Goal: Communication & Community: Answer question/provide support

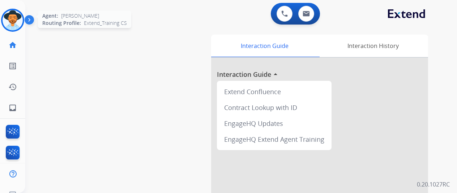
click at [9, 17] on img at bounding box center [13, 20] width 20 height 20
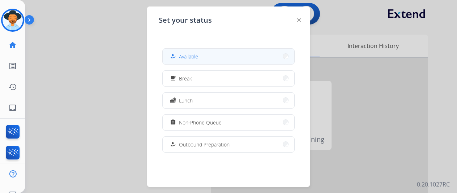
click at [190, 56] on span "Available" at bounding box center [188, 57] width 19 height 8
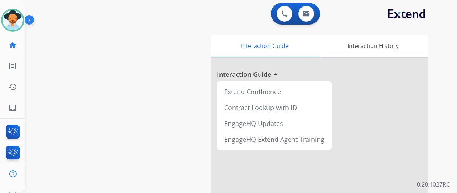
click at [73, 64] on div "swap_horiz Break voice bridge close_fullscreen Connect 3-Way Call merge_type Se…" at bounding box center [232, 176] width 414 height 301
click at [88, 138] on div "swap_horiz Break voice bridge close_fullscreen Connect 3-Way Call merge_type Se…" at bounding box center [232, 176] width 414 height 301
click at [15, 107] on mat-icon "inbox" at bounding box center [12, 108] width 9 height 9
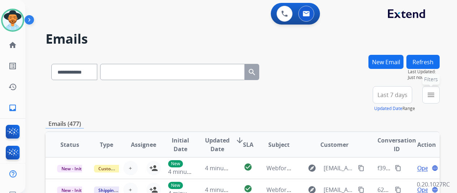
click at [435, 91] on mat-icon "menu" at bounding box center [430, 95] width 9 height 9
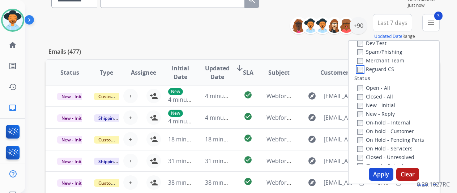
scroll to position [72, 0]
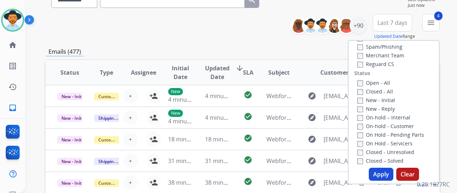
click at [378, 175] on button "Apply" at bounding box center [381, 174] width 25 height 13
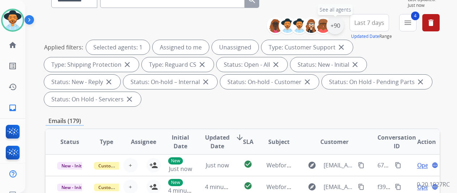
click at [341, 26] on div "+90" at bounding box center [334, 25] width 17 height 17
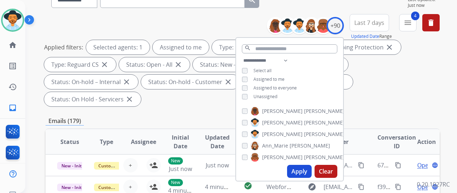
click at [306, 172] on button "Apply" at bounding box center [299, 171] width 25 height 13
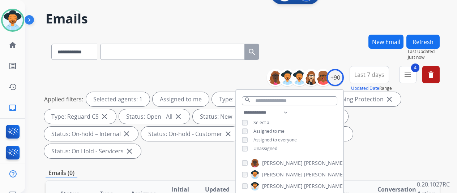
scroll to position [0, 0]
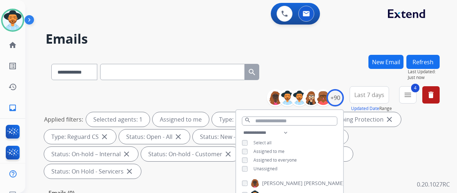
click at [309, 65] on div "**********" at bounding box center [243, 70] width 394 height 31
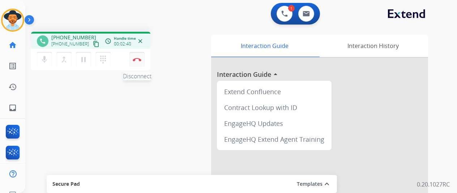
click at [138, 56] on button "Disconnect" at bounding box center [136, 59] width 15 height 15
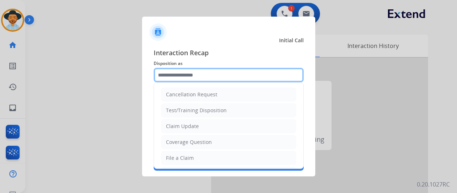
click at [169, 78] on input "text" at bounding box center [229, 75] width 150 height 14
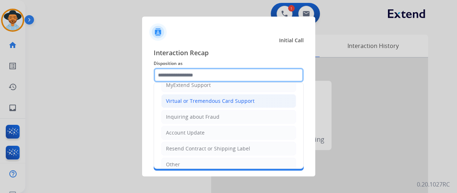
scroll to position [73, 0]
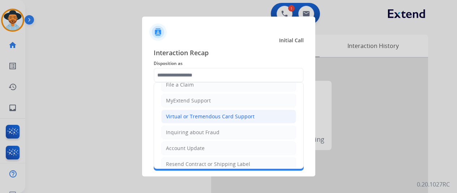
click at [193, 115] on div "Virtual or Tremendous Card Support" at bounding box center [210, 116] width 89 height 7
type input "**********"
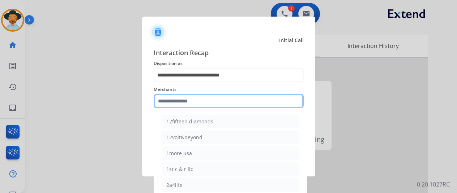
click at [168, 102] on input "text" at bounding box center [229, 101] width 150 height 14
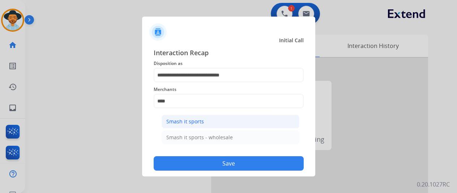
click at [194, 121] on div "Smash it sports" at bounding box center [185, 121] width 38 height 7
type input "**********"
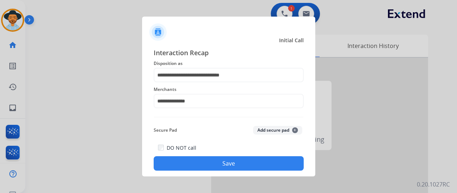
click at [214, 166] on button "Save" at bounding box center [229, 163] width 150 height 14
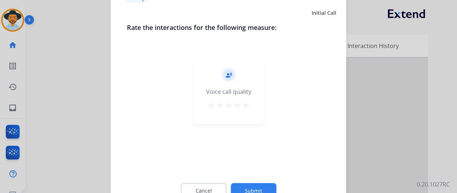
click at [251, 184] on div "Cancel Submit" at bounding box center [228, 191] width 203 height 33
click at [250, 184] on button "Submit" at bounding box center [254, 190] width 46 height 15
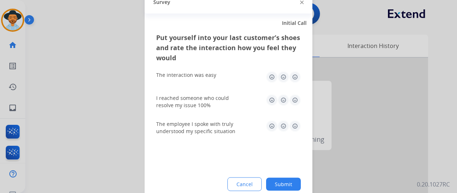
click at [277, 180] on button "Submit" at bounding box center [283, 184] width 35 height 13
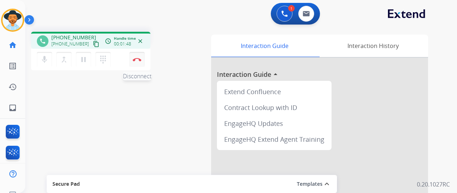
click at [136, 60] on img at bounding box center [137, 60] width 9 height 4
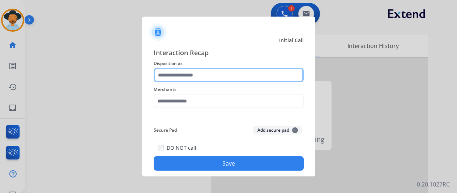
click at [171, 78] on input "text" at bounding box center [229, 75] width 150 height 14
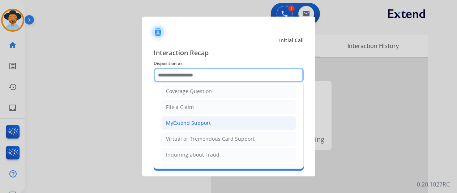
scroll to position [36, 0]
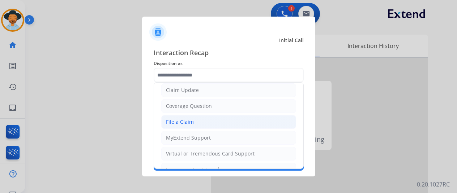
click at [183, 125] on li "File a Claim" at bounding box center [228, 122] width 135 height 14
type input "**********"
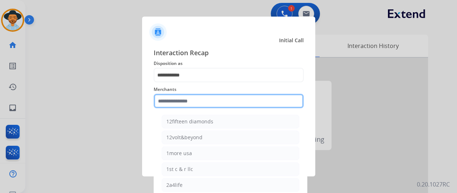
click at [184, 102] on input "text" at bounding box center [229, 101] width 150 height 14
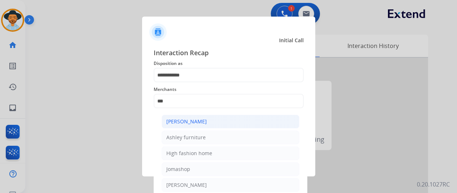
click at [186, 122] on div "[PERSON_NAME]" at bounding box center [186, 121] width 40 height 7
type input "**********"
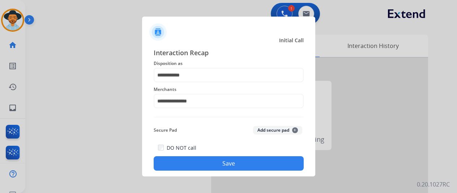
click at [213, 162] on button "Save" at bounding box center [229, 163] width 150 height 14
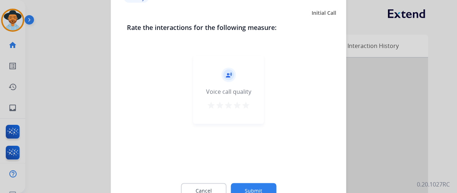
click at [256, 186] on button "Submit" at bounding box center [254, 190] width 46 height 15
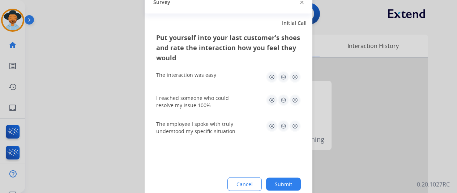
click at [283, 180] on button "Submit" at bounding box center [283, 184] width 35 height 13
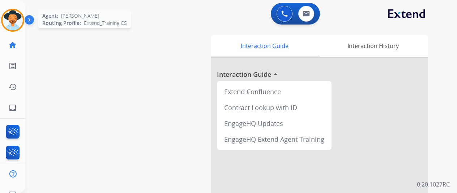
click at [15, 17] on img at bounding box center [13, 20] width 20 height 20
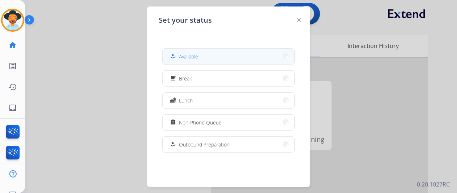
click at [193, 58] on span "Available" at bounding box center [188, 57] width 19 height 8
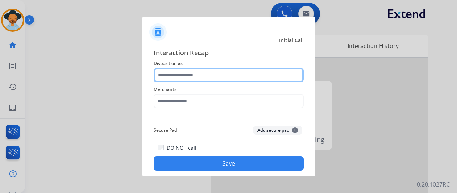
click at [175, 76] on input "text" at bounding box center [229, 75] width 150 height 14
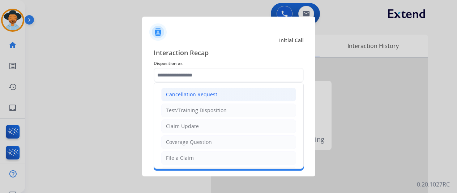
click at [178, 94] on div "Cancellation Request" at bounding box center [191, 94] width 51 height 7
type input "**********"
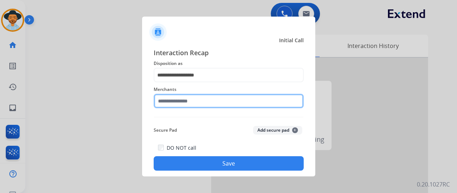
click at [174, 103] on input "text" at bounding box center [229, 101] width 150 height 14
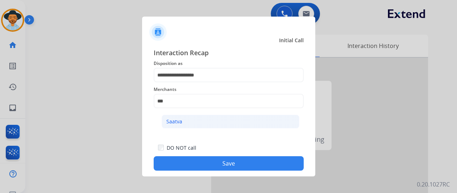
click at [181, 120] on div "Saatva" at bounding box center [174, 121] width 16 height 7
type input "******"
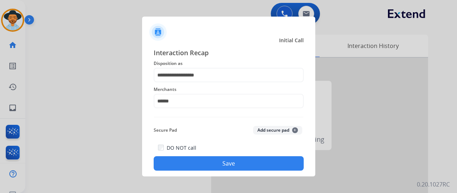
click at [223, 160] on button "Save" at bounding box center [229, 163] width 150 height 14
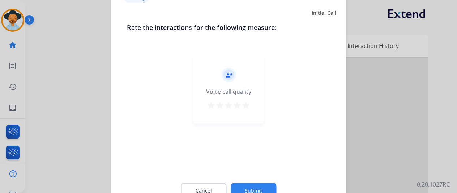
click at [250, 188] on button "Submit" at bounding box center [254, 190] width 46 height 15
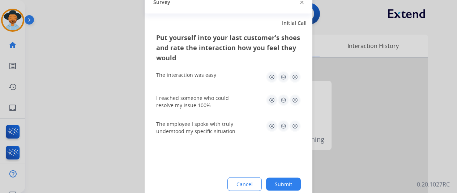
click at [291, 182] on button "Submit" at bounding box center [283, 184] width 35 height 13
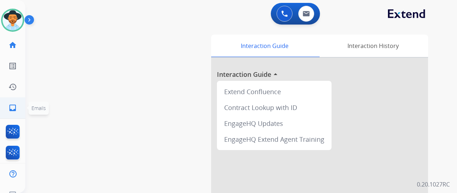
click at [10, 107] on mat-icon "inbox" at bounding box center [12, 108] width 9 height 9
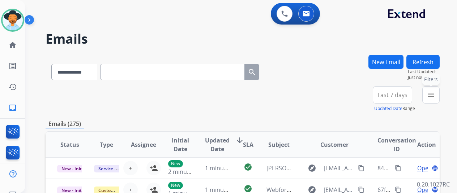
click at [435, 93] on mat-icon "menu" at bounding box center [430, 95] width 9 height 9
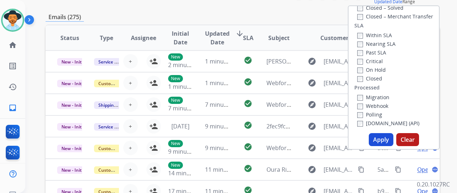
scroll to position [108, 0]
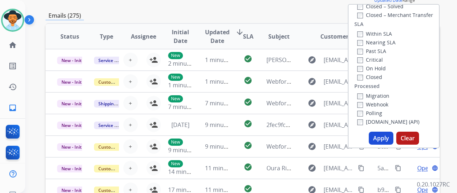
click at [385, 138] on button "Apply" at bounding box center [381, 138] width 25 height 13
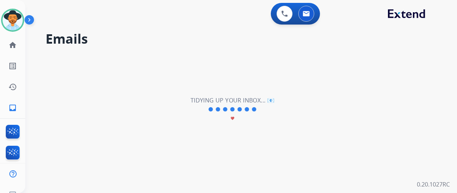
scroll to position [0, 0]
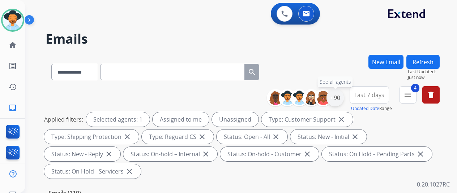
click at [343, 98] on div "+90" at bounding box center [334, 97] width 17 height 17
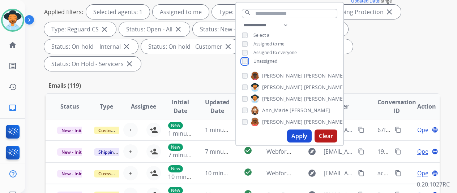
scroll to position [108, 0]
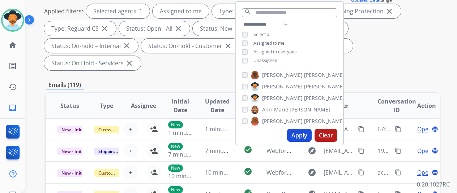
click at [300, 137] on button "Apply" at bounding box center [299, 135] width 25 height 13
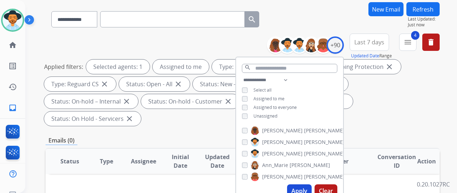
scroll to position [0, 0]
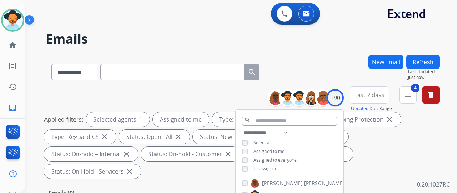
click at [331, 52] on div "**********" at bounding box center [232, 122] width 414 height 193
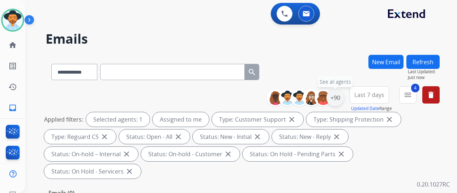
click at [340, 94] on div "+90" at bounding box center [334, 97] width 17 height 17
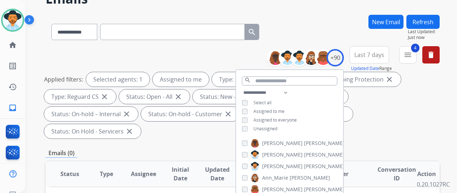
scroll to position [72, 0]
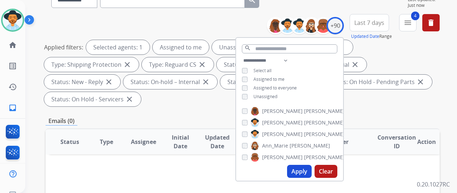
click at [298, 171] on button "Apply" at bounding box center [299, 171] width 25 height 13
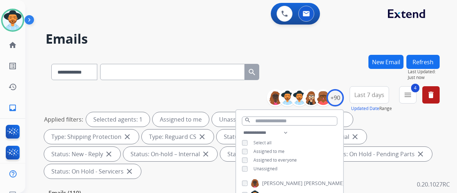
click at [302, 51] on div "**********" at bounding box center [232, 122] width 414 height 193
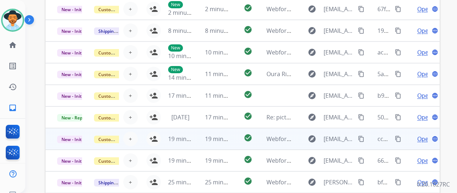
scroll to position [281, 0]
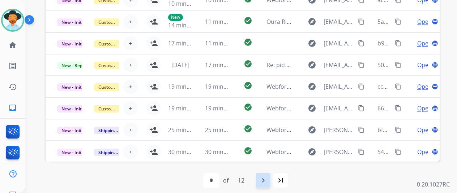
click at [267, 181] on mat-icon "navigate_next" at bounding box center [263, 180] width 9 height 9
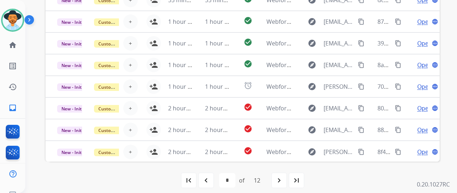
click at [299, 178] on mat-icon "last_page" at bounding box center [296, 180] width 9 height 9
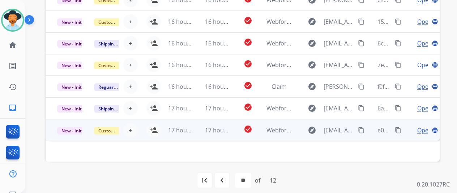
scroll to position [9, 0]
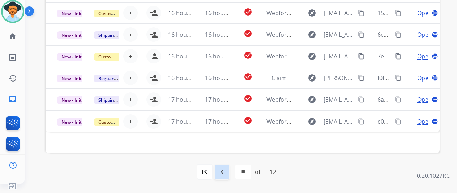
click at [224, 170] on mat-icon "navigate_before" at bounding box center [222, 172] width 9 height 9
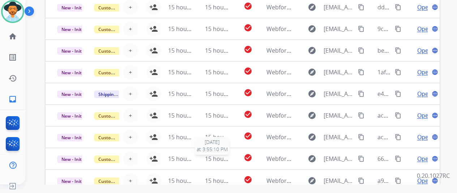
scroll to position [281, 0]
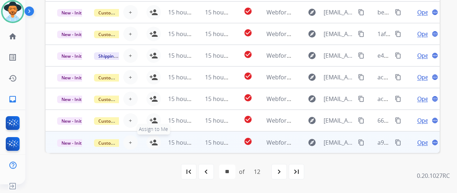
click at [154, 139] on mat-icon "person_add" at bounding box center [153, 142] width 9 height 9
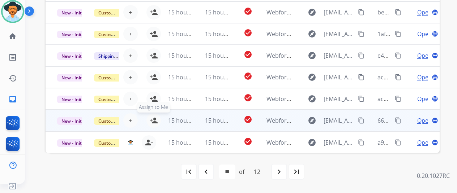
click at [155, 119] on mat-icon "person_add" at bounding box center [153, 120] width 9 height 9
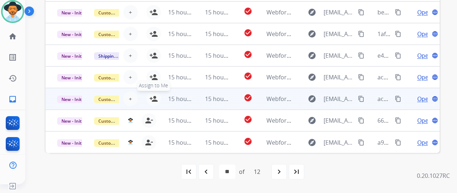
click at [155, 96] on mat-icon "person_add" at bounding box center [153, 99] width 9 height 9
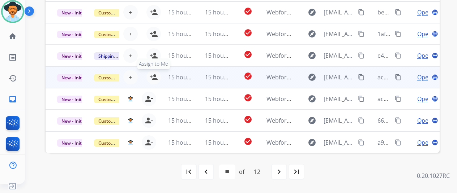
click at [154, 77] on mat-icon "person_add" at bounding box center [153, 77] width 9 height 9
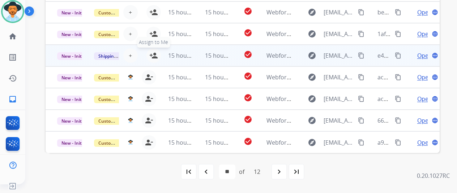
click at [152, 53] on mat-icon "person_add" at bounding box center [153, 55] width 9 height 9
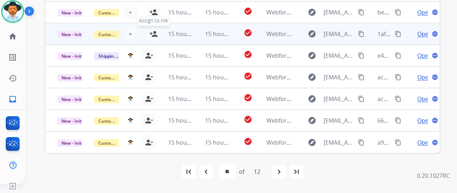
click at [154, 34] on mat-icon "person_add" at bounding box center [153, 34] width 9 height 9
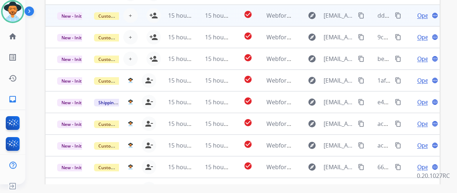
scroll to position [209, 0]
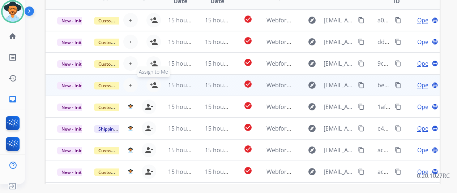
click at [154, 85] on mat-icon "person_add" at bounding box center [153, 85] width 9 height 9
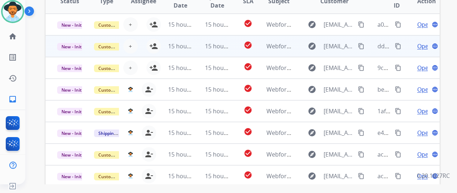
scroll to position [137, 0]
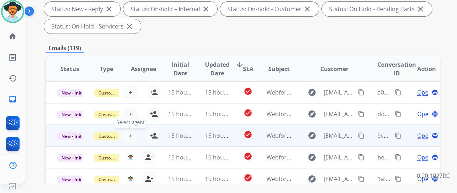
click at [128, 134] on button "+ Select agent" at bounding box center [130, 136] width 14 height 14
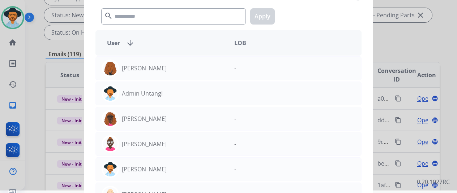
scroll to position [0, 0]
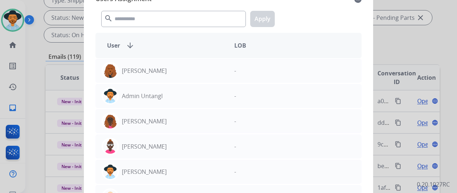
click at [421, 27] on div at bounding box center [228, 96] width 457 height 193
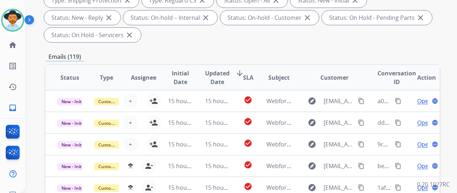
click at [322, 23] on div "Status: On Hold - Pending Parts close" at bounding box center [377, 17] width 110 height 14
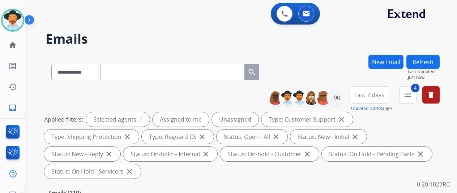
click at [229, 31] on div "**********" at bounding box center [232, 122] width 414 height 193
click at [340, 94] on div "+90" at bounding box center [334, 97] width 17 height 17
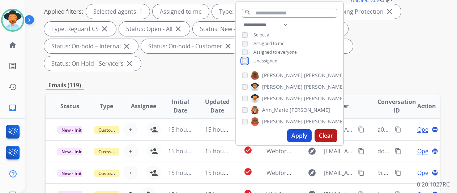
scroll to position [108, 0]
click at [304, 135] on button "Apply" at bounding box center [299, 135] width 25 height 13
select select "*"
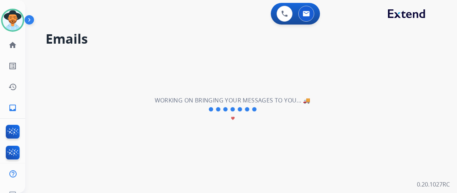
scroll to position [0, 0]
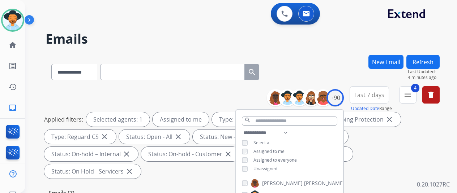
click at [306, 59] on div "**********" at bounding box center [243, 70] width 394 height 31
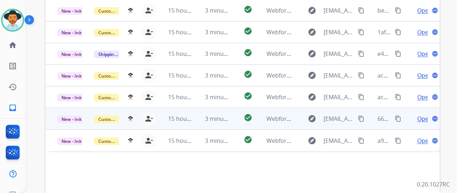
scroll to position [192, 0]
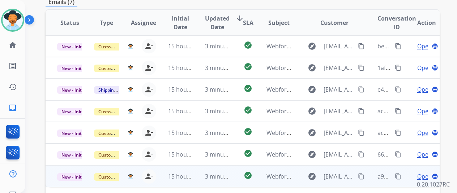
click at [421, 172] on span "Open" at bounding box center [424, 176] width 15 height 9
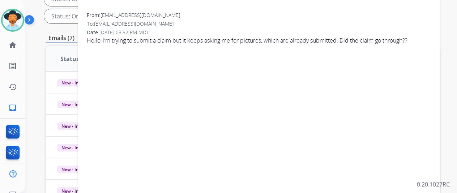
scroll to position [47, 0]
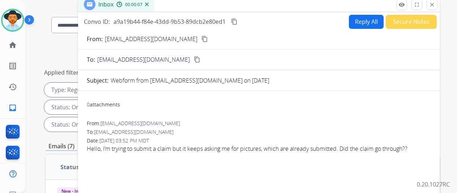
click at [201, 38] on mat-icon "content_copy" at bounding box center [204, 39] width 7 height 7
click at [370, 19] on button "Reply All" at bounding box center [366, 22] width 35 height 14
select select "**********"
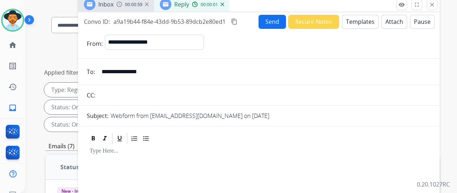
click at [365, 18] on button "Templates" at bounding box center [360, 22] width 36 height 14
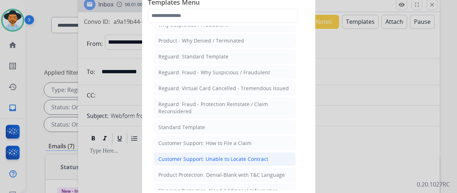
scroll to position [72, 0]
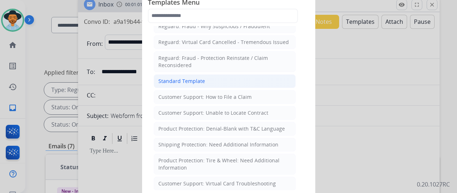
click at [193, 78] on div "Standard Template" at bounding box center [181, 81] width 47 height 7
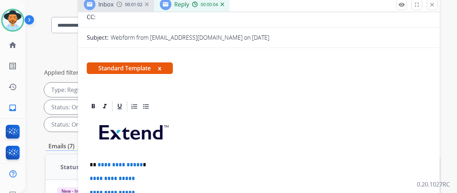
scroll to position [145, 0]
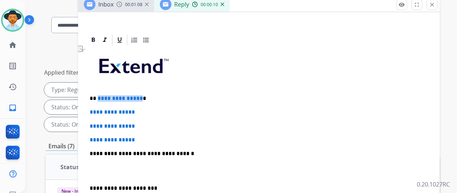
drag, startPoint x: 144, startPoint y: 98, endPoint x: 103, endPoint y: 98, distance: 40.8
click at [103, 98] on span "**********" at bounding box center [120, 98] width 45 height 5
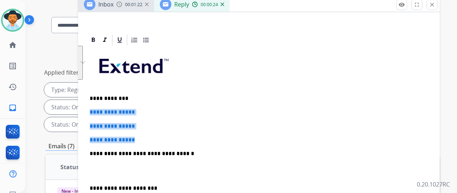
drag, startPoint x: 146, startPoint y: 139, endPoint x: 86, endPoint y: 110, distance: 66.7
click at [86, 110] on div "**********" at bounding box center [258, 183] width 361 height 299
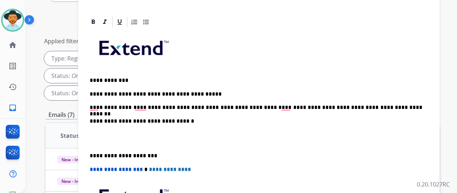
scroll to position [121, 0]
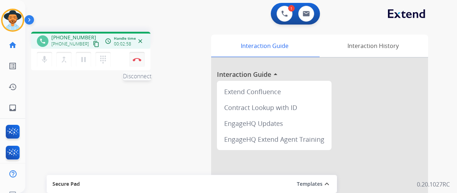
click at [137, 55] on button "Disconnect" at bounding box center [136, 59] width 15 height 15
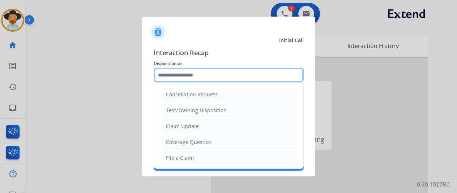
click at [184, 70] on input "text" at bounding box center [229, 75] width 150 height 14
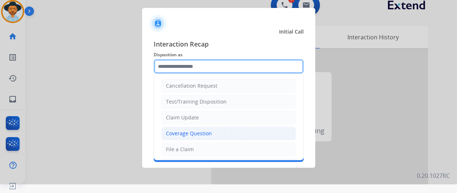
scroll to position [108, 0]
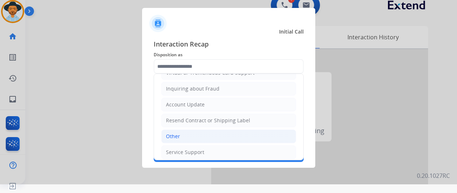
click at [180, 135] on li "Other" at bounding box center [228, 137] width 135 height 14
type input "*****"
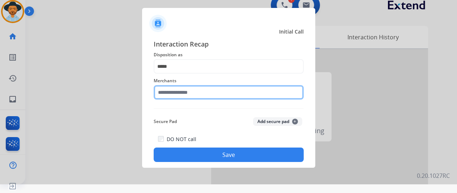
click at [172, 94] on input "text" at bounding box center [229, 92] width 150 height 14
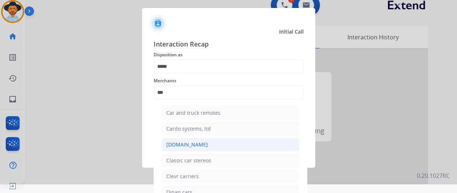
click at [181, 144] on div "[DOMAIN_NAME]" at bounding box center [187, 144] width 42 height 7
type input "**********"
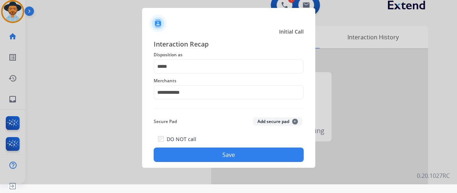
click at [237, 154] on button "Save" at bounding box center [229, 155] width 150 height 14
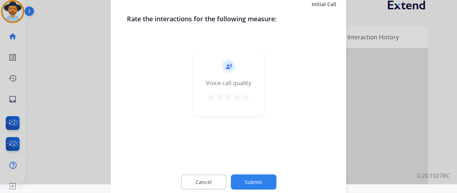
click at [258, 179] on button "Submit" at bounding box center [254, 182] width 46 height 15
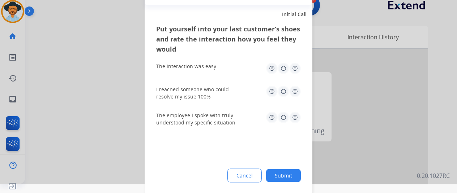
drag, startPoint x: 285, startPoint y: 172, endPoint x: 259, endPoint y: 153, distance: 32.7
click at [285, 172] on button "Submit" at bounding box center [283, 175] width 35 height 13
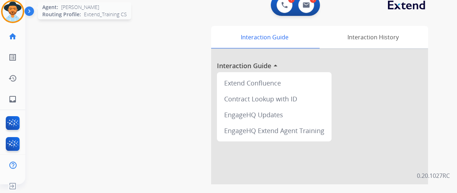
click at [16, 8] on img at bounding box center [13, 11] width 20 height 20
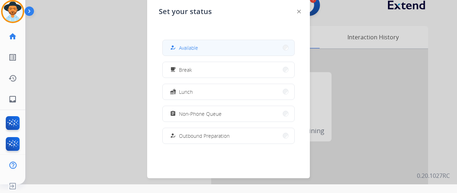
click at [198, 46] on span "Available" at bounding box center [188, 48] width 19 height 8
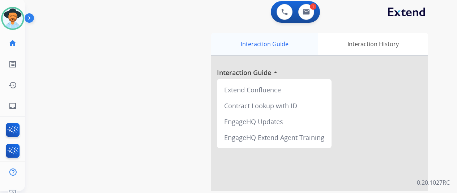
scroll to position [0, 0]
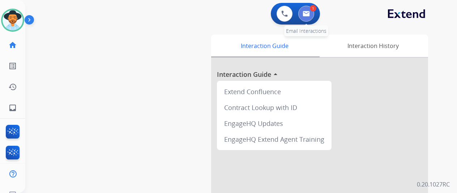
click at [310, 13] on img at bounding box center [305, 14] width 7 height 6
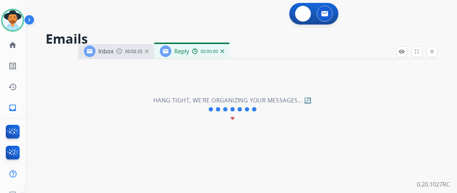
select select "**********"
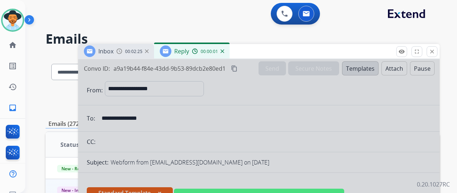
click at [215, 113] on div at bounding box center [258, 194] width 361 height 270
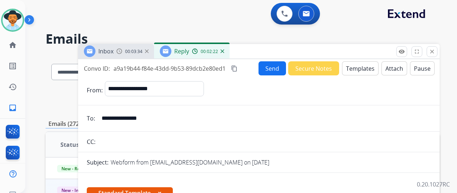
click at [275, 68] on button "Send" at bounding box center [271, 68] width 27 height 14
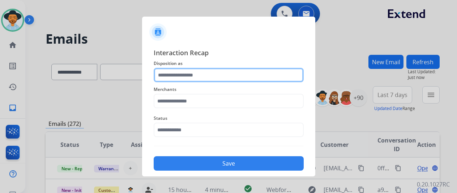
click at [175, 77] on input "text" at bounding box center [229, 75] width 150 height 14
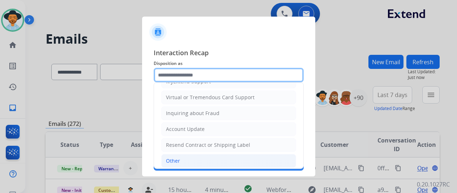
scroll to position [109, 0]
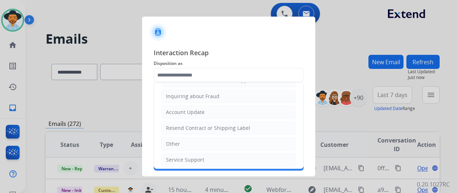
click at [184, 141] on li "Other" at bounding box center [228, 144] width 135 height 14
type input "*****"
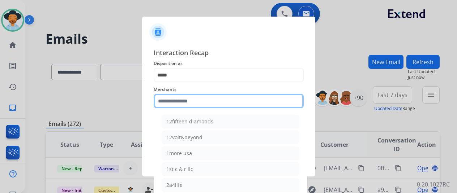
drag, startPoint x: 180, startPoint y: 101, endPoint x: 184, endPoint y: 98, distance: 4.6
click at [181, 100] on input "text" at bounding box center [229, 101] width 150 height 14
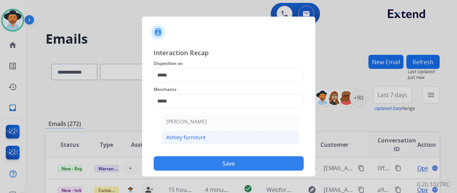
click at [200, 136] on div "Ashley furniture" at bounding box center [185, 137] width 39 height 7
type input "**********"
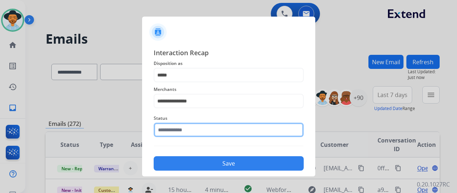
click at [186, 130] on input "text" at bounding box center [229, 130] width 150 height 14
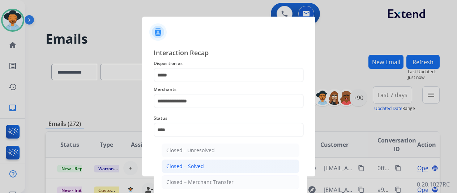
click at [203, 165] on li "Closed – Solved" at bounding box center [231, 167] width 138 height 14
type input "**********"
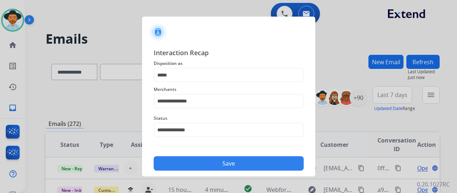
click at [218, 175] on div "**********" at bounding box center [228, 109] width 173 height 135
click at [222, 164] on button "Save" at bounding box center [229, 163] width 150 height 14
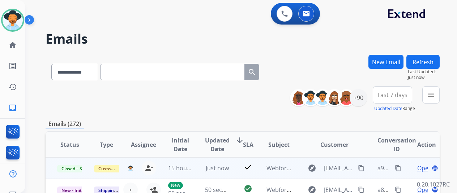
click at [400, 167] on mat-icon "content_copy" at bounding box center [398, 168] width 7 height 7
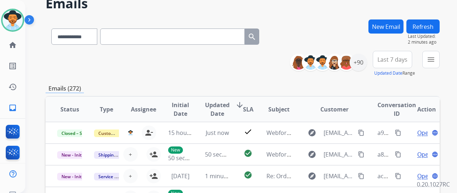
scroll to position [0, 0]
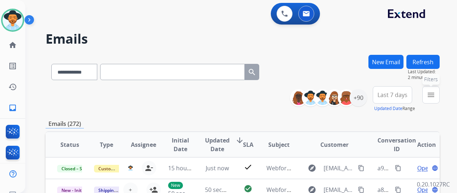
click at [435, 92] on mat-icon "menu" at bounding box center [430, 95] width 9 height 9
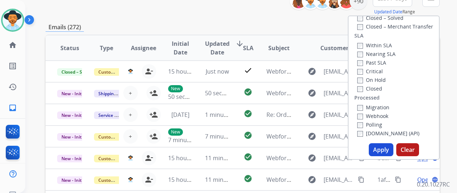
scroll to position [181, 0]
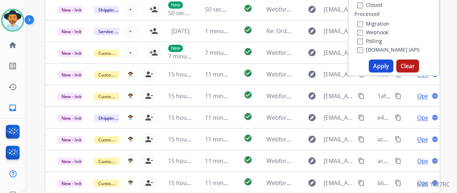
click at [381, 66] on button "Apply" at bounding box center [381, 66] width 25 height 13
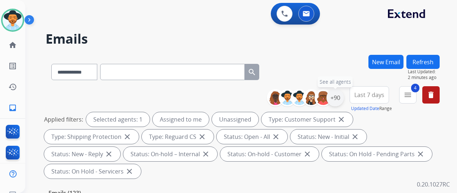
click at [338, 97] on div "+90" at bounding box center [334, 97] width 17 height 17
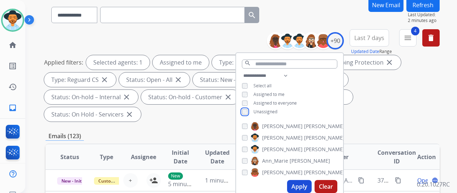
scroll to position [108, 0]
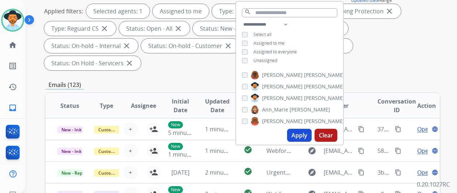
click at [304, 136] on button "Apply" at bounding box center [299, 135] width 25 height 13
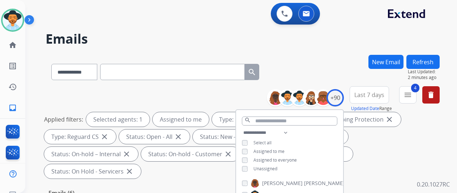
click at [322, 51] on div "**********" at bounding box center [232, 122] width 414 height 193
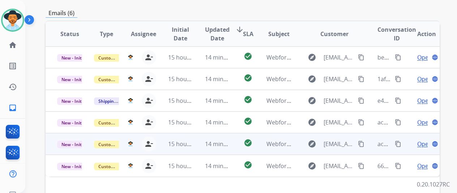
scroll to position [192, 0]
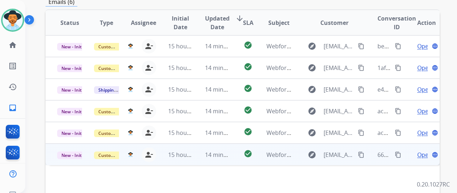
click at [422, 151] on span "Open" at bounding box center [424, 155] width 15 height 9
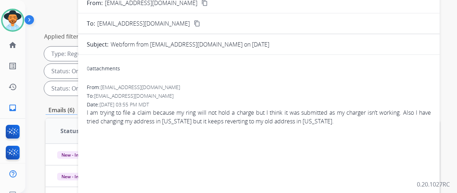
scroll to position [11, 0]
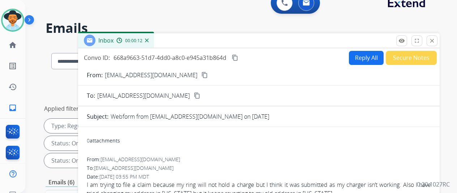
click at [201, 73] on mat-icon "content_copy" at bounding box center [204, 75] width 7 height 7
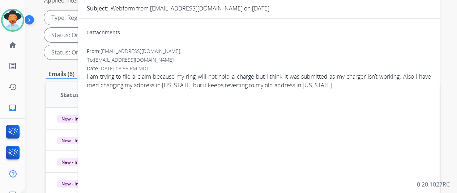
scroll to position [0, 0]
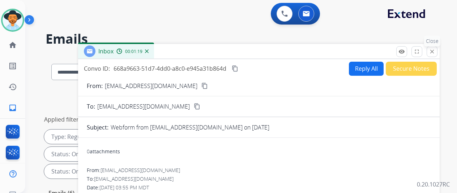
click at [435, 52] on mat-icon "close" at bounding box center [432, 51] width 7 height 7
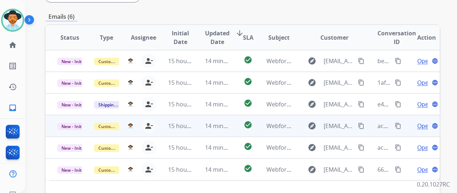
scroll to position [181, 0]
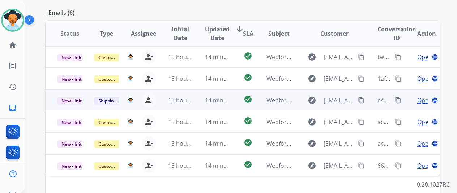
click at [420, 96] on span "Open" at bounding box center [424, 100] width 15 height 9
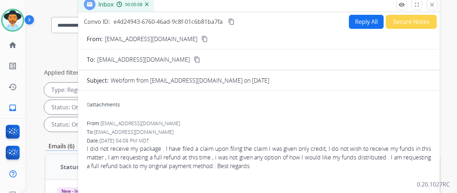
scroll to position [36, 0]
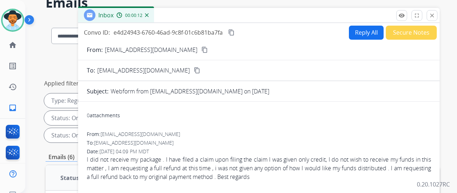
click at [201, 50] on mat-icon "content_copy" at bounding box center [204, 50] width 7 height 7
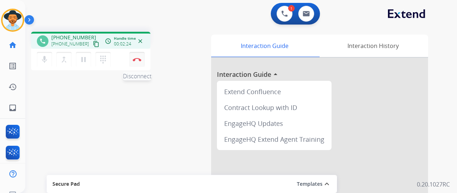
click at [136, 56] on button "Disconnect" at bounding box center [136, 59] width 15 height 15
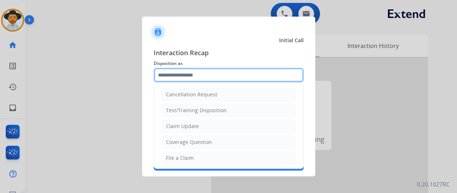
click at [174, 73] on input "text" at bounding box center [229, 75] width 150 height 14
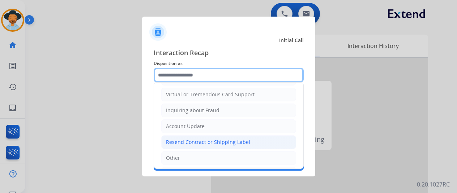
scroll to position [108, 0]
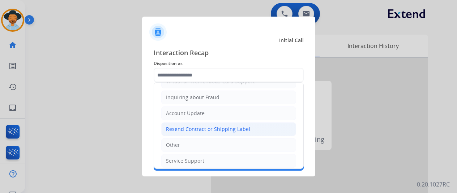
click at [189, 130] on div "Resend Contract or Shipping Label" at bounding box center [208, 129] width 84 height 7
type input "**********"
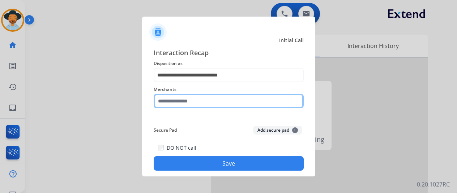
click at [176, 102] on input "text" at bounding box center [229, 101] width 150 height 14
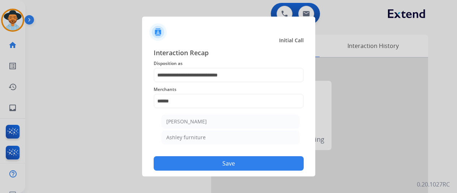
drag, startPoint x: 178, startPoint y: 138, endPoint x: 187, endPoint y: 141, distance: 9.8
click at [178, 138] on div "Ashley furniture" at bounding box center [185, 137] width 39 height 7
type input "**********"
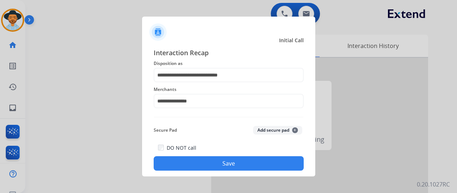
click at [216, 159] on button "Save" at bounding box center [229, 163] width 150 height 14
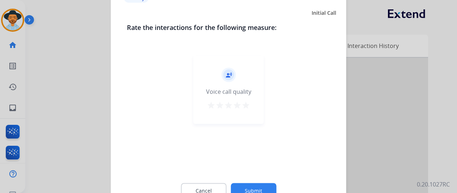
click at [249, 189] on button "Submit" at bounding box center [254, 190] width 46 height 15
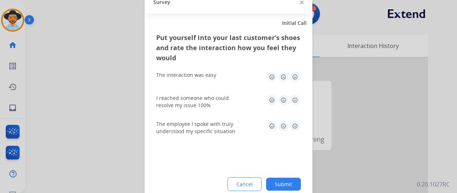
click at [292, 185] on button "Submit" at bounding box center [283, 184] width 35 height 13
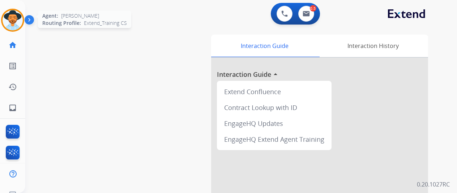
click at [17, 17] on img at bounding box center [13, 20] width 20 height 20
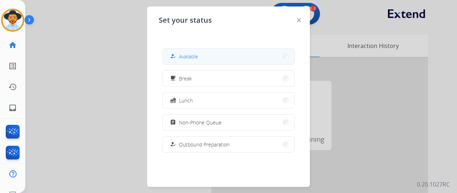
click at [187, 58] on span "Available" at bounding box center [188, 57] width 19 height 8
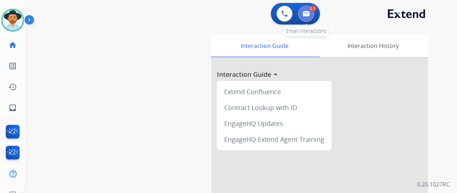
click at [310, 11] on img at bounding box center [305, 14] width 7 height 6
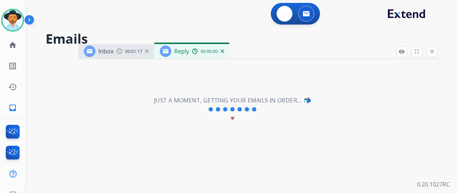
select select "**********"
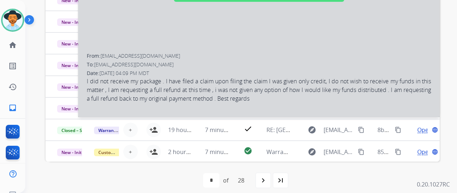
scroll to position [103, 0]
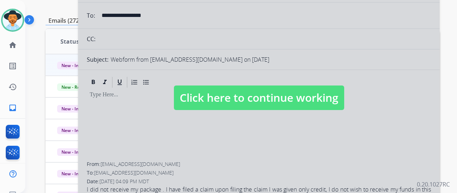
click at [186, 121] on div at bounding box center [258, 91] width 361 height 270
select select
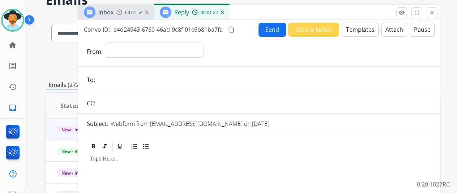
scroll to position [0, 0]
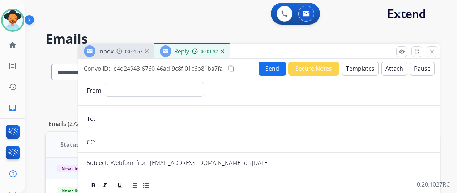
click at [228, 47] on div "Reply 00:01:32" at bounding box center [192, 51] width 76 height 14
click at [224, 51] on img at bounding box center [222, 52] width 4 height 4
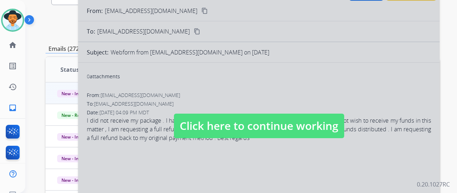
scroll to position [145, 0]
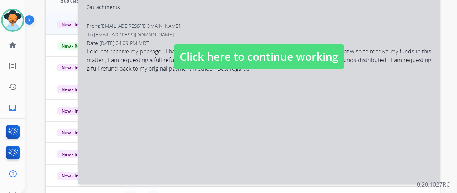
click at [180, 99] on div at bounding box center [258, 50] width 361 height 270
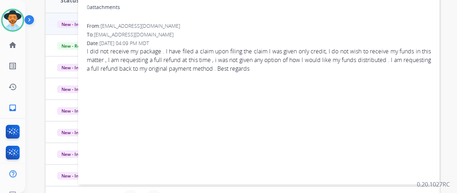
scroll to position [36, 0]
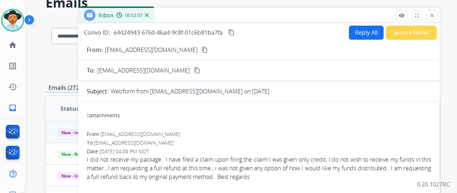
click at [361, 31] on button "Reply All" at bounding box center [366, 33] width 35 height 14
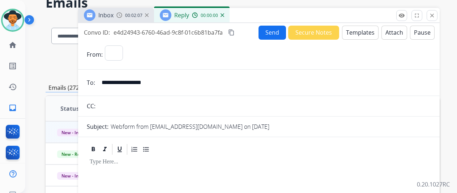
select select "**********"
click at [360, 29] on button "Templates" at bounding box center [360, 33] width 36 height 14
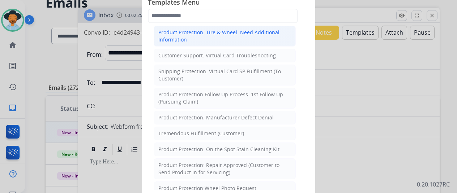
scroll to position [217, 0]
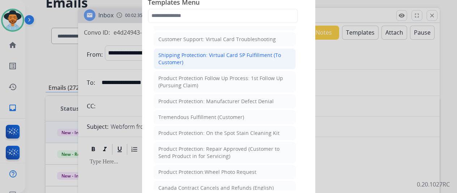
click at [195, 52] on div "Shipping Protection: Virtual Card SP Fulfillment (To Customer)" at bounding box center [224, 59] width 133 height 14
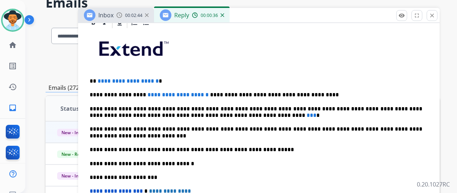
scroll to position [181, 0]
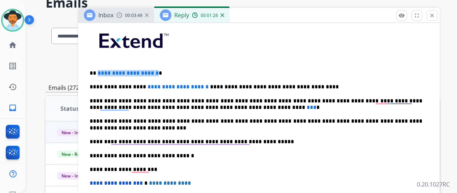
drag, startPoint x: 173, startPoint y: 72, endPoint x: 103, endPoint y: 72, distance: 69.4
click at [103, 72] on span "**********" at bounding box center [128, 72] width 61 height 5
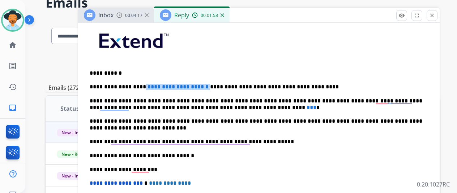
drag, startPoint x: 196, startPoint y: 86, endPoint x: 143, endPoint y: 87, distance: 53.1
click at [143, 87] on p "**********" at bounding box center [256, 87] width 332 height 7
drag, startPoint x: 149, startPoint y: 87, endPoint x: 133, endPoint y: 66, distance: 26.3
click at [133, 66] on div "**********" at bounding box center [259, 148] width 344 height 255
drag, startPoint x: 194, startPoint y: 86, endPoint x: 143, endPoint y: 87, distance: 50.2
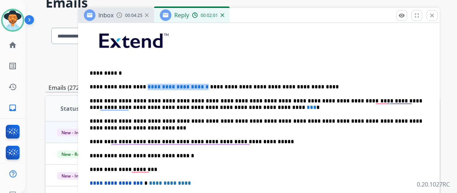
click at [143, 87] on p "**********" at bounding box center [256, 87] width 332 height 7
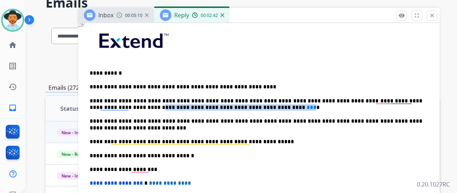
drag, startPoint x: 214, startPoint y: 107, endPoint x: 89, endPoint y: 106, distance: 125.7
click at [89, 106] on div "**********" at bounding box center [258, 169] width 361 height 323
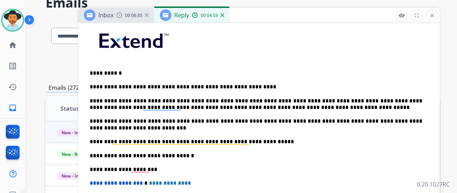
click at [287, 104] on p "**********" at bounding box center [256, 104] width 332 height 13
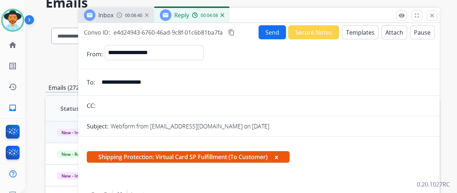
click at [276, 28] on button "Send" at bounding box center [271, 32] width 27 height 14
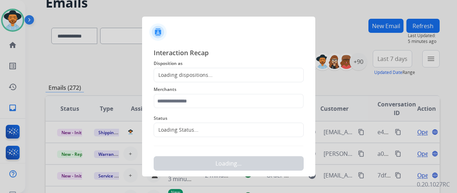
click at [171, 73] on div "Loading dispositions..." at bounding box center [183, 75] width 59 height 7
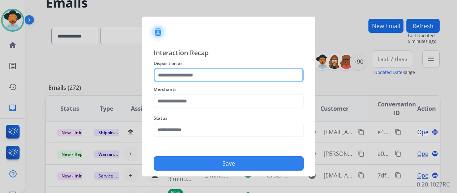
click at [171, 72] on input "text" at bounding box center [229, 75] width 150 height 14
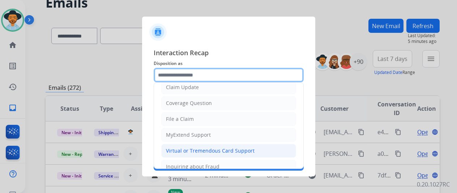
scroll to position [37, 0]
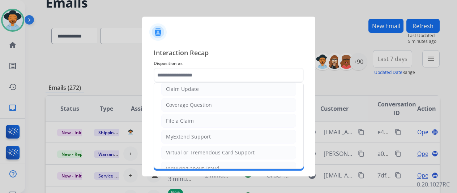
drag, startPoint x: 183, startPoint y: 151, endPoint x: 182, endPoint y: 147, distance: 3.8
click at [183, 151] on div "Virtual or Tremendous Card Support" at bounding box center [210, 152] width 89 height 7
type input "**********"
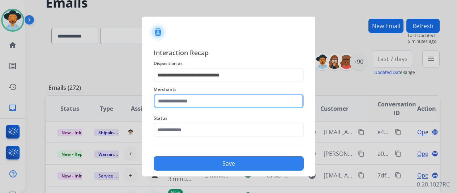
click at [167, 103] on input "text" at bounding box center [229, 101] width 150 height 14
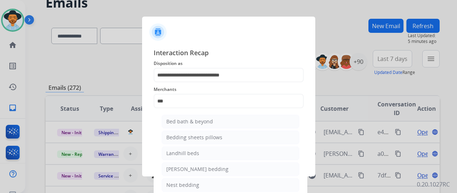
click at [192, 117] on li "Bed bath & beyond" at bounding box center [231, 122] width 138 height 14
type input "**********"
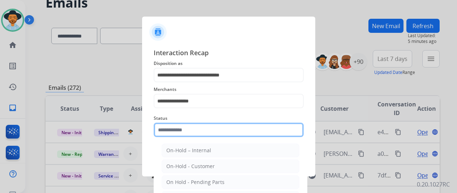
click at [185, 130] on input "text" at bounding box center [229, 130] width 150 height 14
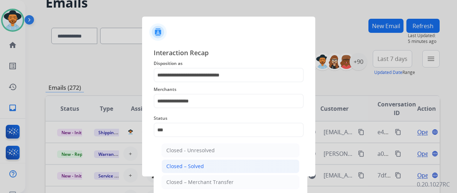
click at [189, 167] on div "Closed – Solved" at bounding box center [185, 166] width 38 height 7
type input "**********"
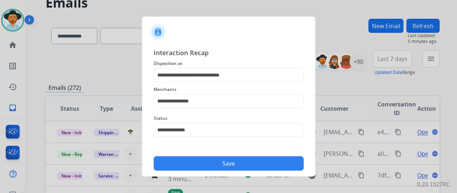
click at [223, 164] on button "Save" at bounding box center [229, 163] width 150 height 14
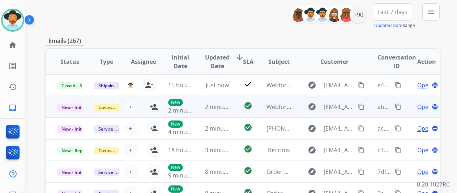
scroll to position [72, 0]
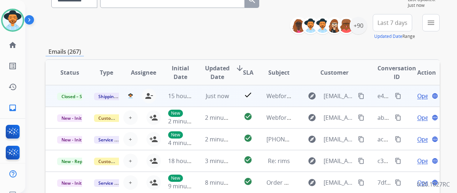
click at [397, 98] on mat-icon "content_copy" at bounding box center [398, 96] width 7 height 7
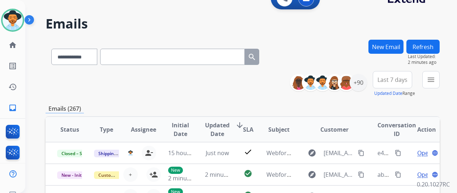
scroll to position [0, 0]
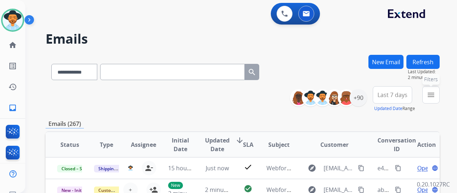
click at [435, 91] on mat-icon "menu" at bounding box center [430, 95] width 9 height 9
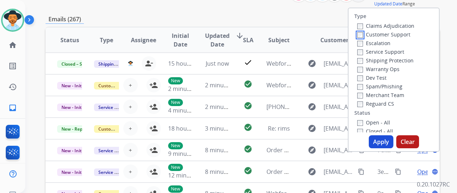
scroll to position [108, 0]
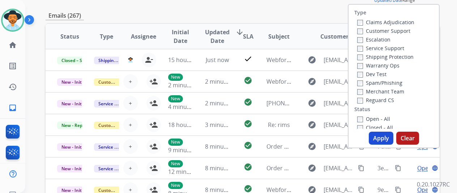
click at [384, 138] on button "Apply" at bounding box center [381, 138] width 25 height 13
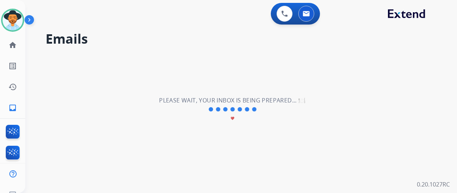
scroll to position [0, 0]
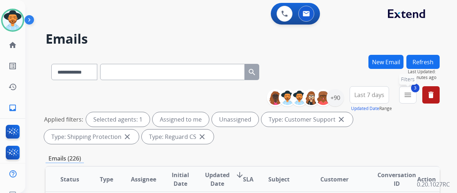
click at [412, 96] on mat-icon "menu" at bounding box center [407, 95] width 9 height 9
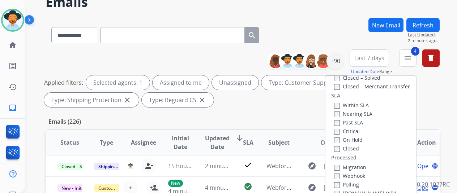
scroll to position [72, 0]
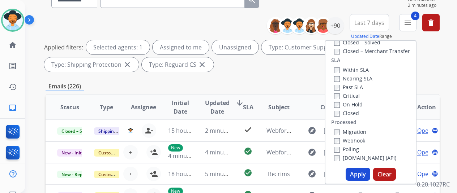
click at [361, 172] on button "Apply" at bounding box center [357, 174] width 25 height 13
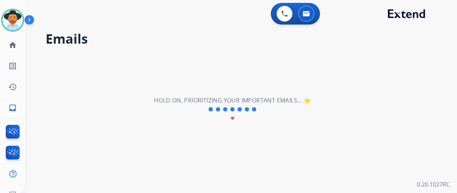
scroll to position [0, 0]
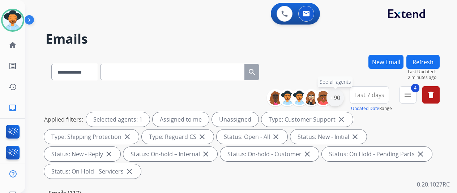
click at [338, 98] on div "+90" at bounding box center [334, 97] width 17 height 17
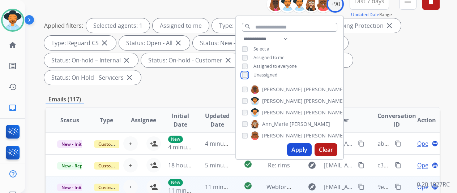
scroll to position [145, 0]
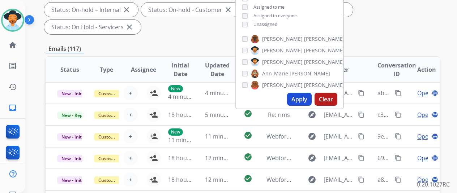
click at [304, 98] on button "Apply" at bounding box center [299, 99] width 25 height 13
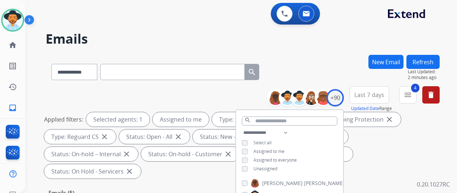
click at [326, 55] on div "**********" at bounding box center [232, 122] width 414 height 193
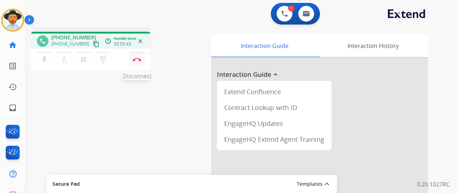
click at [139, 58] on img at bounding box center [137, 60] width 9 height 4
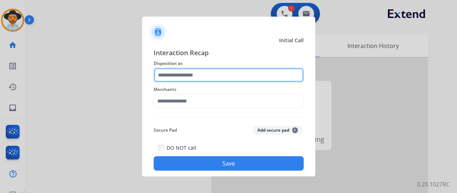
click at [188, 74] on input "text" at bounding box center [229, 75] width 150 height 14
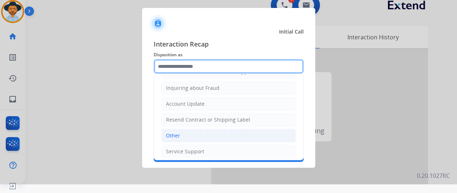
scroll to position [109, 0]
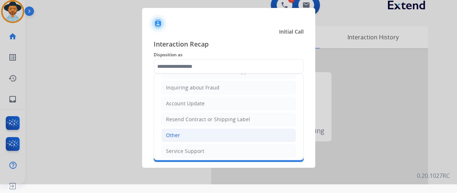
click at [179, 133] on div "Other" at bounding box center [173, 135] width 14 height 7
type input "*****"
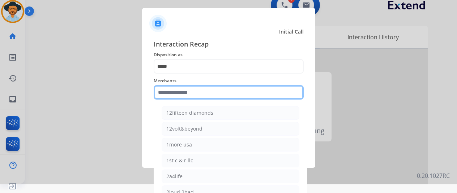
click at [171, 92] on input "text" at bounding box center [229, 92] width 150 height 14
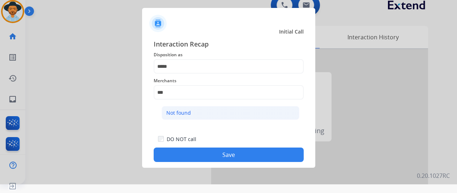
click at [212, 112] on li "Not found" at bounding box center [231, 113] width 138 height 14
type input "*********"
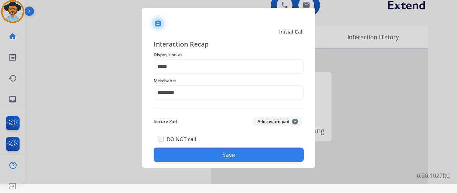
click at [226, 151] on button "Save" at bounding box center [229, 155] width 150 height 14
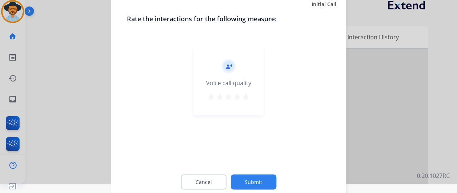
click at [252, 181] on button "Submit" at bounding box center [254, 182] width 46 height 15
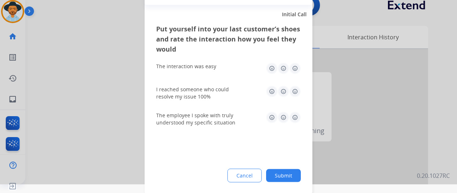
click at [289, 172] on button "Submit" at bounding box center [283, 175] width 35 height 13
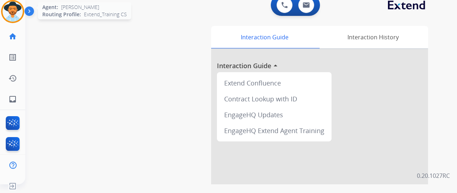
click at [11, 9] on img at bounding box center [13, 11] width 20 height 20
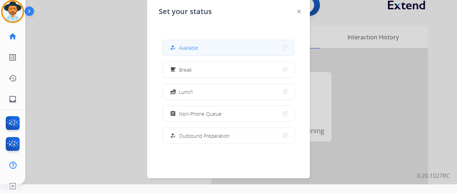
click at [191, 44] on span "Available" at bounding box center [188, 48] width 19 height 8
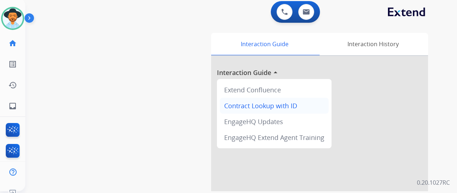
scroll to position [0, 0]
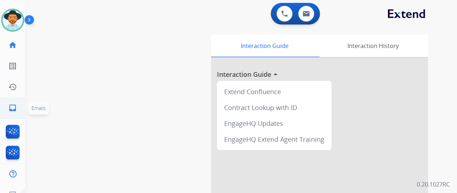
click at [13, 106] on mat-icon "inbox" at bounding box center [12, 108] width 9 height 9
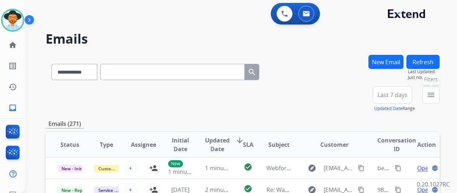
drag, startPoint x: 432, startPoint y: 95, endPoint x: 435, endPoint y: 93, distance: 4.2
click at [435, 93] on button "menu Filters" at bounding box center [430, 94] width 17 height 17
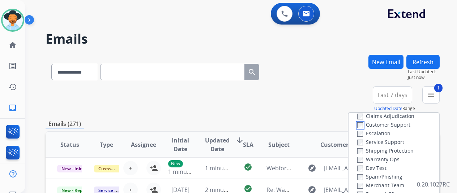
scroll to position [36, 0]
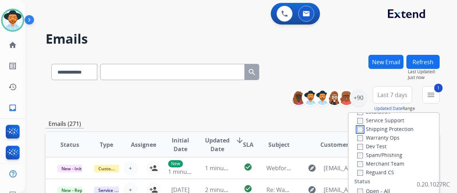
click at [361, 134] on div "Claims Adjudication Customer Support Escalation Service Support Shipping Protec…" at bounding box center [384, 133] width 60 height 87
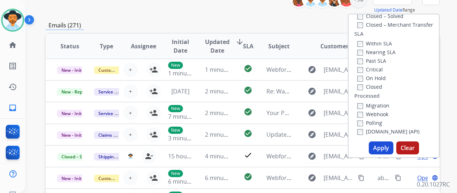
scroll to position [181, 0]
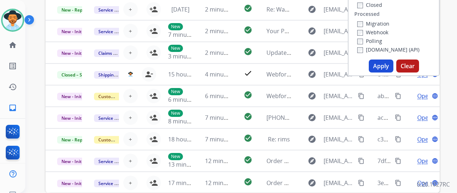
click at [385, 65] on button "Apply" at bounding box center [381, 66] width 25 height 13
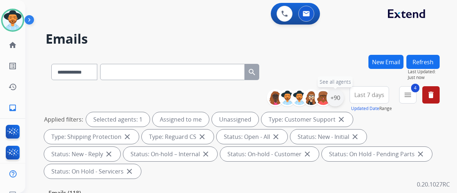
click at [341, 96] on div "+90" at bounding box center [334, 97] width 17 height 17
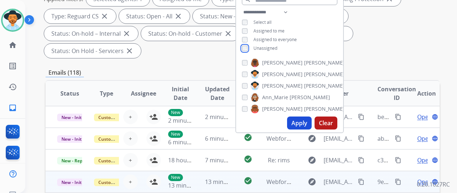
scroll to position [145, 0]
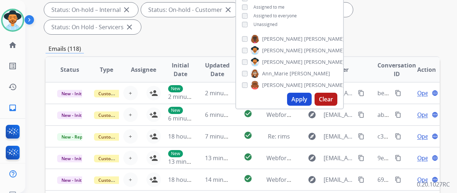
click at [304, 100] on button "Apply" at bounding box center [299, 99] width 25 height 13
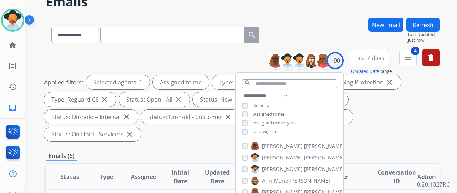
scroll to position [0, 0]
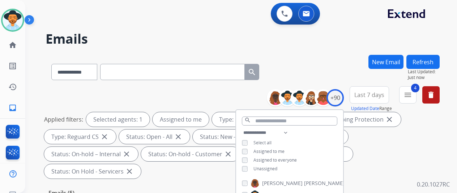
drag, startPoint x: 306, startPoint y: 53, endPoint x: 285, endPoint y: 34, distance: 28.6
click at [305, 52] on div "**********" at bounding box center [232, 122] width 414 height 193
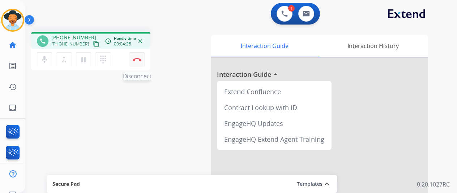
click at [139, 56] on button "Disconnect" at bounding box center [136, 59] width 15 height 15
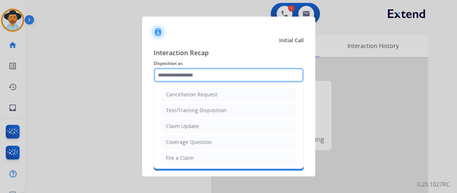
click at [184, 77] on input "text" at bounding box center [229, 75] width 150 height 14
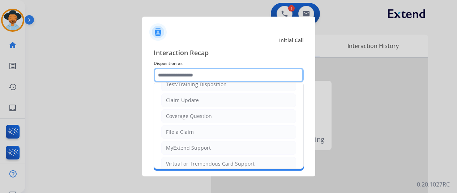
scroll to position [108, 0]
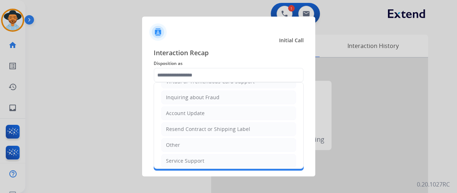
click at [189, 127] on div "Resend Contract or Shipping Label" at bounding box center [208, 129] width 84 height 7
type input "**********"
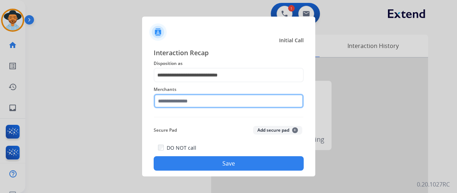
click at [183, 104] on input "text" at bounding box center [229, 101] width 150 height 14
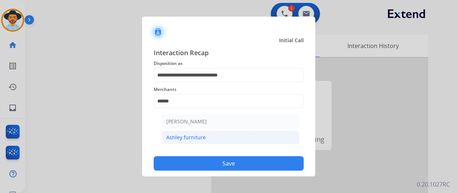
click at [191, 138] on div "Ashley furniture" at bounding box center [185, 137] width 39 height 7
type input "**********"
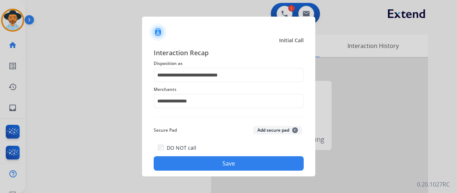
click at [229, 164] on button "Save" at bounding box center [229, 163] width 150 height 14
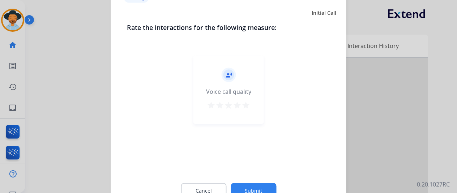
drag, startPoint x: 257, startPoint y: 182, endPoint x: 261, endPoint y: 179, distance: 5.4
click at [258, 185] on div "Cancel Submit" at bounding box center [228, 191] width 203 height 33
click at [258, 186] on button "Submit" at bounding box center [254, 190] width 46 height 15
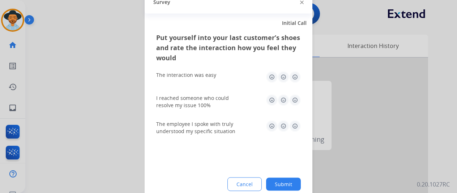
click at [286, 185] on button "Submit" at bounding box center [283, 184] width 35 height 13
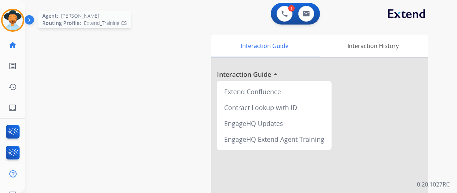
click at [13, 18] on img at bounding box center [13, 20] width 20 height 20
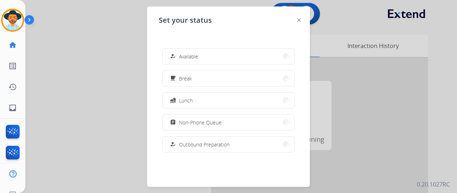
click at [195, 54] on span "Available" at bounding box center [188, 57] width 19 height 8
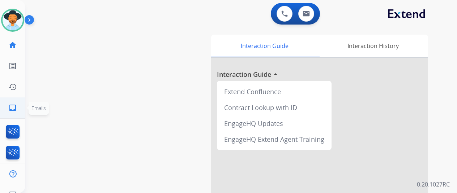
click at [16, 105] on mat-icon "inbox" at bounding box center [12, 108] width 9 height 9
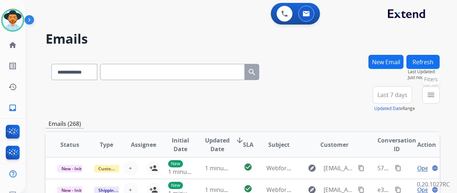
click at [435, 97] on mat-icon "menu" at bounding box center [430, 95] width 9 height 9
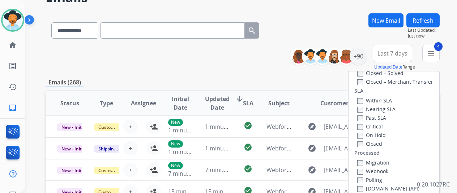
scroll to position [72, 0]
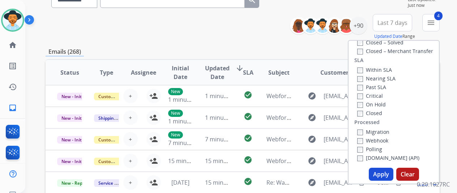
click at [377, 173] on button "Apply" at bounding box center [381, 174] width 25 height 13
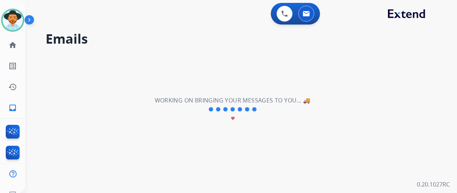
scroll to position [0, 0]
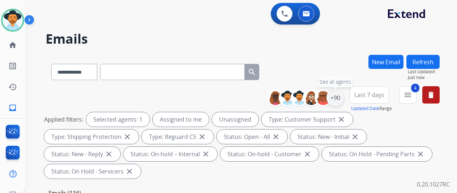
click at [340, 97] on div "+90" at bounding box center [334, 97] width 17 height 17
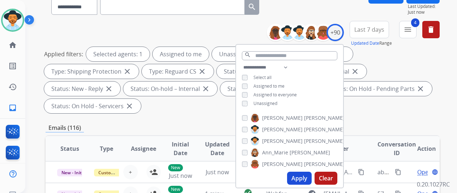
scroll to position [72, 0]
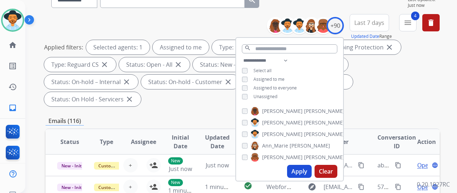
click at [300, 168] on button "Apply" at bounding box center [299, 171] width 25 height 13
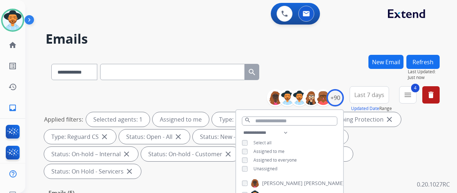
click at [308, 56] on div "**********" at bounding box center [243, 70] width 394 height 31
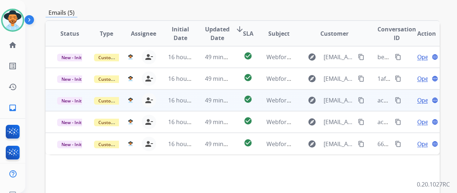
scroll to position [145, 0]
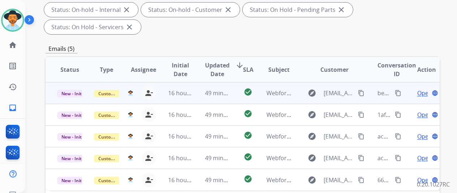
click at [423, 89] on span "Open" at bounding box center [424, 93] width 15 height 9
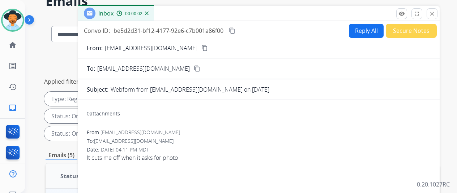
scroll to position [36, 0]
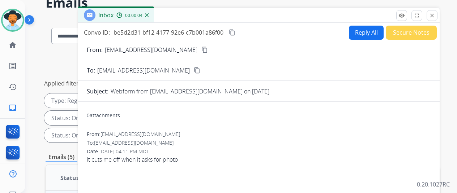
click at [201, 50] on mat-icon "content_copy" at bounding box center [204, 50] width 7 height 7
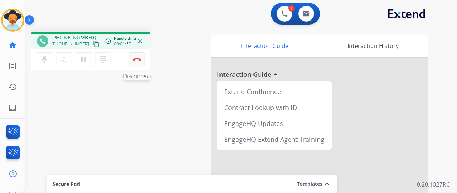
click at [136, 58] on img at bounding box center [137, 60] width 9 height 4
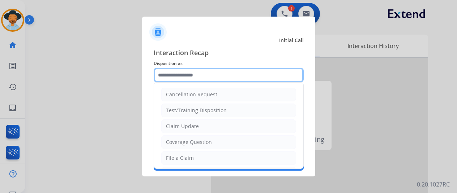
click at [176, 77] on input "text" at bounding box center [229, 75] width 150 height 14
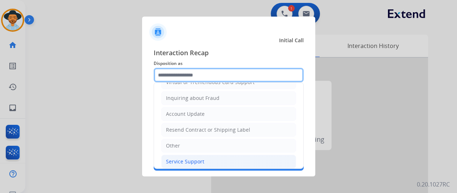
scroll to position [108, 0]
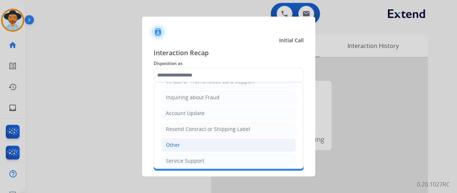
drag, startPoint x: 176, startPoint y: 149, endPoint x: 182, endPoint y: 117, distance: 32.3
click at [176, 148] on li "Other" at bounding box center [228, 145] width 135 height 14
type input "*****"
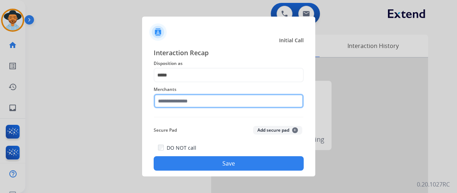
click at [186, 97] on input "text" at bounding box center [229, 101] width 150 height 14
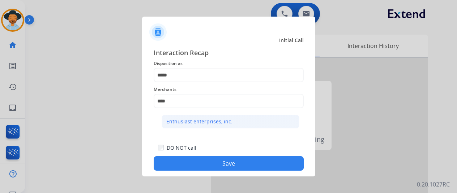
click at [197, 121] on div "Enthusiast enterprises, inc." at bounding box center [199, 121] width 66 height 7
type input "**********"
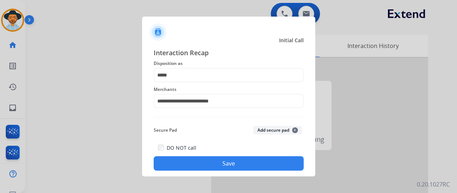
click at [223, 164] on button "Save" at bounding box center [229, 163] width 150 height 14
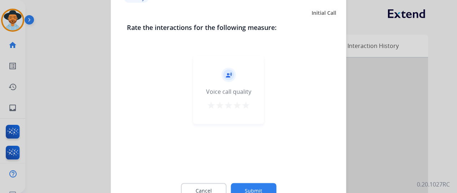
click at [249, 190] on button "Submit" at bounding box center [254, 190] width 46 height 15
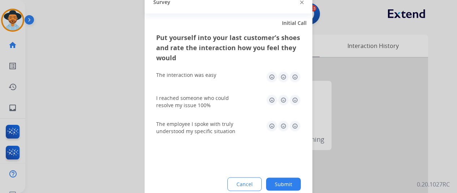
click at [284, 182] on button "Submit" at bounding box center [283, 184] width 35 height 13
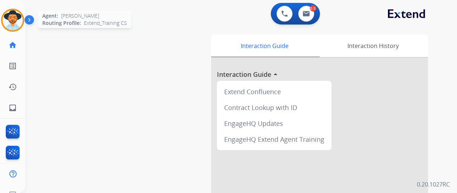
click at [13, 18] on img at bounding box center [13, 20] width 20 height 20
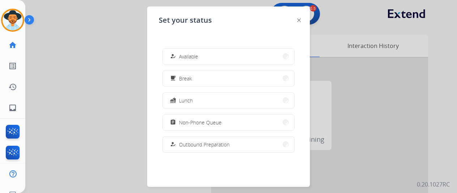
click at [196, 57] on span "Available" at bounding box center [188, 57] width 19 height 8
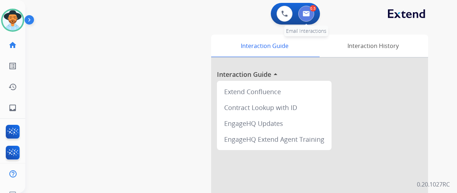
click at [310, 13] on img at bounding box center [305, 14] width 7 height 6
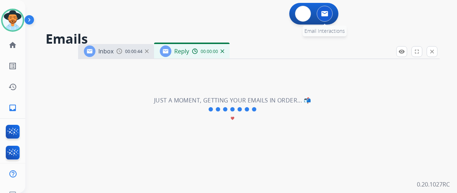
select select "**********"
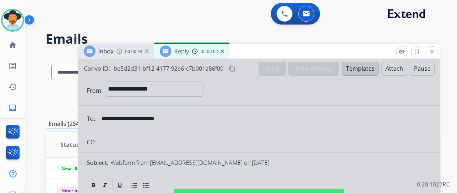
click at [224, 51] on img at bounding box center [222, 52] width 4 height 4
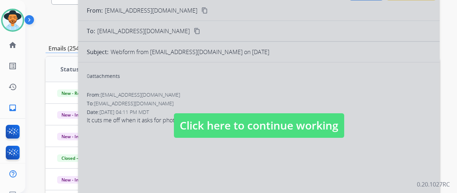
scroll to position [145, 0]
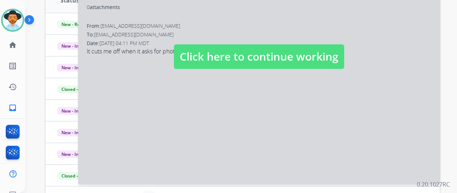
click at [233, 121] on div at bounding box center [258, 50] width 361 height 270
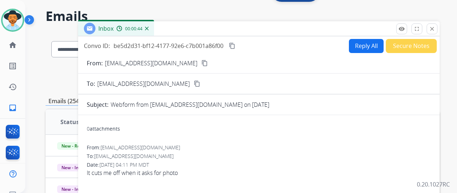
scroll to position [0, 0]
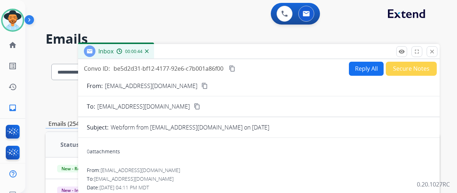
click at [366, 65] on button "Reply All" at bounding box center [366, 69] width 35 height 14
select select "**********"
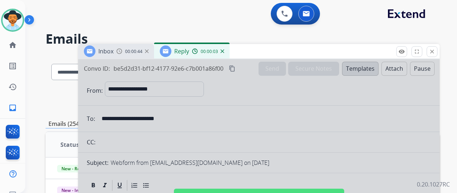
click at [356, 68] on div at bounding box center [258, 194] width 361 height 270
select select
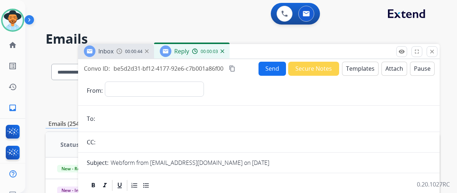
click at [356, 68] on button "Templates" at bounding box center [360, 69] width 36 height 14
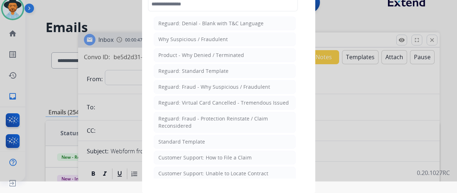
click at [367, 132] on div at bounding box center [228, 84] width 457 height 193
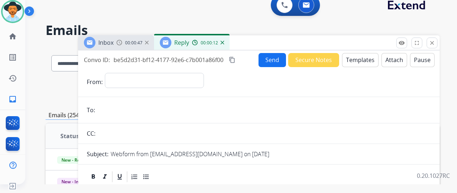
scroll to position [9, 0]
click at [366, 132] on input "text" at bounding box center [264, 133] width 333 height 14
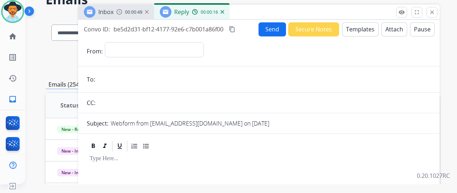
scroll to position [0, 0]
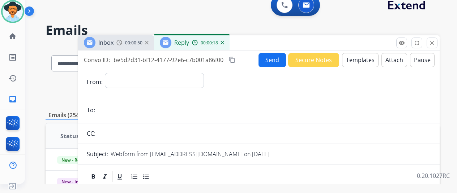
click at [224, 44] on img at bounding box center [222, 43] width 4 height 4
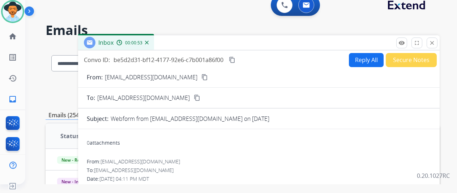
click at [365, 59] on button "Reply All" at bounding box center [366, 60] width 35 height 14
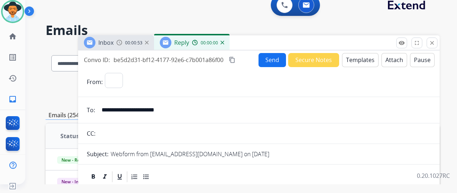
select select "**********"
click at [357, 62] on button "Templates" at bounding box center [360, 60] width 36 height 14
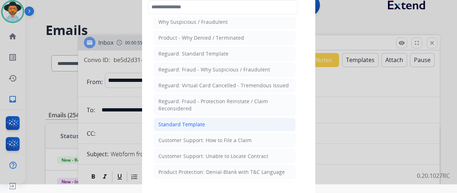
scroll to position [36, 0]
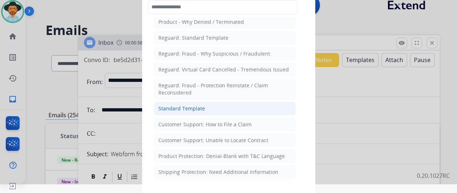
click at [194, 107] on div "Standard Template" at bounding box center [181, 108] width 47 height 7
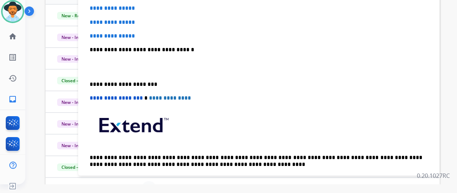
scroll to position [91, 0]
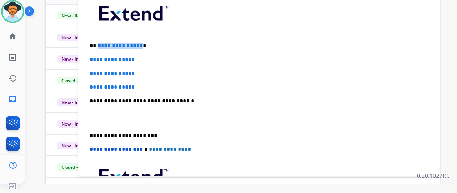
drag, startPoint x: 144, startPoint y: 44, endPoint x: 103, endPoint y: 45, distance: 40.5
click at [103, 45] on span "**********" at bounding box center [120, 45] width 45 height 5
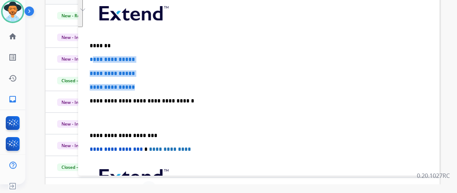
drag, startPoint x: 146, startPoint y: 88, endPoint x: 96, endPoint y: 61, distance: 55.8
click at [96, 61] on div "**********" at bounding box center [259, 118] width 344 height 249
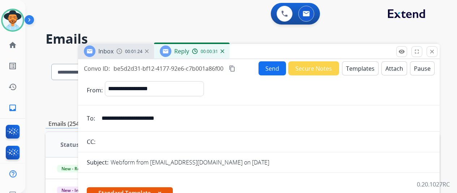
select select "**********"
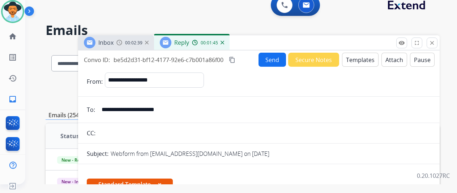
click at [272, 58] on button "Send" at bounding box center [271, 60] width 27 height 14
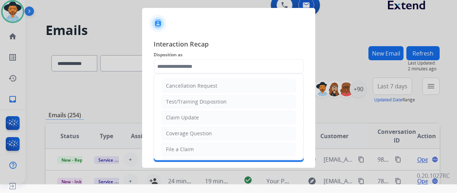
click at [171, 65] on input "text" at bounding box center [229, 66] width 150 height 14
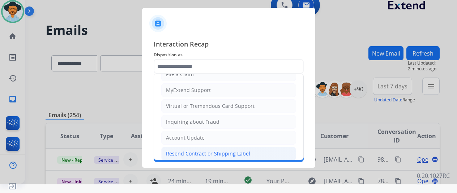
scroll to position [109, 0]
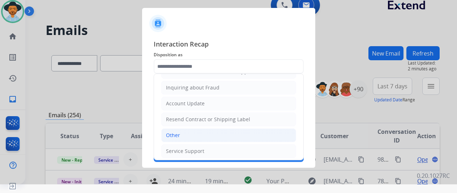
click at [181, 133] on li "Other" at bounding box center [228, 136] width 135 height 14
type input "*****"
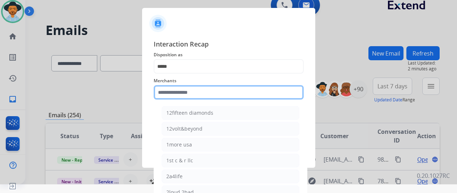
drag, startPoint x: 168, startPoint y: 92, endPoint x: 190, endPoint y: 21, distance: 74.0
click at [168, 91] on input "text" at bounding box center [229, 92] width 150 height 14
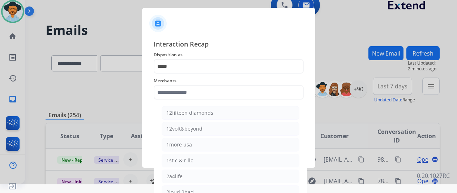
click at [136, 43] on div at bounding box center [228, 87] width 457 height 193
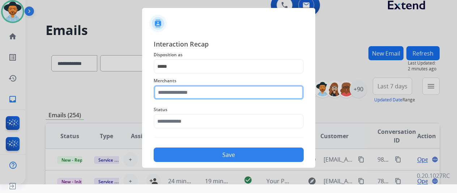
click at [169, 90] on input "text" at bounding box center [229, 92] width 150 height 14
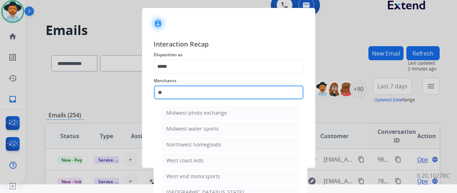
type input "*"
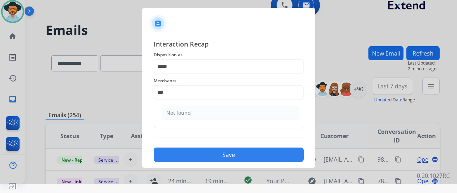
click at [173, 112] on div "Not found" at bounding box center [178, 112] width 25 height 7
type input "*********"
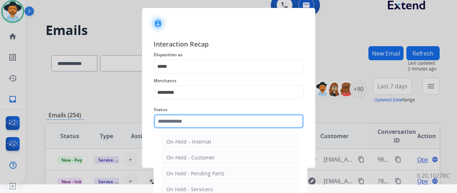
click at [169, 122] on input "text" at bounding box center [229, 121] width 150 height 14
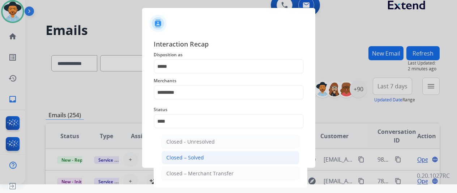
click at [171, 160] on div "Closed – Solved" at bounding box center [185, 157] width 38 height 7
type input "**********"
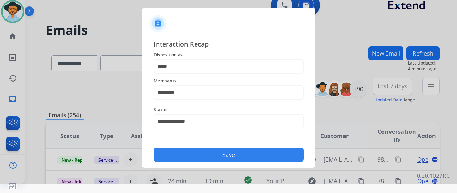
click at [226, 156] on button "Save" at bounding box center [229, 155] width 150 height 14
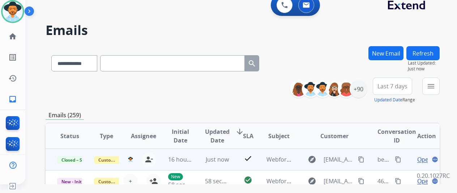
click at [398, 159] on mat-icon "content_copy" at bounding box center [398, 159] width 7 height 7
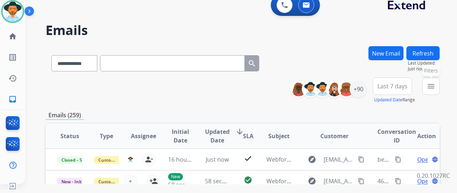
drag, startPoint x: 441, startPoint y: 86, endPoint x: 411, endPoint y: 93, distance: 30.4
click at [439, 86] on button "menu Filters" at bounding box center [430, 86] width 17 height 17
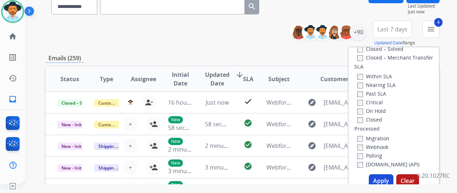
scroll to position [145, 0]
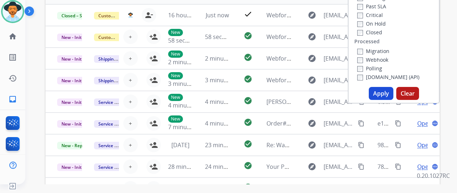
click at [384, 93] on button "Apply" at bounding box center [381, 93] width 25 height 13
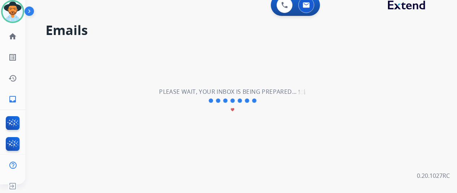
scroll to position [0, 0]
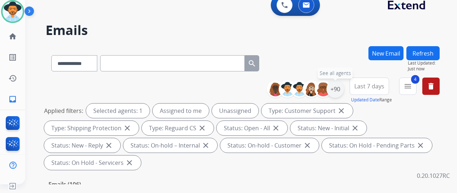
click at [340, 87] on div "+90" at bounding box center [334, 89] width 17 height 17
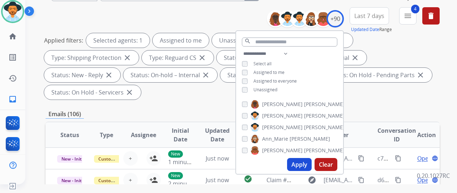
scroll to position [72, 0]
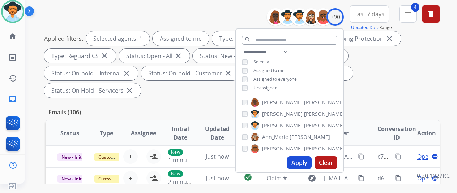
click at [302, 161] on button "Apply" at bounding box center [299, 162] width 25 height 13
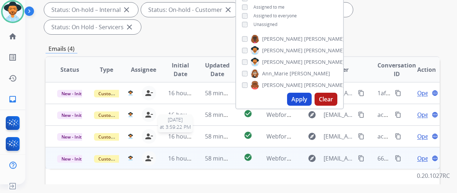
scroll to position [145, 0]
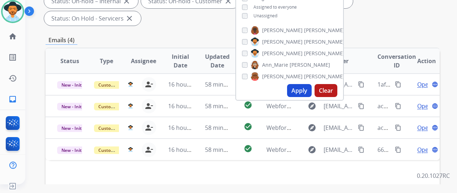
click at [249, 169] on div "Status Type Assignee Initial Date Updated Date arrow_downward SLA Subject Custo…" at bounding box center [243, 169] width 394 height 242
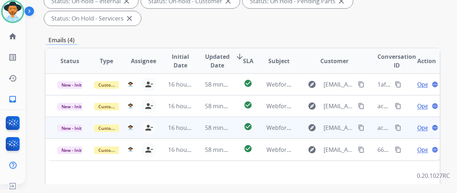
click at [419, 124] on span "Open" at bounding box center [424, 128] width 15 height 9
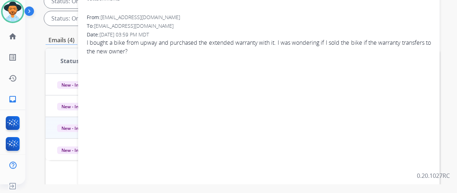
scroll to position [0, 0]
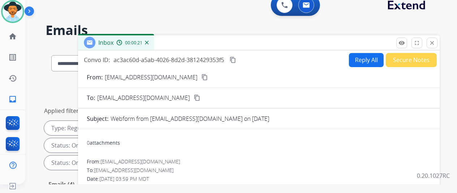
click at [154, 41] on div "Inbox 00:00:21" at bounding box center [116, 42] width 76 height 14
click at [149, 42] on img at bounding box center [147, 43] width 4 height 4
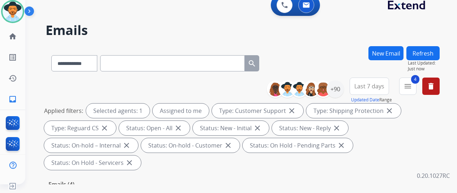
scroll to position [145, 0]
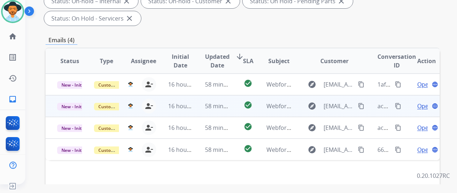
click at [425, 102] on span "Open" at bounding box center [424, 106] width 15 height 9
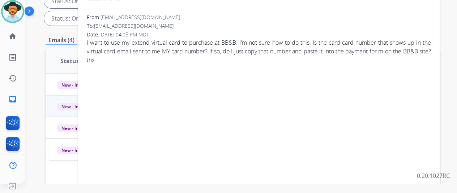
scroll to position [0, 0]
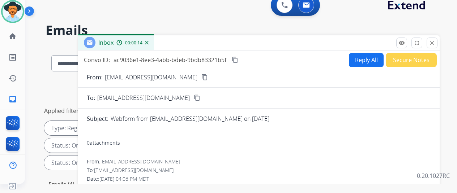
click at [370, 56] on button "Reply All" at bounding box center [366, 60] width 35 height 14
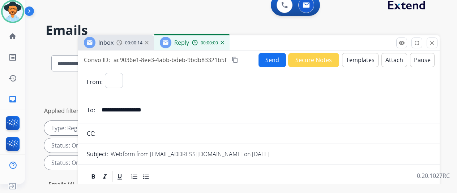
select select "**********"
click at [362, 55] on button "Templates" at bounding box center [360, 60] width 36 height 14
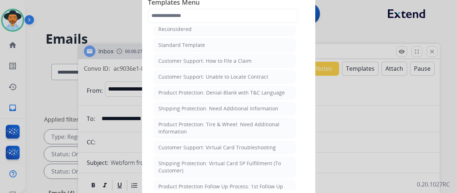
scroll to position [145, 0]
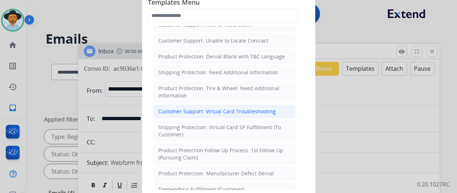
click at [205, 109] on div "Customer Support: Virtual Card Troubleshooting" at bounding box center [216, 111] width 117 height 7
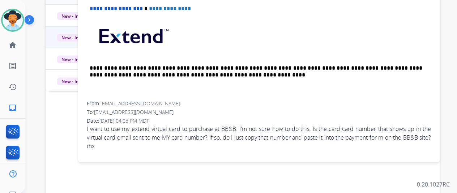
scroll to position [264, 0]
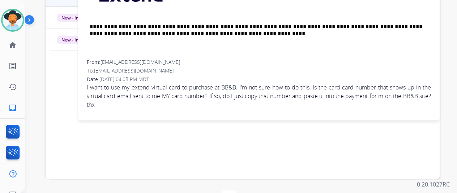
drag, startPoint x: 157, startPoint y: 46, endPoint x: 107, endPoint y: 47, distance: 50.2
click at [107, 59] on div "From: jrnewsum@gmail.com" at bounding box center [259, 62] width 344 height 7
copy div "[EMAIL_ADDRESS][DOMAIN_NAME]"
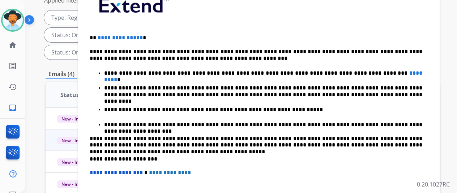
scroll to position [63, 0]
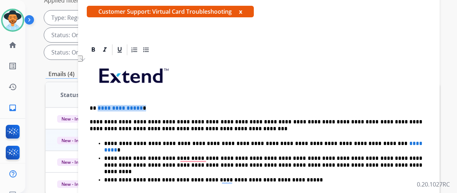
drag, startPoint x: 145, startPoint y: 105, endPoint x: 103, endPoint y: 108, distance: 42.4
click at [103, 108] on p "**********" at bounding box center [256, 108] width 332 height 7
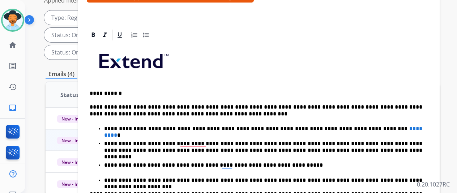
scroll to position [99, 0]
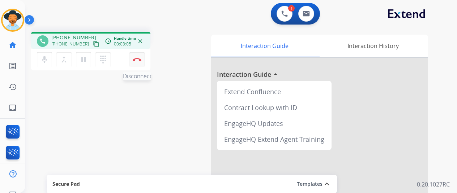
click at [137, 56] on button "Disconnect" at bounding box center [136, 59] width 15 height 15
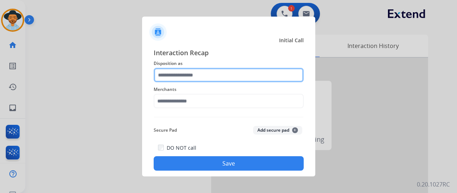
click at [181, 72] on input "text" at bounding box center [229, 75] width 150 height 14
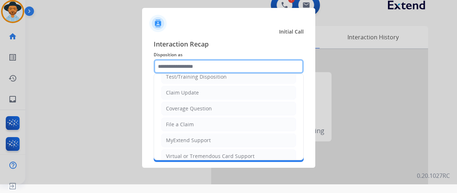
scroll to position [36, 0]
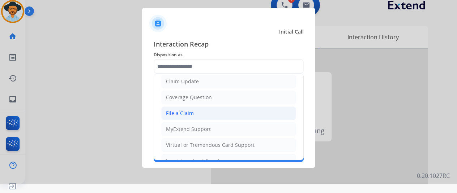
click at [186, 113] on div "File a Claim" at bounding box center [180, 113] width 28 height 7
type input "**********"
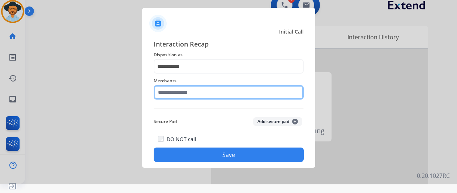
click at [181, 94] on input "text" at bounding box center [229, 92] width 150 height 14
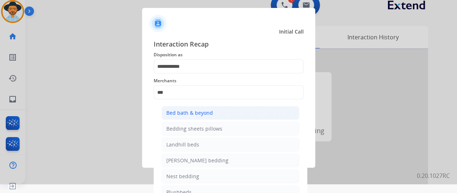
click at [192, 114] on div "Bed bath & beyond" at bounding box center [189, 112] width 47 height 7
type input "**********"
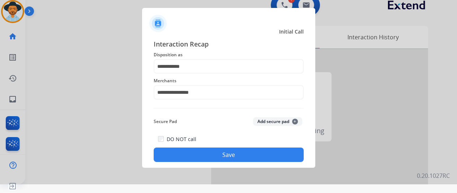
click at [225, 152] on button "Save" at bounding box center [229, 155] width 150 height 14
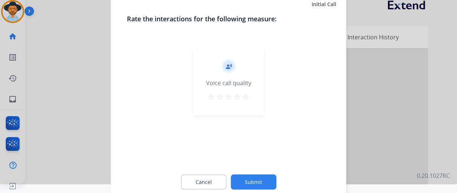
click at [248, 178] on button "Submit" at bounding box center [254, 182] width 46 height 15
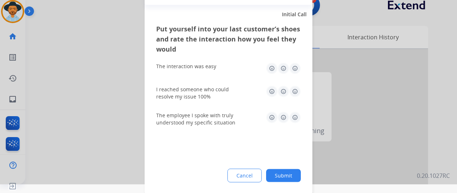
click at [287, 174] on button "Submit" at bounding box center [283, 175] width 35 height 13
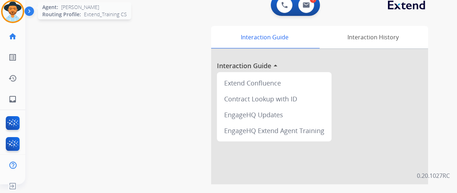
click at [16, 12] on img at bounding box center [13, 11] width 20 height 20
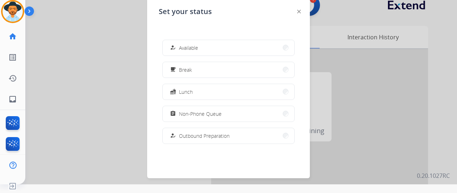
drag, startPoint x: 203, startPoint y: 51, endPoint x: 161, endPoint y: 33, distance: 45.2
click at [203, 51] on button "how_to_reg Available" at bounding box center [229, 48] width 132 height 16
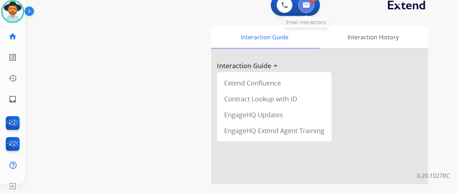
click at [310, 5] on img at bounding box center [305, 5] width 7 height 6
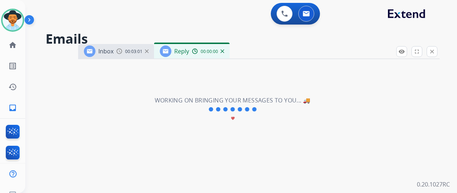
select select "**********"
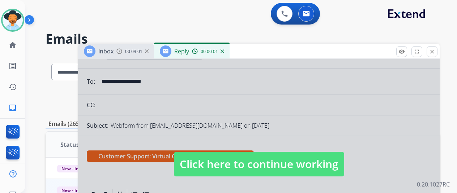
scroll to position [108, 0]
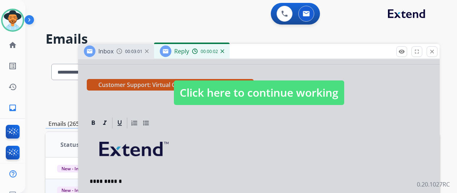
click at [245, 130] on div at bounding box center [258, 86] width 361 height 270
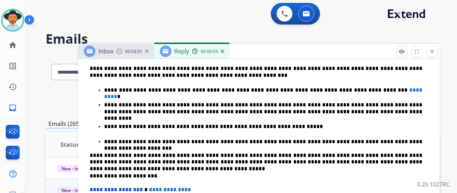
scroll to position [249, 0]
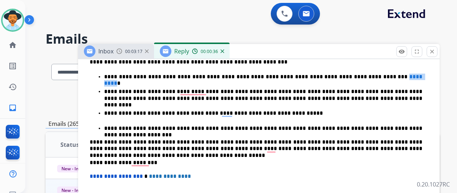
drag, startPoint x: 370, startPoint y: 77, endPoint x: 345, endPoint y: 76, distance: 24.6
click at [345, 76] on p "**********" at bounding box center [263, 77] width 318 height 7
click at [346, 76] on p "**********" at bounding box center [263, 77] width 318 height 7
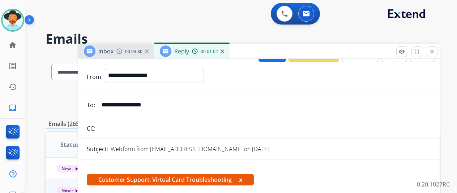
scroll to position [0, 0]
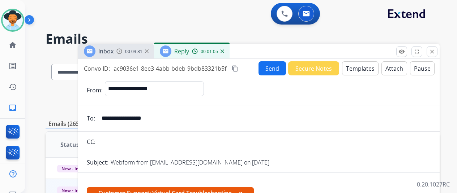
click at [269, 69] on button "Send" at bounding box center [271, 68] width 27 height 14
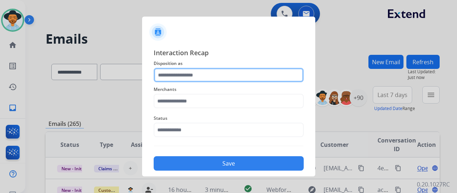
click at [188, 77] on input "text" at bounding box center [229, 75] width 150 height 14
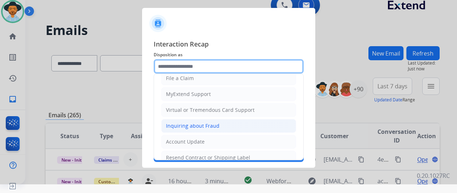
scroll to position [72, 0]
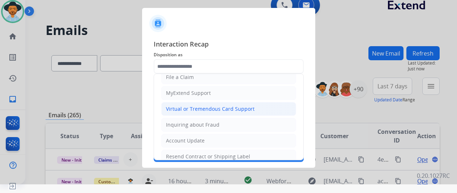
click at [188, 106] on div "Virtual or Tremendous Card Support" at bounding box center [210, 109] width 89 height 7
type input "**********"
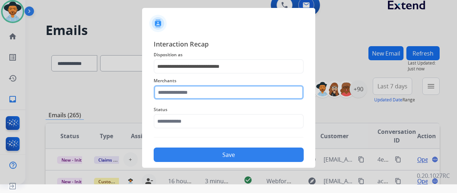
click at [172, 89] on input "text" at bounding box center [229, 92] width 150 height 14
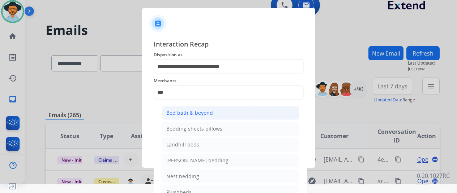
click at [185, 112] on div "Bed bath & beyond" at bounding box center [189, 112] width 47 height 7
type input "**********"
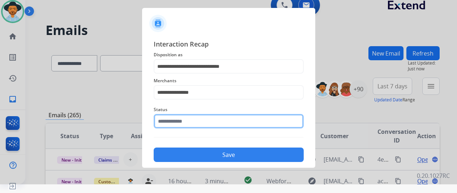
click at [178, 121] on input "text" at bounding box center [229, 121] width 150 height 14
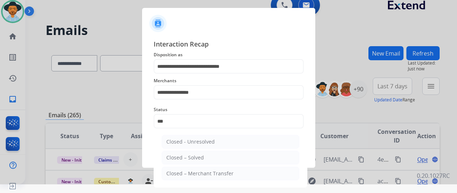
drag, startPoint x: 191, startPoint y: 155, endPoint x: 235, endPoint y: 153, distance: 43.8
click at [192, 154] on div "Closed – Solved" at bounding box center [185, 157] width 38 height 7
type input "**********"
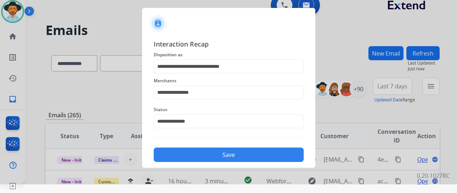
click at [232, 156] on button "Save" at bounding box center [229, 155] width 150 height 14
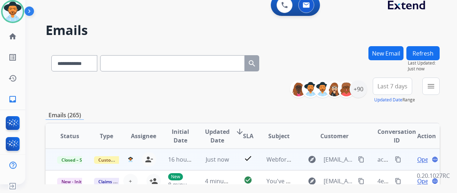
click at [399, 159] on mat-icon "content_copy" at bounding box center [398, 159] width 7 height 7
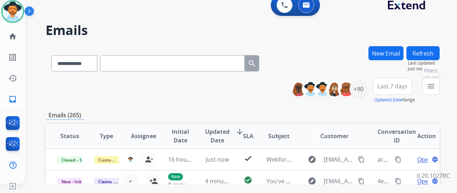
click at [435, 82] on mat-icon "menu" at bounding box center [430, 86] width 9 height 9
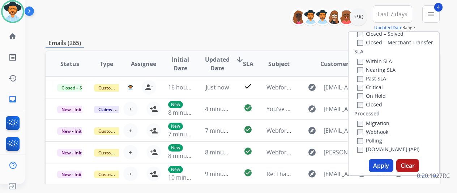
click at [382, 162] on button "Apply" at bounding box center [381, 165] width 25 height 13
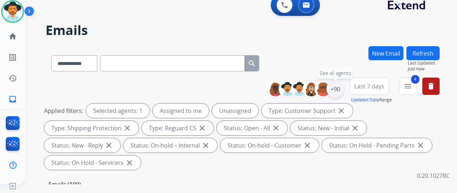
click at [344, 84] on div "+90" at bounding box center [334, 89] width 17 height 17
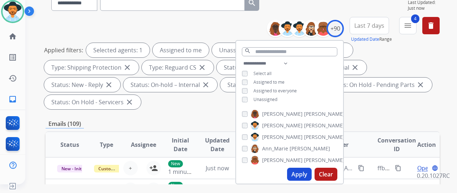
scroll to position [72, 0]
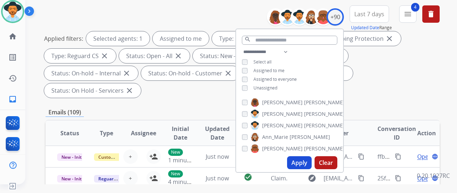
click at [300, 159] on button "Apply" at bounding box center [299, 162] width 25 height 13
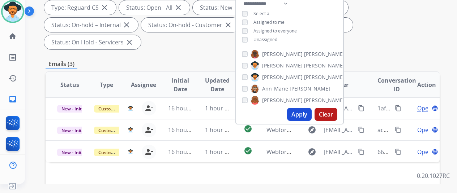
scroll to position [145, 0]
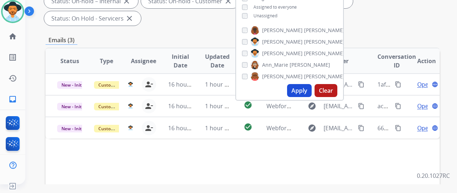
click at [265, 154] on div "Status Type Assignee Initial Date Updated Date arrow_downward SLA Subject Custo…" at bounding box center [243, 169] width 394 height 242
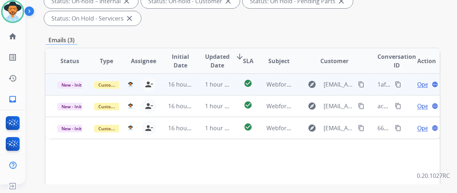
click at [420, 80] on span "Open" at bounding box center [424, 84] width 15 height 9
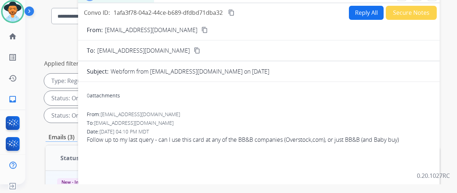
scroll to position [36, 0]
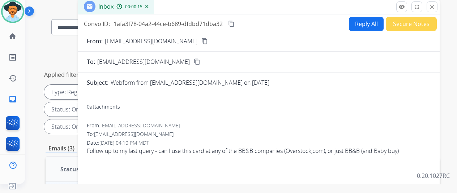
click at [357, 21] on button "Reply All" at bounding box center [366, 24] width 35 height 14
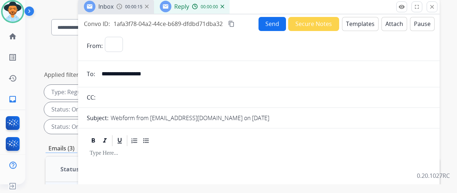
select select "**********"
click at [361, 25] on button "Templates" at bounding box center [360, 24] width 36 height 14
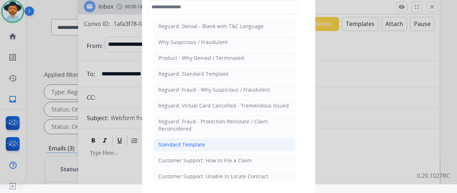
click at [181, 143] on div "Standard Template" at bounding box center [181, 144] width 47 height 7
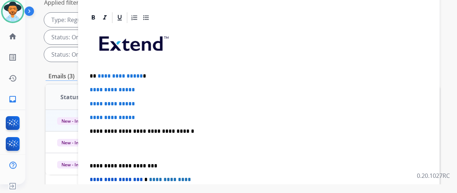
scroll to position [108, 0]
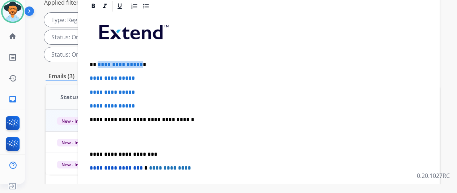
drag, startPoint x: 144, startPoint y: 64, endPoint x: 103, endPoint y: 64, distance: 41.2
click at [103, 64] on p "**********" at bounding box center [256, 64] width 332 height 7
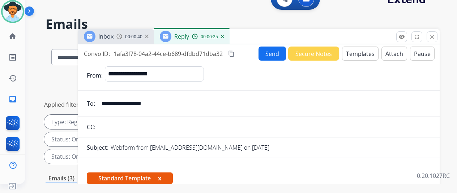
scroll to position [0, 0]
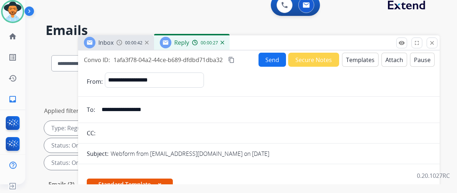
click at [224, 42] on img at bounding box center [222, 43] width 4 height 4
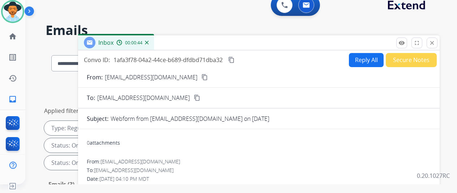
click at [201, 76] on mat-icon "content_copy" at bounding box center [204, 77] width 7 height 7
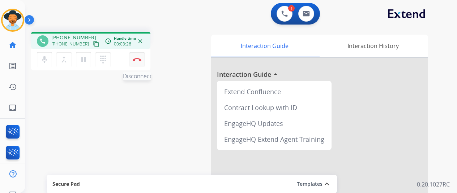
click at [137, 57] on button "Disconnect" at bounding box center [136, 59] width 15 height 15
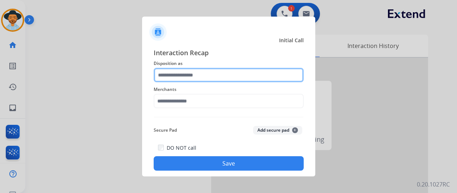
click at [178, 72] on input "text" at bounding box center [229, 75] width 150 height 14
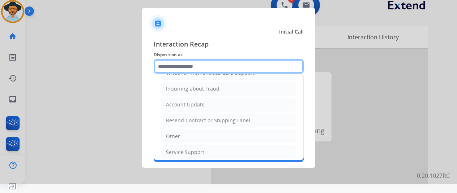
scroll to position [109, 0]
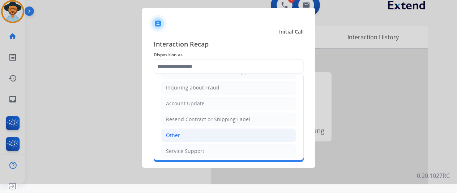
click at [176, 132] on div "Other" at bounding box center [173, 135] width 14 height 7
type input "*****"
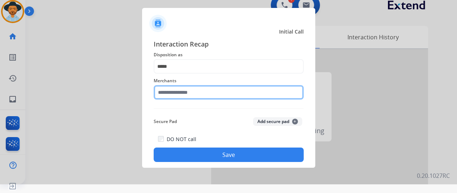
click at [174, 95] on input "text" at bounding box center [229, 92] width 150 height 14
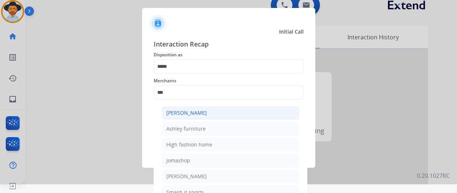
click at [197, 115] on div "[PERSON_NAME]" at bounding box center [186, 112] width 40 height 7
type input "**********"
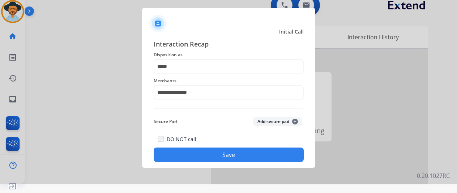
click at [220, 153] on button "Save" at bounding box center [229, 155] width 150 height 14
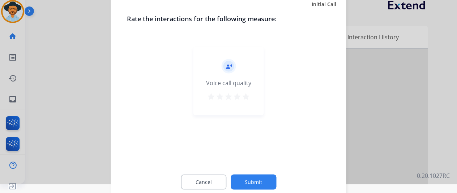
click at [255, 179] on button "Submit" at bounding box center [254, 182] width 46 height 15
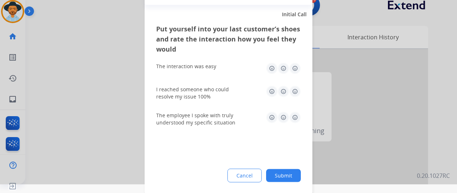
click at [279, 173] on button "Submit" at bounding box center [283, 175] width 35 height 13
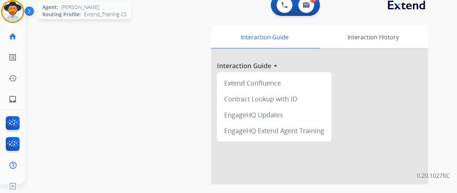
click at [12, 7] on img at bounding box center [13, 11] width 20 height 20
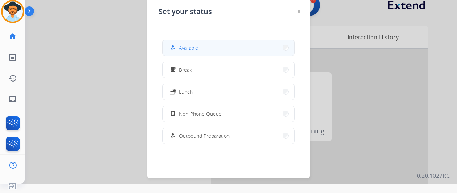
click at [198, 48] on span "Available" at bounding box center [188, 48] width 19 height 8
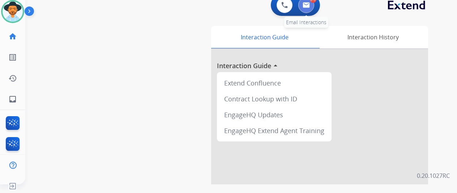
click at [310, 7] on img at bounding box center [305, 5] width 7 height 6
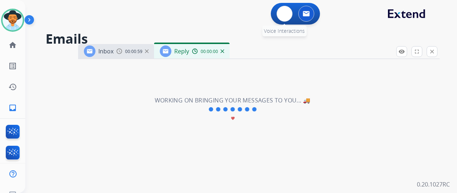
select select "**********"
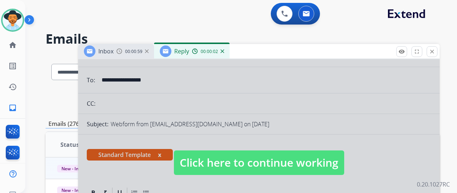
scroll to position [108, 0]
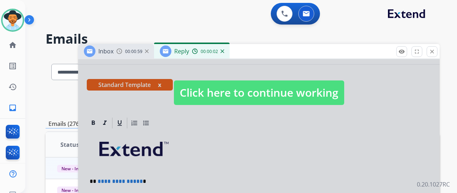
click at [242, 113] on div at bounding box center [258, 86] width 361 height 270
select select
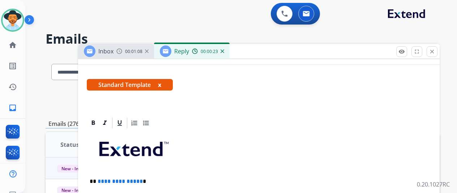
scroll to position [181, 0]
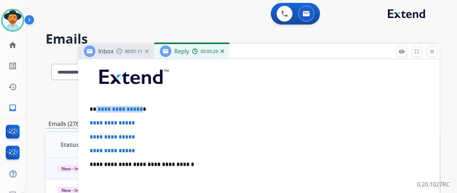
drag, startPoint x: 144, startPoint y: 107, endPoint x: 101, endPoint y: 108, distance: 42.6
click at [101, 108] on p "**********" at bounding box center [256, 109] width 332 height 7
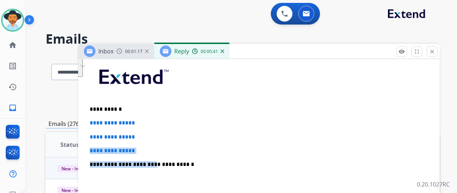
drag, startPoint x: 151, startPoint y: 155, endPoint x: 94, endPoint y: 141, distance: 58.6
click at [94, 141] on div "**********" at bounding box center [259, 181] width 344 height 249
click at [152, 152] on p "**********" at bounding box center [259, 151] width 338 height 7
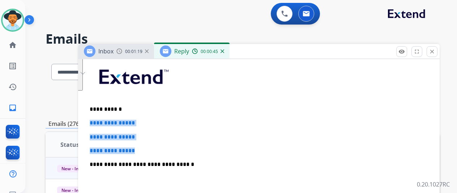
drag, startPoint x: 119, startPoint y: 147, endPoint x: 91, endPoint y: 121, distance: 37.8
click at [91, 121] on div "**********" at bounding box center [258, 12] width 361 height 267
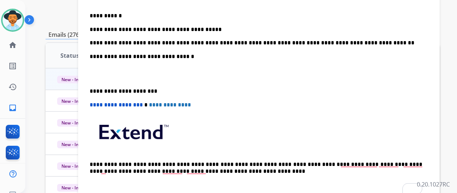
scroll to position [145, 0]
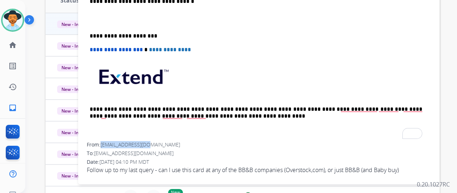
drag, startPoint x: 158, startPoint y: 142, endPoint x: 108, endPoint y: 143, distance: 49.9
click at [108, 143] on div "From: jrnewsum@gmail.com" at bounding box center [259, 144] width 344 height 7
copy span "[EMAIL_ADDRESS][DOMAIN_NAME]"
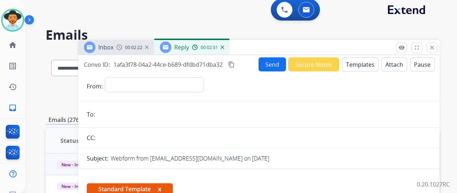
scroll to position [0, 0]
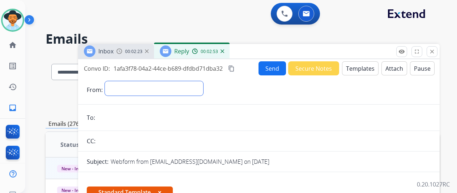
click at [125, 88] on select "**********" at bounding box center [154, 88] width 98 height 14
select select "**********"
click at [110, 81] on select "**********" at bounding box center [154, 88] width 98 height 14
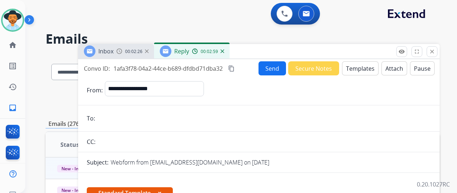
click at [112, 119] on input "email" at bounding box center [264, 118] width 334 height 14
paste input "**********"
type input "**********"
click at [272, 68] on button "Send" at bounding box center [271, 68] width 27 height 14
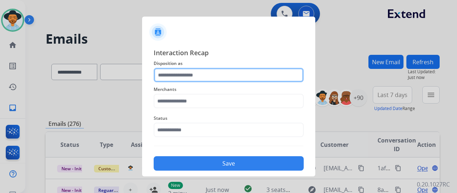
click at [167, 77] on input "text" at bounding box center [229, 75] width 150 height 14
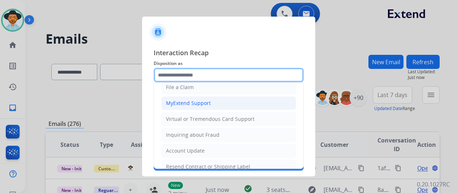
scroll to position [72, 0]
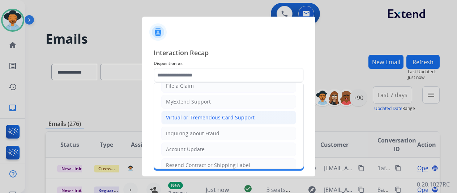
click at [192, 115] on div "Virtual or Tremendous Card Support" at bounding box center [210, 117] width 89 height 7
type input "**********"
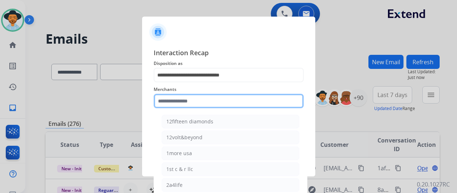
click at [177, 99] on input "text" at bounding box center [229, 101] width 150 height 14
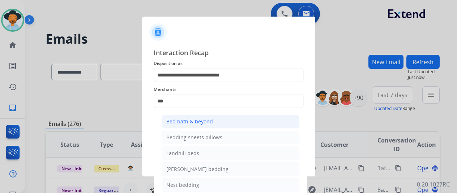
click at [189, 120] on div "Bed bath & beyond" at bounding box center [189, 121] width 47 height 7
type input "**********"
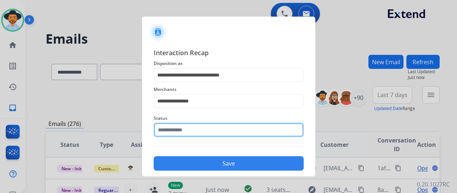
click at [179, 130] on input "text" at bounding box center [229, 130] width 150 height 14
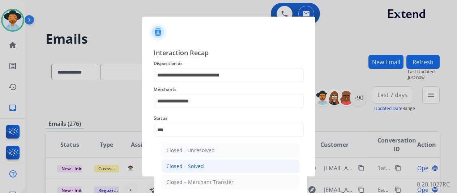
click at [184, 166] on div "Closed – Solved" at bounding box center [185, 166] width 38 height 7
type input "**********"
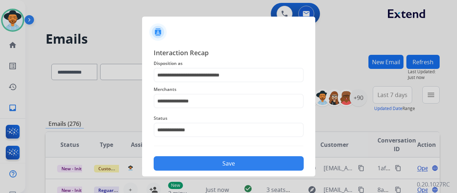
click at [225, 160] on button "Save" at bounding box center [229, 163] width 150 height 14
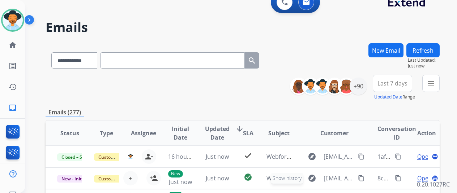
scroll to position [0, 0]
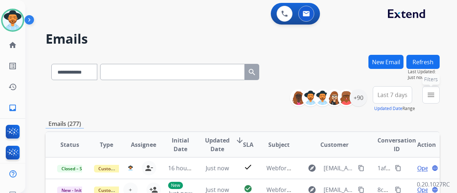
click at [434, 92] on mat-icon "menu" at bounding box center [430, 95] width 9 height 9
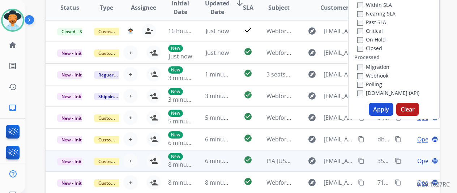
scroll to position [145, 0]
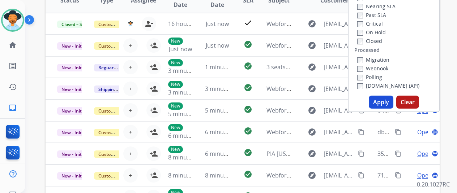
click at [381, 103] on button "Apply" at bounding box center [381, 102] width 25 height 13
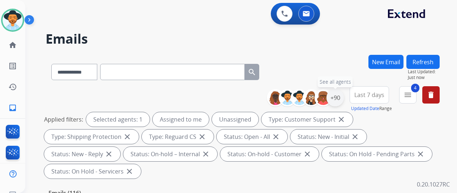
click at [340, 95] on div "+90" at bounding box center [334, 97] width 17 height 17
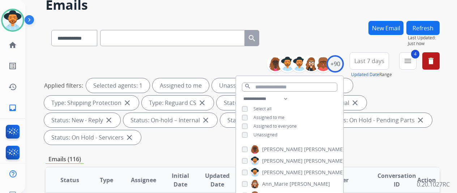
scroll to position [72, 0]
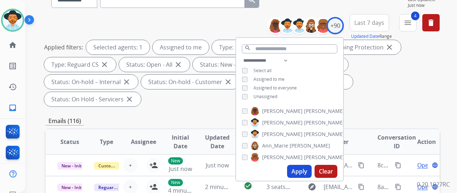
drag, startPoint x: 306, startPoint y: 170, endPoint x: 306, endPoint y: 160, distance: 10.1
click at [306, 170] on button "Apply" at bounding box center [299, 171] width 25 height 13
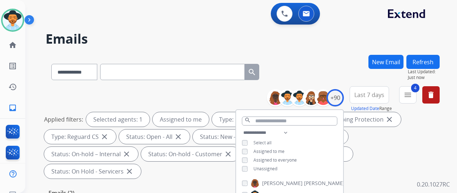
click at [317, 44] on h2 "Emails" at bounding box center [243, 39] width 394 height 14
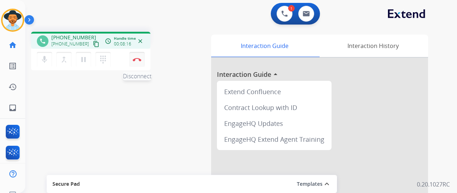
click at [136, 60] on img at bounding box center [137, 60] width 9 height 4
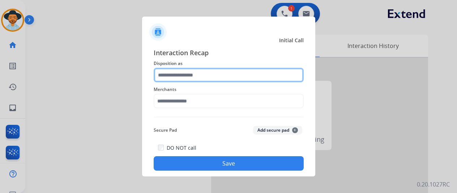
click at [183, 78] on input "text" at bounding box center [229, 75] width 150 height 14
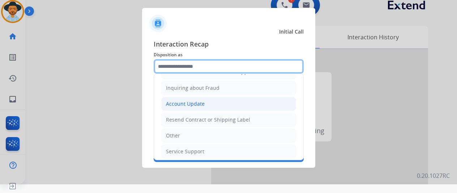
scroll to position [109, 0]
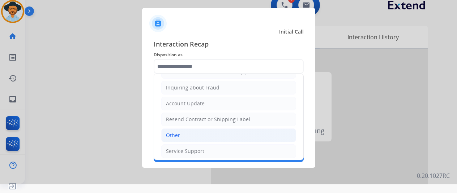
click at [206, 131] on li "Other" at bounding box center [228, 136] width 135 height 14
type input "*****"
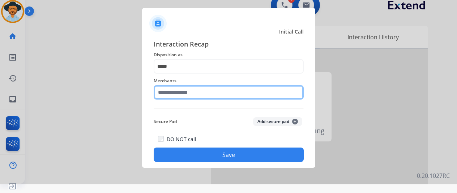
click at [206, 92] on input "text" at bounding box center [229, 92] width 150 height 14
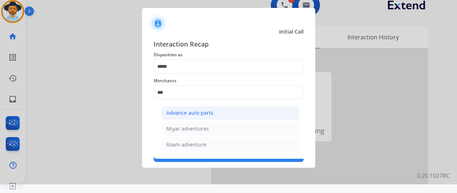
click at [239, 107] on li "Advance auto parts" at bounding box center [231, 113] width 138 height 14
type input "**********"
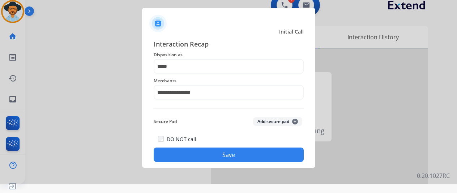
click at [227, 152] on button "Save" at bounding box center [229, 155] width 150 height 14
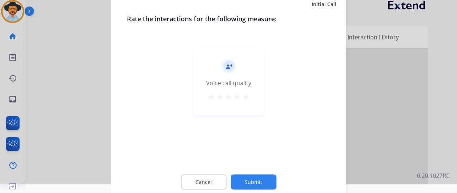
click at [252, 179] on button "Submit" at bounding box center [254, 182] width 46 height 15
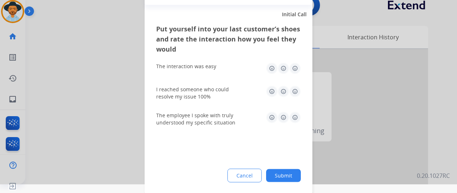
drag, startPoint x: 281, startPoint y: 175, endPoint x: 33, endPoint y: 49, distance: 278.1
click at [280, 174] on button "Submit" at bounding box center [283, 175] width 35 height 13
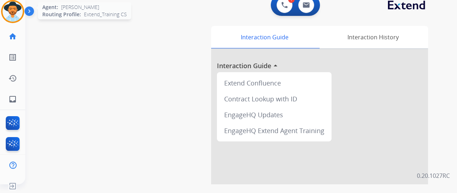
click at [14, 9] on img at bounding box center [13, 11] width 20 height 20
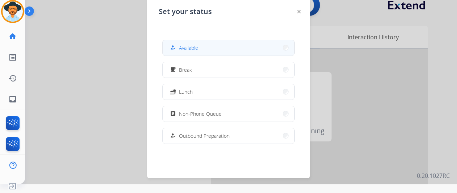
click at [195, 48] on span "Available" at bounding box center [188, 48] width 19 height 8
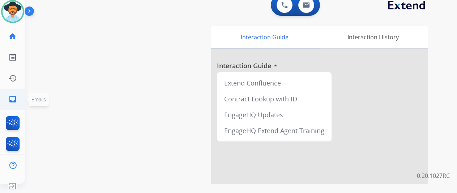
click at [8, 97] on link "inbox Emails" at bounding box center [13, 99] width 20 height 20
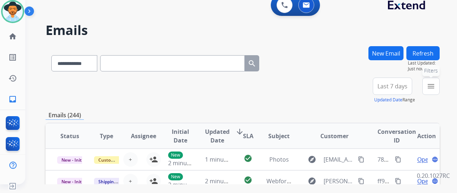
click at [434, 83] on mat-icon "menu" at bounding box center [430, 86] width 9 height 9
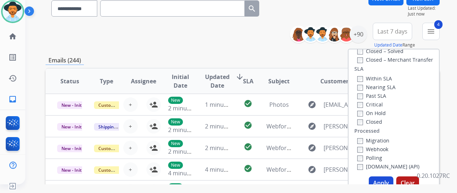
scroll to position [108, 0]
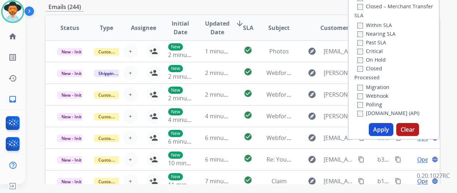
click at [382, 130] on button "Apply" at bounding box center [381, 129] width 25 height 13
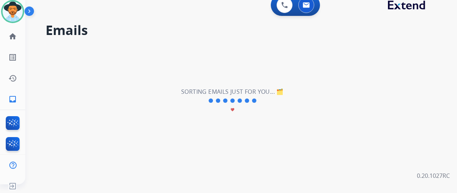
scroll to position [0, 0]
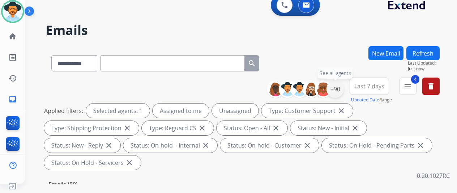
click at [343, 86] on div "+90" at bounding box center [334, 89] width 17 height 17
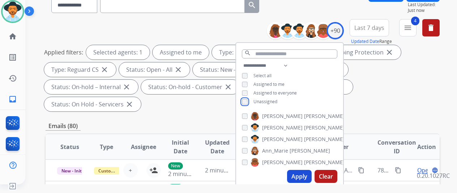
scroll to position [108, 0]
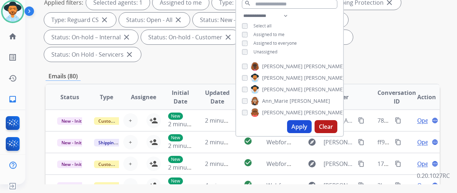
click at [304, 128] on button "Apply" at bounding box center [299, 126] width 25 height 13
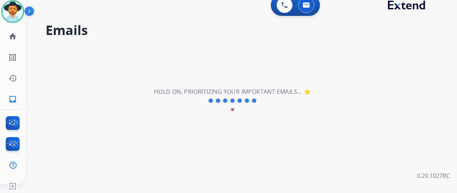
scroll to position [0, 0]
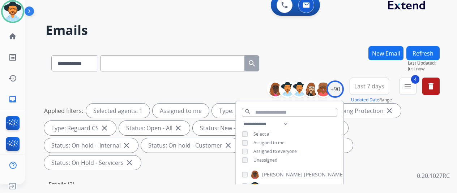
click at [327, 40] on div "**********" at bounding box center [232, 113] width 414 height 193
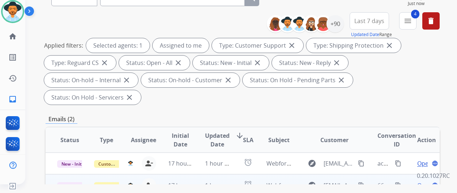
scroll to position [108, 0]
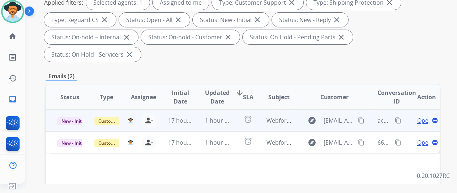
click at [425, 116] on span "Open" at bounding box center [424, 120] width 15 height 9
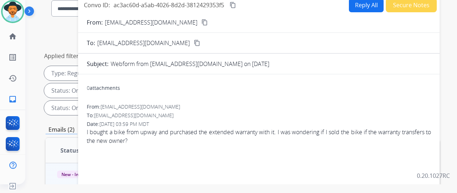
scroll to position [0, 0]
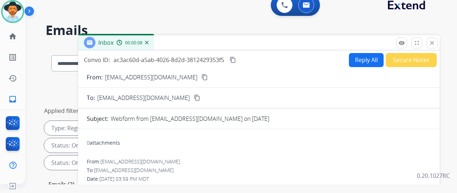
click at [201, 76] on mat-icon "content_copy" at bounding box center [204, 77] width 7 height 7
click at [369, 55] on button "Reply All" at bounding box center [366, 60] width 35 height 14
select select "**********"
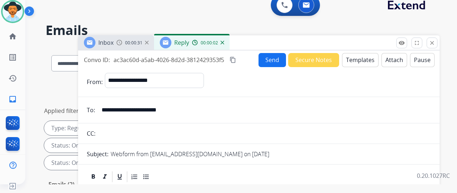
click at [359, 58] on button "Templates" at bounding box center [360, 60] width 36 height 14
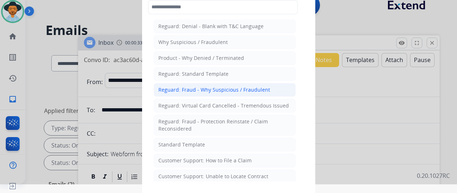
scroll to position [36, 0]
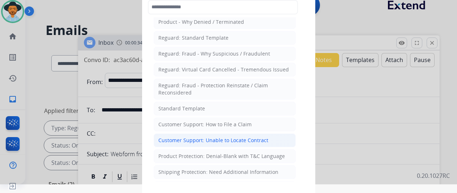
click at [192, 138] on div "Customer Support: Unable to Locate Contract" at bounding box center [213, 140] width 110 height 7
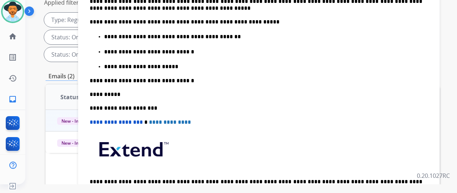
scroll to position [90, 0]
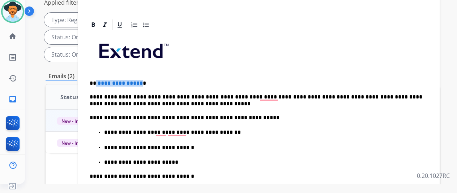
drag, startPoint x: 145, startPoint y: 81, endPoint x: 100, endPoint y: 82, distance: 44.1
click at [100, 82] on p "**********" at bounding box center [256, 83] width 332 height 7
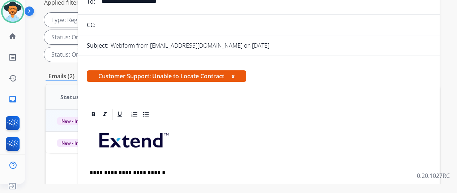
scroll to position [0, 0]
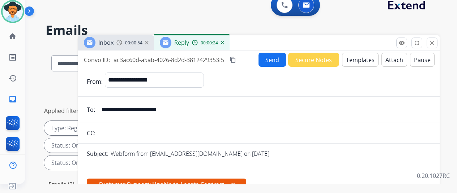
click at [272, 58] on button "Send" at bounding box center [271, 60] width 27 height 14
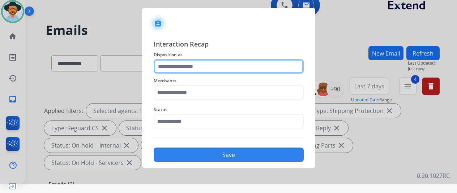
click at [186, 65] on input "text" at bounding box center [229, 66] width 150 height 14
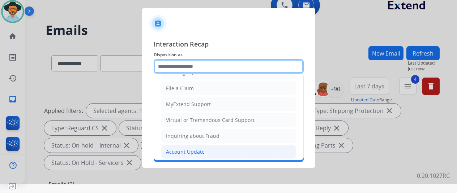
scroll to position [72, 0]
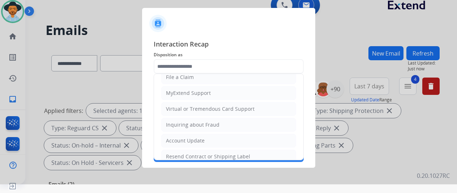
drag, startPoint x: 184, startPoint y: 153, endPoint x: 192, endPoint y: 147, distance: 9.3
click at [189, 150] on li "Resend Contract or Shipping Label" at bounding box center [228, 157] width 135 height 14
type input "**********"
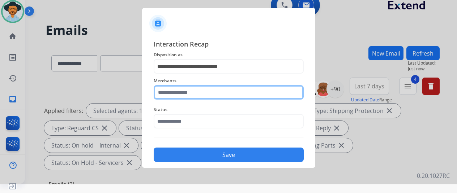
click at [158, 91] on input "text" at bounding box center [229, 92] width 150 height 14
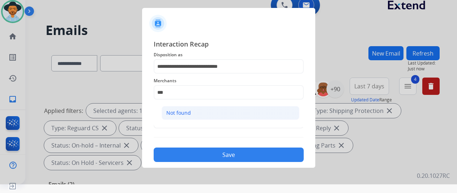
click at [188, 110] on div "Not found" at bounding box center [178, 112] width 25 height 7
type input "*********"
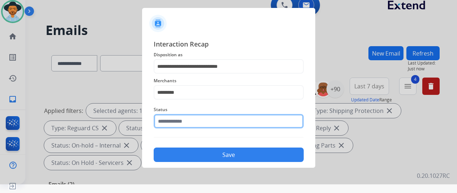
click at [183, 119] on input "text" at bounding box center [229, 121] width 150 height 14
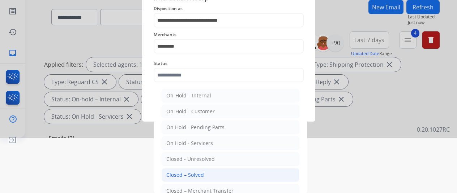
click at [176, 173] on div "Closed – Solved" at bounding box center [185, 175] width 38 height 7
type input "**********"
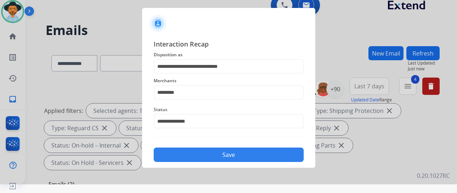
scroll to position [9, 0]
click at [205, 156] on button "Save" at bounding box center [229, 155] width 150 height 14
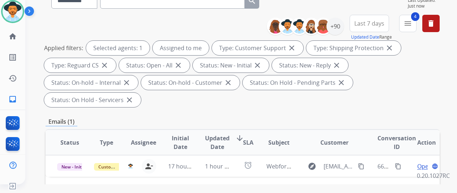
scroll to position [108, 0]
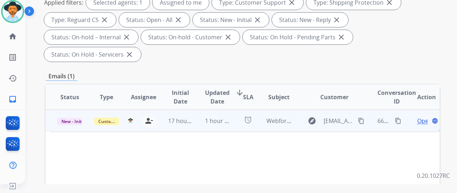
click at [422, 117] on span "Open" at bounding box center [424, 121] width 15 height 9
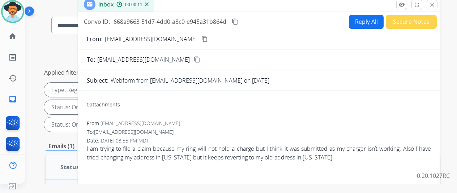
scroll to position [0, 0]
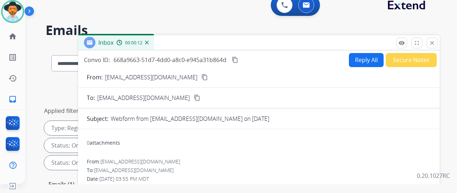
click at [201, 77] on mat-icon "content_copy" at bounding box center [204, 77] width 7 height 7
click at [364, 56] on button "Reply All" at bounding box center [366, 60] width 35 height 14
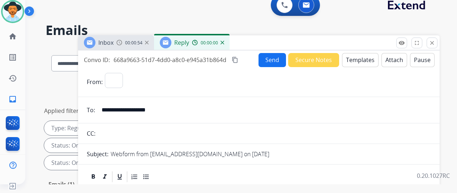
select select "**********"
click at [272, 59] on button "Send" at bounding box center [271, 60] width 27 height 14
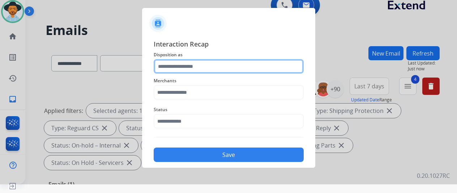
click at [188, 64] on input "text" at bounding box center [229, 66] width 150 height 14
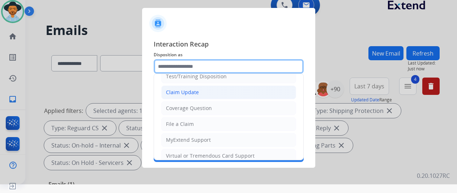
scroll to position [36, 0]
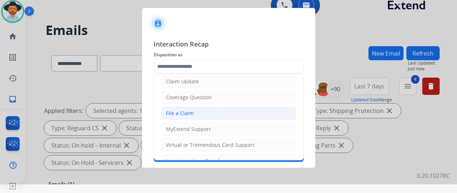
click at [176, 115] on div "File a Claim" at bounding box center [180, 113] width 28 height 7
type input "**********"
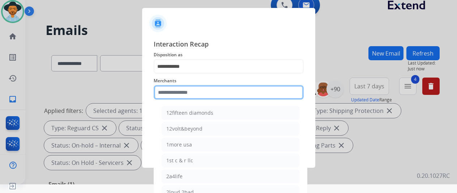
click at [176, 96] on input "text" at bounding box center [229, 92] width 150 height 14
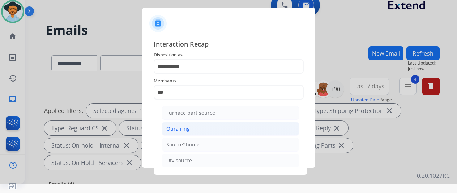
click at [179, 128] on div "Oura ring" at bounding box center [177, 128] width 23 height 7
type input "*********"
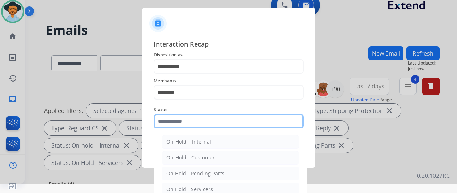
click at [185, 120] on input "text" at bounding box center [229, 121] width 150 height 14
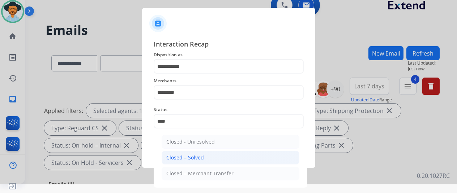
click at [195, 159] on div "Closed – Solved" at bounding box center [185, 157] width 38 height 7
type input "**********"
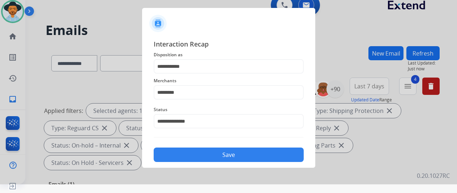
click at [225, 153] on button "Save" at bounding box center [229, 155] width 150 height 14
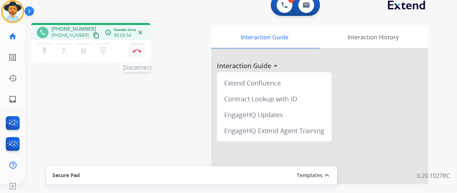
click at [138, 49] on img at bounding box center [137, 51] width 9 height 4
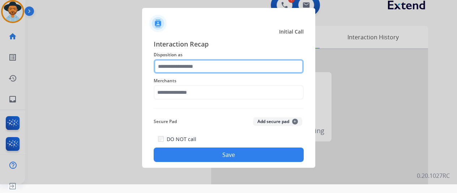
click at [179, 63] on input "text" at bounding box center [229, 66] width 150 height 14
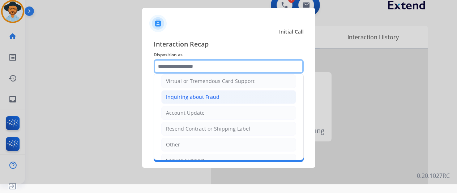
scroll to position [108, 0]
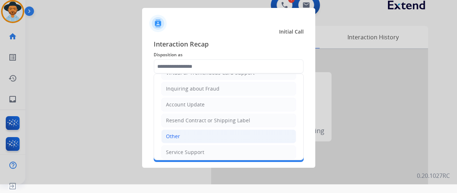
click at [178, 135] on div "Other" at bounding box center [173, 136] width 14 height 7
type input "*****"
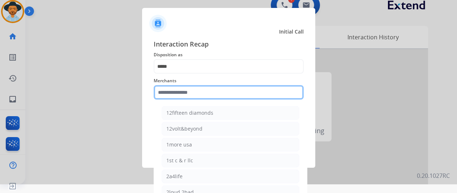
click at [179, 94] on input "text" at bounding box center [229, 92] width 150 height 14
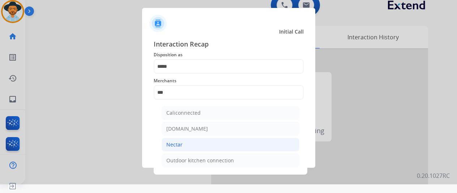
click at [176, 144] on div "Nectar" at bounding box center [174, 144] width 16 height 7
type input "******"
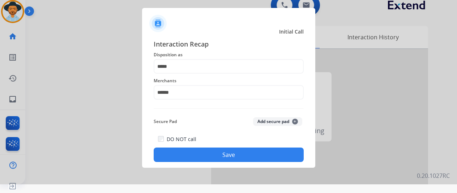
click at [206, 153] on button "Save" at bounding box center [229, 155] width 150 height 14
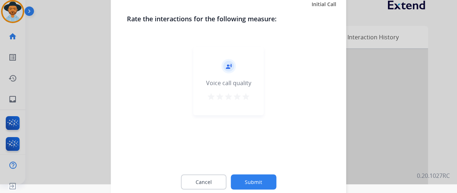
click at [251, 182] on button "Submit" at bounding box center [254, 182] width 46 height 15
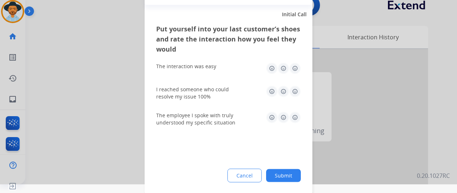
click at [284, 177] on button "Submit" at bounding box center [283, 175] width 35 height 13
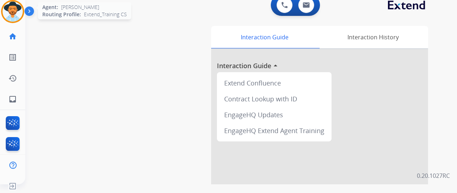
drag, startPoint x: 9, startPoint y: 9, endPoint x: 35, endPoint y: 9, distance: 26.0
click at [9, 9] on img at bounding box center [13, 11] width 20 height 20
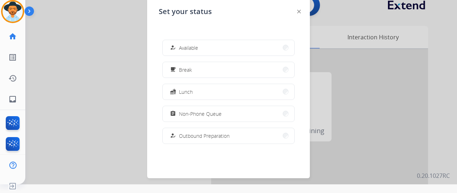
drag, startPoint x: 184, startPoint y: 48, endPoint x: 134, endPoint y: 3, distance: 67.3
click at [179, 44] on div "how_to_reg Available" at bounding box center [183, 47] width 30 height 9
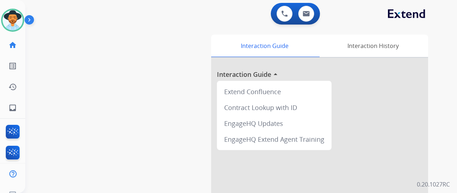
scroll to position [9, 0]
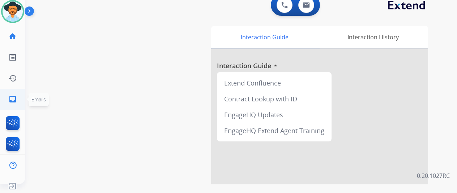
click at [8, 97] on link "inbox Emails" at bounding box center [13, 99] width 20 height 20
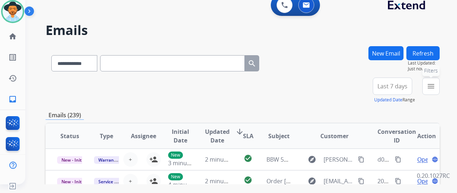
click at [435, 85] on mat-icon "menu" at bounding box center [430, 86] width 9 height 9
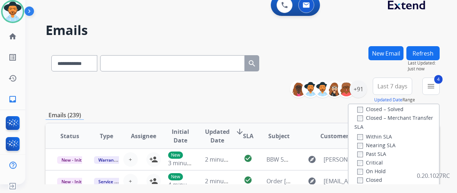
scroll to position [191, 0]
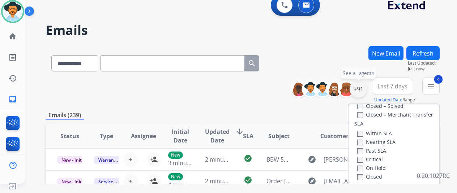
click at [365, 87] on div "+91" at bounding box center [357, 89] width 17 height 17
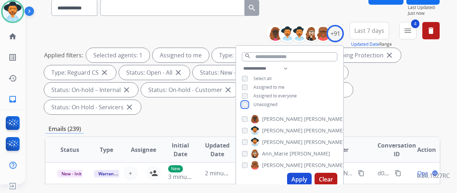
scroll to position [108, 0]
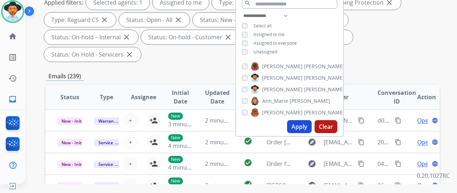
click at [301, 126] on button "Apply" at bounding box center [299, 126] width 25 height 13
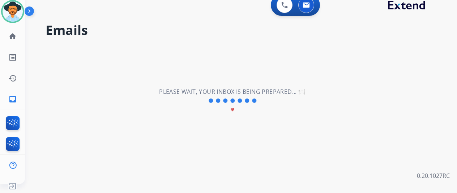
scroll to position [0, 0]
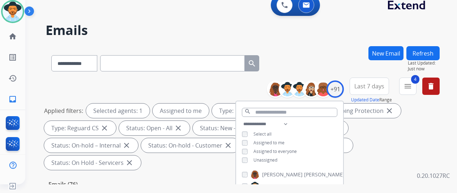
click at [321, 56] on div "**********" at bounding box center [243, 61] width 394 height 31
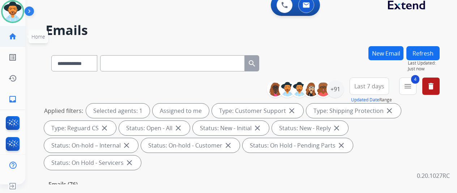
click at [14, 33] on mat-icon "home" at bounding box center [12, 36] width 9 height 9
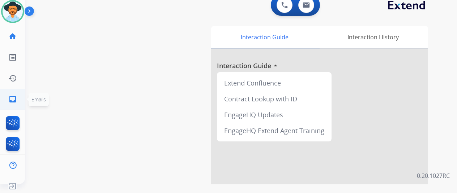
click at [12, 99] on mat-icon "inbox" at bounding box center [12, 99] width 9 height 9
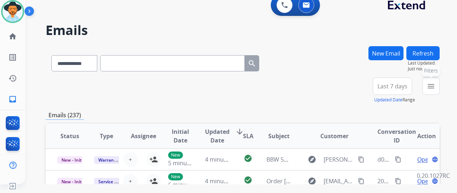
click at [435, 85] on mat-icon "menu" at bounding box center [430, 86] width 9 height 9
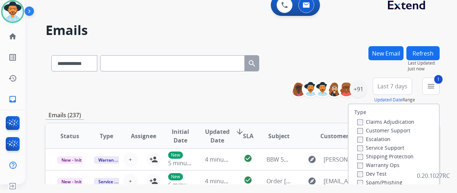
click at [359, 152] on div "Service Support" at bounding box center [385, 147] width 57 height 9
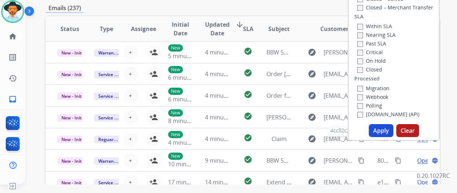
scroll to position [108, 0]
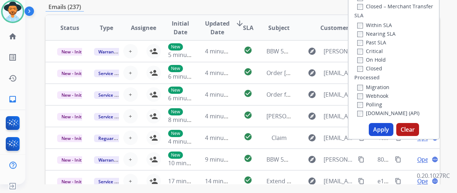
click at [377, 127] on button "Apply" at bounding box center [381, 129] width 25 height 13
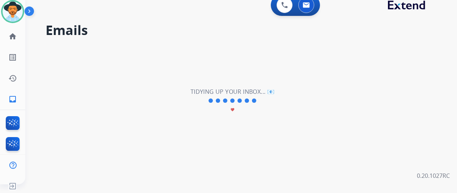
scroll to position [0, 0]
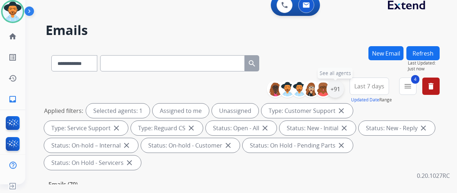
click at [343, 92] on div "+91" at bounding box center [334, 89] width 17 height 17
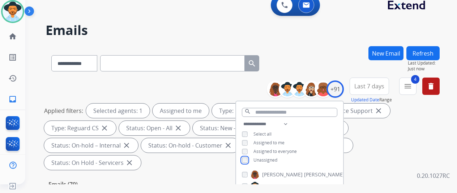
scroll to position [145, 0]
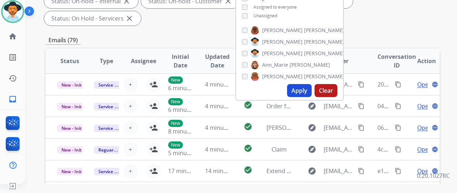
click at [299, 89] on button "Apply" at bounding box center [299, 90] width 25 height 13
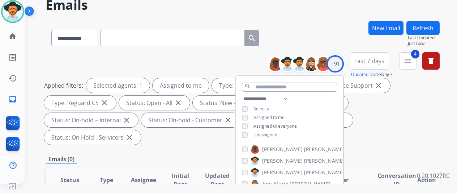
scroll to position [0, 0]
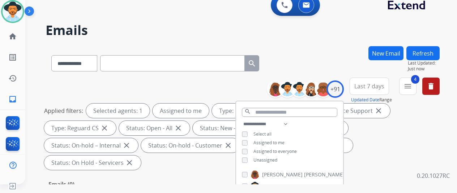
click at [317, 62] on div "**********" at bounding box center [243, 61] width 394 height 31
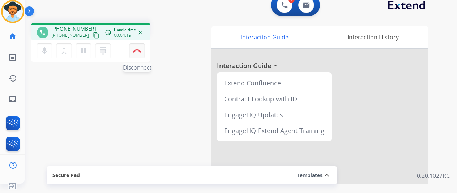
click at [139, 50] on img at bounding box center [137, 51] width 9 height 4
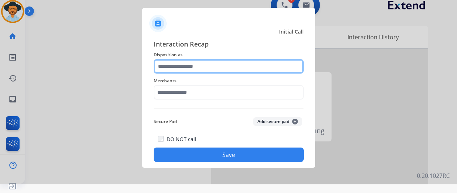
click at [176, 64] on input "text" at bounding box center [229, 66] width 150 height 14
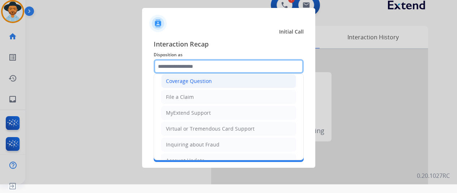
scroll to position [109, 0]
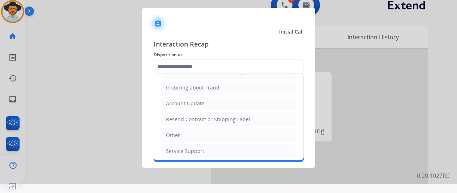
click at [179, 136] on li "Other" at bounding box center [228, 136] width 135 height 14
type input "*****"
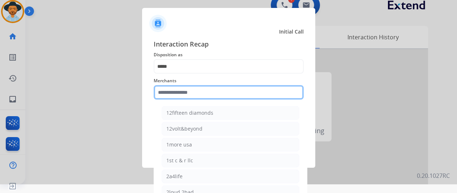
click at [184, 89] on input "text" at bounding box center [229, 92] width 150 height 14
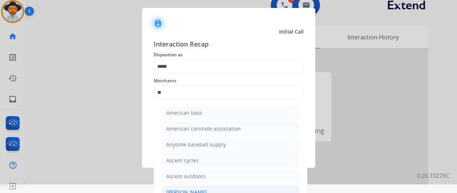
click at [186, 189] on div "[PERSON_NAME]" at bounding box center [186, 192] width 40 height 7
type input "**********"
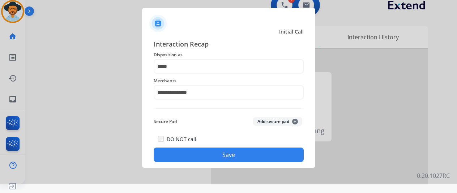
click at [224, 155] on button "Save" at bounding box center [229, 155] width 150 height 14
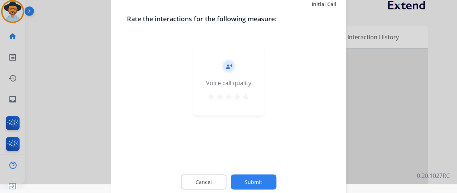
click at [256, 183] on button "Submit" at bounding box center [254, 182] width 46 height 15
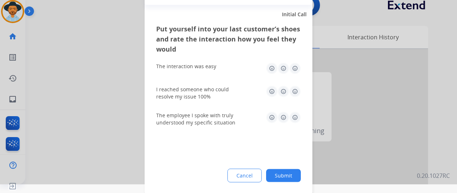
click at [292, 172] on button "Submit" at bounding box center [283, 175] width 35 height 13
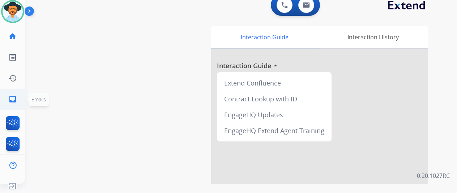
click at [13, 94] on link "inbox Emails" at bounding box center [13, 99] width 20 height 20
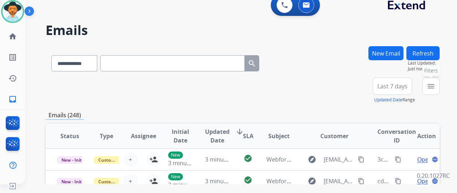
click at [439, 82] on button "menu Filters" at bounding box center [430, 86] width 17 height 17
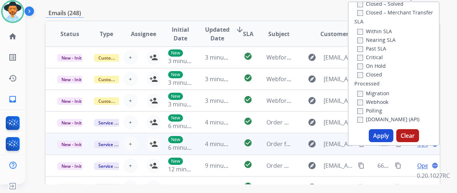
scroll to position [108, 0]
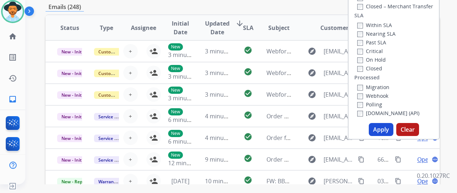
click at [380, 126] on button "Apply" at bounding box center [381, 129] width 25 height 13
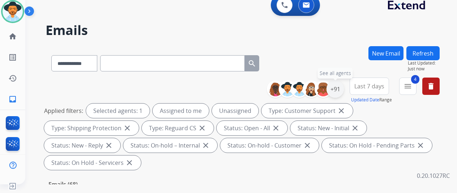
click at [341, 87] on div "+91" at bounding box center [334, 89] width 17 height 17
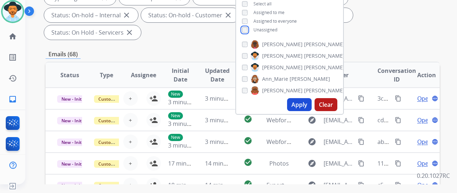
scroll to position [145, 0]
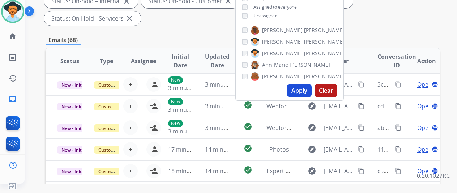
click at [306, 92] on button "Apply" at bounding box center [299, 90] width 25 height 13
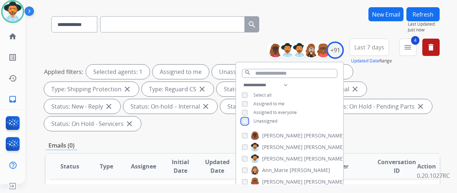
scroll to position [108, 0]
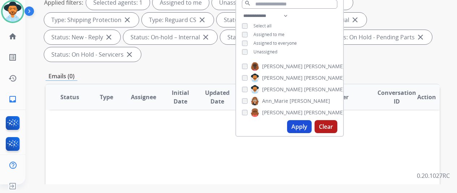
click at [301, 124] on button "Apply" at bounding box center [299, 126] width 25 height 13
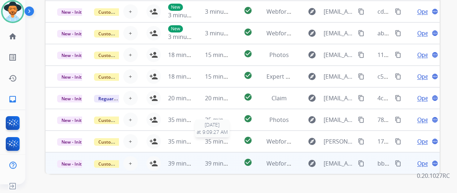
scroll to position [281, 0]
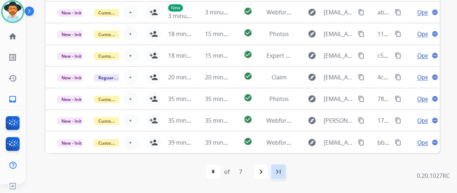
click at [281, 171] on mat-icon "last_page" at bounding box center [278, 172] width 9 height 9
select select "*"
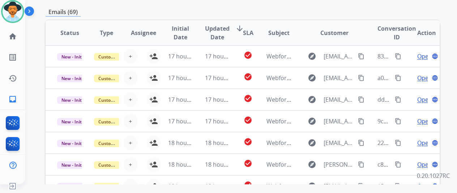
scroll to position [0, 0]
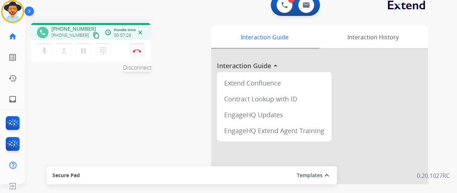
click at [136, 50] on img at bounding box center [137, 51] width 9 height 4
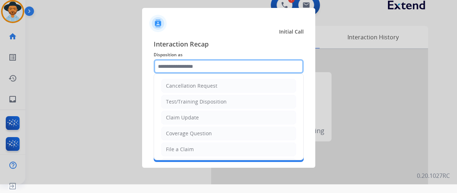
click at [177, 67] on input "text" at bounding box center [229, 66] width 150 height 14
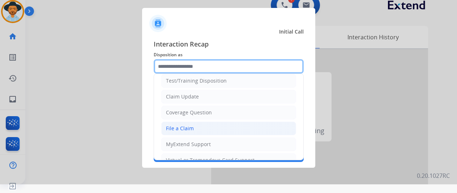
scroll to position [36, 0]
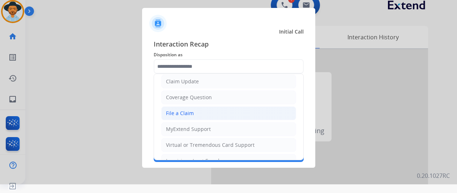
click at [181, 110] on div "File a Claim" at bounding box center [180, 113] width 28 height 7
type input "**********"
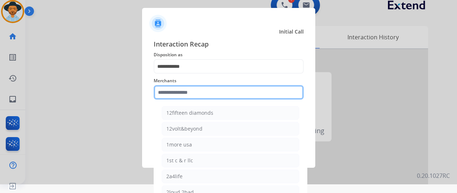
click at [176, 88] on input "text" at bounding box center [229, 92] width 150 height 14
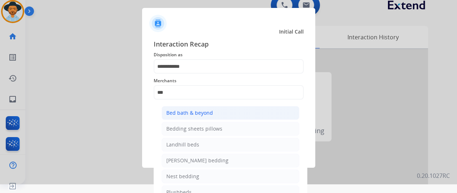
click at [195, 113] on div "Bed bath & beyond" at bounding box center [189, 112] width 47 height 7
type input "**********"
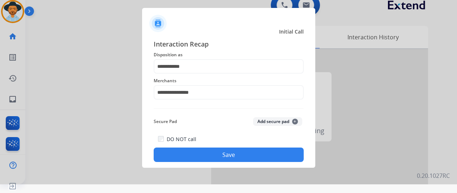
click at [216, 155] on button "Save" at bounding box center [229, 155] width 150 height 14
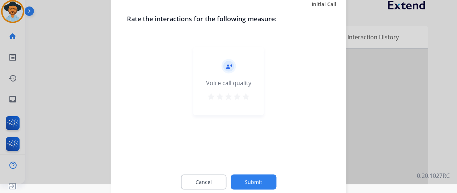
click at [251, 183] on button "Submit" at bounding box center [254, 182] width 46 height 15
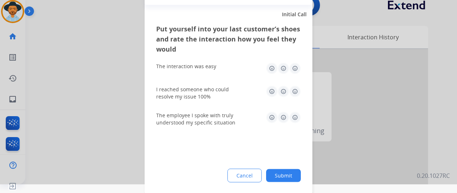
click at [291, 176] on button "Submit" at bounding box center [283, 175] width 35 height 13
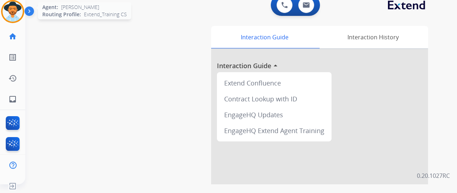
click at [9, 7] on img at bounding box center [13, 11] width 20 height 20
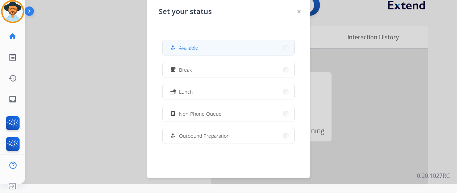
click at [189, 44] on span "Available" at bounding box center [188, 48] width 19 height 8
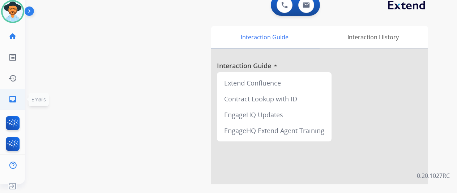
click at [15, 96] on mat-icon "inbox" at bounding box center [12, 99] width 9 height 9
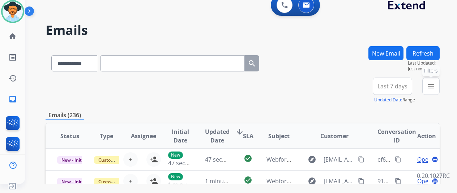
click at [435, 85] on mat-icon "menu" at bounding box center [430, 86] width 9 height 9
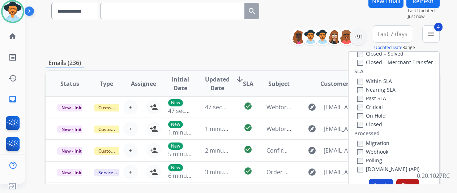
scroll to position [145, 0]
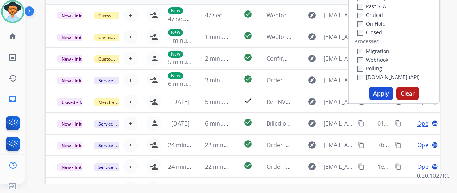
click at [384, 92] on button "Apply" at bounding box center [381, 93] width 25 height 13
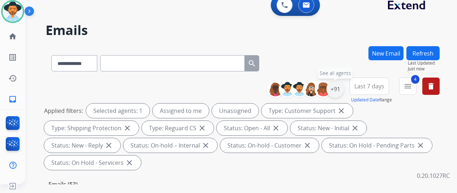
click at [342, 85] on div "+91" at bounding box center [334, 89] width 17 height 17
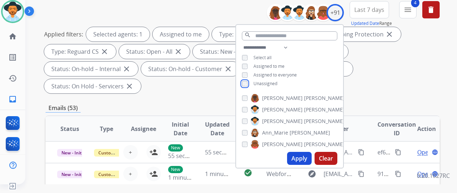
scroll to position [145, 0]
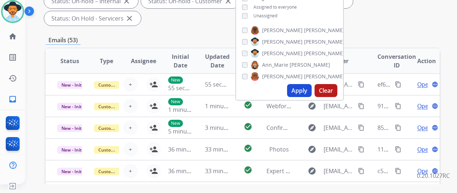
click at [302, 90] on button "Apply" at bounding box center [299, 90] width 25 height 13
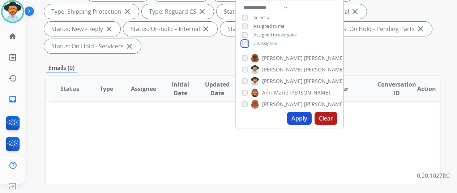
scroll to position [181, 0]
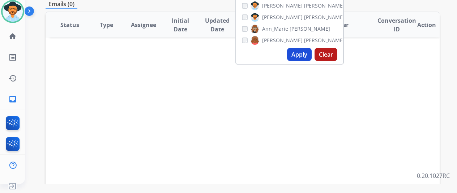
click at [304, 55] on button "Apply" at bounding box center [299, 54] width 25 height 13
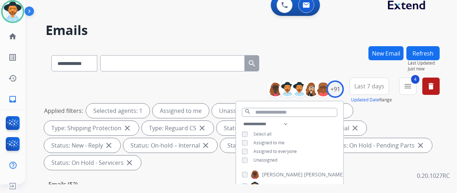
click at [324, 41] on div "**********" at bounding box center [232, 113] width 414 height 193
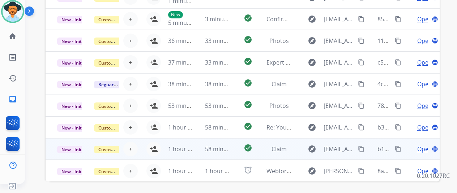
scroll to position [281, 0]
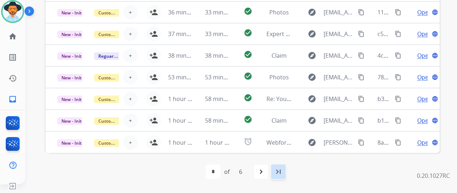
click at [281, 169] on mat-icon "last_page" at bounding box center [278, 172] width 9 height 9
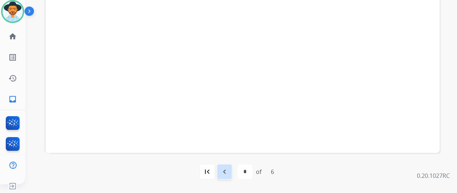
click at [224, 171] on mat-icon "navigate_before" at bounding box center [224, 172] width 9 height 9
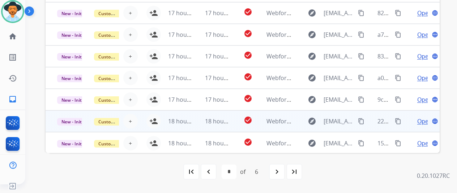
scroll to position [209, 0]
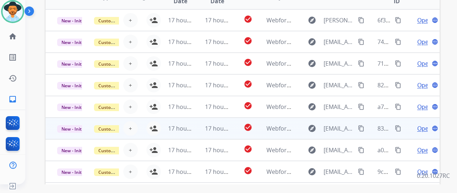
click at [420, 128] on span "Open" at bounding box center [424, 128] width 15 height 9
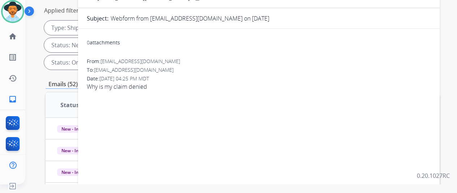
scroll to position [0, 0]
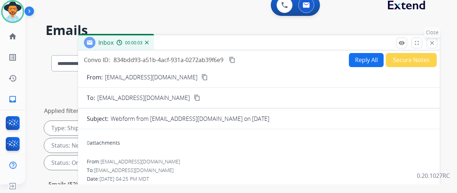
click at [435, 44] on mat-icon "close" at bounding box center [432, 43] width 7 height 7
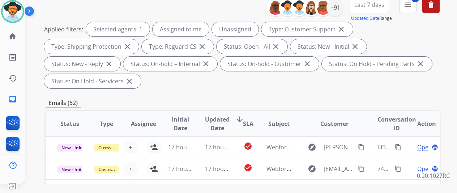
scroll to position [181, 0]
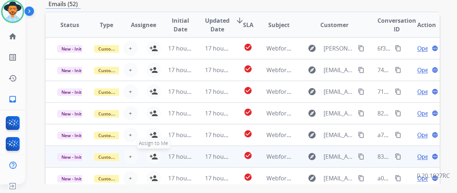
click at [151, 154] on mat-icon "person_add" at bounding box center [153, 156] width 9 height 9
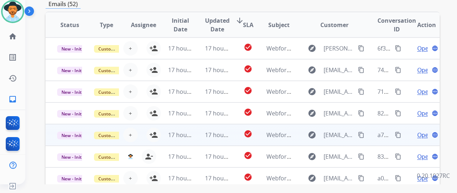
click at [422, 134] on span "Open" at bounding box center [424, 135] width 15 height 9
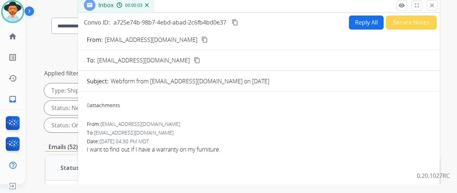
scroll to position [0, 0]
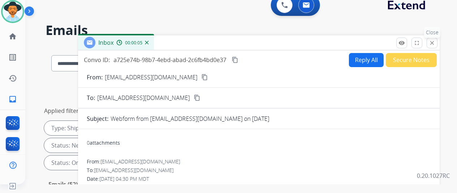
click at [435, 40] on mat-icon "close" at bounding box center [432, 43] width 7 height 7
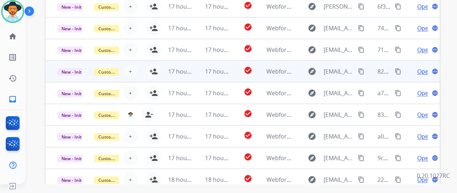
click at [423, 70] on span "Open" at bounding box center [424, 71] width 15 height 9
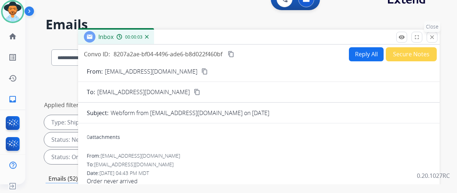
click at [435, 35] on mat-icon "close" at bounding box center [432, 37] width 7 height 7
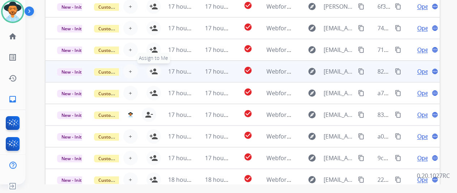
click at [154, 69] on mat-icon "person_add" at bounding box center [153, 71] width 9 height 9
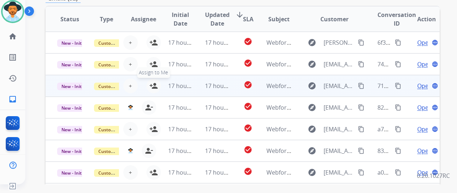
click at [152, 83] on mat-icon "person_add" at bounding box center [153, 86] width 9 height 9
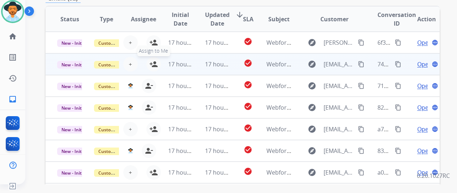
click at [155, 65] on mat-icon "person_add" at bounding box center [153, 64] width 9 height 9
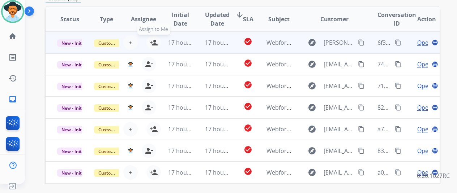
click at [152, 40] on mat-icon "person_add" at bounding box center [153, 42] width 9 height 9
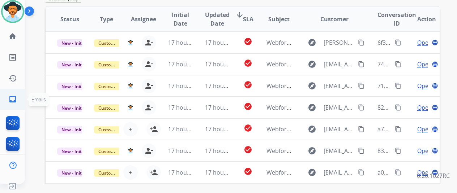
click at [13, 100] on mat-icon "inbox" at bounding box center [12, 99] width 9 height 9
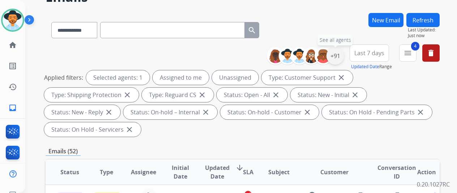
click at [338, 55] on div "+91" at bounding box center [334, 55] width 17 height 17
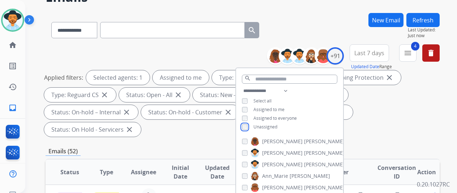
scroll to position [186, 0]
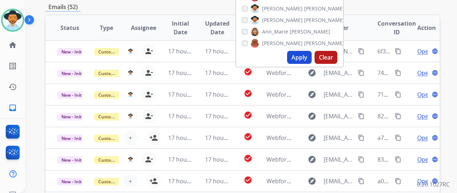
click at [301, 55] on button "Apply" at bounding box center [299, 57] width 25 height 13
select select "*"
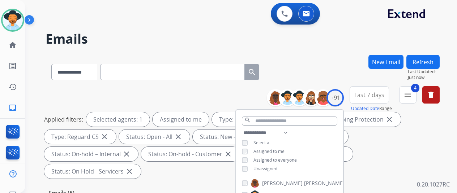
click at [330, 69] on div "**********" at bounding box center [243, 70] width 394 height 31
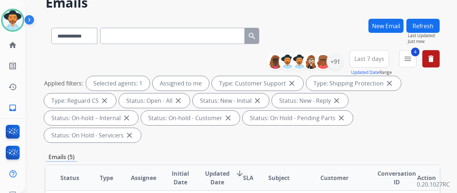
scroll to position [181, 0]
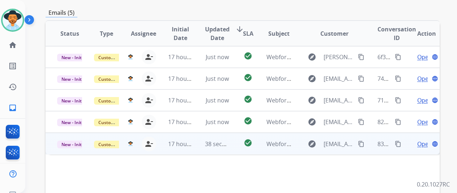
click at [421, 140] on span "Open" at bounding box center [424, 144] width 15 height 9
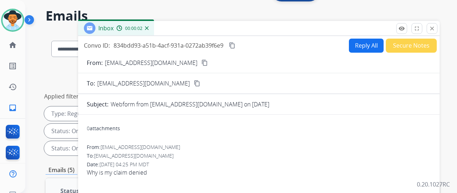
scroll to position [0, 0]
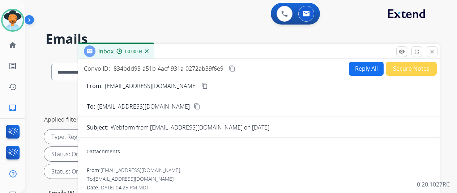
click at [201, 84] on mat-icon "content_copy" at bounding box center [204, 86] width 7 height 7
click at [149, 52] on img at bounding box center [147, 52] width 4 height 4
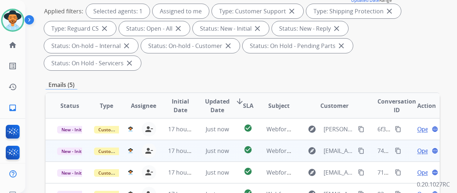
scroll to position [181, 0]
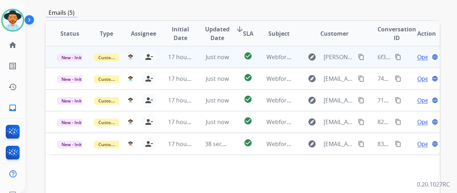
click at [421, 53] on span "Open" at bounding box center [424, 57] width 15 height 9
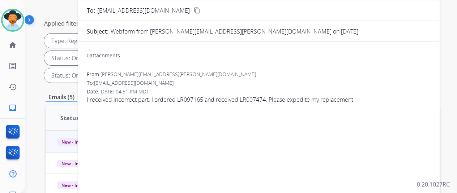
scroll to position [36, 0]
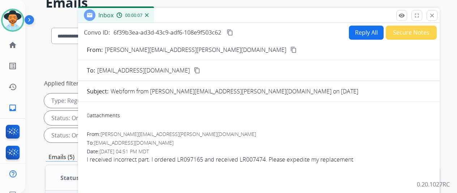
click at [290, 48] on mat-icon "content_copy" at bounding box center [293, 50] width 7 height 7
click at [362, 30] on button "Reply All" at bounding box center [366, 33] width 35 height 14
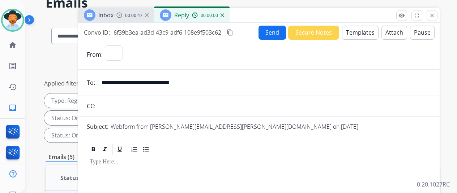
select select "**********"
click at [360, 32] on button "Templates" at bounding box center [360, 33] width 36 height 14
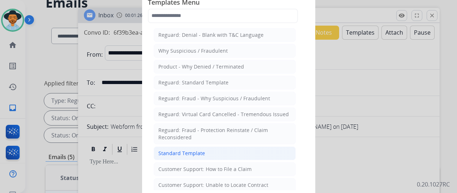
click at [184, 151] on div "Standard Template" at bounding box center [181, 153] width 47 height 7
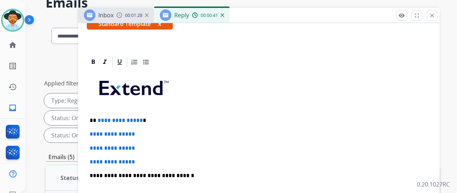
scroll to position [158, 0]
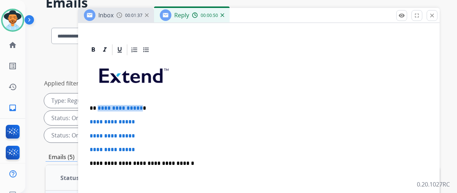
drag, startPoint x: 144, startPoint y: 95, endPoint x: 103, endPoint y: 97, distance: 41.6
click at [103, 105] on p "**********" at bounding box center [256, 108] width 332 height 7
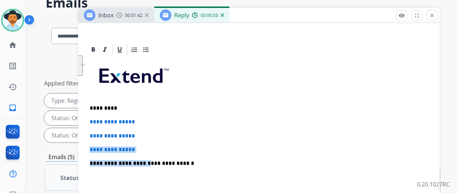
drag, startPoint x: 147, startPoint y: 141, endPoint x: 95, endPoint y: 132, distance: 52.4
click at [95, 132] on div "**********" at bounding box center [259, 180] width 344 height 249
click at [147, 130] on div "**********" at bounding box center [259, 180] width 344 height 249
click at [151, 147] on p "**********" at bounding box center [259, 150] width 338 height 7
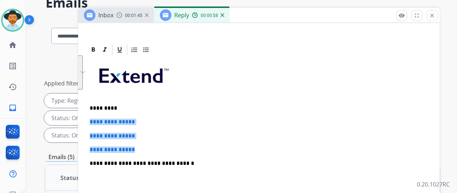
drag, startPoint x: 149, startPoint y: 138, endPoint x: 95, endPoint y: 111, distance: 60.0
click at [95, 111] on div "**********" at bounding box center [259, 180] width 344 height 249
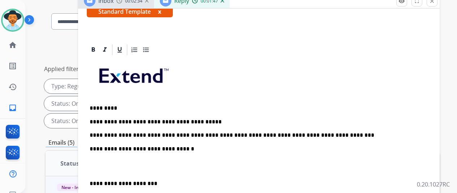
scroll to position [0, 0]
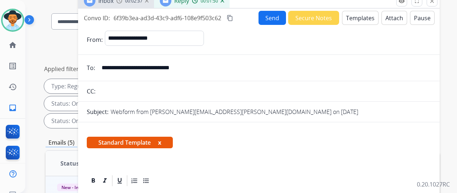
click at [278, 18] on button "Send" at bounding box center [271, 18] width 27 height 14
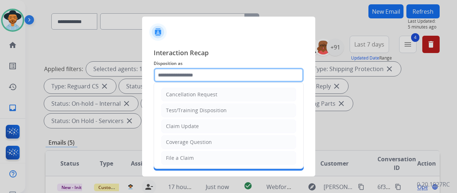
click at [184, 76] on input "text" at bounding box center [229, 75] width 150 height 14
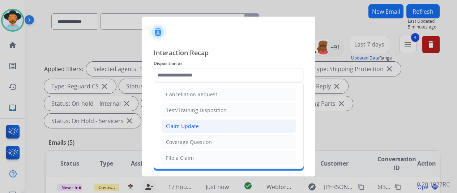
click at [181, 125] on div "Claim Update" at bounding box center [182, 126] width 33 height 7
type input "**********"
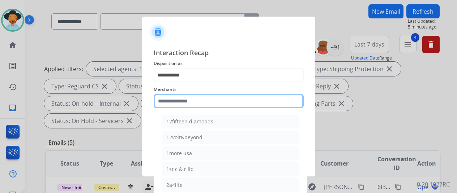
click at [176, 102] on input "text" at bounding box center [229, 101] width 150 height 14
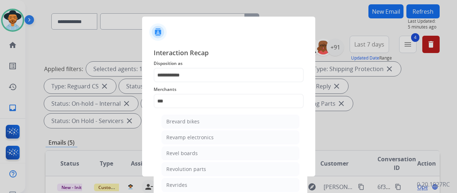
drag, startPoint x: 180, startPoint y: 169, endPoint x: 184, endPoint y: 163, distance: 7.3
click at [181, 168] on div "Revolution parts" at bounding box center [186, 169] width 40 height 7
type input "**********"
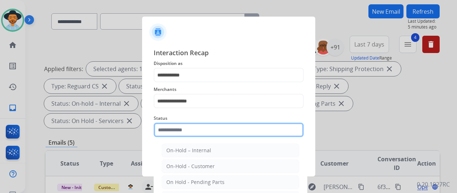
click at [187, 131] on input "text" at bounding box center [229, 130] width 150 height 14
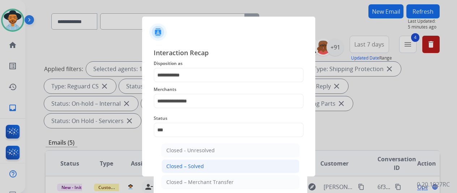
click at [192, 163] on div "Closed – Solved" at bounding box center [185, 166] width 38 height 7
type input "**********"
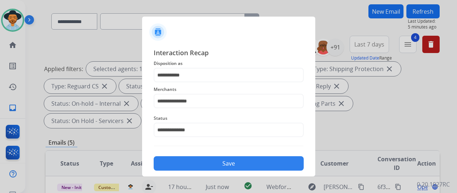
click at [218, 167] on button "Save" at bounding box center [229, 163] width 150 height 14
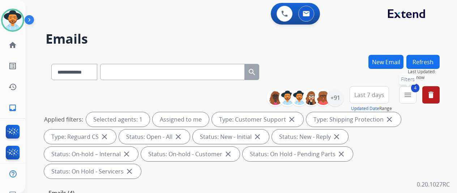
click at [412, 94] on mat-icon "menu" at bounding box center [407, 95] width 9 height 9
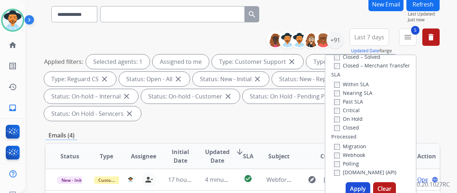
scroll to position [108, 0]
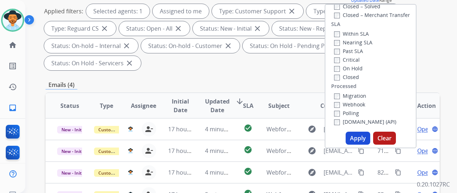
click at [367, 139] on button "Apply" at bounding box center [357, 138] width 25 height 13
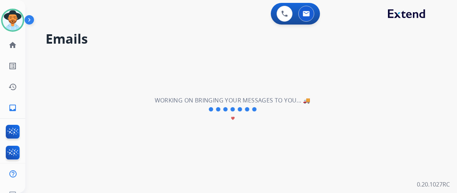
scroll to position [0, 0]
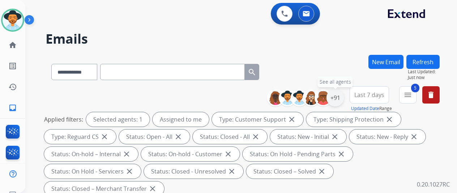
click at [340, 95] on div "+91" at bounding box center [334, 97] width 17 height 17
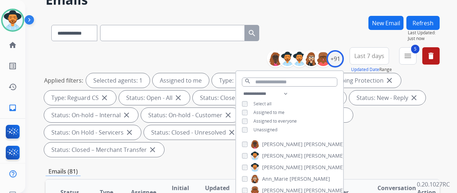
scroll to position [108, 0]
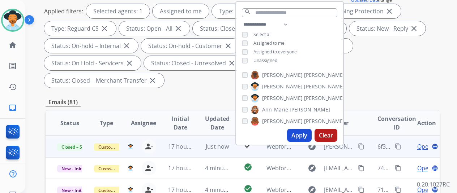
click at [398, 146] on mat-icon "content_copy" at bounding box center [398, 146] width 7 height 7
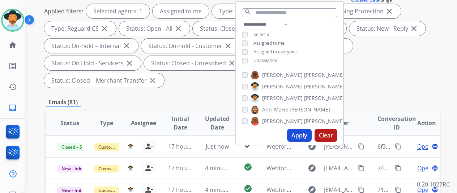
click at [400, 72] on div "Applied filters: Selected agents: 1 Assigned to me Type: Customer Support close…" at bounding box center [241, 46] width 394 height 84
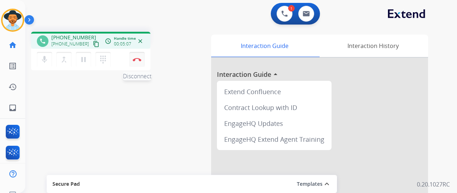
click at [133, 61] on img at bounding box center [137, 60] width 9 height 4
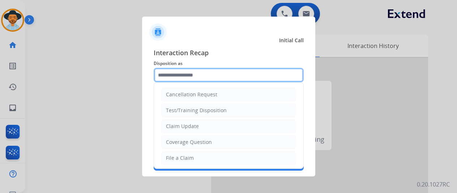
click at [172, 73] on input "text" at bounding box center [229, 75] width 150 height 14
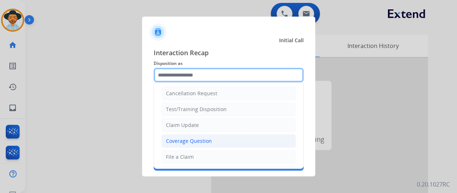
scroll to position [73, 0]
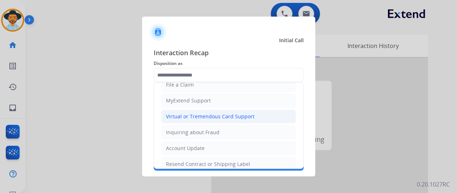
click at [198, 114] on div "Virtual or Tremendous Card Support" at bounding box center [210, 116] width 89 height 7
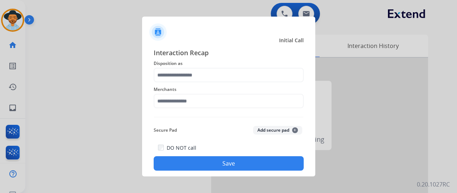
type input "**********"
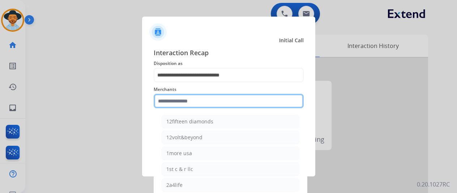
click at [173, 99] on input "text" at bounding box center [229, 101] width 150 height 14
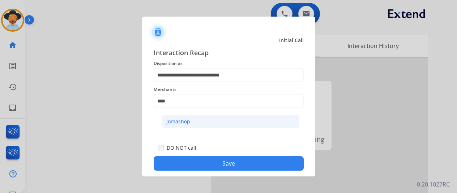
click at [181, 116] on li "Jomashop" at bounding box center [231, 122] width 138 height 14
type input "********"
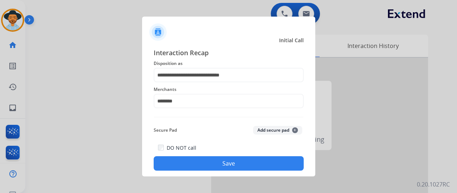
click at [226, 161] on button "Save" at bounding box center [229, 163] width 150 height 14
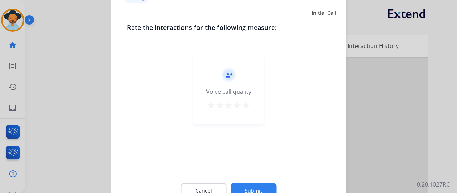
click at [248, 188] on button "Submit" at bounding box center [254, 190] width 46 height 15
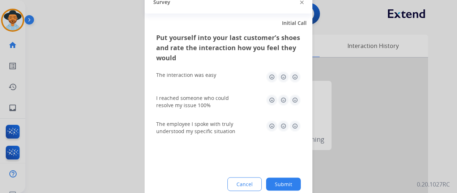
click at [281, 180] on button "Submit" at bounding box center [283, 184] width 35 height 13
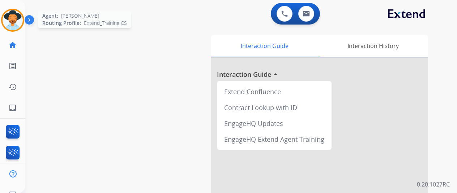
click at [9, 17] on img at bounding box center [13, 20] width 20 height 20
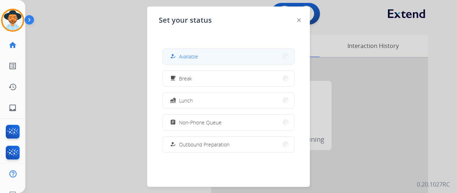
click at [190, 57] on span "Available" at bounding box center [188, 57] width 19 height 8
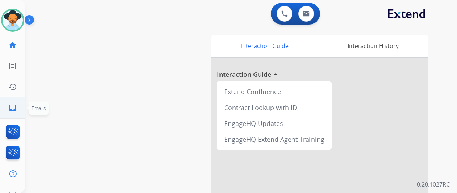
click at [12, 106] on mat-icon "inbox" at bounding box center [12, 108] width 9 height 9
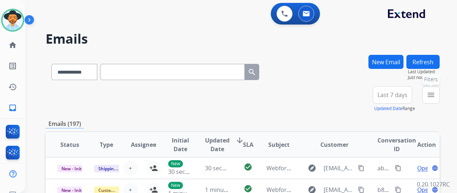
click at [435, 91] on mat-icon "menu" at bounding box center [430, 95] width 9 height 9
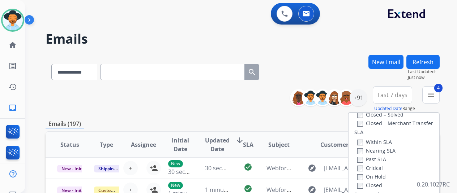
scroll to position [145, 0]
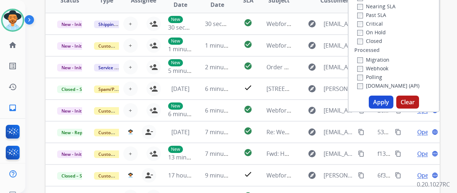
click at [384, 103] on button "Apply" at bounding box center [381, 102] width 25 height 13
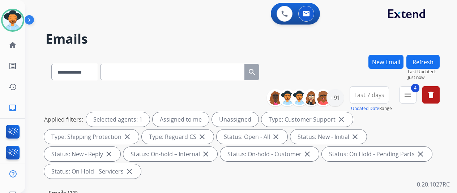
click at [304, 53] on div "**********" at bounding box center [232, 122] width 414 height 193
click at [341, 97] on div "+91" at bounding box center [334, 97] width 17 height 17
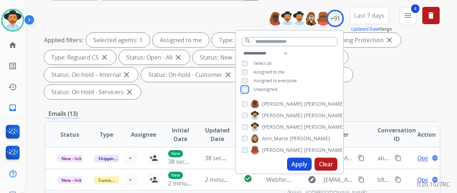
scroll to position [145, 0]
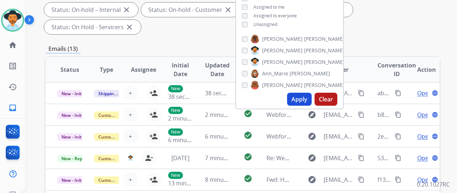
click at [300, 95] on button "Apply" at bounding box center [299, 99] width 25 height 13
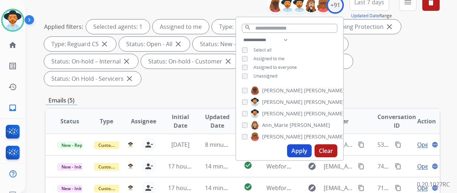
scroll to position [0, 0]
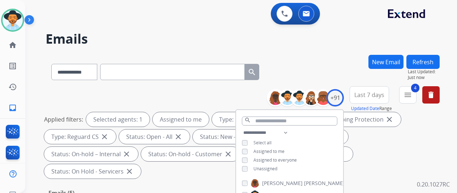
click at [319, 65] on div "**********" at bounding box center [243, 70] width 394 height 31
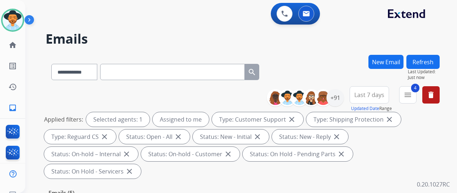
click at [82, 16] on div "0 Voice Interactions 0 Email Interactions" at bounding box center [236, 14] width 405 height 23
click at [12, 19] on img at bounding box center [13, 20] width 20 height 20
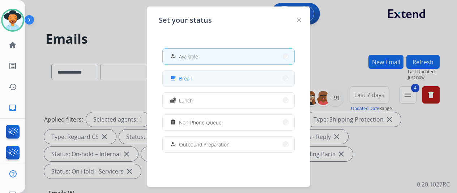
click at [192, 76] on button "free_breakfast Break" at bounding box center [229, 79] width 132 height 16
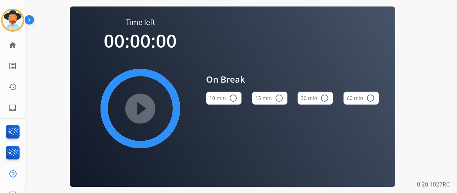
click at [234, 100] on mat-icon "radio_button_unchecked" at bounding box center [233, 98] width 9 height 9
click at [145, 107] on mat-icon "play_circle_filled" at bounding box center [140, 108] width 9 height 9
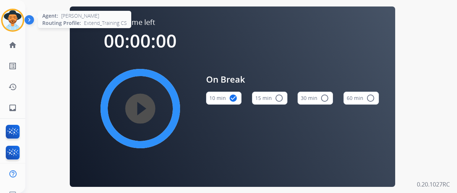
click at [9, 17] on img at bounding box center [13, 20] width 20 height 20
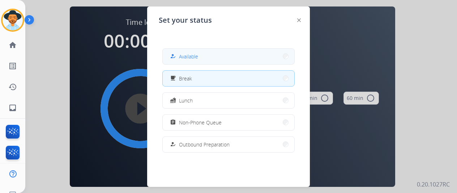
click at [186, 52] on div "how_to_reg Available" at bounding box center [183, 56] width 30 height 9
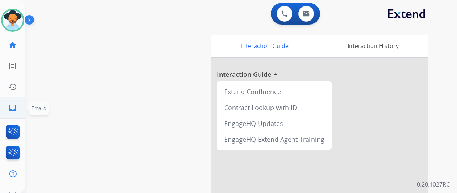
click at [15, 103] on link "inbox Emails" at bounding box center [13, 108] width 20 height 20
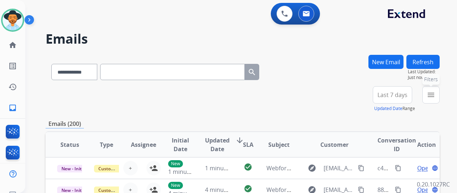
click at [430, 94] on button "menu Filters" at bounding box center [430, 94] width 17 height 17
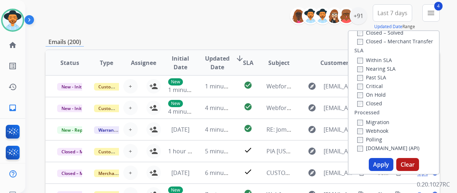
scroll to position [108, 0]
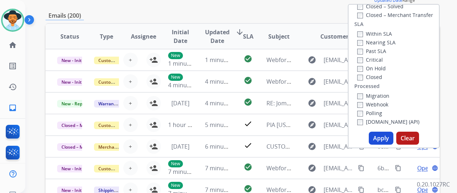
click at [379, 137] on button "Apply" at bounding box center [381, 138] width 25 height 13
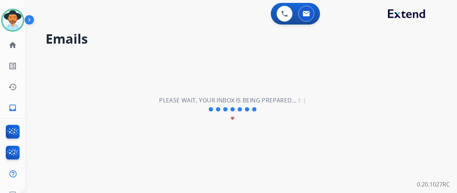
scroll to position [0, 0]
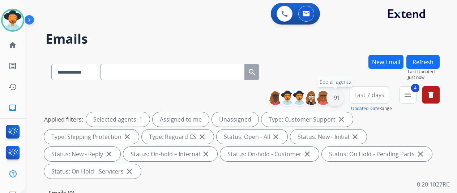
click at [341, 95] on div "+91" at bounding box center [334, 97] width 17 height 17
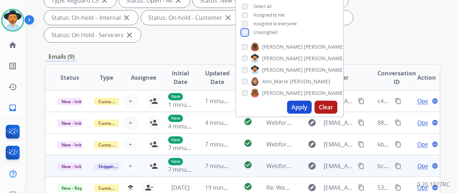
scroll to position [145, 0]
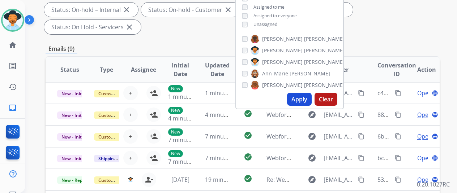
click at [300, 102] on button "Apply" at bounding box center [299, 99] width 25 height 13
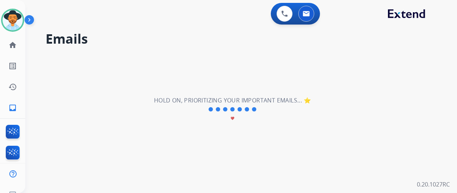
scroll to position [0, 0]
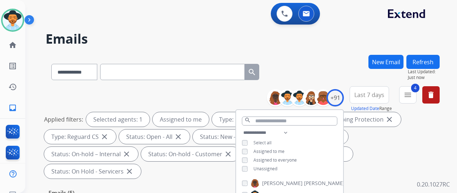
drag, startPoint x: 291, startPoint y: 55, endPoint x: 297, endPoint y: 49, distance: 8.4
click at [294, 53] on div "**********" at bounding box center [232, 122] width 414 height 193
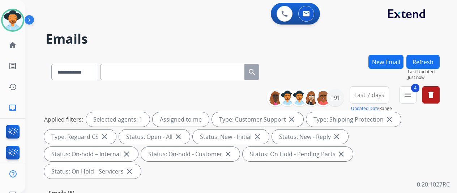
scroll to position [145, 0]
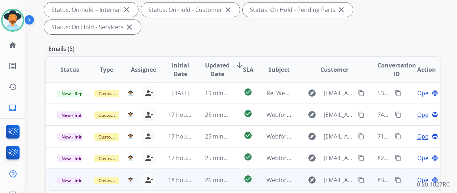
click at [418, 176] on span "Open" at bounding box center [424, 180] width 15 height 9
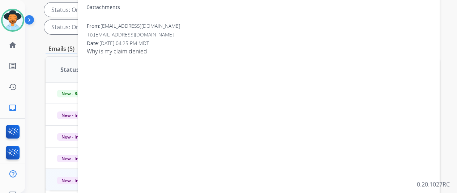
scroll to position [36, 0]
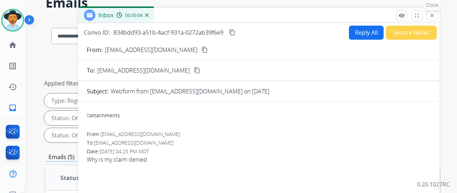
click at [435, 14] on mat-icon "close" at bounding box center [432, 15] width 7 height 7
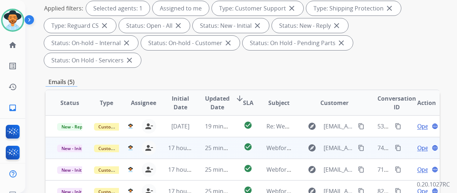
scroll to position [145, 0]
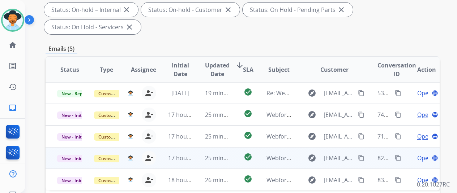
click at [422, 154] on span "Open" at bounding box center [424, 158] width 15 height 9
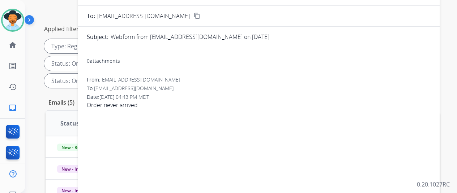
scroll to position [0, 0]
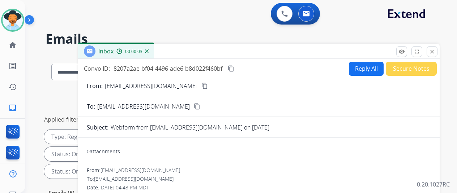
click at [201, 86] on mat-icon "content_copy" at bounding box center [204, 86] width 7 height 7
click at [366, 64] on button "Reply All" at bounding box center [366, 69] width 35 height 14
select select "**********"
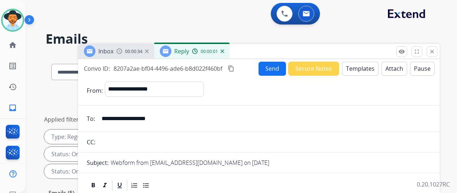
click at [364, 67] on button "Templates" at bounding box center [360, 69] width 36 height 14
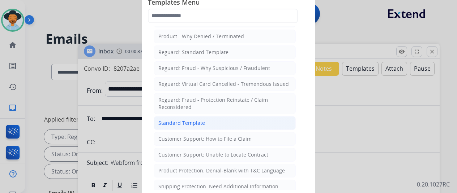
scroll to position [72, 0]
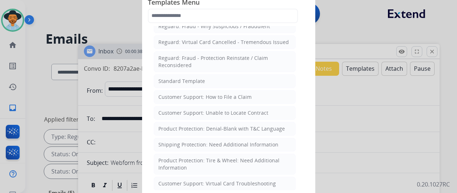
click at [219, 94] on div "Customer Support: How to File a Claim" at bounding box center [204, 97] width 93 height 7
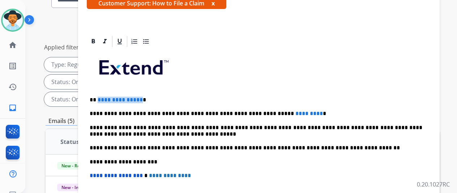
drag, startPoint x: 144, startPoint y: 89, endPoint x: 103, endPoint y: 88, distance: 40.8
click at [103, 97] on span "**********" at bounding box center [120, 99] width 45 height 5
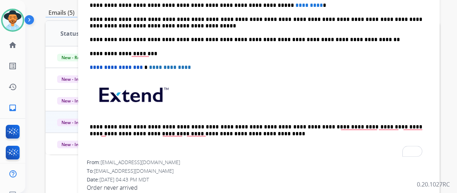
scroll to position [22, 0]
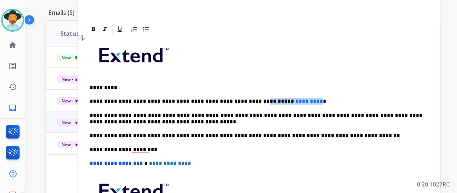
drag, startPoint x: 289, startPoint y: 100, endPoint x: 239, endPoint y: 100, distance: 50.2
click at [239, 100] on p "**********" at bounding box center [256, 101] width 332 height 7
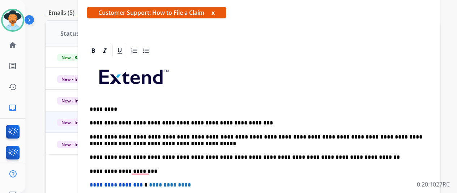
scroll to position [0, 0]
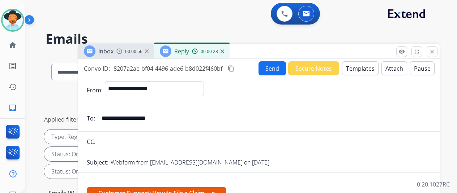
click at [273, 67] on button "Send" at bounding box center [271, 68] width 27 height 14
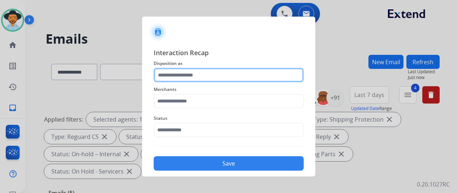
click at [182, 70] on input "text" at bounding box center [229, 75] width 150 height 14
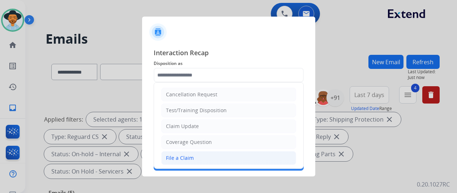
click at [178, 158] on div "File a Claim" at bounding box center [180, 158] width 28 height 7
type input "**********"
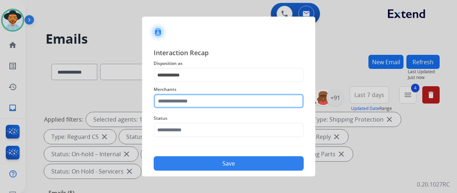
click at [182, 102] on input "text" at bounding box center [229, 101] width 150 height 14
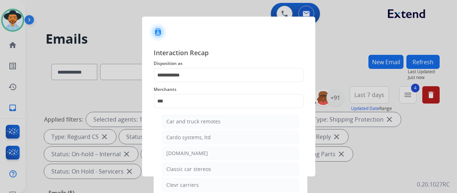
drag, startPoint x: 179, startPoint y: 155, endPoint x: 181, endPoint y: 151, distance: 4.7
click at [179, 155] on div "[DOMAIN_NAME]" at bounding box center [187, 153] width 42 height 7
type input "**********"
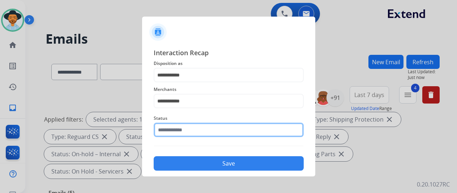
click at [194, 131] on input "text" at bounding box center [229, 130] width 150 height 14
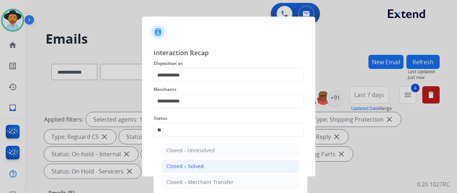
click at [190, 166] on div "Closed – Solved" at bounding box center [185, 166] width 38 height 7
type input "**********"
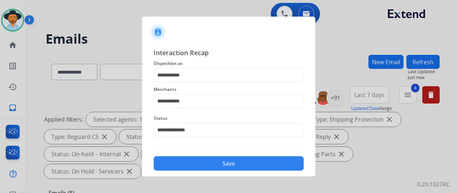
click at [221, 166] on button "Save" at bounding box center [229, 163] width 150 height 14
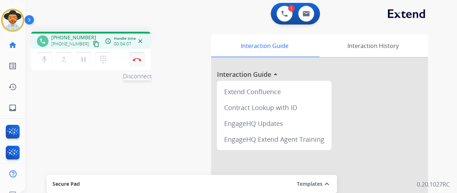
click at [139, 59] on img at bounding box center [137, 60] width 9 height 4
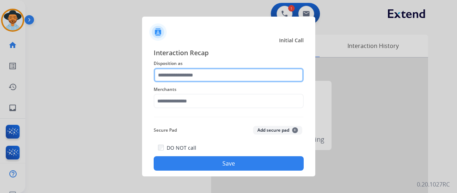
click at [166, 73] on input "text" at bounding box center [229, 75] width 150 height 14
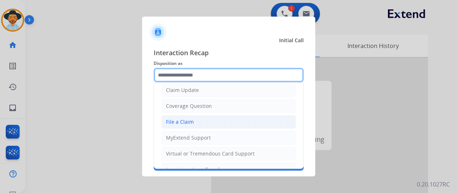
scroll to position [108, 0]
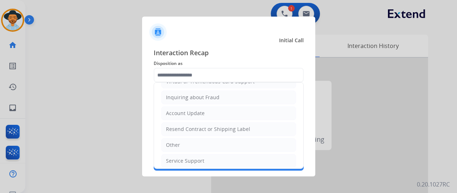
drag, startPoint x: 197, startPoint y: 146, endPoint x: 197, endPoint y: 139, distance: 6.1
click at [197, 146] on li "Other" at bounding box center [228, 145] width 135 height 14
type input "*****"
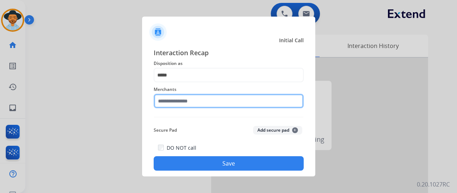
click at [184, 100] on input "text" at bounding box center [229, 101] width 150 height 14
drag, startPoint x: 195, startPoint y: 103, endPoint x: 145, endPoint y: 109, distance: 51.3
click at [145, 109] on div "**********" at bounding box center [228, 109] width 173 height 135
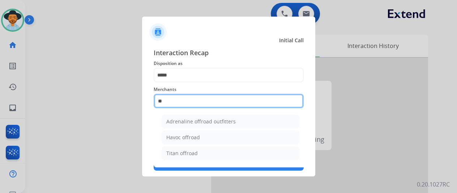
type input "*"
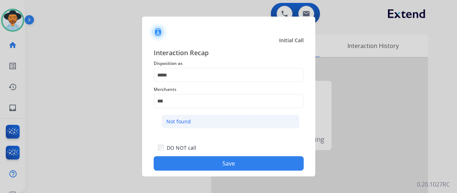
click at [179, 121] on div "Not found" at bounding box center [178, 121] width 25 height 7
type input "*********"
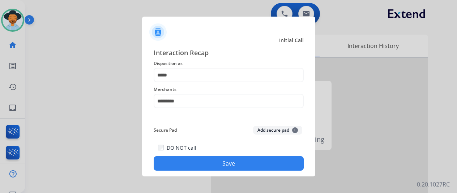
click at [233, 162] on button "Save" at bounding box center [229, 163] width 150 height 14
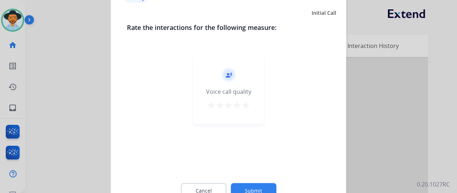
click at [254, 185] on button "Submit" at bounding box center [254, 190] width 46 height 15
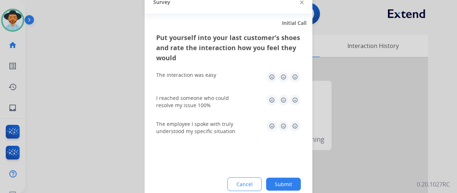
drag, startPoint x: 283, startPoint y: 182, endPoint x: 274, endPoint y: 174, distance: 12.5
click at [281, 181] on button "Submit" at bounding box center [283, 184] width 35 height 13
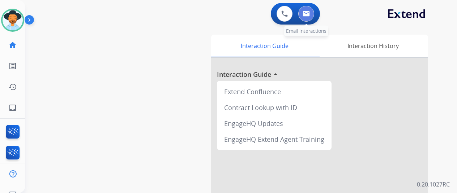
click at [310, 13] on img at bounding box center [305, 14] width 7 height 6
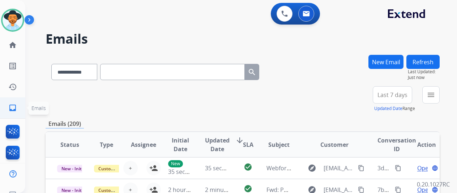
click at [9, 106] on mat-icon "inbox" at bounding box center [12, 108] width 9 height 9
click at [435, 94] on mat-icon "menu" at bounding box center [430, 95] width 9 height 9
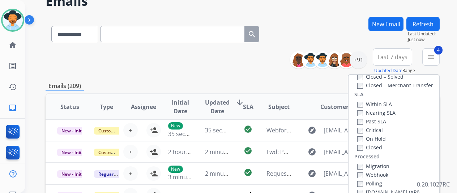
scroll to position [72, 0]
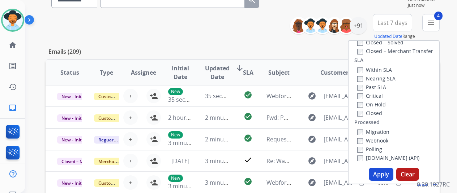
drag, startPoint x: 378, startPoint y: 172, endPoint x: 365, endPoint y: 154, distance: 22.8
click at [381, 169] on button "Apply" at bounding box center [381, 174] width 25 height 13
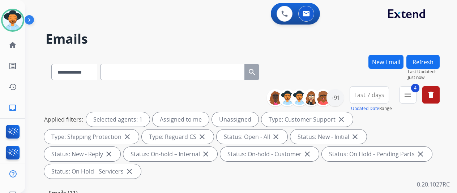
click at [315, 57] on div "**********" at bounding box center [243, 70] width 394 height 31
click at [343, 97] on div "+91" at bounding box center [334, 97] width 17 height 17
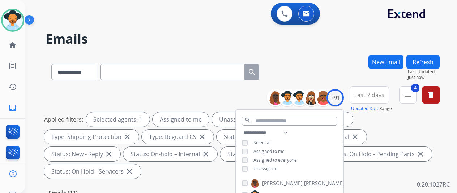
scroll to position [72, 0]
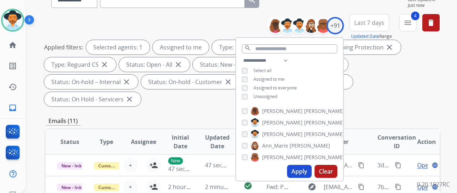
click at [303, 171] on button "Apply" at bounding box center [299, 171] width 25 height 13
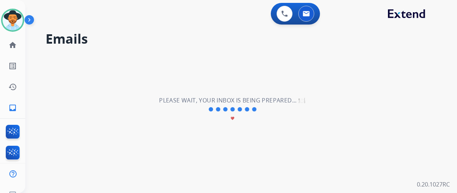
scroll to position [0, 0]
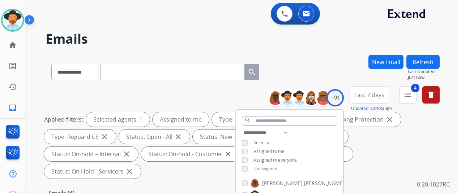
click at [342, 48] on div "**********" at bounding box center [232, 122] width 414 height 193
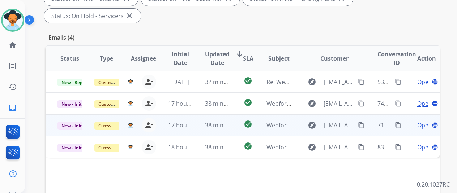
scroll to position [155, 0]
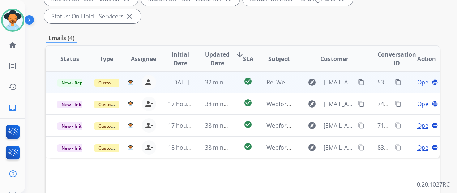
click at [423, 78] on span "Open" at bounding box center [424, 82] width 15 height 9
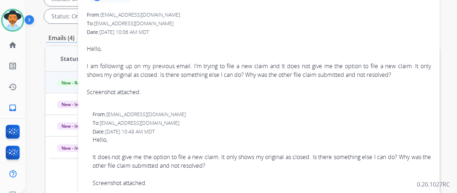
scroll to position [0, 0]
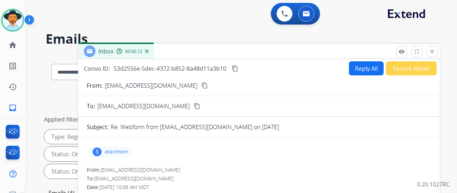
drag, startPoint x: 179, startPoint y: 85, endPoint x: 177, endPoint y: 89, distance: 3.7
click at [200, 89] on button "content_copy" at bounding box center [204, 85] width 9 height 9
click at [102, 148] on div "1" at bounding box center [97, 152] width 9 height 9
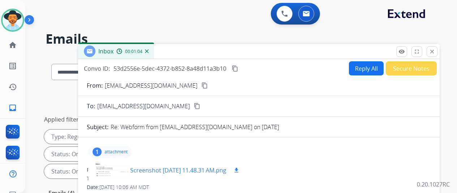
click at [109, 172] on div at bounding box center [112, 170] width 36 height 25
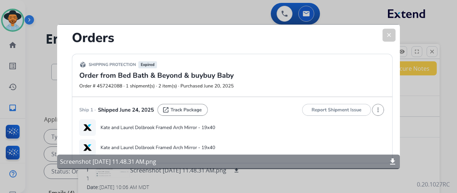
click at [391, 33] on mat-icon "clear" at bounding box center [389, 35] width 7 height 7
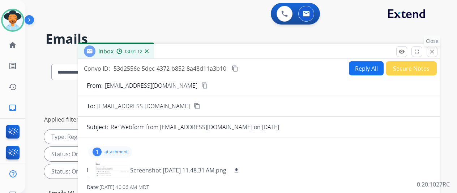
click at [435, 49] on mat-icon "close" at bounding box center [432, 51] width 7 height 7
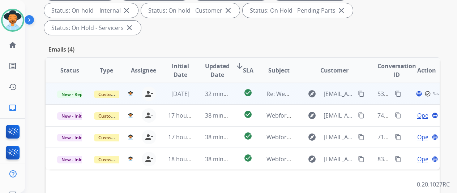
scroll to position [145, 0]
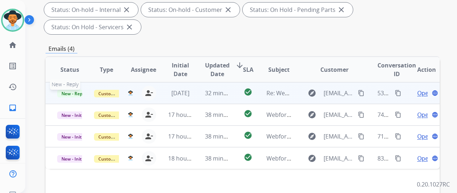
click at [69, 90] on span "New - Reply" at bounding box center [73, 94] width 33 height 8
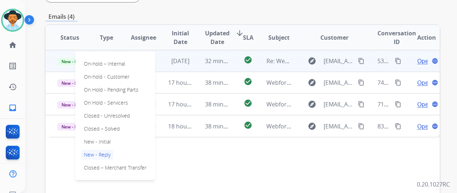
scroll to position [217, 0]
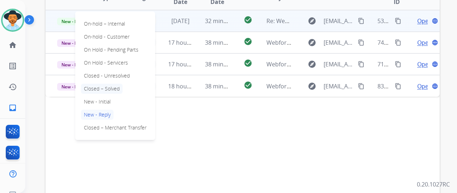
click at [112, 84] on p "Closed – Solved" at bounding box center [102, 89] width 42 height 10
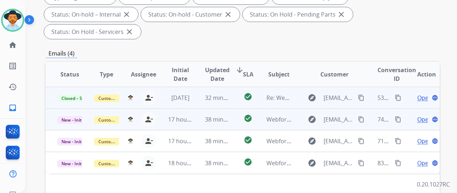
scroll to position [108, 0]
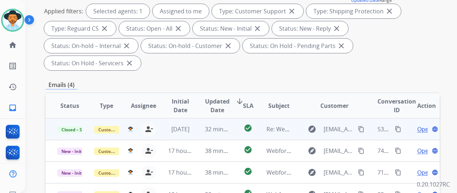
drag, startPoint x: 394, startPoint y: 58, endPoint x: 400, endPoint y: 52, distance: 8.4
click at [399, 53] on div "**********" at bounding box center [243, 160] width 394 height 426
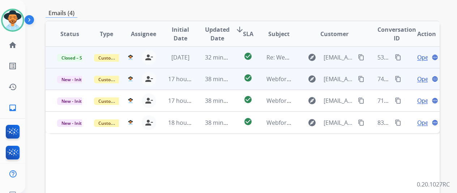
scroll to position [181, 0]
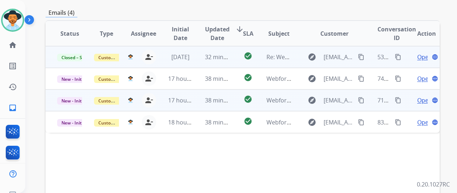
click at [424, 96] on span "Open" at bounding box center [424, 100] width 15 height 9
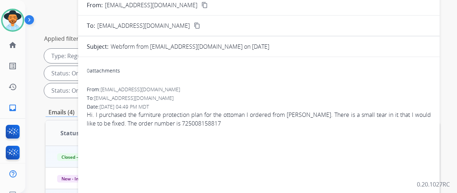
scroll to position [36, 0]
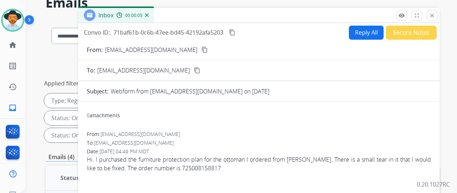
click at [201, 50] on mat-icon "content_copy" at bounding box center [204, 50] width 7 height 7
click at [362, 29] on button "Reply All" at bounding box center [366, 33] width 35 height 14
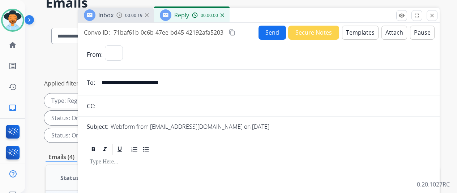
select select "**********"
click at [365, 29] on button "Templates" at bounding box center [360, 33] width 36 height 14
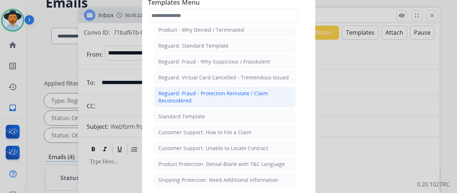
scroll to position [72, 0]
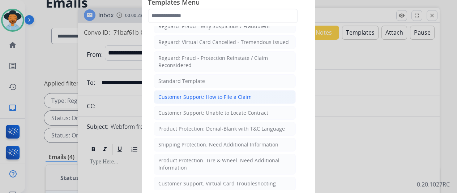
click at [217, 98] on div "Customer Support: How to File a Claim" at bounding box center [204, 97] width 93 height 7
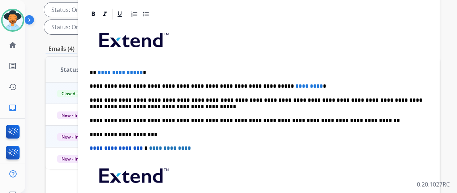
scroll to position [66, 0]
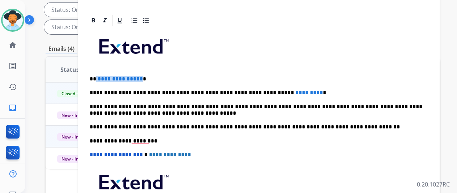
drag, startPoint x: 145, startPoint y: 79, endPoint x: 102, endPoint y: 77, distance: 43.0
click at [102, 77] on p "**********" at bounding box center [256, 79] width 332 height 7
click at [295, 91] on span "*********" at bounding box center [308, 92] width 27 height 5
drag, startPoint x: 292, startPoint y: 91, endPoint x: 241, endPoint y: 91, distance: 50.9
click at [241, 91] on p "**********" at bounding box center [256, 93] width 332 height 7
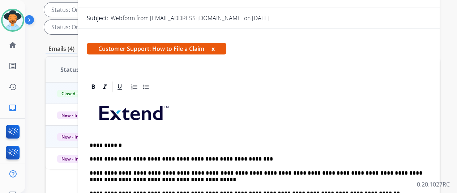
scroll to position [0, 0]
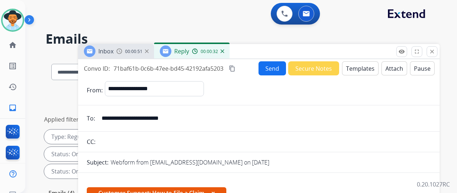
click at [273, 65] on button "Send" at bounding box center [271, 68] width 27 height 14
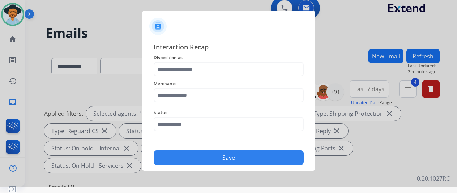
scroll to position [9, 0]
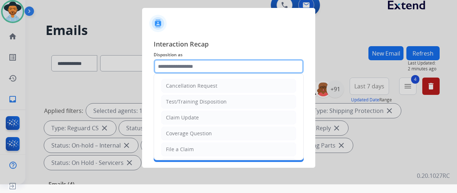
click at [165, 62] on input "text" at bounding box center [229, 66] width 150 height 14
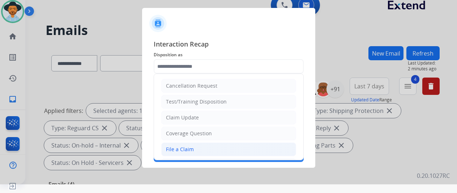
click at [168, 151] on div "File a Claim" at bounding box center [180, 149] width 28 height 7
type input "**********"
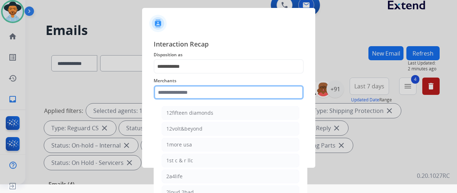
click at [173, 94] on input "text" at bounding box center [229, 92] width 150 height 14
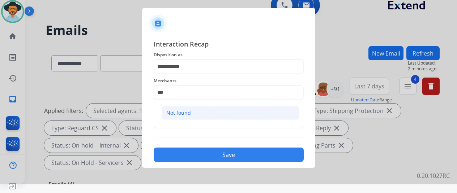
click at [208, 109] on li "Not found" at bounding box center [231, 113] width 138 height 14
type input "*********"
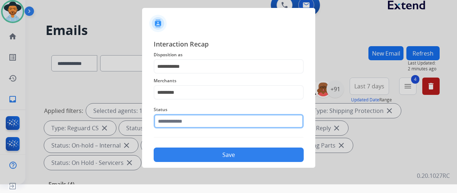
click at [194, 120] on input "text" at bounding box center [229, 121] width 150 height 14
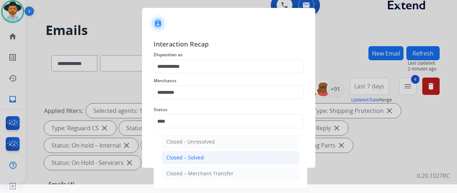
click at [203, 157] on li "Closed – Solved" at bounding box center [231, 158] width 138 height 14
type input "**********"
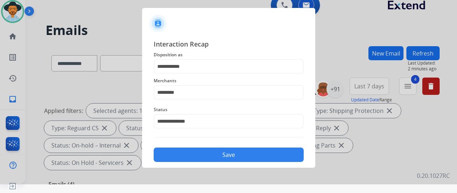
click at [206, 159] on button "Save" at bounding box center [229, 155] width 150 height 14
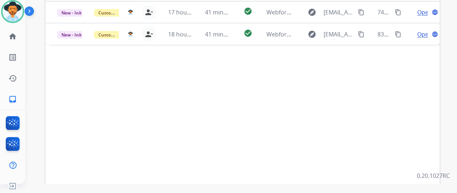
scroll to position [36, 0]
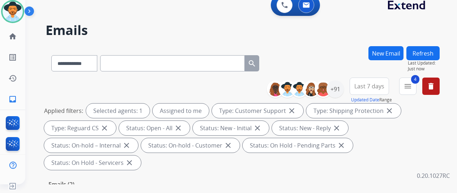
scroll to position [36, 0]
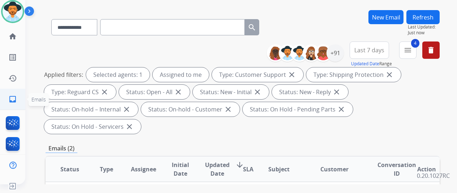
click at [14, 96] on mat-icon "inbox" at bounding box center [12, 99] width 9 height 9
click at [339, 50] on div "+91" at bounding box center [334, 52] width 17 height 17
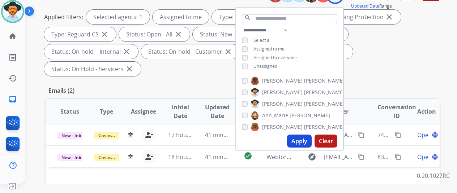
scroll to position [108, 0]
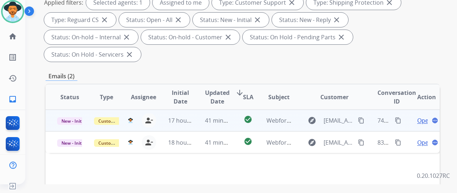
click at [422, 116] on span "Open" at bounding box center [424, 120] width 15 height 9
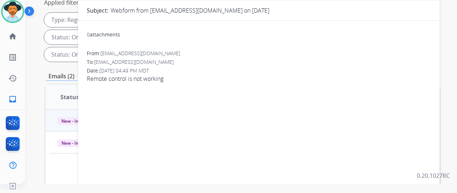
scroll to position [0, 0]
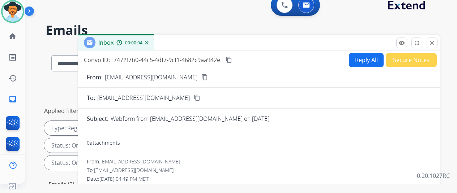
click at [201, 74] on mat-icon "content_copy" at bounding box center [204, 77] width 7 height 7
click at [365, 60] on button "Reply All" at bounding box center [366, 60] width 35 height 14
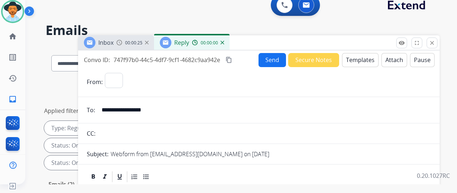
select select "**********"
click at [360, 55] on button "Templates" at bounding box center [360, 60] width 36 height 14
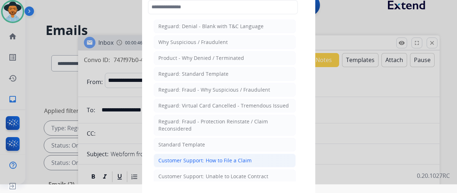
click at [196, 157] on div "Customer Support: How to File a Claim" at bounding box center [204, 160] width 93 height 7
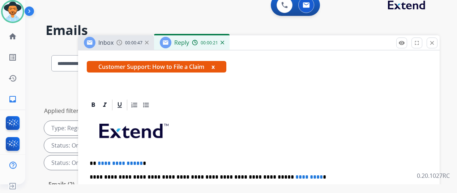
scroll to position [130, 0]
drag, startPoint x: 143, startPoint y: 151, endPoint x: 104, endPoint y: 149, distance: 39.4
click at [103, 161] on span "**********" at bounding box center [120, 163] width 45 height 5
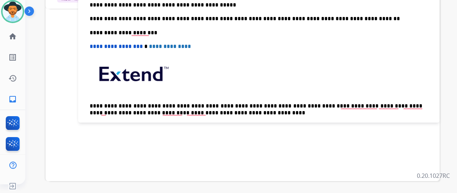
scroll to position [0, 0]
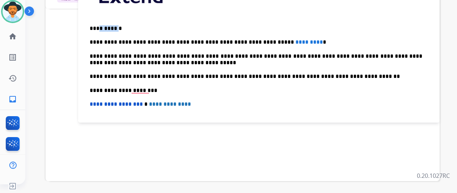
drag, startPoint x: 122, startPoint y: 27, endPoint x: 104, endPoint y: 27, distance: 18.1
click at [104, 27] on p "**********" at bounding box center [256, 28] width 332 height 7
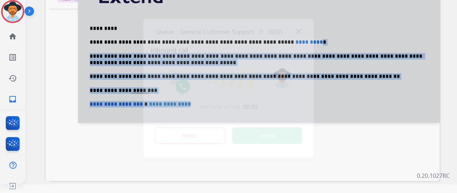
drag, startPoint x: 292, startPoint y: 41, endPoint x: 241, endPoint y: 41, distance: 50.6
click at [241, 41] on div "**********" at bounding box center [228, 87] width 457 height 193
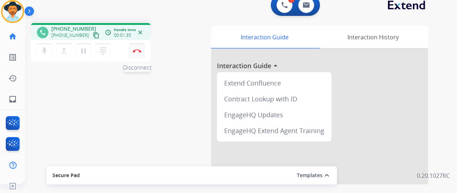
click at [139, 49] on img at bounding box center [137, 51] width 9 height 4
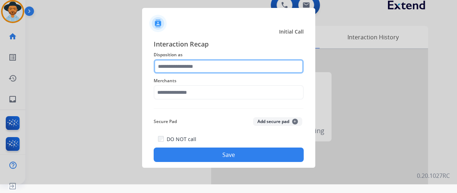
click at [172, 64] on input "text" at bounding box center [229, 66] width 150 height 14
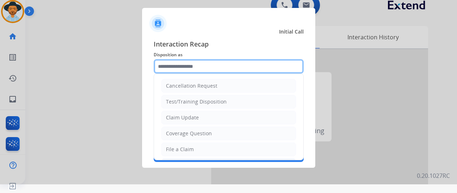
scroll to position [72, 0]
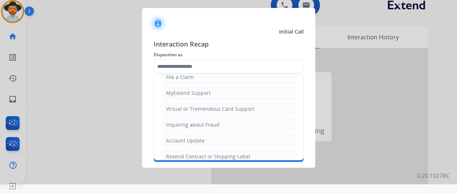
drag, startPoint x: 184, startPoint y: 154, endPoint x: 175, endPoint y: 119, distance: 36.5
click at [184, 154] on div "Resend Contract or Shipping Label" at bounding box center [208, 156] width 84 height 7
type input "**********"
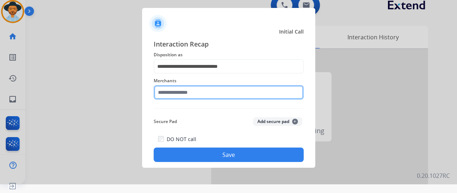
click at [176, 93] on input "text" at bounding box center [229, 92] width 150 height 14
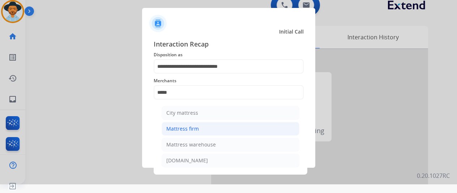
click at [197, 130] on div "Mattress firm" at bounding box center [182, 128] width 33 height 7
type input "**********"
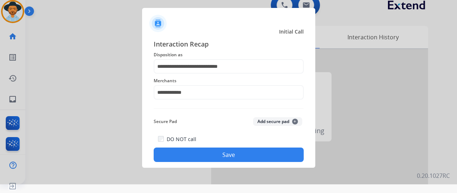
click at [217, 151] on button "Save" at bounding box center [229, 155] width 150 height 14
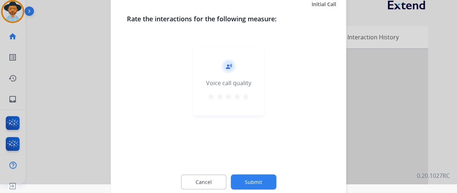
click at [246, 183] on button "Submit" at bounding box center [254, 182] width 46 height 15
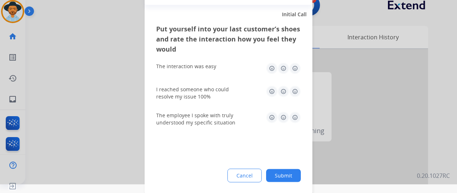
click at [285, 173] on button "Submit" at bounding box center [283, 175] width 35 height 13
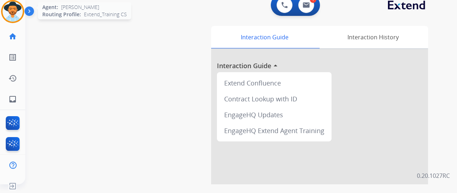
click at [13, 12] on img at bounding box center [13, 11] width 20 height 20
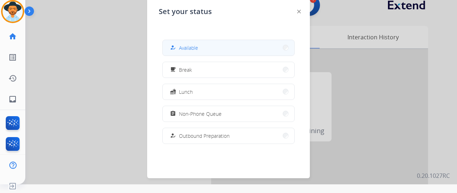
click at [195, 49] on span "Available" at bounding box center [188, 48] width 19 height 8
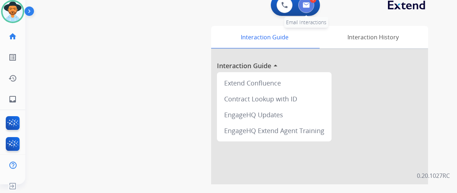
click at [306, 1] on button at bounding box center [306, 5] width 16 height 16
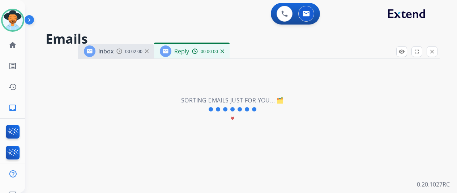
select select "**********"
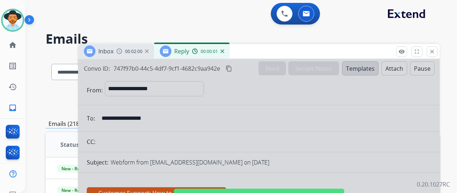
click at [242, 97] on div at bounding box center [258, 194] width 361 height 270
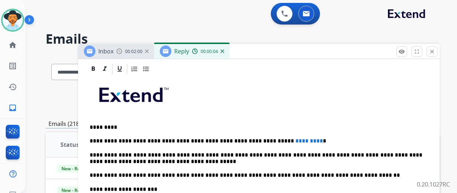
scroll to position [172, 0]
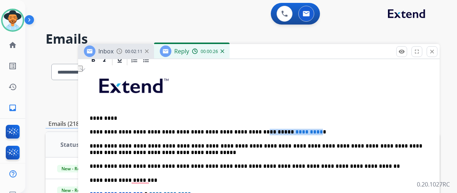
drag, startPoint x: 292, startPoint y: 132, endPoint x: 241, endPoint y: 132, distance: 51.0
click at [241, 132] on p "**********" at bounding box center [256, 132] width 332 height 7
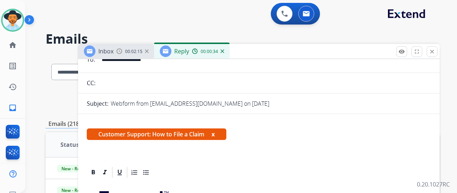
scroll to position [0, 0]
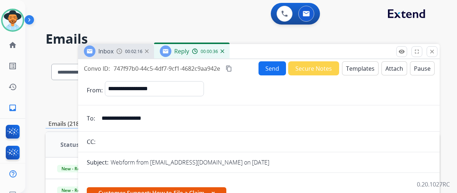
click at [277, 67] on button "Send" at bounding box center [271, 68] width 27 height 14
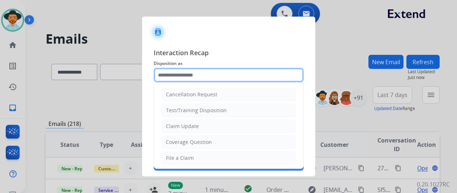
click at [168, 75] on input "text" at bounding box center [229, 75] width 150 height 14
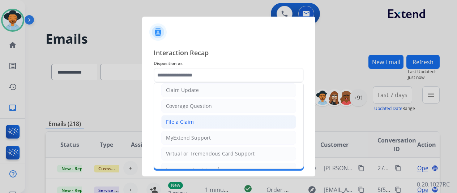
click at [186, 121] on div "File a Claim" at bounding box center [180, 122] width 28 height 7
type input "**********"
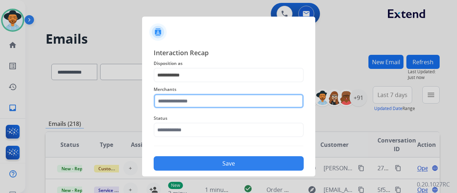
click at [194, 99] on input "text" at bounding box center [229, 101] width 150 height 14
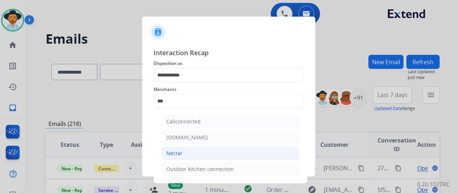
click at [178, 154] on div "Nectar" at bounding box center [174, 153] width 16 height 7
type input "******"
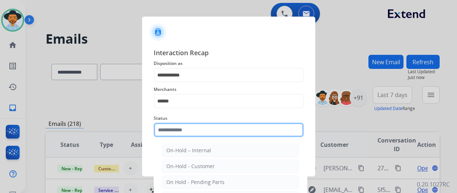
click at [178, 128] on input "text" at bounding box center [229, 130] width 150 height 14
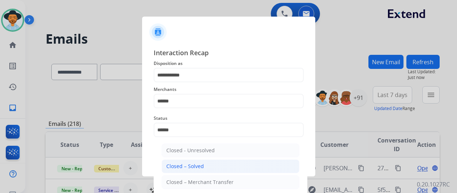
click at [184, 168] on div "Closed – Solved" at bounding box center [185, 166] width 38 height 7
type input "**********"
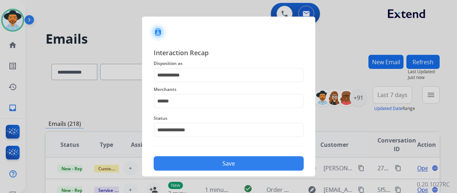
click at [231, 157] on button "Save" at bounding box center [229, 163] width 150 height 14
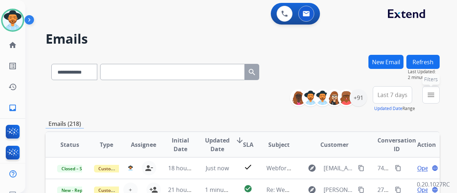
click at [439, 89] on button "menu Filters" at bounding box center [430, 94] width 17 height 17
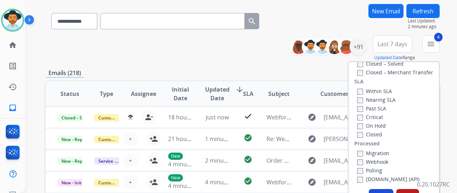
scroll to position [108, 0]
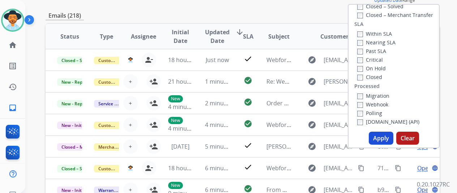
click at [385, 136] on button "Apply" at bounding box center [381, 138] width 25 height 13
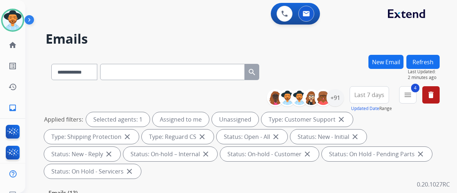
drag, startPoint x: 330, startPoint y: 39, endPoint x: 238, endPoint y: 76, distance: 98.2
click at [330, 39] on h2 "Emails" at bounding box center [243, 39] width 394 height 14
click at [343, 98] on div "+91" at bounding box center [334, 97] width 17 height 17
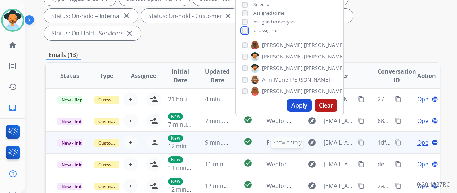
scroll to position [145, 0]
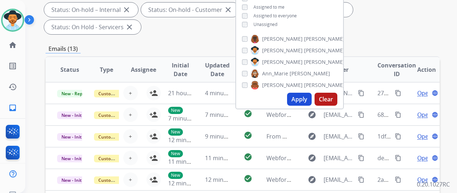
click at [303, 98] on button "Apply" at bounding box center [299, 99] width 25 height 13
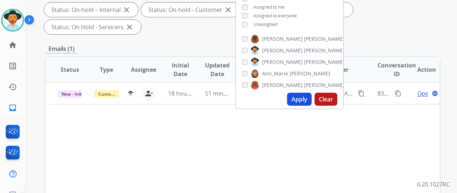
click at [344, 129] on div "Status Type Assignee Initial Date Updated Date arrow_downward SLA Subject Custo…" at bounding box center [243, 177] width 394 height 242
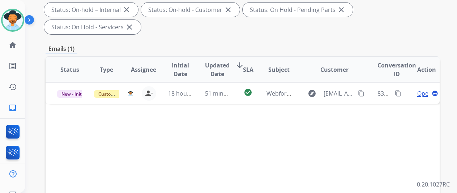
scroll to position [0, 0]
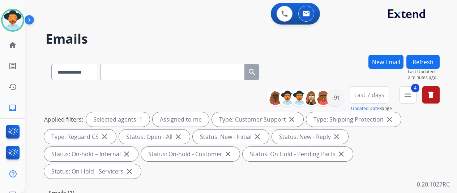
click at [197, 37] on h2 "Emails" at bounding box center [243, 39] width 394 height 14
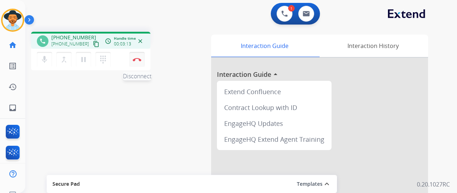
click at [137, 58] on img at bounding box center [137, 60] width 9 height 4
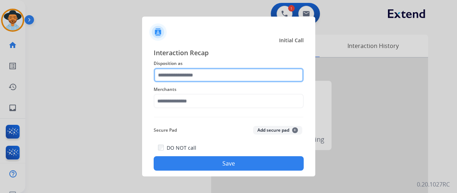
click at [178, 77] on input "text" at bounding box center [229, 75] width 150 height 14
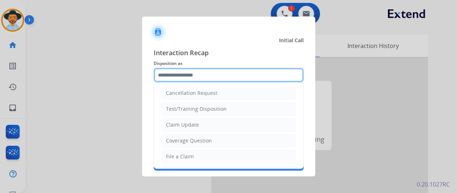
scroll to position [1, 0]
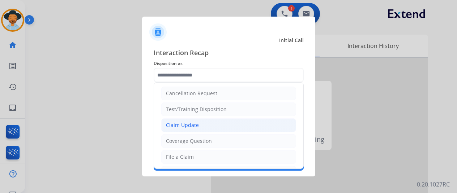
click at [186, 122] on div "Claim Update" at bounding box center [182, 125] width 33 height 7
type input "**********"
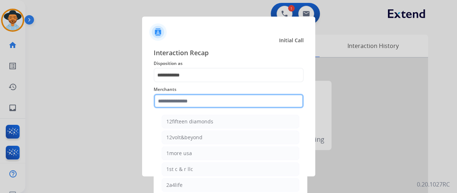
click at [175, 103] on input "text" at bounding box center [229, 101] width 150 height 14
click at [170, 98] on input "text" at bounding box center [229, 101] width 150 height 14
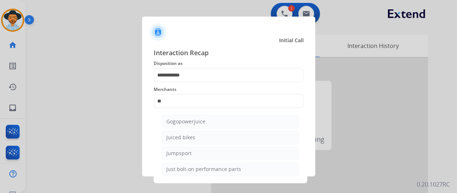
click at [184, 133] on li "Juiced bikes" at bounding box center [231, 138] width 138 height 14
type input "**********"
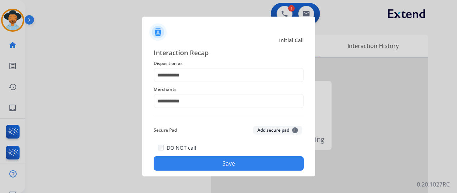
click at [205, 167] on button "Save" at bounding box center [229, 163] width 150 height 14
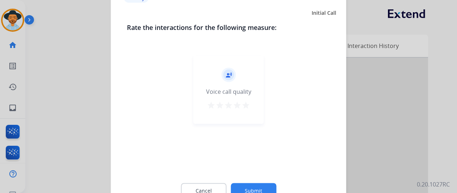
click at [252, 187] on button "Submit" at bounding box center [254, 190] width 46 height 15
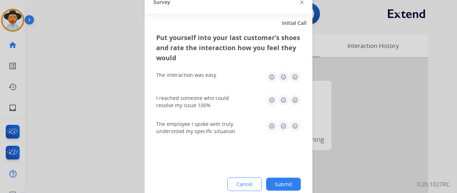
click at [289, 181] on button "Submit" at bounding box center [283, 184] width 35 height 13
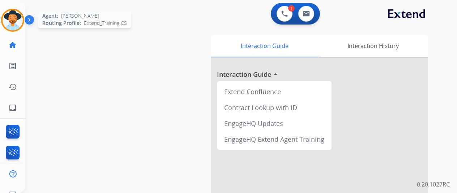
click at [14, 16] on img at bounding box center [13, 20] width 20 height 20
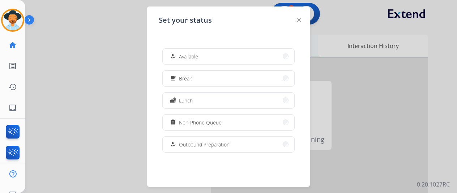
click at [217, 55] on button "how_to_reg Available" at bounding box center [229, 57] width 132 height 16
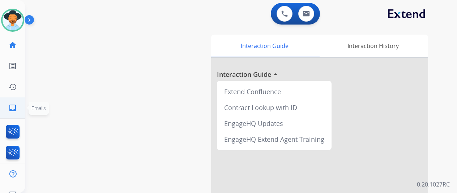
click at [10, 107] on mat-icon "inbox" at bounding box center [12, 108] width 9 height 9
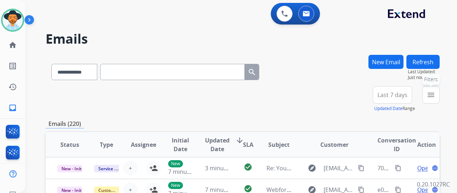
click at [439, 89] on button "menu Filters" at bounding box center [430, 94] width 17 height 17
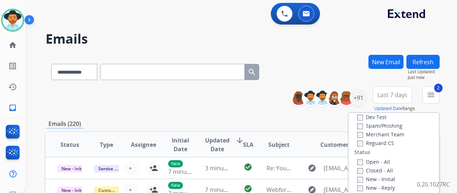
scroll to position [72, 0]
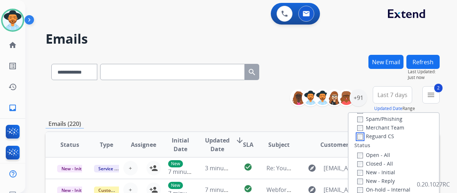
click at [360, 141] on div "Type Claims Adjudication Customer Support Escalation Service Support Shipping P…" at bounding box center [393, 175] width 90 height 124
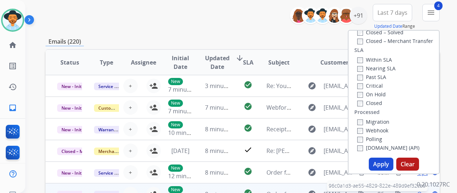
scroll to position [145, 0]
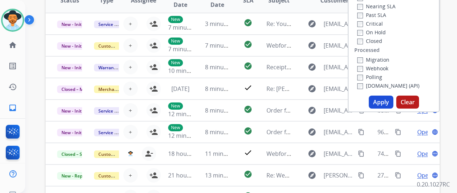
click at [383, 102] on button "Apply" at bounding box center [381, 102] width 25 height 13
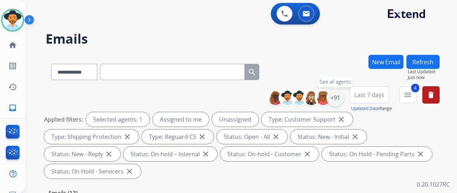
click at [339, 97] on div "+91" at bounding box center [334, 97] width 17 height 17
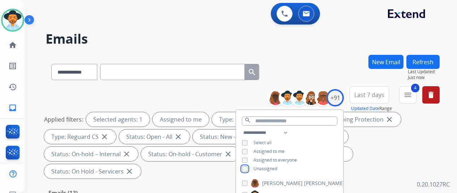
scroll to position [108, 0]
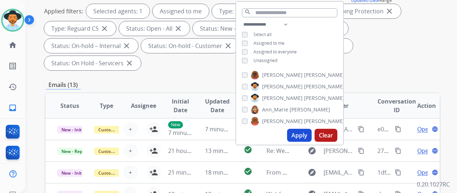
click at [300, 137] on button "Apply" at bounding box center [299, 135] width 25 height 13
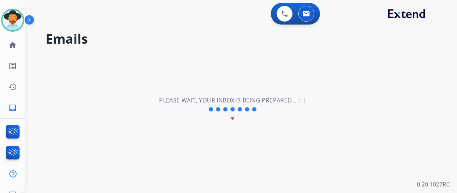
scroll to position [0, 0]
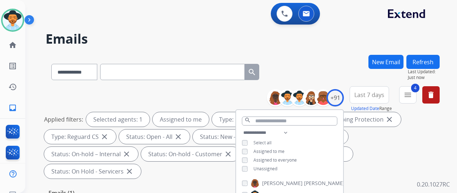
click at [323, 62] on div "**********" at bounding box center [243, 70] width 394 height 31
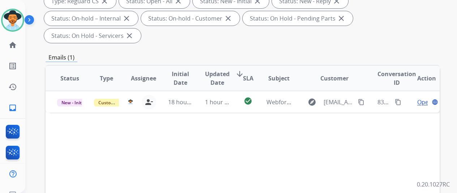
scroll to position [145, 0]
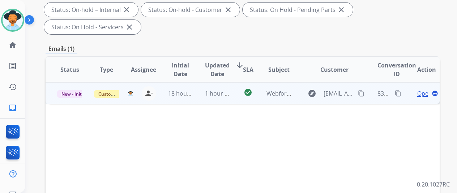
click at [417, 89] on span "Open" at bounding box center [424, 93] width 15 height 9
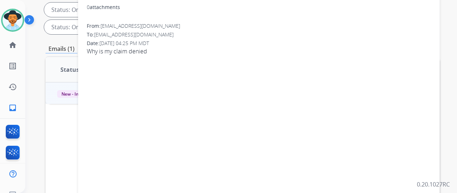
scroll to position [0, 0]
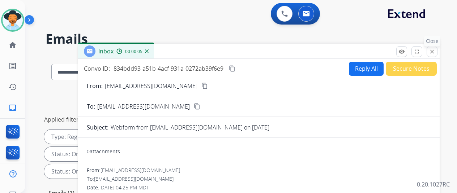
click at [437, 50] on button "close Close" at bounding box center [431, 51] width 11 height 11
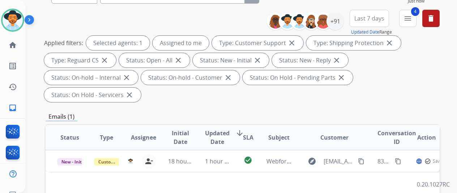
scroll to position [108, 0]
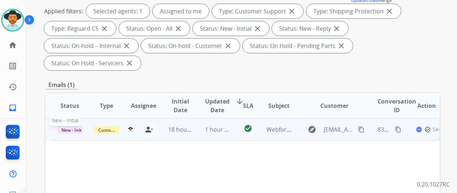
click at [65, 126] on span "New - Initial" at bounding box center [74, 130] width 34 height 8
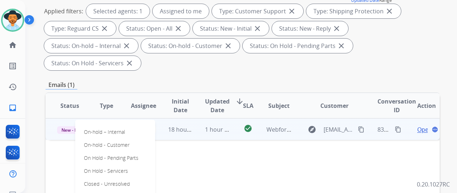
drag, startPoint x: 100, startPoint y: 177, endPoint x: 99, endPoint y: 152, distance: 25.3
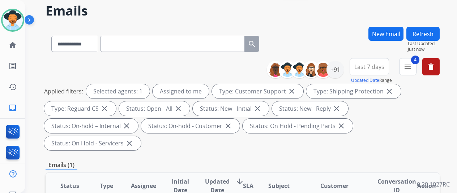
scroll to position [0, 0]
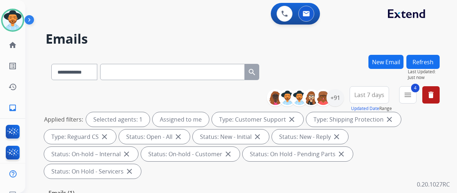
click at [423, 60] on button "Refresh" at bounding box center [422, 62] width 33 height 14
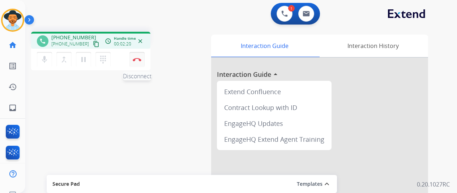
click at [139, 59] on img at bounding box center [137, 60] width 9 height 4
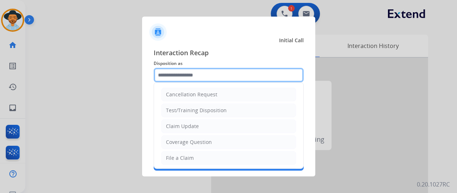
click at [176, 76] on input "text" at bounding box center [229, 75] width 150 height 14
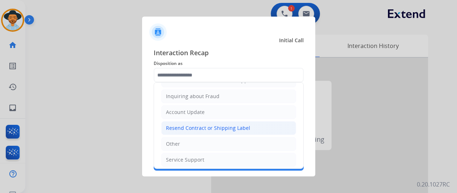
click at [176, 125] on div "Resend Contract or Shipping Label" at bounding box center [208, 128] width 84 height 7
type input "**********"
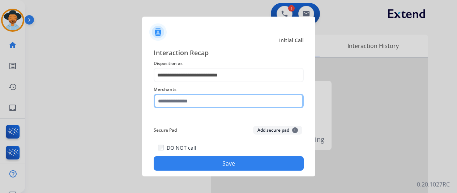
click at [167, 107] on input "text" at bounding box center [229, 101] width 150 height 14
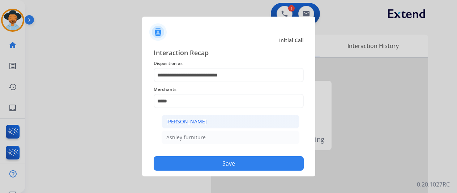
click at [184, 122] on div "[PERSON_NAME]" at bounding box center [186, 121] width 40 height 7
type input "**********"
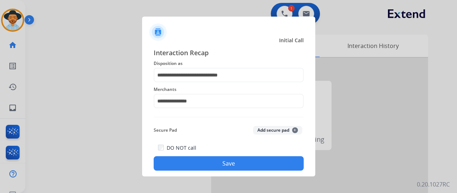
click at [205, 162] on button "Save" at bounding box center [229, 163] width 150 height 14
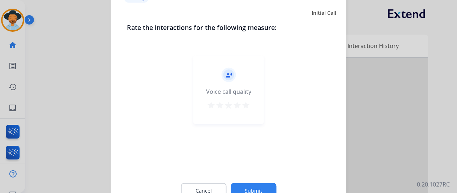
click at [255, 189] on button "Submit" at bounding box center [254, 190] width 46 height 15
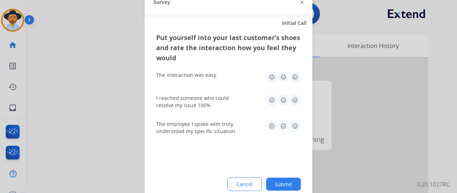
click at [285, 186] on button "Submit" at bounding box center [283, 184] width 35 height 13
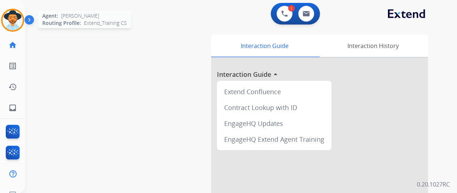
drag, startPoint x: 9, startPoint y: 13, endPoint x: 47, endPoint y: 10, distance: 38.0
click at [10, 13] on img at bounding box center [13, 20] width 20 height 20
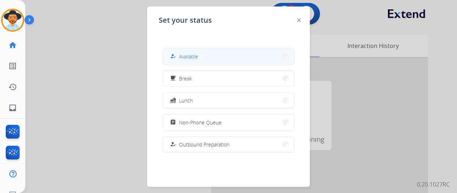
click at [208, 55] on button "how_to_reg Available" at bounding box center [229, 57] width 132 height 16
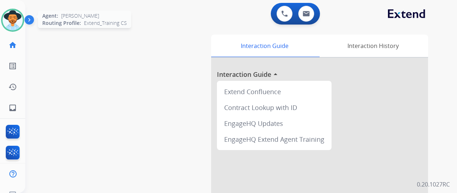
click at [10, 16] on img at bounding box center [13, 20] width 20 height 20
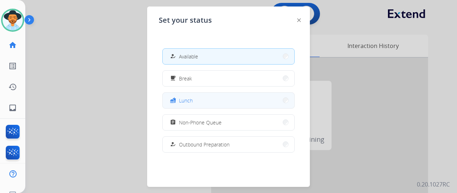
click at [192, 102] on button "fastfood Lunch" at bounding box center [229, 101] width 132 height 16
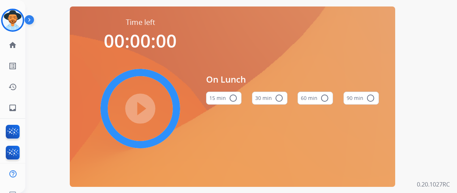
click at [281, 98] on mat-icon "radio_button_unchecked" at bounding box center [279, 98] width 9 height 9
click at [143, 108] on mat-icon "play_circle_filled" at bounding box center [140, 108] width 9 height 9
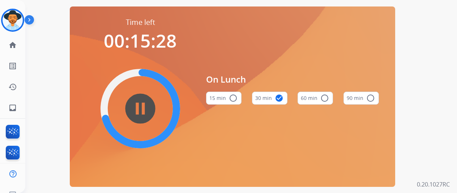
click at [73, 45] on div "Time left 00:15:28 pause_circle_filled On Lunch 15 min radio_button_unchecked 3…" at bounding box center [232, 97] width 325 height 181
click at [434, 62] on div "Time left 00:14:40 pause_circle_filled On Lunch 15 min radio_button_unchecked 3…" at bounding box center [232, 96] width 414 height 193
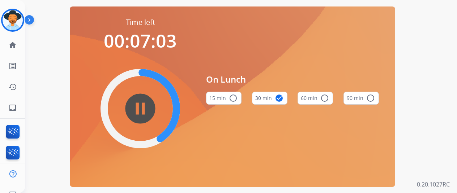
click at [85, 157] on div "Time left 00:07:03 pause_circle_filled On Lunch 15 min radio_button_unchecked 3…" at bounding box center [232, 97] width 325 height 181
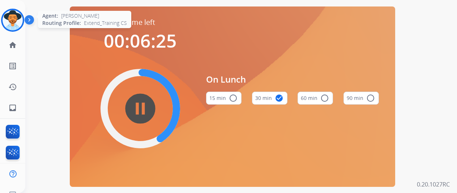
click at [16, 12] on img at bounding box center [13, 20] width 20 height 20
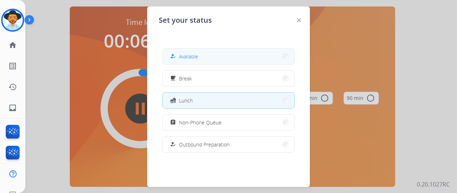
click at [200, 59] on button "how_to_reg Available" at bounding box center [229, 57] width 132 height 16
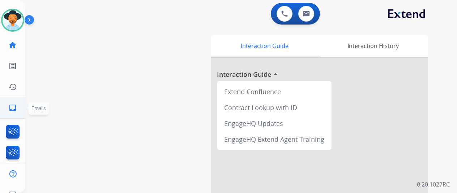
click at [17, 107] on mat-icon "inbox" at bounding box center [12, 108] width 9 height 9
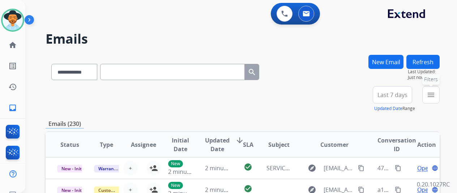
click at [434, 93] on mat-icon "menu" at bounding box center [430, 95] width 9 height 9
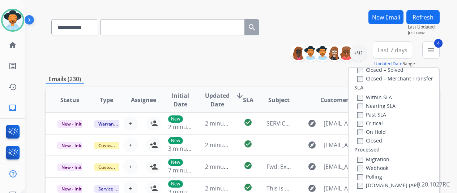
scroll to position [108, 0]
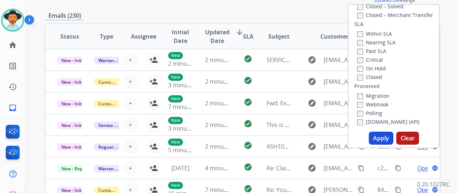
click at [386, 136] on button "Apply" at bounding box center [381, 138] width 25 height 13
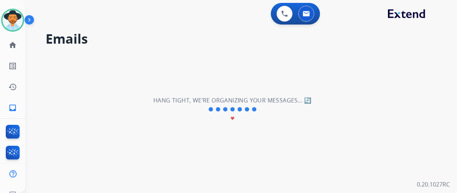
scroll to position [0, 0]
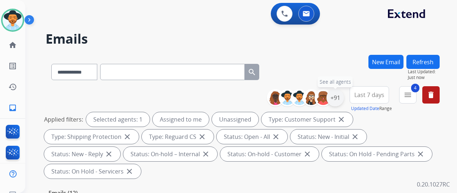
click at [342, 96] on div "+91" at bounding box center [334, 97] width 17 height 17
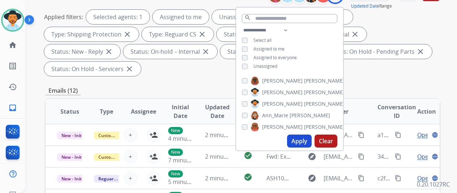
scroll to position [108, 0]
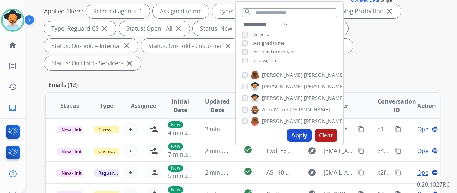
click at [301, 134] on button "Apply" at bounding box center [299, 135] width 25 height 13
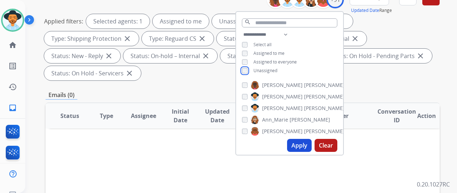
scroll to position [217, 0]
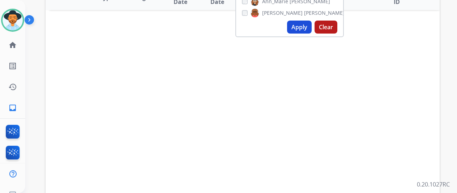
click at [303, 25] on button "Apply" at bounding box center [299, 27] width 25 height 13
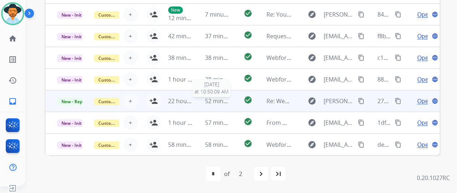
scroll to position [9, 0]
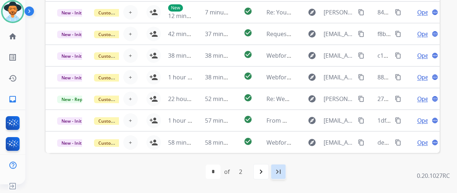
click at [283, 170] on mat-icon "last_page" at bounding box center [278, 172] width 9 height 9
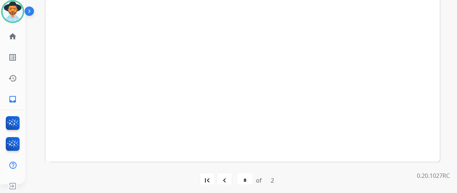
scroll to position [281, 0]
click at [226, 174] on mat-icon "navigate_before" at bounding box center [224, 172] width 9 height 9
select select "*"
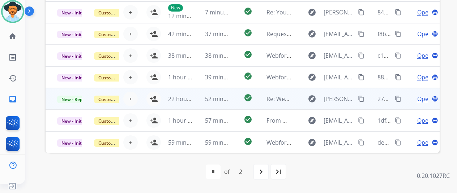
click at [425, 98] on span "Open" at bounding box center [424, 99] width 15 height 9
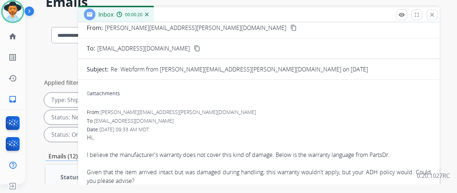
scroll to position [0, 0]
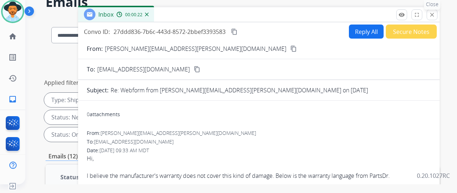
click at [435, 14] on mat-icon "close" at bounding box center [432, 15] width 7 height 7
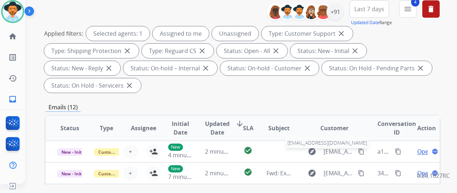
scroll to position [173, 0]
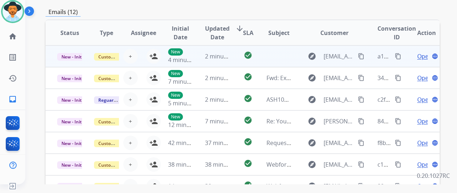
click at [421, 57] on span "Open" at bounding box center [424, 56] width 15 height 9
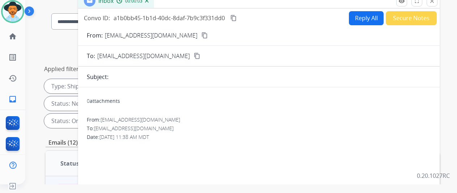
scroll to position [0, 0]
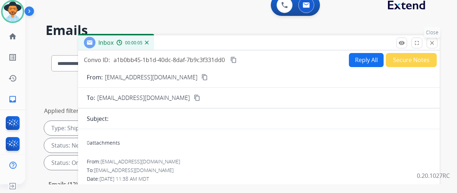
click at [435, 42] on mat-icon "close" at bounding box center [432, 43] width 7 height 7
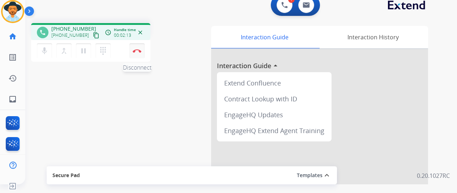
click at [136, 50] on img at bounding box center [137, 51] width 9 height 4
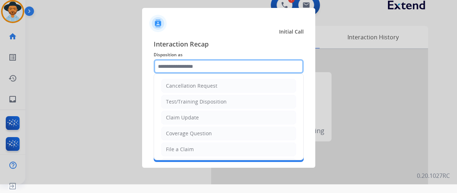
click at [184, 70] on input "text" at bounding box center [229, 66] width 150 height 14
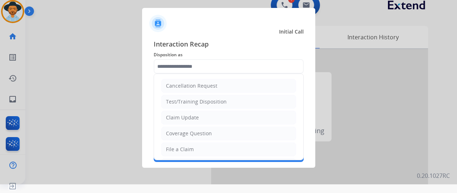
click at [184, 114] on li "Claim Update" at bounding box center [228, 118] width 135 height 14
type input "**********"
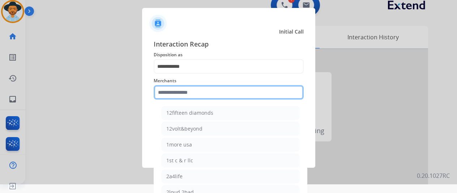
click at [186, 89] on input "text" at bounding box center [229, 92] width 150 height 14
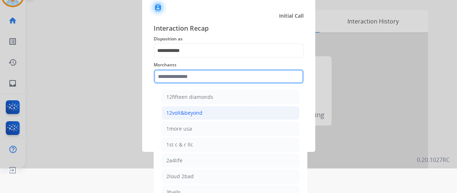
scroll to position [26, 0]
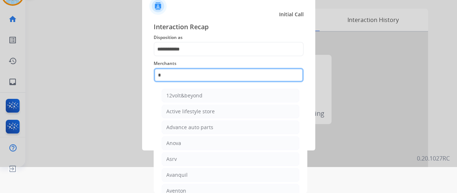
type input "*"
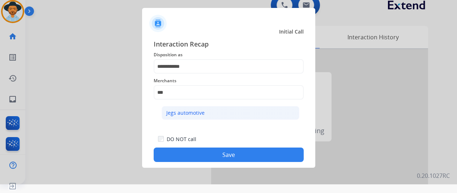
click at [179, 113] on div "Jegs automotive" at bounding box center [185, 112] width 38 height 7
type input "**********"
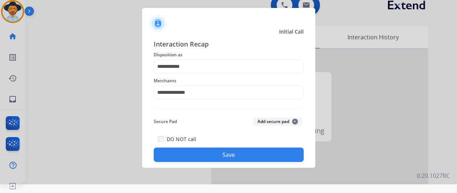
click at [220, 154] on button "Save" at bounding box center [229, 155] width 150 height 14
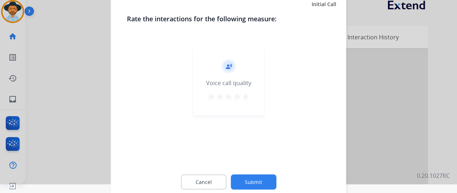
click at [260, 178] on button "Submit" at bounding box center [254, 182] width 46 height 15
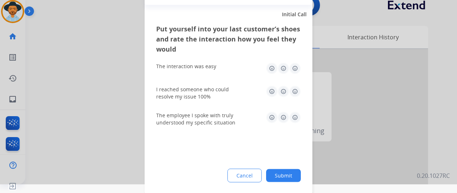
click at [282, 178] on button "Submit" at bounding box center [283, 175] width 35 height 13
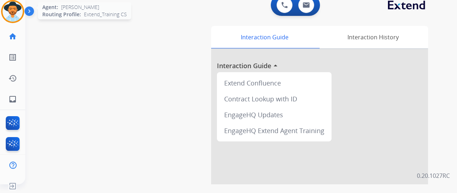
click at [12, 10] on img at bounding box center [13, 11] width 20 height 20
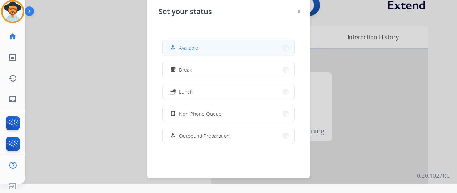
click at [204, 41] on button "how_to_reg Available" at bounding box center [229, 48] width 132 height 16
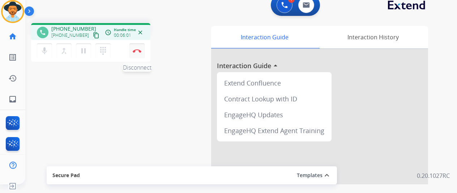
click at [137, 47] on button "Disconnect" at bounding box center [136, 50] width 15 height 15
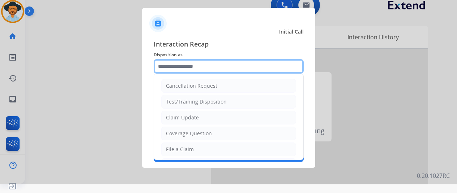
click at [179, 65] on input "text" at bounding box center [229, 66] width 150 height 14
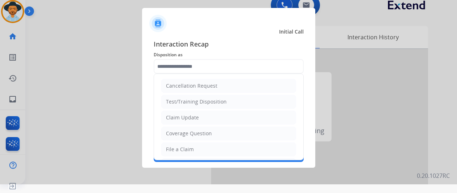
drag, startPoint x: 181, startPoint y: 148, endPoint x: 180, endPoint y: 144, distance: 3.8
click at [180, 148] on div "File a Claim" at bounding box center [180, 149] width 28 height 7
type input "**********"
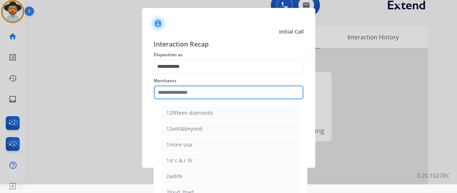
click at [168, 91] on input "text" at bounding box center [229, 92] width 150 height 14
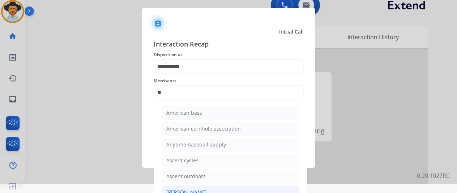
click at [192, 189] on div "[PERSON_NAME]" at bounding box center [186, 192] width 40 height 7
type input "**********"
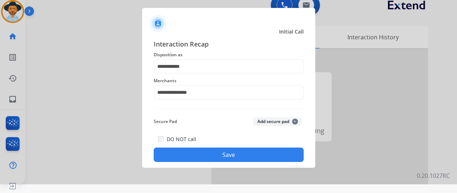
click at [223, 155] on button "Save" at bounding box center [229, 155] width 150 height 14
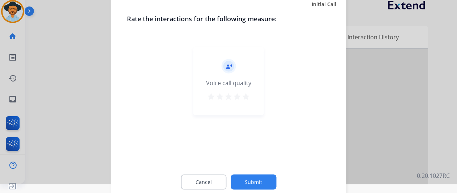
click at [261, 179] on button "Submit" at bounding box center [254, 182] width 46 height 15
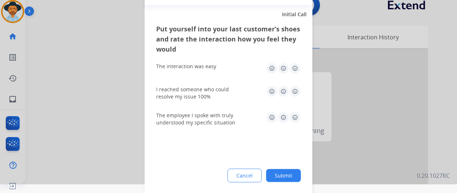
click at [291, 173] on button "Submit" at bounding box center [283, 175] width 35 height 13
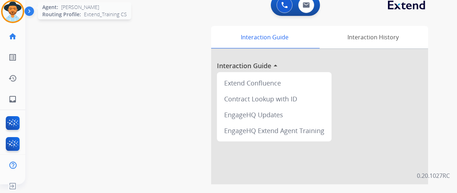
click at [12, 7] on img at bounding box center [13, 11] width 20 height 20
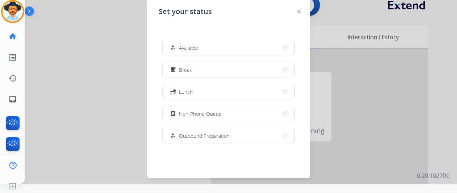
click at [189, 47] on span "Available" at bounding box center [188, 48] width 19 height 8
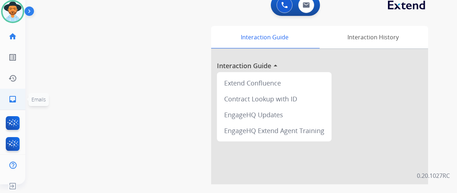
click at [13, 95] on mat-icon "inbox" at bounding box center [12, 99] width 9 height 9
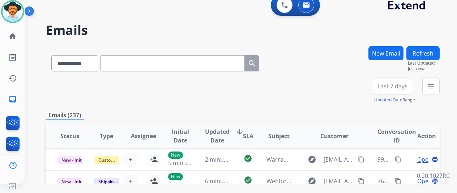
click at [394, 52] on button "New Email" at bounding box center [385, 53] width 35 height 14
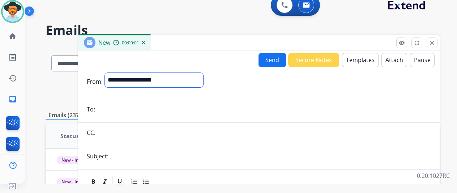
click at [132, 77] on select "**********" at bounding box center [154, 80] width 98 height 14
select select "**********"
click at [110, 73] on select "**********" at bounding box center [154, 80] width 98 height 14
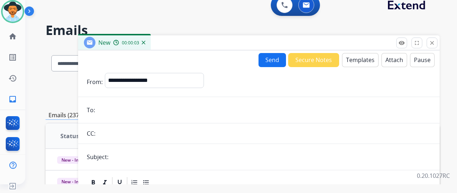
click at [107, 111] on input "email" at bounding box center [264, 110] width 334 height 14
paste input "**********"
type input "**********"
click at [361, 56] on button "Templates" at bounding box center [360, 60] width 36 height 14
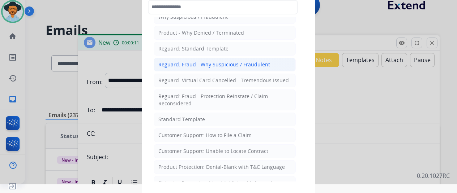
scroll to position [36, 0]
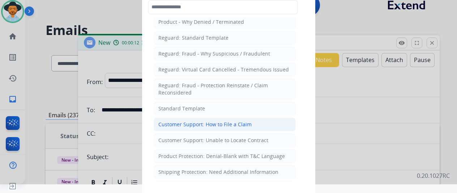
click at [192, 124] on div "Customer Support: How to File a Claim" at bounding box center [204, 124] width 93 height 7
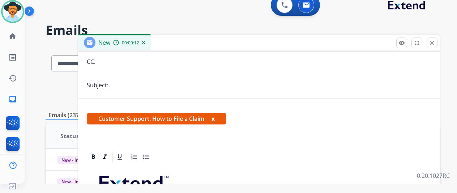
scroll to position [138, 0]
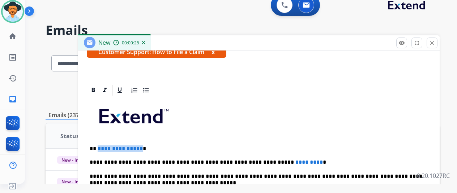
drag, startPoint x: 144, startPoint y: 148, endPoint x: 103, endPoint y: 148, distance: 40.5
click at [103, 148] on span "**********" at bounding box center [120, 148] width 45 height 5
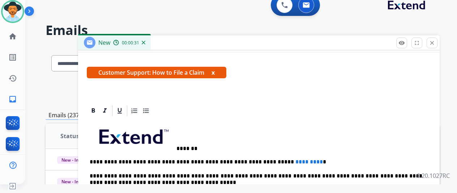
scroll to position [93, 0]
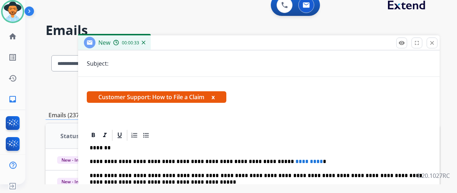
click at [113, 149] on p "*******" at bounding box center [256, 148] width 332 height 7
drag, startPoint x: 292, startPoint y: 162, endPoint x: 241, endPoint y: 162, distance: 51.7
click at [241, 162] on p "**********" at bounding box center [256, 162] width 332 height 7
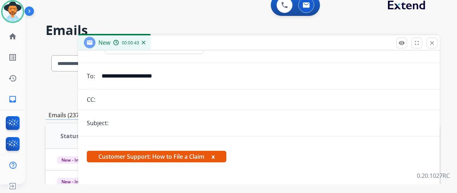
scroll to position [0, 0]
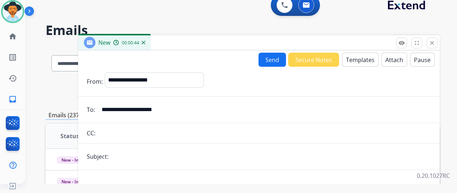
click at [276, 60] on button "Send" at bounding box center [271, 60] width 27 height 14
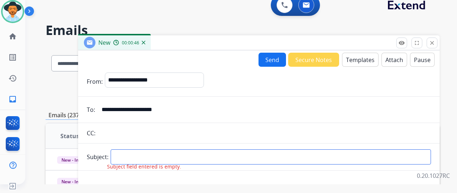
click at [126, 161] on input "text" at bounding box center [271, 157] width 320 height 15
type input "**********"
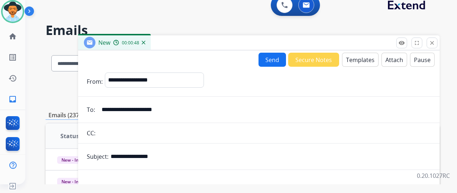
click at [275, 57] on button "Send" at bounding box center [271, 60] width 27 height 14
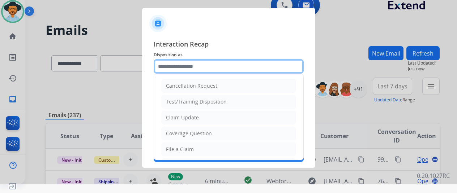
click at [179, 63] on input "text" at bounding box center [229, 66] width 150 height 14
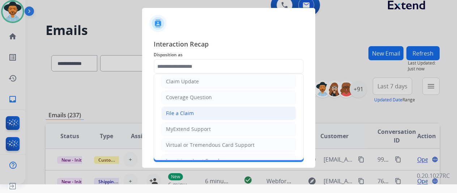
click at [180, 110] on div "File a Claim" at bounding box center [180, 113] width 28 height 7
type input "**********"
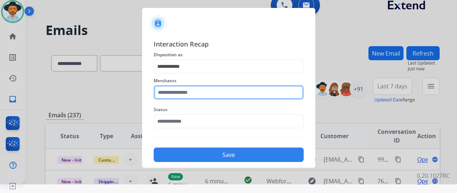
click at [175, 90] on input "text" at bounding box center [229, 92] width 150 height 14
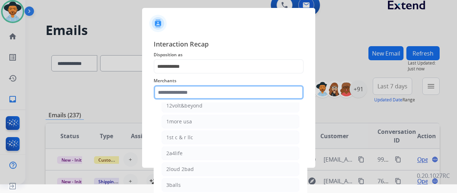
scroll to position [0, 0]
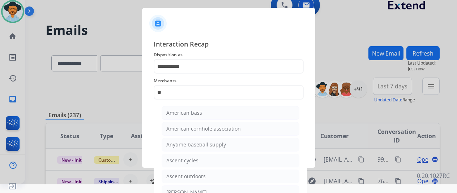
drag, startPoint x: 197, startPoint y: 190, endPoint x: 199, endPoint y: 186, distance: 4.0
click at [197, 189] on div "[PERSON_NAME]" at bounding box center [186, 192] width 40 height 7
type input "**********"
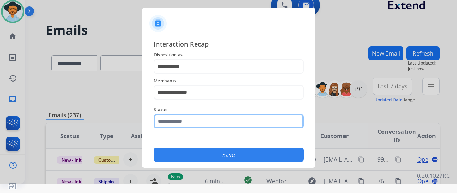
click at [173, 120] on input "text" at bounding box center [229, 121] width 150 height 14
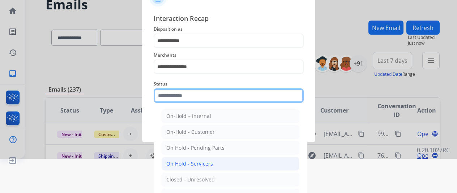
scroll to position [55, 0]
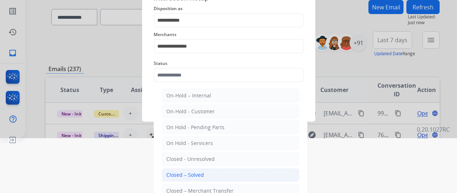
click at [180, 174] on div "Closed – Solved" at bounding box center [185, 175] width 38 height 7
type input "**********"
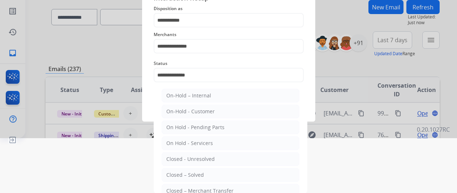
scroll to position [9, 0]
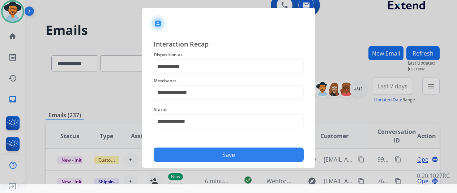
click at [221, 154] on button "Save" at bounding box center [229, 155] width 150 height 14
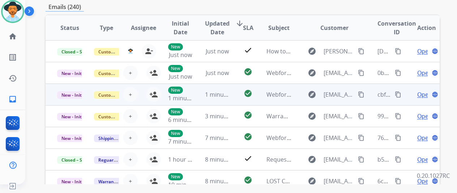
scroll to position [0, 0]
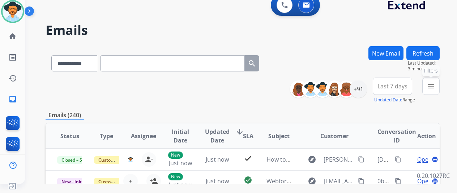
click at [434, 85] on mat-icon "menu" at bounding box center [430, 86] width 9 height 9
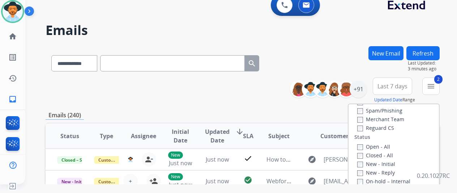
scroll to position [72, 0]
click at [358, 128] on div "Claims Adjudication Customer Support Escalation Service Support Shipping Protec…" at bounding box center [384, 88] width 60 height 87
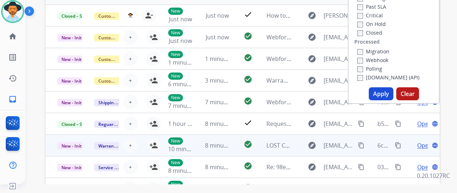
scroll to position [145, 0]
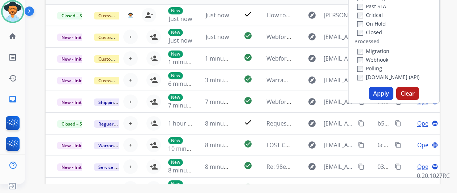
click at [379, 93] on button "Apply" at bounding box center [381, 93] width 25 height 13
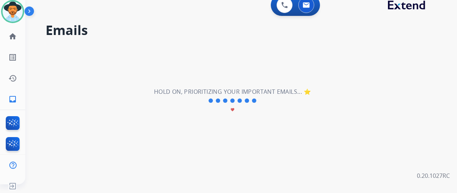
scroll to position [0, 0]
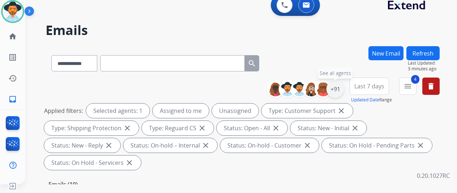
click at [340, 86] on div "+91" at bounding box center [334, 89] width 17 height 17
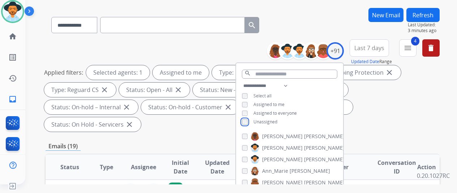
scroll to position [108, 0]
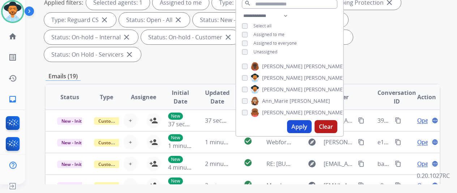
click at [301, 129] on button "Apply" at bounding box center [299, 126] width 25 height 13
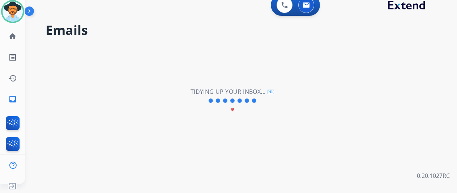
scroll to position [0, 0]
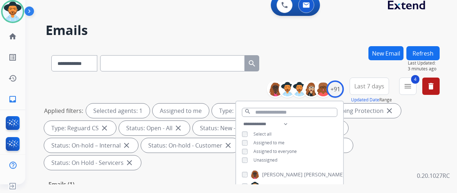
click at [329, 50] on div "**********" at bounding box center [243, 61] width 394 height 31
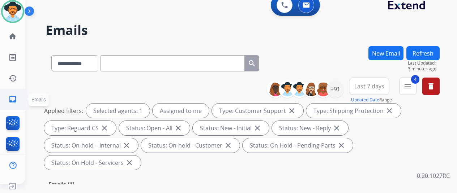
click at [13, 99] on mat-icon "inbox" at bounding box center [12, 99] width 9 height 9
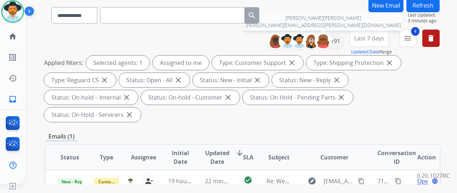
scroll to position [108, 0]
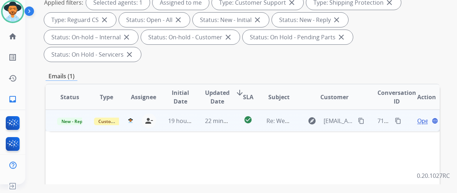
click at [422, 117] on span "Open" at bounding box center [424, 121] width 15 height 9
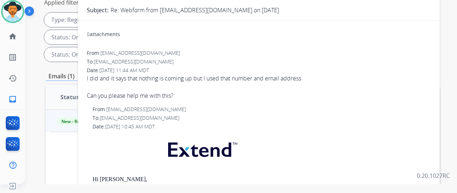
scroll to position [0, 0]
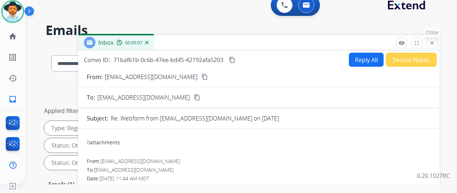
click at [435, 42] on mat-icon "close" at bounding box center [432, 43] width 7 height 7
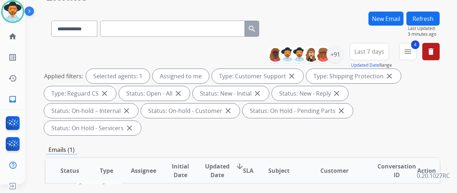
scroll to position [72, 0]
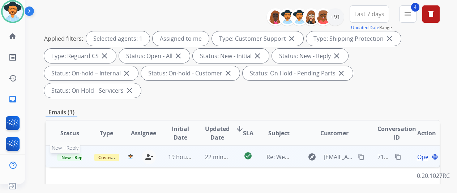
click at [62, 154] on span "New - Reply" at bounding box center [73, 158] width 33 height 8
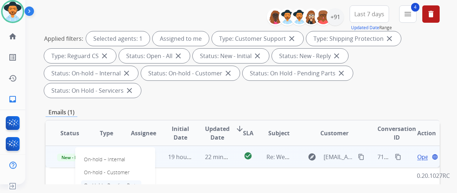
scroll to position [145, 0]
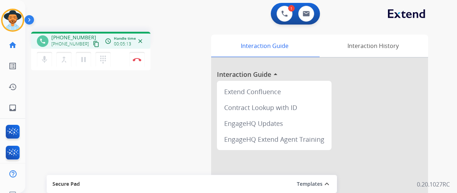
scroll to position [9, 0]
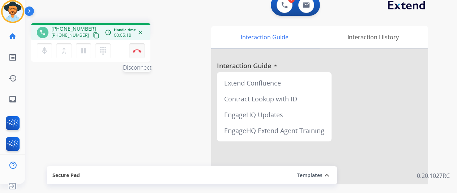
click at [138, 47] on button "Disconnect" at bounding box center [136, 50] width 15 height 15
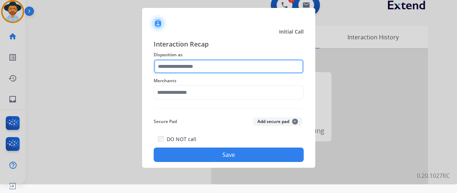
click at [170, 64] on input "text" at bounding box center [229, 66] width 150 height 14
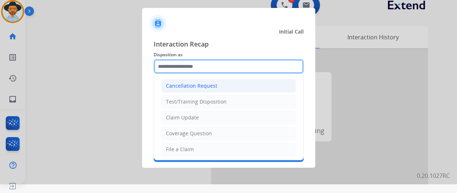
scroll to position [36, 0]
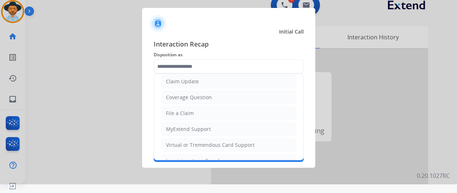
click at [181, 83] on div "Claim Update" at bounding box center [182, 81] width 33 height 7
type input "**********"
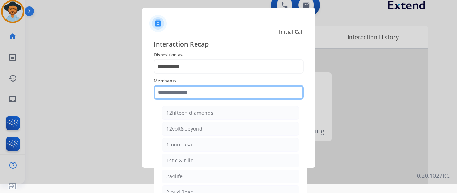
click at [160, 96] on input "text" at bounding box center [229, 92] width 150 height 14
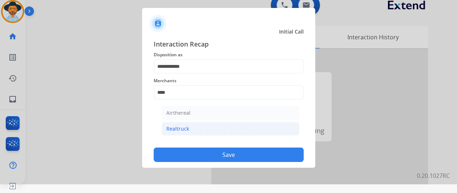
click at [179, 128] on div "Realtruck" at bounding box center [177, 128] width 23 height 7
type input "*********"
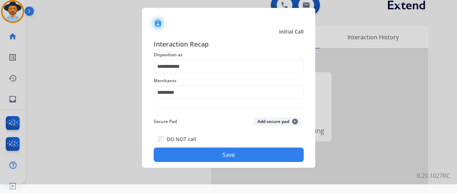
click at [236, 151] on button "Save" at bounding box center [229, 155] width 150 height 14
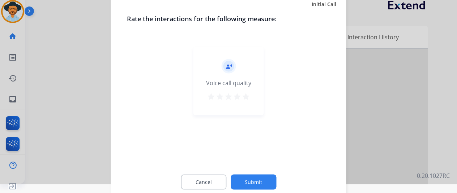
click at [250, 180] on button "Submit" at bounding box center [254, 182] width 46 height 15
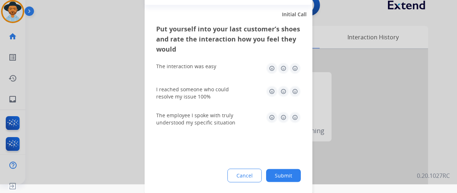
click at [283, 176] on button "Submit" at bounding box center [283, 175] width 35 height 13
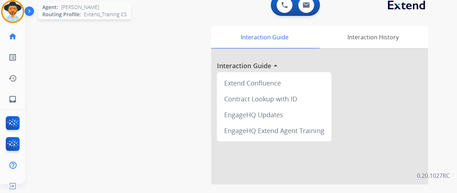
click at [12, 9] on img at bounding box center [13, 11] width 20 height 20
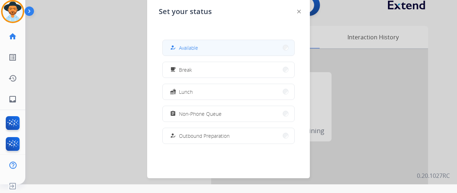
click at [190, 47] on span "Available" at bounding box center [188, 48] width 19 height 8
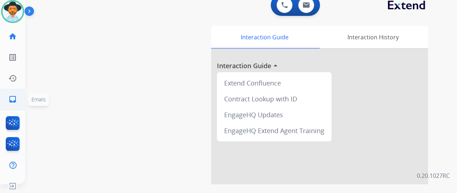
click at [12, 98] on mat-icon "inbox" at bounding box center [12, 99] width 9 height 9
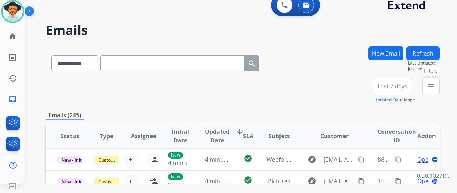
click at [435, 87] on mat-icon "menu" at bounding box center [430, 86] width 9 height 9
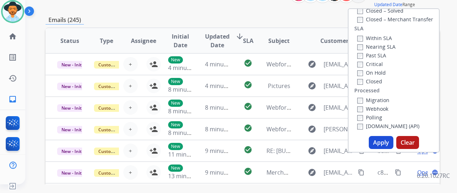
scroll to position [108, 0]
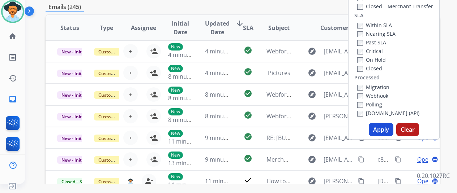
click at [383, 128] on button "Apply" at bounding box center [381, 129] width 25 height 13
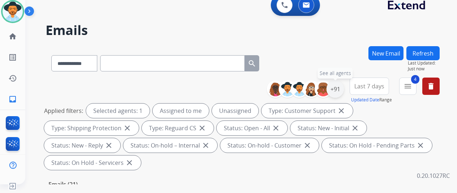
click at [339, 90] on div "+91" at bounding box center [334, 89] width 17 height 17
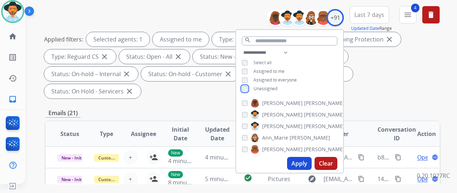
scroll to position [108, 0]
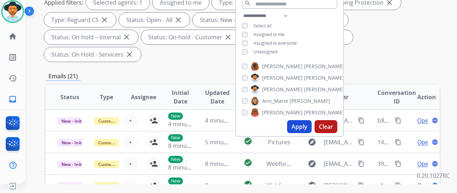
click at [301, 123] on button "Apply" at bounding box center [299, 126] width 25 height 13
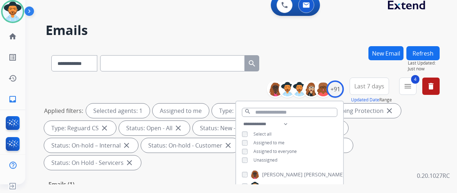
click at [323, 57] on div "**********" at bounding box center [243, 61] width 394 height 31
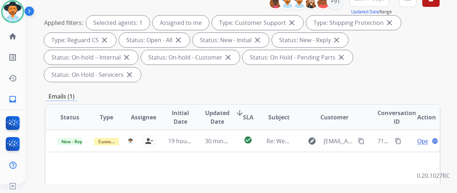
scroll to position [108, 0]
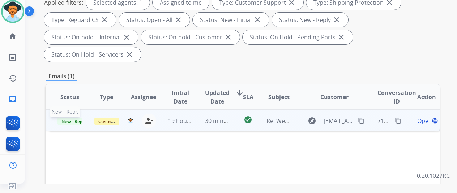
click at [70, 118] on span "New - Reply" at bounding box center [73, 122] width 33 height 8
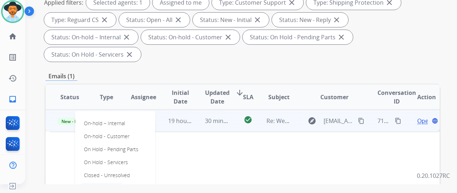
click at [105, 184] on p "Closed – Solved" at bounding box center [102, 189] width 42 height 10
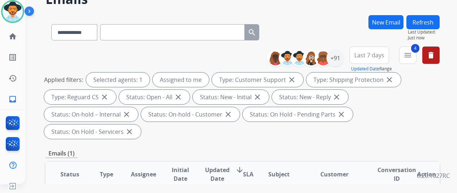
scroll to position [0, 0]
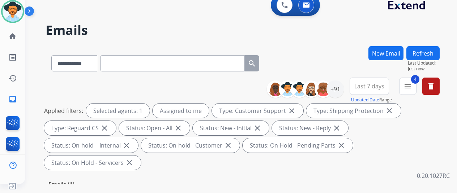
click at [432, 47] on button "Refresh" at bounding box center [422, 53] width 33 height 14
click at [327, 39] on div "**********" at bounding box center [232, 113] width 414 height 193
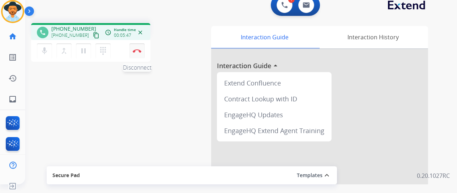
click at [139, 50] on img at bounding box center [137, 51] width 9 height 4
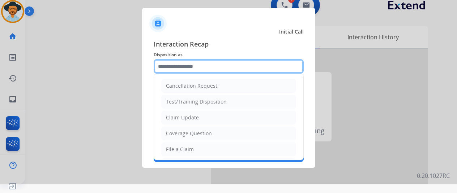
click at [188, 67] on input "text" at bounding box center [229, 66] width 150 height 14
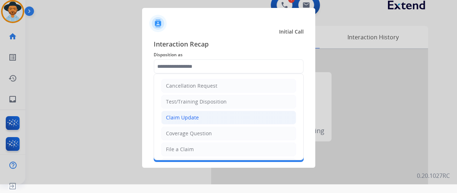
click at [189, 117] on div "Claim Update" at bounding box center [182, 117] width 33 height 7
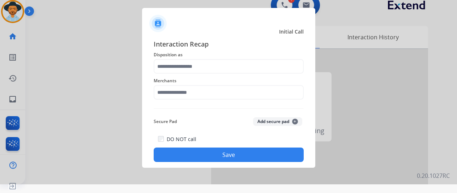
type input "**********"
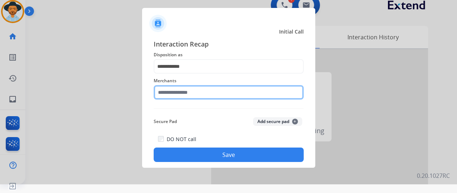
click at [176, 94] on input "text" at bounding box center [229, 92] width 150 height 14
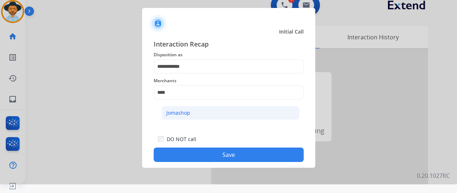
click at [184, 110] on div "Jomashop" at bounding box center [178, 112] width 24 height 7
type input "********"
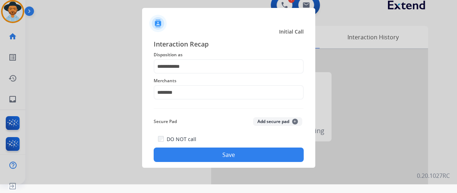
click at [219, 154] on button "Save" at bounding box center [229, 155] width 150 height 14
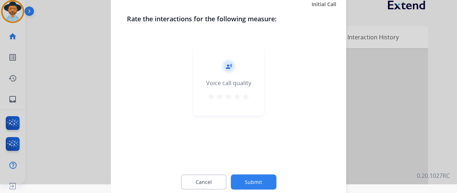
click at [252, 181] on button "Submit" at bounding box center [254, 182] width 46 height 15
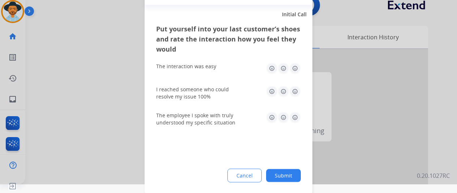
click at [284, 175] on button "Submit" at bounding box center [283, 175] width 35 height 13
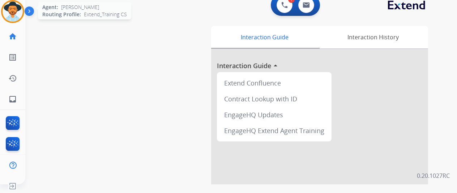
click at [13, 6] on img at bounding box center [13, 11] width 20 height 20
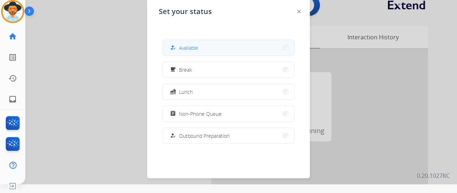
click at [210, 43] on button "how_to_reg Available" at bounding box center [229, 48] width 132 height 16
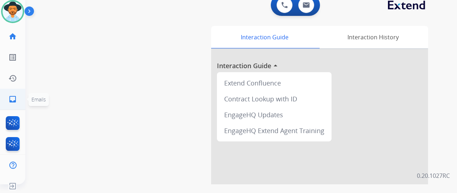
click at [15, 99] on mat-icon "inbox" at bounding box center [12, 99] width 9 height 9
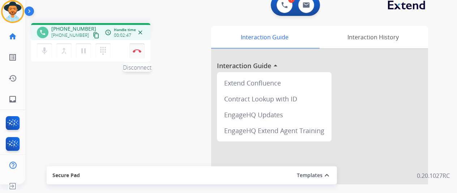
click at [139, 48] on button "Disconnect" at bounding box center [136, 50] width 15 height 15
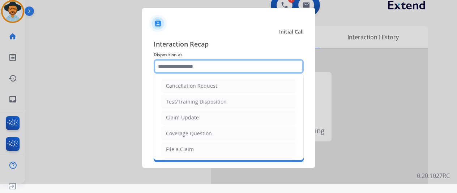
click at [174, 66] on input "text" at bounding box center [229, 66] width 150 height 14
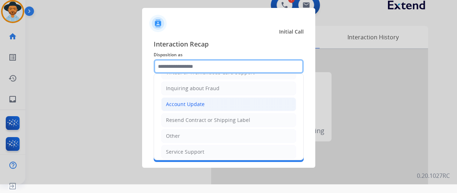
scroll to position [109, 0]
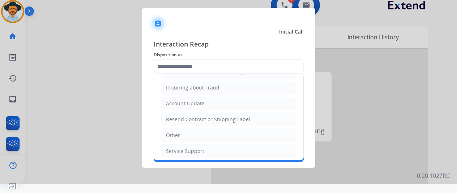
drag, startPoint x: 198, startPoint y: 119, endPoint x: 197, endPoint y: 114, distance: 5.2
click at [198, 119] on div "Resend Contract or Shipping Label" at bounding box center [208, 119] width 84 height 7
type input "**********"
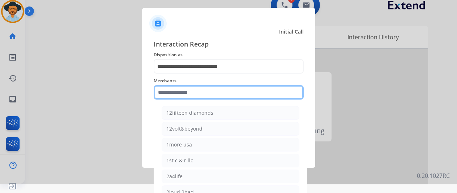
click at [193, 90] on input "text" at bounding box center [229, 92] width 150 height 14
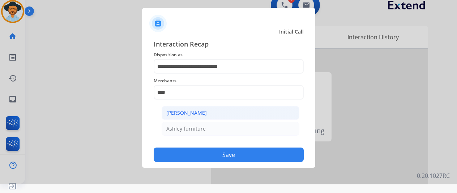
click at [212, 112] on li "[PERSON_NAME]" at bounding box center [231, 113] width 138 height 14
type input "**********"
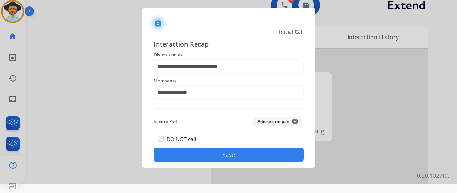
click at [232, 154] on button "Save" at bounding box center [229, 155] width 150 height 14
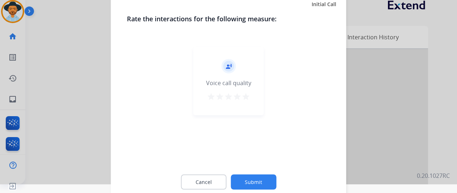
click at [254, 181] on button "Submit" at bounding box center [254, 182] width 46 height 15
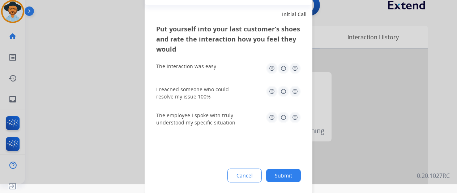
click at [281, 175] on button "Submit" at bounding box center [283, 175] width 35 height 13
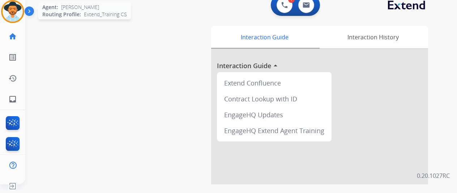
click at [18, 2] on div at bounding box center [12, 11] width 23 height 23
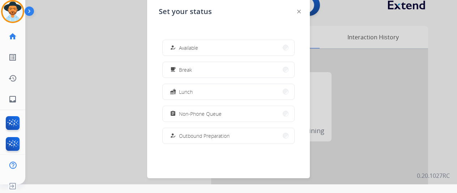
click at [210, 48] on button "how_to_reg Available" at bounding box center [229, 48] width 132 height 16
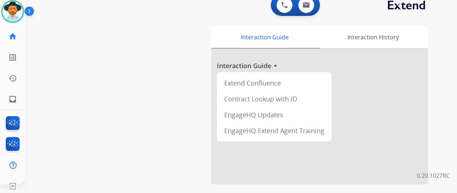
click at [91, 73] on div "swap_horiz Break voice bridge close_fullscreen Connect 3-Way Call merge_type Se…" at bounding box center [232, 167] width 414 height 301
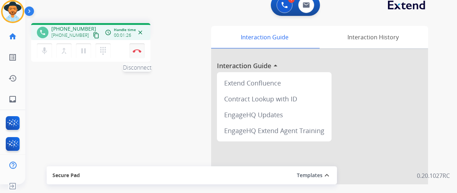
click at [140, 52] on img at bounding box center [137, 51] width 9 height 4
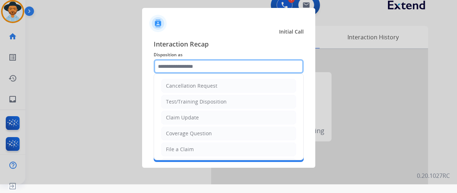
click at [163, 68] on input "text" at bounding box center [229, 66] width 150 height 14
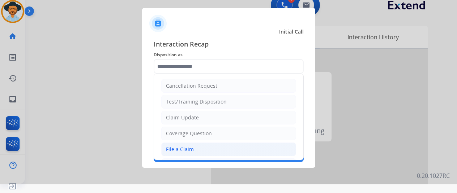
click at [185, 153] on li "File a Claim" at bounding box center [228, 150] width 135 height 14
type input "**********"
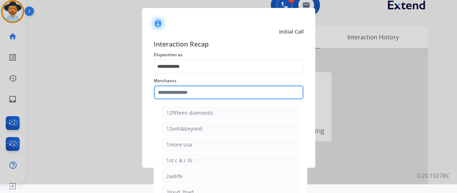
click at [183, 91] on input "text" at bounding box center [229, 92] width 150 height 14
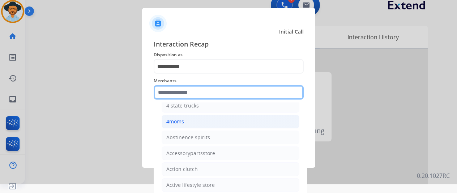
scroll to position [108, 0]
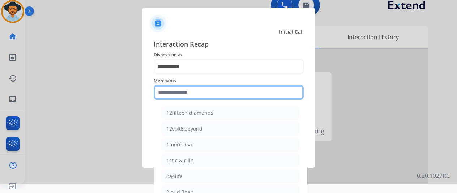
click at [171, 92] on input "text" at bounding box center [229, 92] width 150 height 14
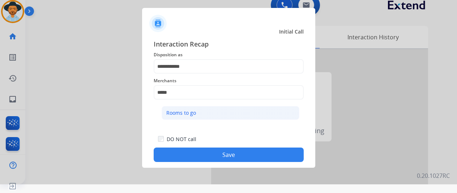
click at [189, 111] on div "Rooms to go" at bounding box center [181, 112] width 30 height 7
type input "**********"
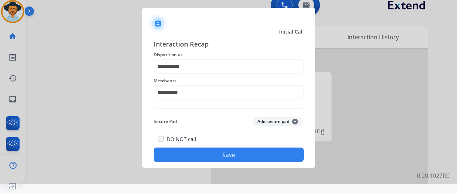
click at [225, 154] on button "Save" at bounding box center [229, 155] width 150 height 14
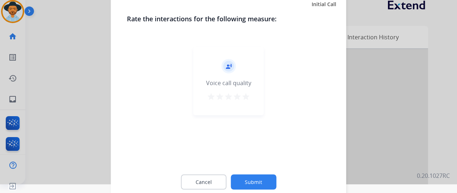
click at [250, 179] on button "Submit" at bounding box center [254, 182] width 46 height 15
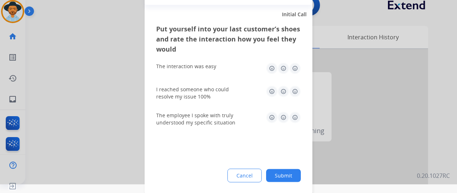
click at [285, 174] on button "Submit" at bounding box center [283, 175] width 35 height 13
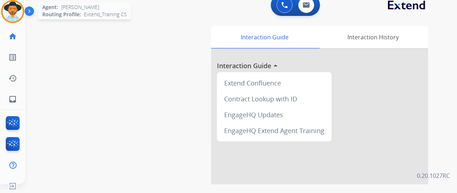
click at [22, 4] on div "Agent: Tammy Routing Profile: Extend_Training CS" at bounding box center [12, 11] width 23 height 23
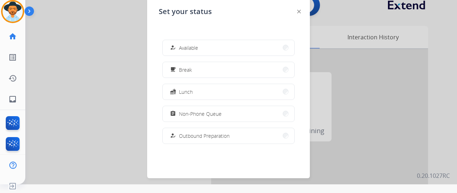
click at [199, 41] on button "how_to_reg Available" at bounding box center [229, 48] width 132 height 16
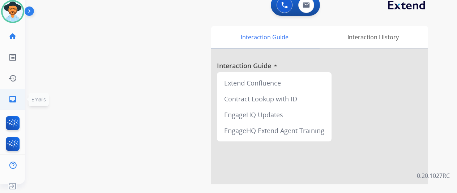
click at [10, 99] on mat-icon "inbox" at bounding box center [12, 99] width 9 height 9
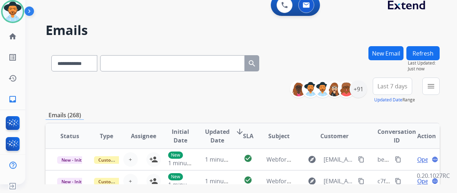
click at [76, 89] on div "**********" at bounding box center [243, 91] width 394 height 26
click at [435, 87] on mat-icon "menu" at bounding box center [430, 86] width 9 height 9
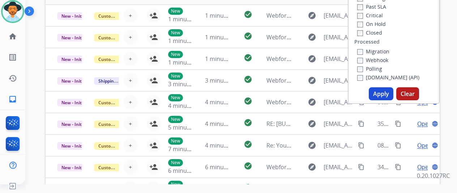
scroll to position [145, 0]
click at [380, 96] on button "Apply" at bounding box center [381, 93] width 25 height 13
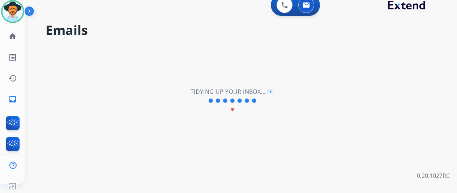
scroll to position [0, 0]
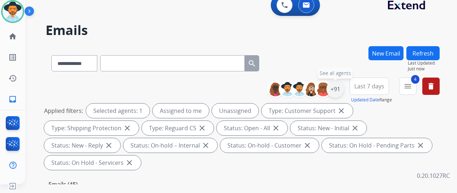
click at [338, 91] on div "+91" at bounding box center [334, 89] width 17 height 17
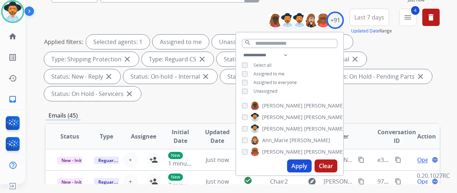
scroll to position [72, 0]
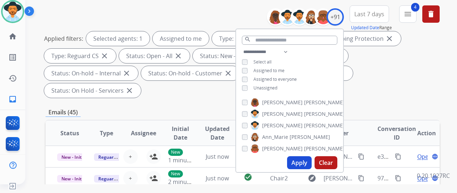
click at [299, 161] on button "Apply" at bounding box center [299, 162] width 25 height 13
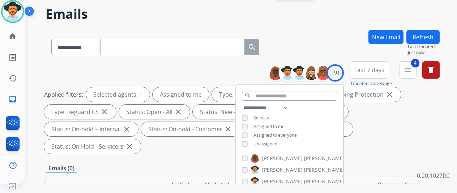
scroll to position [0, 0]
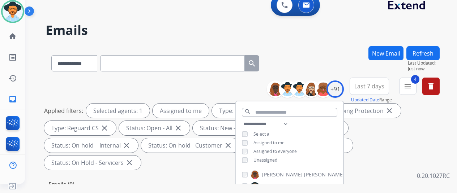
click at [295, 57] on div "**********" at bounding box center [243, 61] width 394 height 31
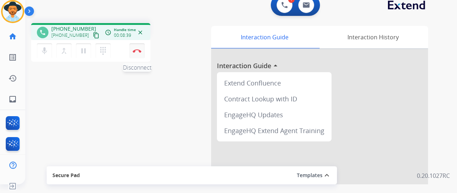
click at [138, 47] on button "Disconnect" at bounding box center [136, 50] width 15 height 15
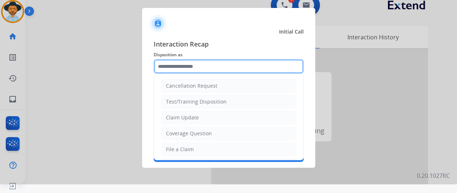
click at [160, 62] on input "text" at bounding box center [229, 66] width 150 height 14
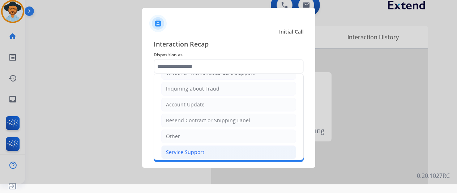
click at [181, 153] on div "Service Support" at bounding box center [185, 152] width 38 height 7
type input "**********"
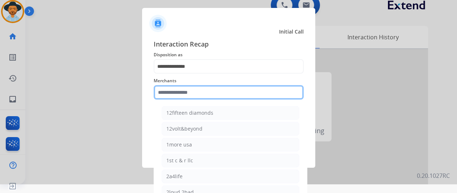
click at [173, 94] on input "text" at bounding box center [229, 92] width 150 height 14
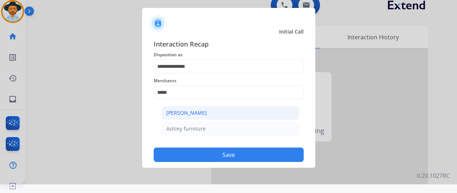
click at [200, 115] on div "[PERSON_NAME]" at bounding box center [186, 112] width 40 height 7
type input "**********"
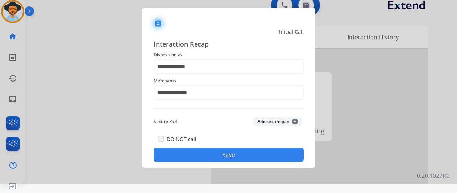
click at [226, 156] on button "Save" at bounding box center [229, 155] width 150 height 14
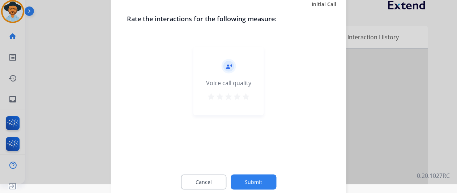
click at [251, 180] on button "Submit" at bounding box center [254, 182] width 46 height 15
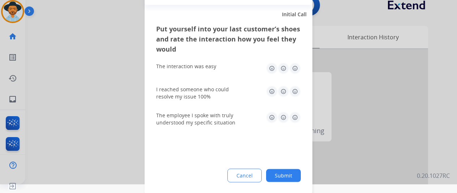
click at [285, 174] on button "Submit" at bounding box center [283, 175] width 35 height 13
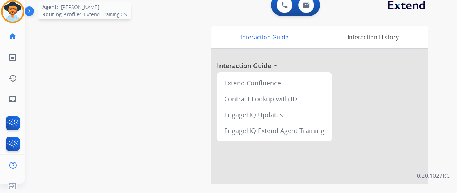
click at [16, 9] on img at bounding box center [13, 11] width 20 height 20
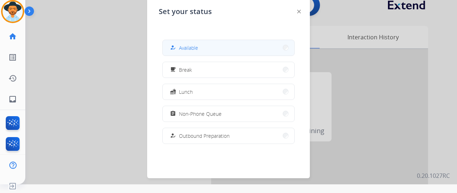
click at [204, 47] on button "how_to_reg Available" at bounding box center [229, 48] width 132 height 16
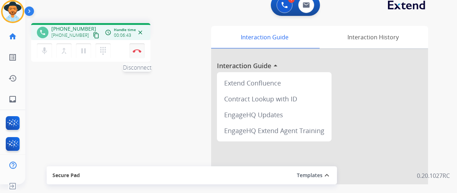
click at [138, 51] on img at bounding box center [137, 51] width 9 height 4
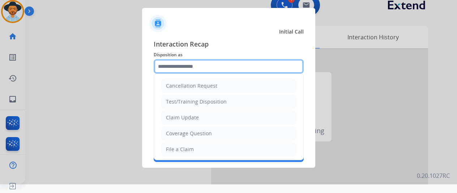
click at [179, 62] on input "text" at bounding box center [229, 66] width 150 height 14
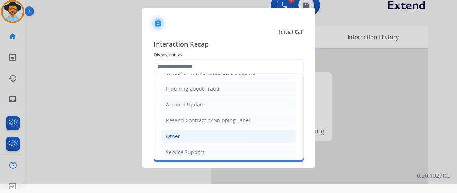
click at [176, 133] on div "Other" at bounding box center [173, 136] width 14 height 7
type input "*****"
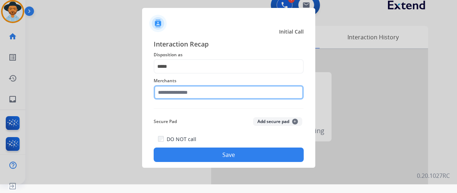
click at [184, 91] on input "text" at bounding box center [229, 92] width 150 height 14
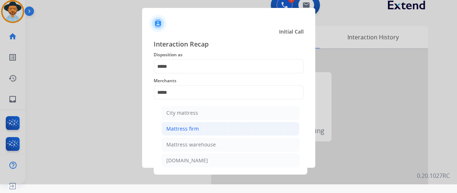
click at [199, 126] on li "Mattress firm" at bounding box center [231, 129] width 138 height 14
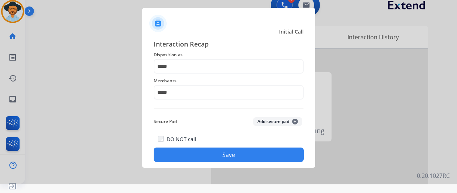
type input "**********"
click at [220, 157] on button "Save" at bounding box center [229, 155] width 150 height 14
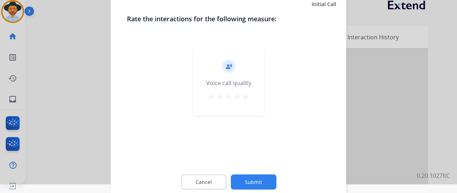
click at [249, 181] on button "Submit" at bounding box center [254, 182] width 46 height 15
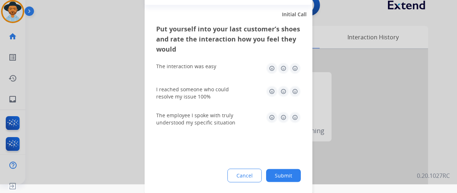
click at [283, 176] on button "Submit" at bounding box center [283, 175] width 35 height 13
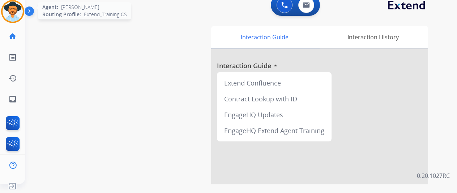
click at [12, 8] on img at bounding box center [13, 11] width 20 height 20
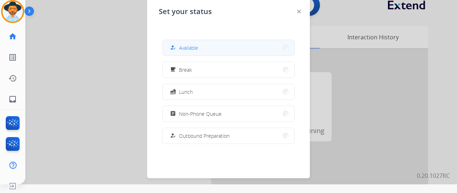
click at [195, 50] on span "Available" at bounding box center [188, 48] width 19 height 8
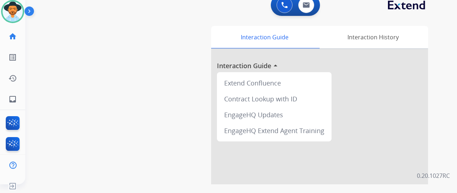
scroll to position [0, 0]
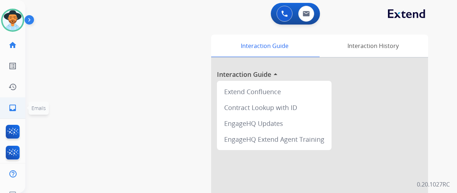
click at [10, 107] on mat-icon "inbox" at bounding box center [12, 108] width 9 height 9
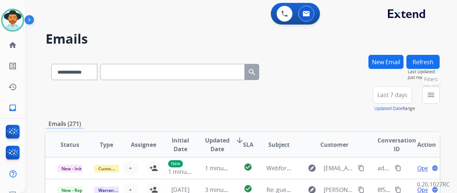
click at [435, 93] on mat-icon "menu" at bounding box center [430, 95] width 9 height 9
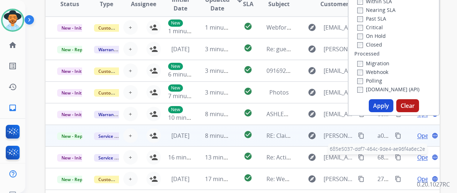
scroll to position [145, 0]
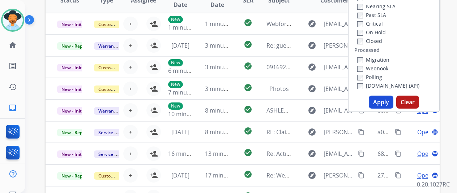
click at [378, 106] on button "Apply" at bounding box center [381, 102] width 25 height 13
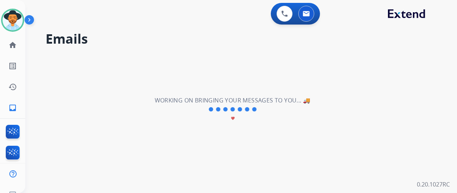
scroll to position [0, 0]
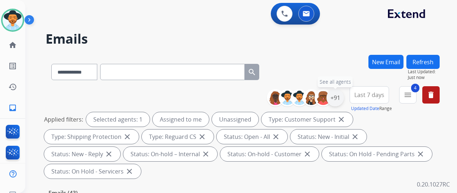
click at [338, 98] on div "+91" at bounding box center [334, 97] width 17 height 17
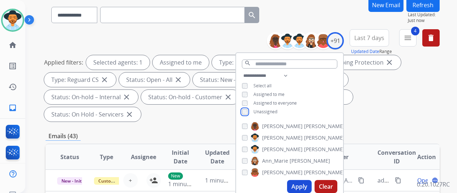
scroll to position [108, 0]
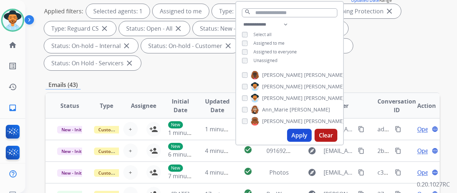
click at [304, 135] on button "Apply" at bounding box center [299, 135] width 25 height 13
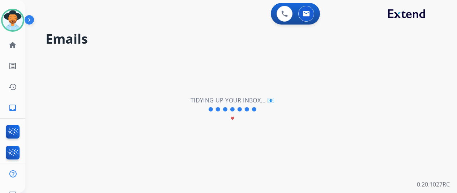
scroll to position [0, 0]
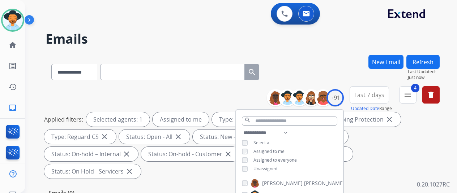
click at [314, 55] on div "**********" at bounding box center [243, 70] width 394 height 31
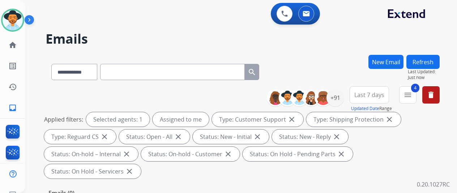
click at [307, 53] on div "**********" at bounding box center [232, 122] width 414 height 193
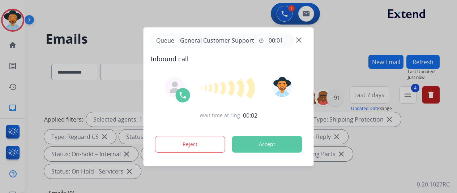
click at [198, 16] on div at bounding box center [228, 96] width 457 height 193
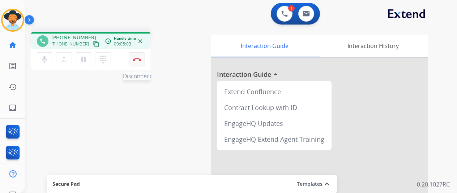
click at [139, 58] on img at bounding box center [137, 60] width 9 height 4
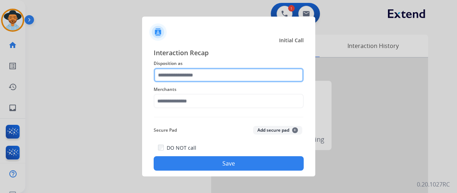
click at [162, 80] on input "text" at bounding box center [229, 75] width 150 height 14
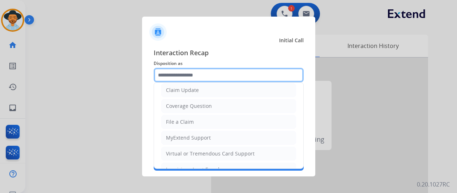
scroll to position [109, 0]
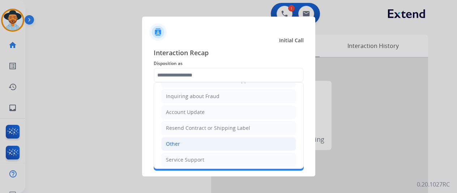
click at [179, 143] on li "Other" at bounding box center [228, 144] width 135 height 14
type input "*****"
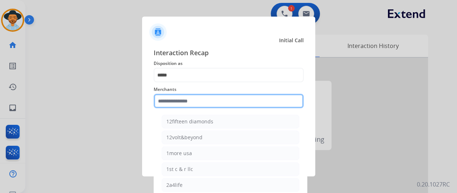
click at [164, 102] on input "text" at bounding box center [229, 101] width 150 height 14
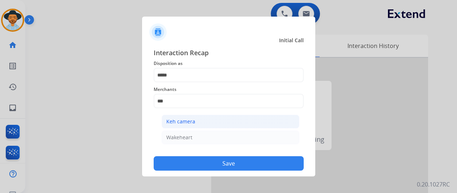
click at [184, 122] on div "Keh camera" at bounding box center [180, 121] width 29 height 7
type input "**********"
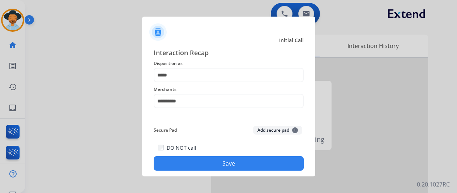
click at [221, 162] on button "Save" at bounding box center [229, 163] width 150 height 14
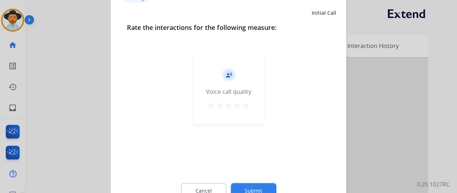
click at [253, 186] on button "Submit" at bounding box center [254, 190] width 46 height 15
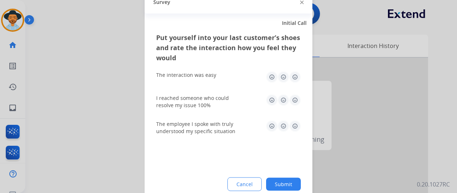
drag, startPoint x: 279, startPoint y: 182, endPoint x: 155, endPoint y: 137, distance: 131.9
click at [274, 178] on button "Submit" at bounding box center [283, 184] width 35 height 13
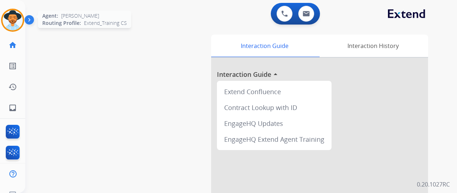
click at [11, 19] on img at bounding box center [13, 20] width 20 height 20
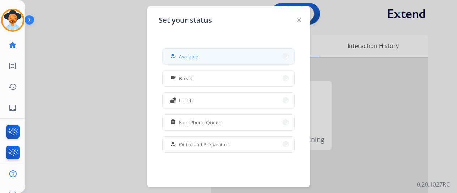
click at [187, 61] on button "how_to_reg Available" at bounding box center [229, 57] width 132 height 16
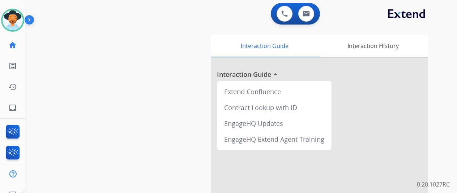
click at [61, 59] on div "swap_horiz Break voice bridge close_fullscreen Connect 3-Way Call merge_type Se…" at bounding box center [232, 176] width 414 height 301
click at [12, 109] on mat-icon "inbox" at bounding box center [12, 108] width 9 height 9
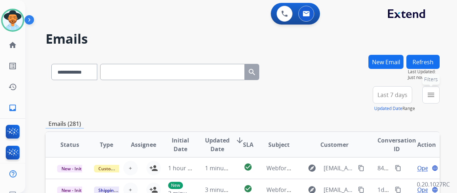
click at [435, 94] on mat-icon "menu" at bounding box center [430, 95] width 9 height 9
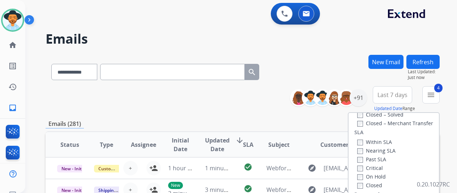
scroll to position [108, 0]
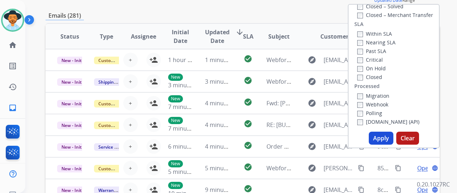
click at [379, 136] on button "Apply" at bounding box center [381, 138] width 25 height 13
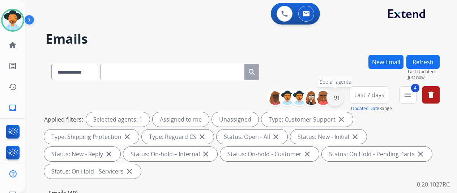
click at [338, 95] on div "+91" at bounding box center [334, 97] width 17 height 17
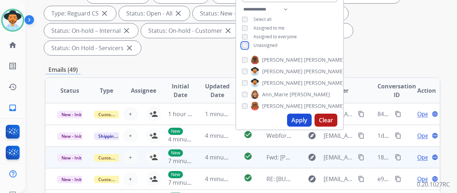
scroll to position [145, 0]
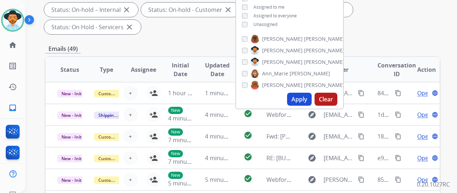
click at [303, 100] on button "Apply" at bounding box center [299, 99] width 25 height 13
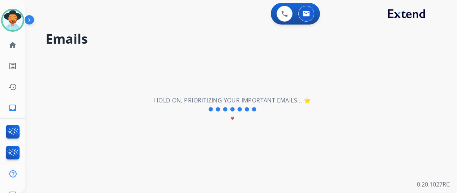
scroll to position [0, 0]
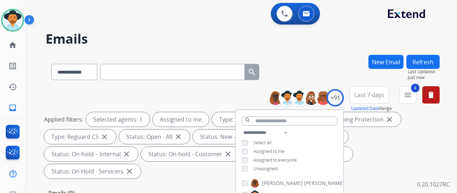
click at [351, 61] on div "**********" at bounding box center [243, 70] width 394 height 31
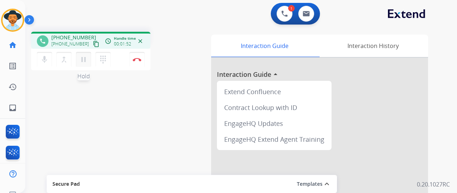
click at [81, 58] on mat-icon "pause" at bounding box center [83, 59] width 9 height 9
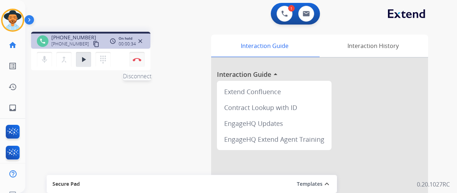
click at [138, 57] on button "Disconnect" at bounding box center [136, 59] width 15 height 15
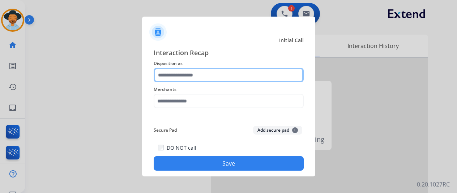
click at [171, 74] on input "text" at bounding box center [229, 75] width 150 height 14
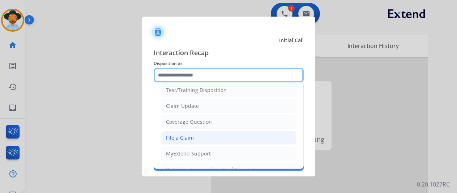
scroll to position [36, 0]
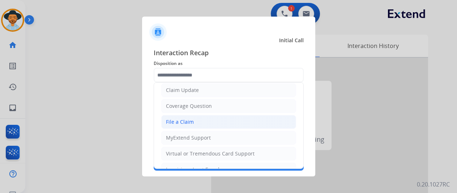
click at [185, 121] on div "File a Claim" at bounding box center [180, 122] width 28 height 7
type input "**********"
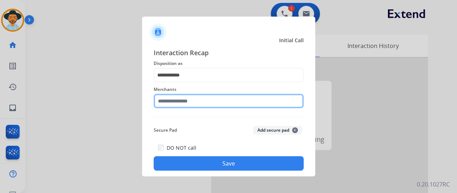
click at [173, 103] on input "text" at bounding box center [229, 101] width 150 height 14
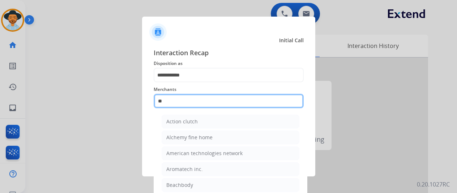
type input "*"
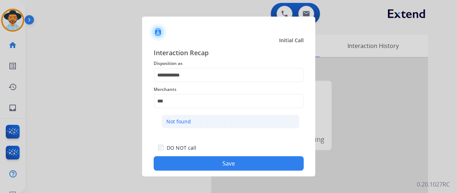
click at [184, 118] on div "Not found" at bounding box center [178, 121] width 25 height 7
type input "*********"
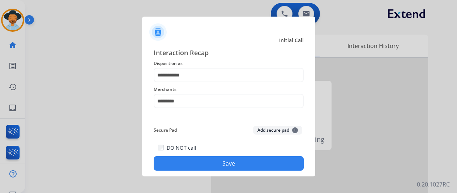
click at [233, 161] on button "Save" at bounding box center [229, 163] width 150 height 14
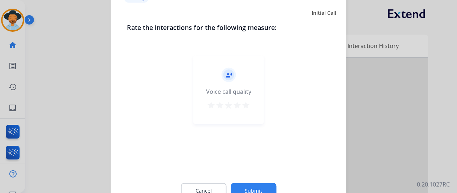
click at [251, 186] on button "Submit" at bounding box center [254, 190] width 46 height 15
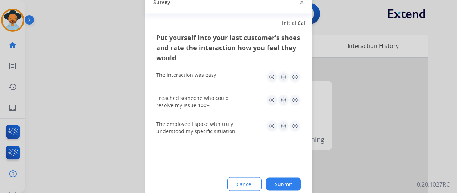
click at [288, 186] on button "Submit" at bounding box center [283, 184] width 35 height 13
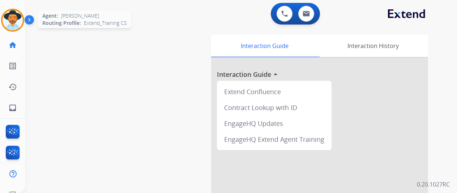
click at [10, 17] on img at bounding box center [13, 20] width 20 height 20
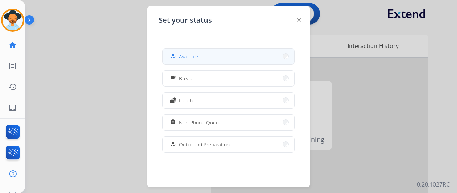
click at [214, 56] on button "how_to_reg Available" at bounding box center [229, 57] width 132 height 16
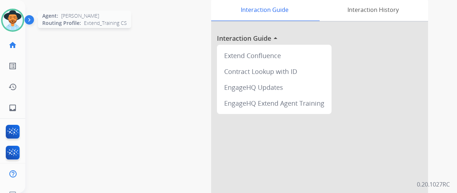
click at [12, 17] on img at bounding box center [13, 20] width 20 height 20
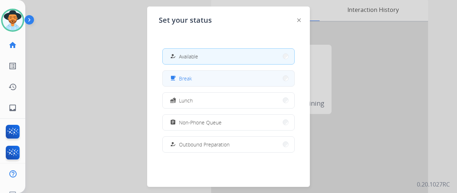
click at [189, 76] on span "Break" at bounding box center [185, 79] width 13 height 8
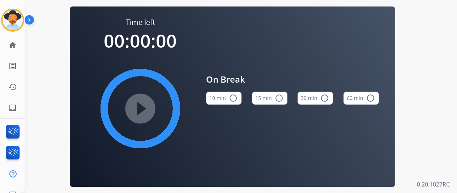
click at [221, 99] on button "10 min radio_button_unchecked" at bounding box center [223, 98] width 35 height 13
click at [141, 113] on mat-icon "play_circle_filled" at bounding box center [140, 108] width 9 height 9
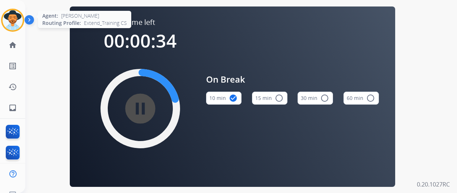
click at [11, 12] on img at bounding box center [13, 20] width 20 height 20
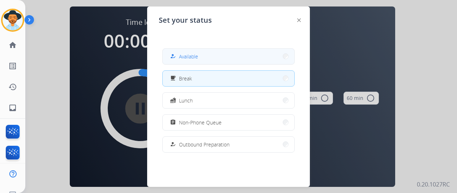
click at [201, 55] on button "how_to_reg Available" at bounding box center [229, 57] width 132 height 16
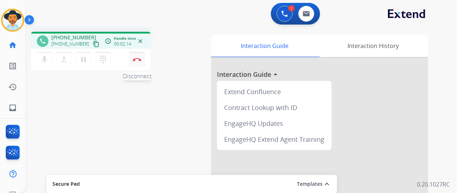
click at [137, 56] on button "Disconnect" at bounding box center [136, 59] width 15 height 15
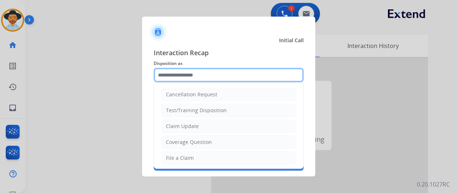
click at [183, 69] on input "text" at bounding box center [229, 75] width 150 height 14
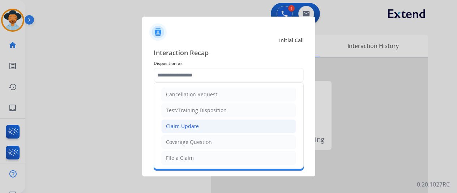
click at [171, 126] on div "Claim Update" at bounding box center [182, 126] width 33 height 7
type input "**********"
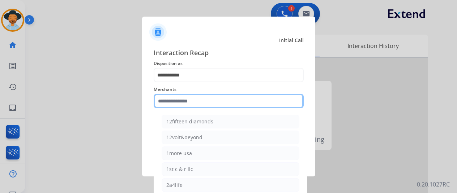
click at [175, 100] on input "text" at bounding box center [229, 101] width 150 height 14
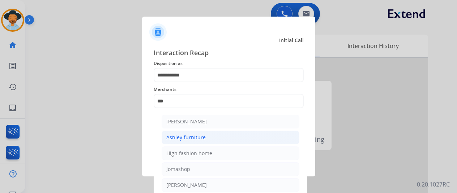
click at [180, 136] on div "Ashley furniture" at bounding box center [185, 137] width 39 height 7
type input "**********"
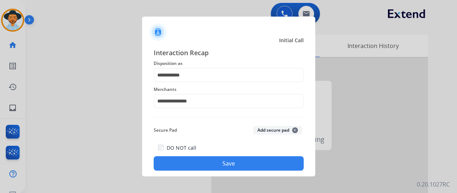
click at [238, 162] on button "Save" at bounding box center [229, 163] width 150 height 14
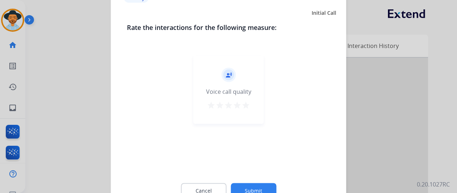
click at [252, 187] on button "Submit" at bounding box center [254, 190] width 46 height 15
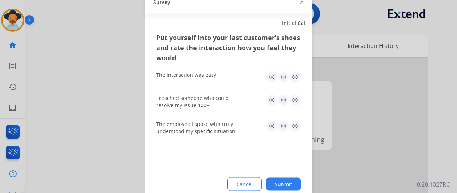
click at [289, 182] on button "Submit" at bounding box center [283, 184] width 35 height 13
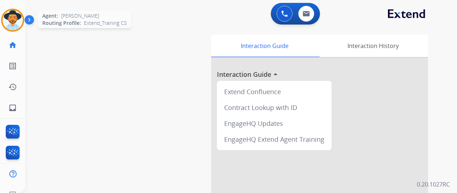
click at [17, 18] on img at bounding box center [13, 20] width 20 height 20
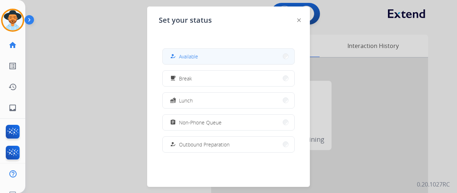
click at [206, 57] on button "how_to_reg Available" at bounding box center [229, 57] width 132 height 16
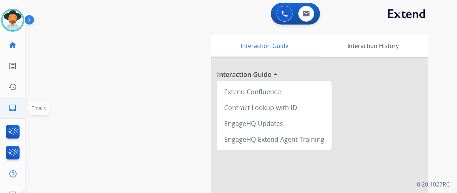
click at [13, 107] on mat-icon "inbox" at bounding box center [12, 108] width 9 height 9
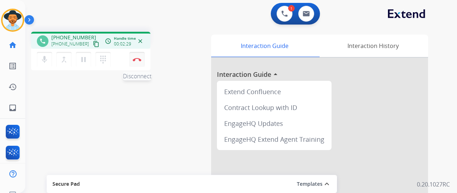
click at [138, 59] on img at bounding box center [137, 60] width 9 height 4
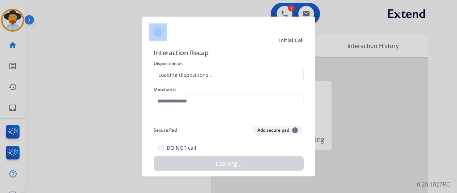
click at [138, 59] on div at bounding box center [228, 96] width 457 height 193
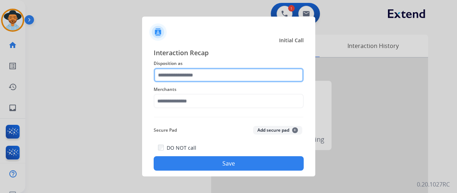
click at [179, 72] on input "text" at bounding box center [229, 75] width 150 height 14
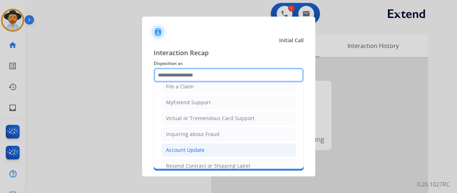
scroll to position [109, 0]
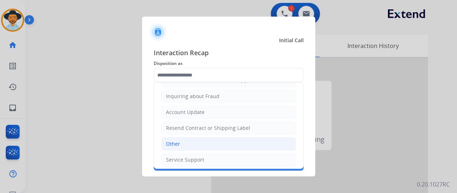
drag, startPoint x: 176, startPoint y: 141, endPoint x: 180, endPoint y: 102, distance: 39.6
click at [176, 141] on div "Other" at bounding box center [173, 144] width 14 height 7
type input "*****"
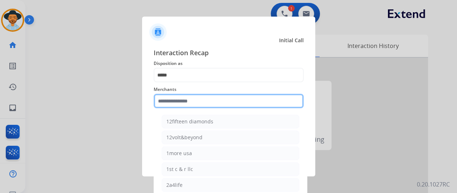
click at [178, 96] on input "text" at bounding box center [229, 101] width 150 height 14
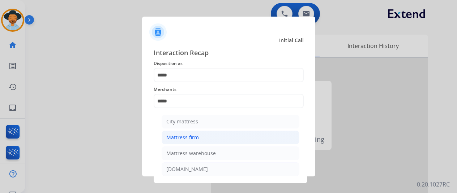
click at [173, 134] on div "Mattress firm" at bounding box center [182, 137] width 33 height 7
type input "**********"
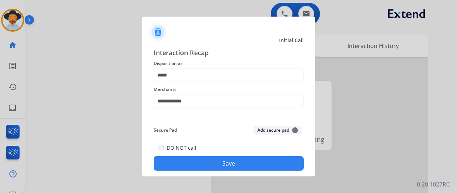
click at [230, 163] on button "Save" at bounding box center [229, 163] width 150 height 14
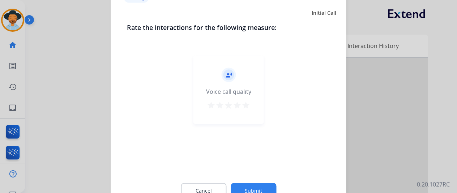
click at [252, 188] on button "Submit" at bounding box center [254, 190] width 46 height 15
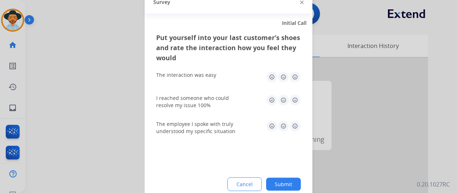
click at [289, 184] on button "Submit" at bounding box center [283, 184] width 35 height 13
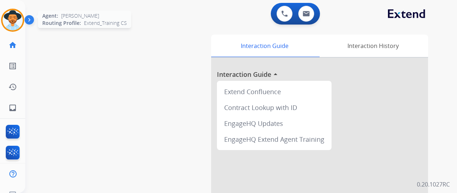
click at [11, 12] on img at bounding box center [13, 20] width 20 height 20
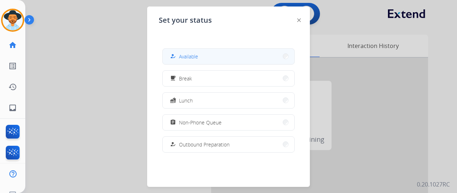
click at [219, 53] on button "how_to_reg Available" at bounding box center [229, 57] width 132 height 16
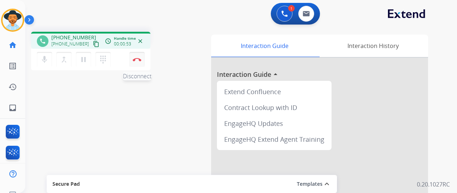
click at [133, 64] on button "Disconnect" at bounding box center [136, 59] width 15 height 15
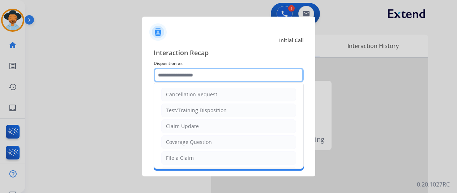
click at [184, 80] on input "text" at bounding box center [229, 75] width 150 height 14
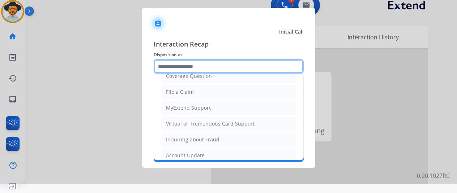
scroll to position [108, 0]
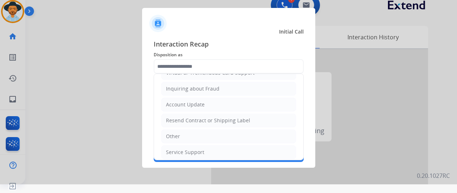
click at [174, 136] on div "Other" at bounding box center [173, 136] width 14 height 7
type input "*****"
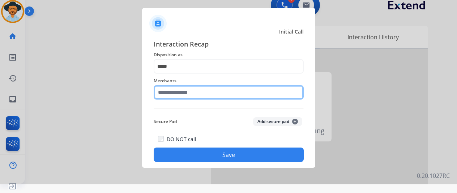
click at [185, 93] on input "text" at bounding box center [229, 92] width 150 height 14
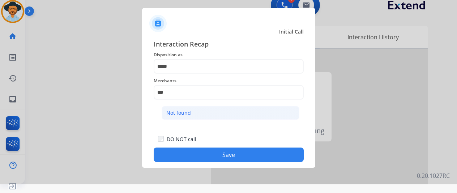
click at [189, 111] on div "Not found" at bounding box center [178, 112] width 25 height 7
type input "*********"
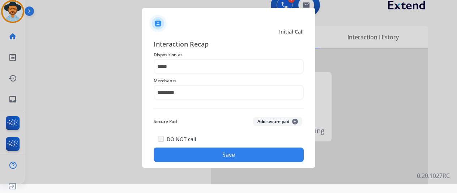
click at [228, 152] on button "Save" at bounding box center [229, 155] width 150 height 14
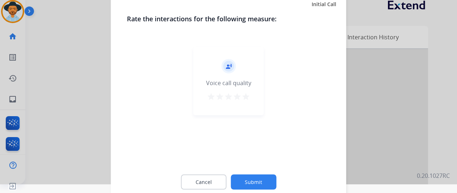
click at [256, 180] on button "Submit" at bounding box center [254, 182] width 46 height 15
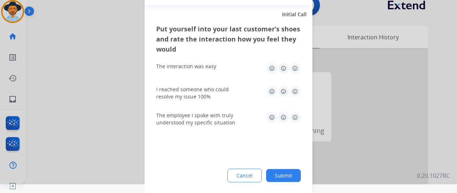
click at [293, 175] on button "Submit" at bounding box center [283, 175] width 35 height 13
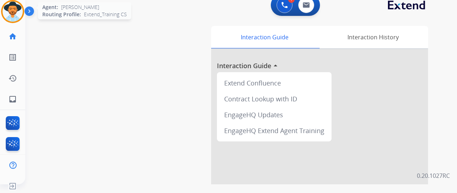
click at [9, 8] on img at bounding box center [13, 11] width 20 height 20
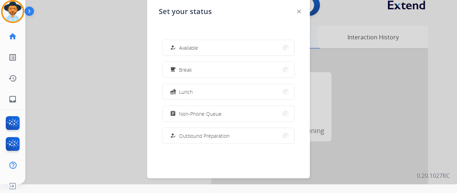
drag, startPoint x: 198, startPoint y: 48, endPoint x: 232, endPoint y: 45, distance: 34.1
click at [198, 48] on span "Available" at bounding box center [188, 48] width 19 height 8
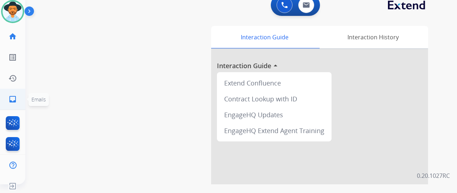
click at [14, 99] on mat-icon "inbox" at bounding box center [12, 99] width 9 height 9
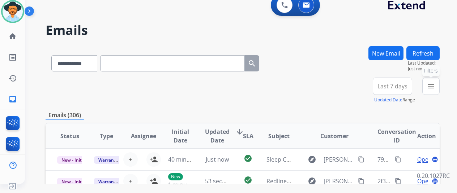
click at [434, 83] on mat-icon "menu" at bounding box center [430, 86] width 9 height 9
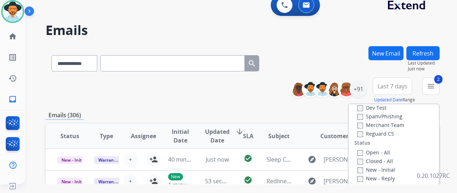
scroll to position [72, 0]
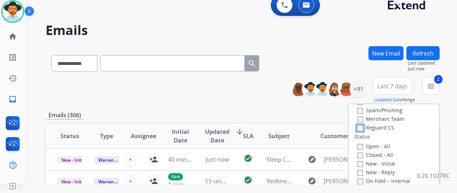
click at [361, 132] on div "Type Claims Adjudication Customer Support Escalation Service Support Shipping P…" at bounding box center [393, 166] width 90 height 124
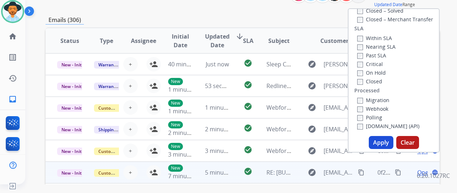
scroll to position [145, 0]
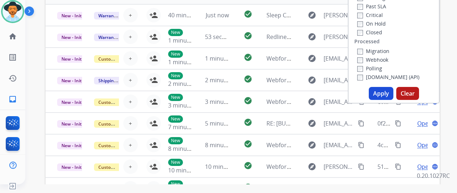
click at [383, 95] on button "Apply" at bounding box center [381, 93] width 25 height 13
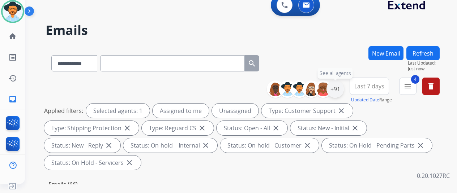
click at [340, 89] on div "+91" at bounding box center [334, 89] width 17 height 17
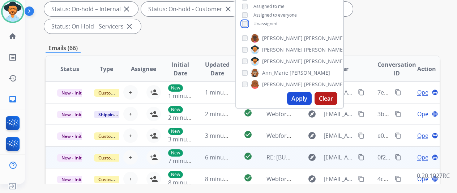
scroll to position [145, 0]
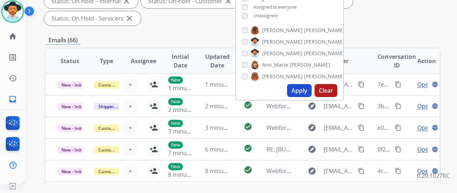
click at [304, 89] on button "Apply" at bounding box center [299, 90] width 25 height 13
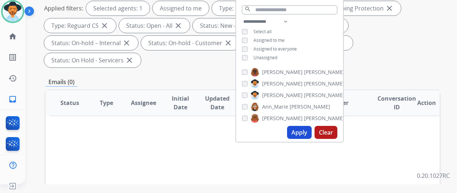
scroll to position [0, 0]
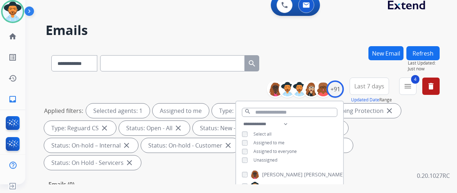
click at [307, 57] on div "**********" at bounding box center [243, 61] width 394 height 31
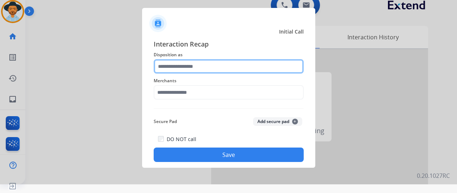
click at [188, 60] on input "text" at bounding box center [229, 66] width 150 height 14
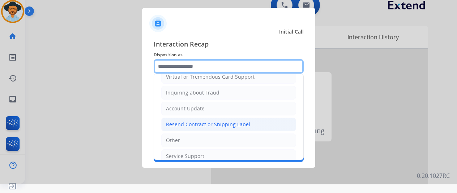
scroll to position [109, 0]
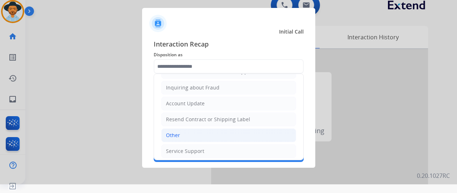
click at [188, 129] on li "Other" at bounding box center [228, 136] width 135 height 14
type input "*****"
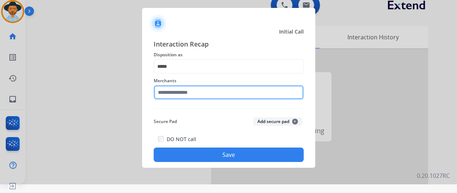
click at [196, 93] on input "text" at bounding box center [229, 92] width 150 height 14
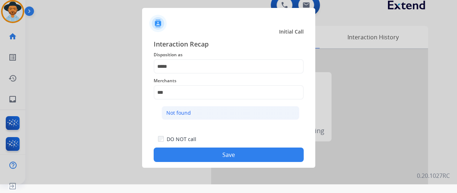
click at [194, 112] on li "Not found" at bounding box center [231, 113] width 138 height 14
type input "*********"
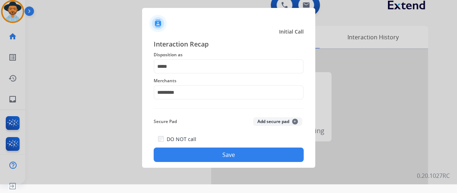
click at [223, 152] on button "Save" at bounding box center [229, 155] width 150 height 14
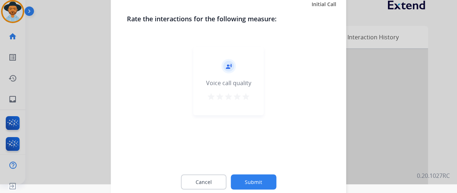
click at [257, 180] on button "Submit" at bounding box center [254, 182] width 46 height 15
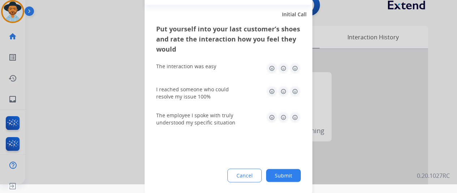
click at [291, 175] on button "Submit" at bounding box center [283, 175] width 35 height 13
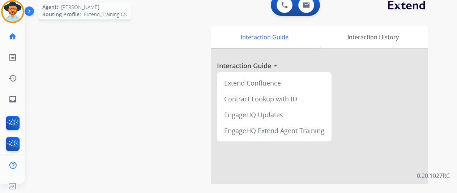
click at [8, 5] on img at bounding box center [13, 11] width 20 height 20
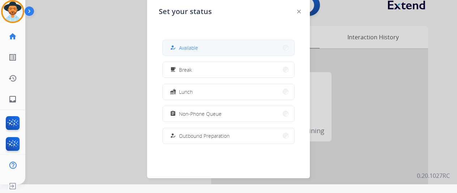
click at [198, 48] on span "Available" at bounding box center [188, 48] width 19 height 8
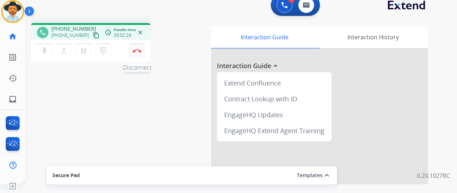
click at [136, 51] on img at bounding box center [137, 51] width 9 height 4
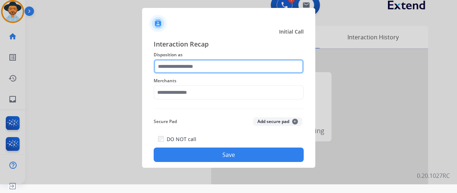
click at [178, 65] on input "text" at bounding box center [229, 66] width 150 height 14
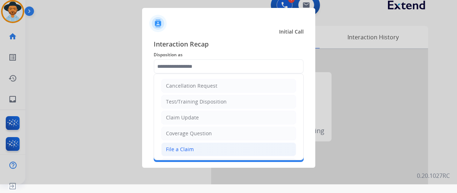
click at [183, 147] on div "File a Claim" at bounding box center [180, 149] width 28 height 7
type input "**********"
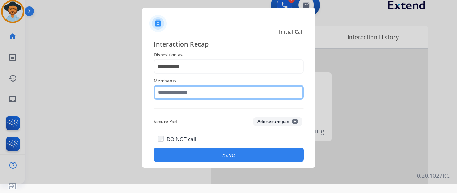
click at [175, 87] on input "text" at bounding box center [229, 92] width 150 height 14
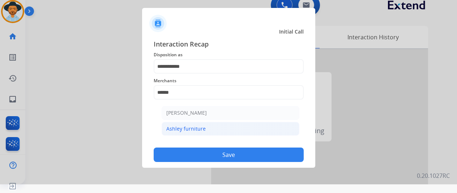
click at [201, 129] on div "Ashley furniture" at bounding box center [185, 128] width 39 height 7
type input "**********"
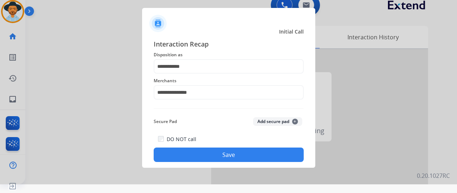
click at [228, 154] on button "Save" at bounding box center [229, 155] width 150 height 14
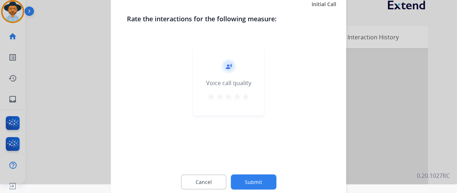
click at [251, 179] on button "Submit" at bounding box center [254, 182] width 46 height 15
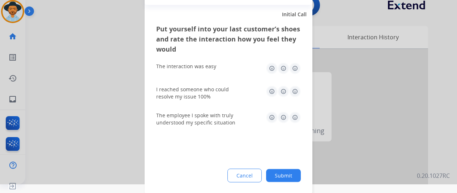
click at [284, 174] on button "Submit" at bounding box center [283, 175] width 35 height 13
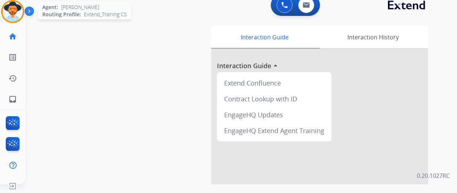
click at [18, 10] on img at bounding box center [13, 11] width 20 height 20
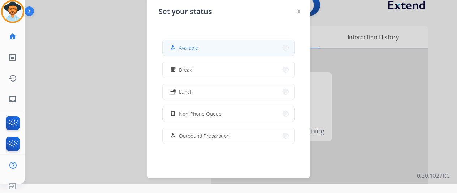
click at [184, 44] on div "how_to_reg Available" at bounding box center [183, 47] width 30 height 9
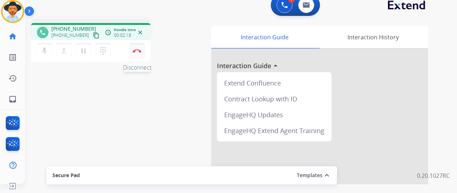
click at [138, 48] on button "Disconnect" at bounding box center [136, 50] width 15 height 15
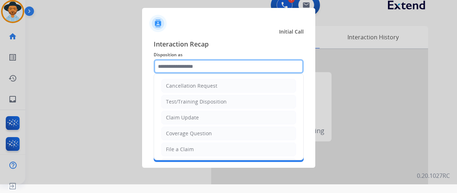
click at [176, 63] on input "text" at bounding box center [229, 66] width 150 height 14
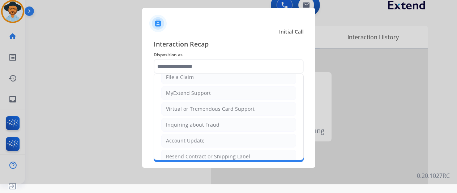
drag, startPoint x: 175, startPoint y: 154, endPoint x: 179, endPoint y: 148, distance: 6.6
click at [176, 154] on div "Resend Contract or Shipping Label" at bounding box center [208, 156] width 84 height 7
type input "**********"
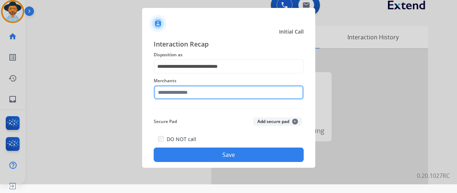
click at [166, 90] on input "text" at bounding box center [229, 92] width 150 height 14
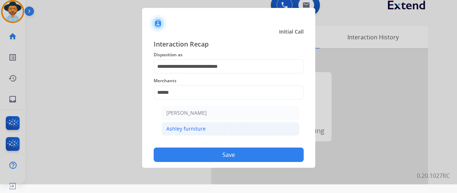
click at [212, 125] on li "Ashley furniture" at bounding box center [231, 129] width 138 height 14
type input "**********"
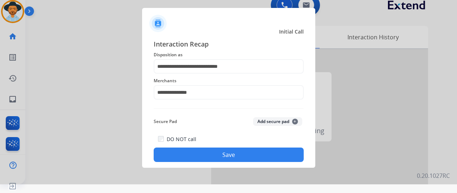
click at [225, 154] on button "Save" at bounding box center [229, 155] width 150 height 14
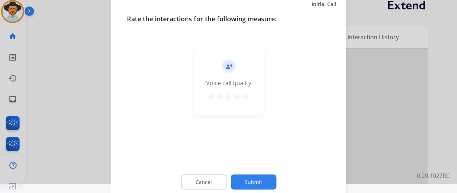
click at [255, 182] on button "Submit" at bounding box center [254, 182] width 46 height 15
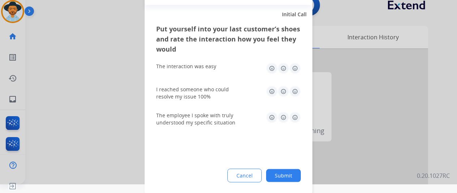
click at [281, 174] on button "Submit" at bounding box center [283, 175] width 35 height 13
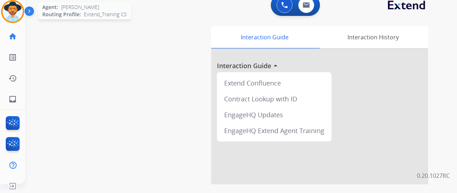
click at [15, 11] on img at bounding box center [13, 11] width 20 height 20
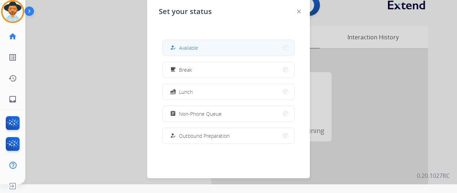
click at [186, 47] on span "Available" at bounding box center [188, 48] width 19 height 8
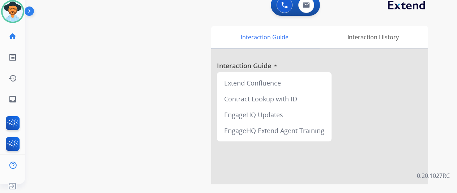
click at [64, 149] on div "swap_horiz Break voice bridge close_fullscreen Connect 3-Way Call merge_type Se…" at bounding box center [232, 167] width 414 height 301
click at [12, 99] on mat-icon "inbox" at bounding box center [12, 99] width 9 height 9
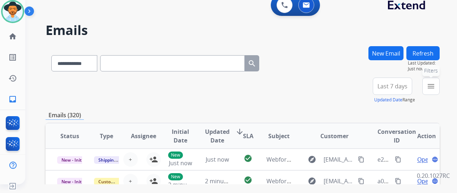
click at [435, 89] on mat-icon "menu" at bounding box center [430, 86] width 9 height 9
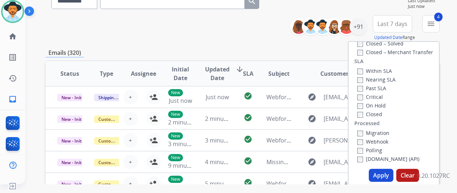
scroll to position [108, 0]
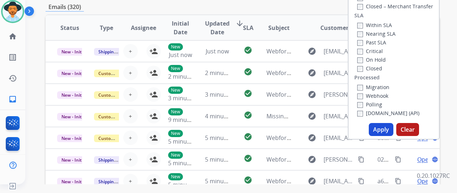
click at [386, 126] on button "Apply" at bounding box center [381, 129] width 25 height 13
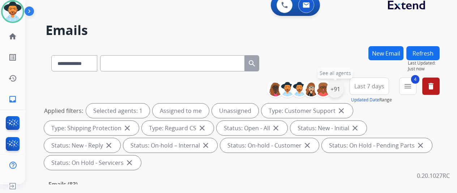
click at [339, 89] on div "+91" at bounding box center [334, 89] width 17 height 17
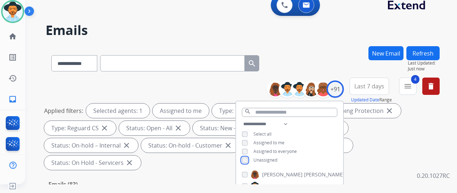
scroll to position [108, 0]
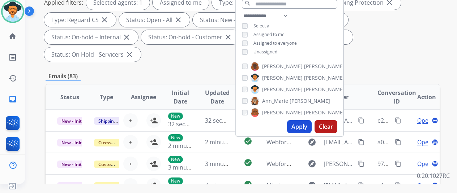
click at [304, 124] on button "Apply" at bounding box center [299, 126] width 25 height 13
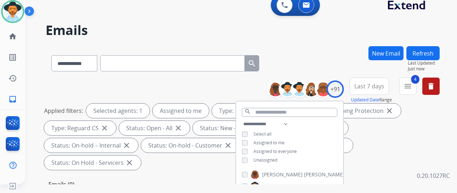
click at [311, 43] on div "**********" at bounding box center [232, 113] width 414 height 193
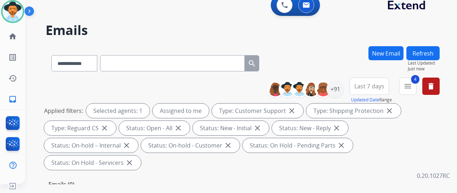
drag, startPoint x: 317, startPoint y: 33, endPoint x: 319, endPoint y: 29, distance: 4.5
click at [317, 33] on h2 "Emails" at bounding box center [243, 30] width 394 height 14
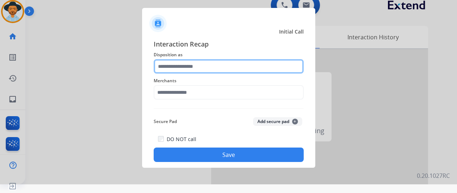
click at [172, 61] on input "text" at bounding box center [229, 66] width 150 height 14
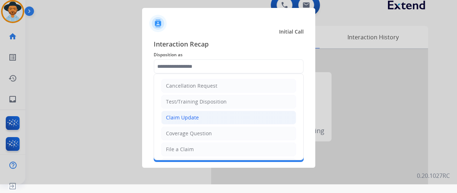
click at [175, 115] on div "Claim Update" at bounding box center [182, 117] width 33 height 7
type input "**********"
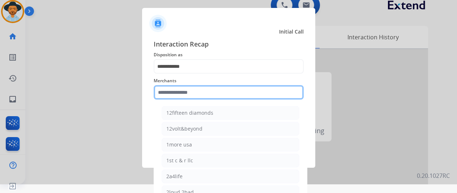
click at [178, 90] on input "text" at bounding box center [229, 92] width 150 height 14
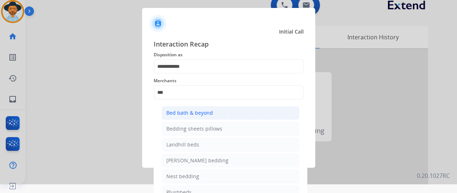
click at [187, 115] on div "Bed bath & beyond" at bounding box center [189, 112] width 47 height 7
type input "**********"
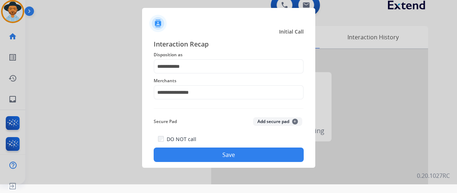
click at [220, 159] on button "Save" at bounding box center [229, 155] width 150 height 14
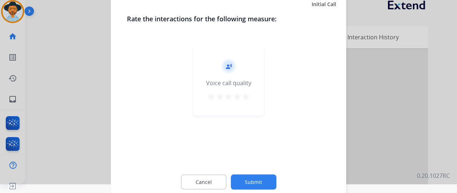
click at [255, 177] on button "Submit" at bounding box center [254, 182] width 46 height 15
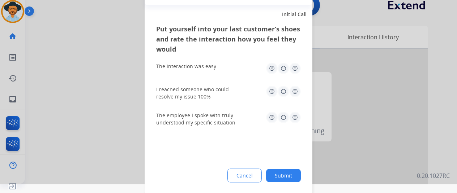
click at [280, 171] on button "Submit" at bounding box center [283, 175] width 35 height 13
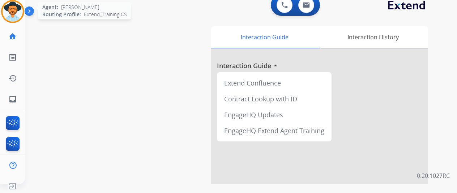
click at [12, 5] on img at bounding box center [13, 11] width 20 height 20
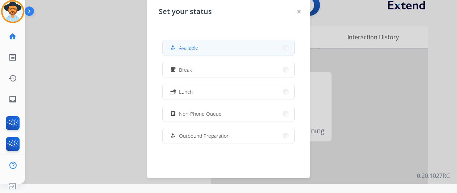
click at [200, 50] on button "how_to_reg Available" at bounding box center [229, 48] width 132 height 16
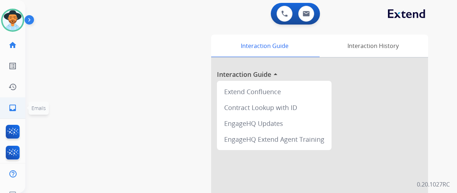
click at [19, 105] on link "inbox Emails" at bounding box center [13, 108] width 20 height 20
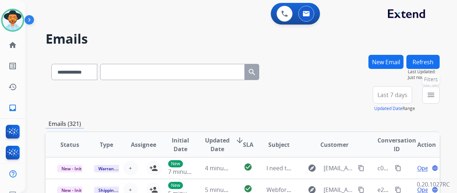
click at [435, 97] on mat-icon "menu" at bounding box center [430, 95] width 9 height 9
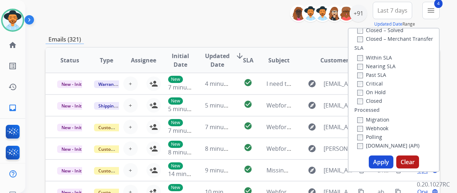
scroll to position [108, 0]
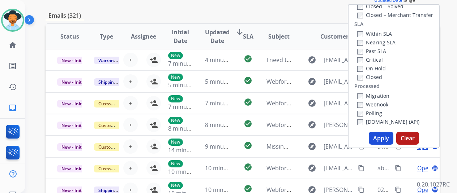
click at [383, 137] on button "Apply" at bounding box center [381, 138] width 25 height 13
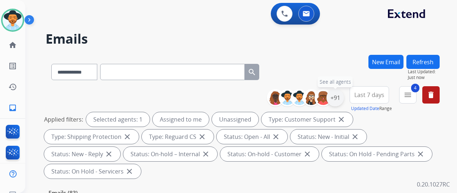
click at [342, 96] on div "+91" at bounding box center [334, 97] width 17 height 17
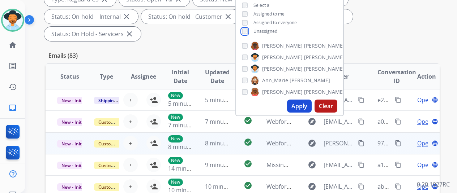
scroll to position [145, 0]
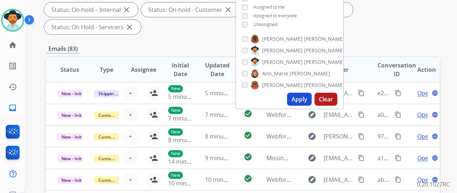
click at [302, 98] on button "Apply" at bounding box center [299, 99] width 25 height 13
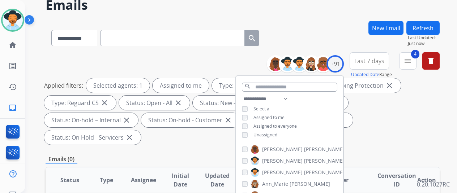
scroll to position [0, 0]
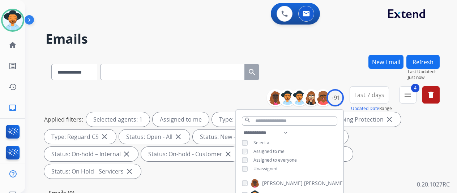
click at [321, 39] on h2 "Emails" at bounding box center [243, 39] width 394 height 14
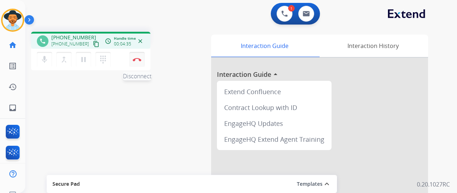
click at [136, 59] on img at bounding box center [137, 60] width 9 height 4
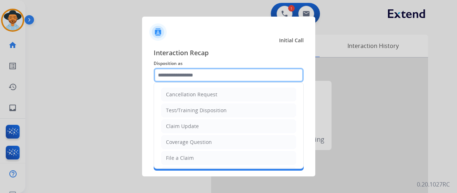
click at [176, 73] on input "text" at bounding box center [229, 75] width 150 height 14
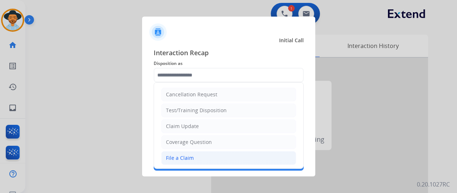
click at [182, 157] on div "File a Claim" at bounding box center [180, 158] width 28 height 7
type input "**********"
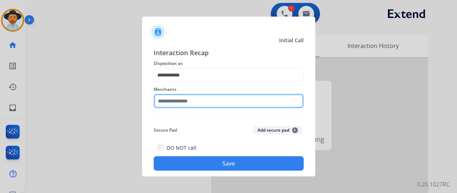
click at [177, 105] on input "text" at bounding box center [229, 101] width 150 height 14
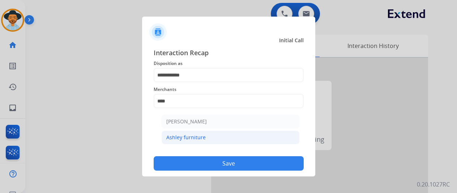
click at [189, 134] on div "Ashley furniture" at bounding box center [185, 137] width 39 height 7
type input "**********"
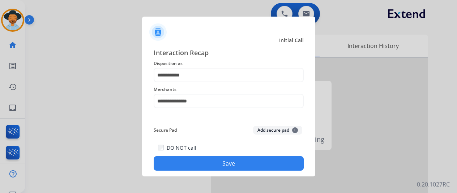
click at [227, 159] on button "Save" at bounding box center [229, 163] width 150 height 14
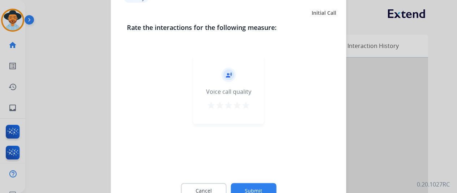
click at [254, 188] on button "Submit" at bounding box center [254, 190] width 46 height 15
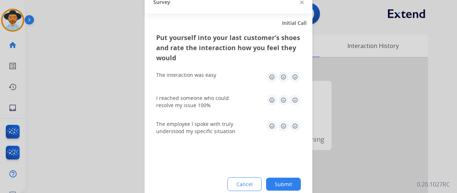
click at [293, 182] on button "Submit" at bounding box center [283, 184] width 35 height 13
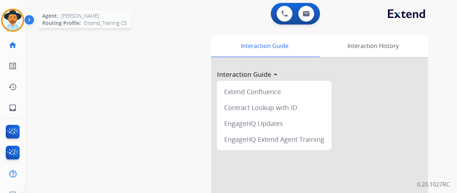
click at [11, 21] on img at bounding box center [13, 20] width 20 height 20
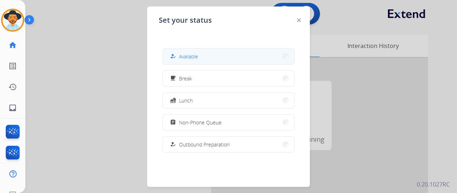
click at [198, 59] on span "Available" at bounding box center [188, 57] width 19 height 8
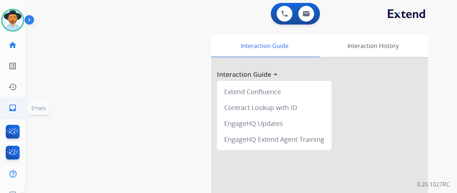
click at [14, 106] on mat-icon "inbox" at bounding box center [12, 108] width 9 height 9
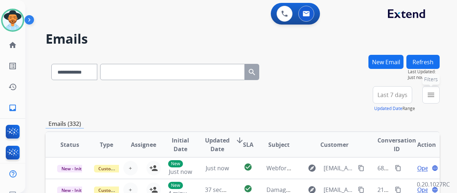
click at [435, 94] on mat-icon "menu" at bounding box center [430, 95] width 9 height 9
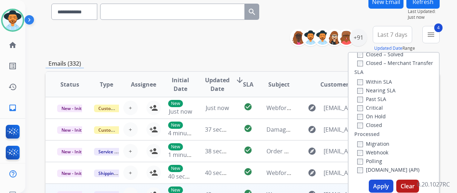
scroll to position [145, 0]
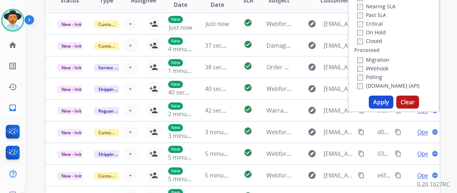
click at [386, 101] on button "Apply" at bounding box center [381, 102] width 25 height 13
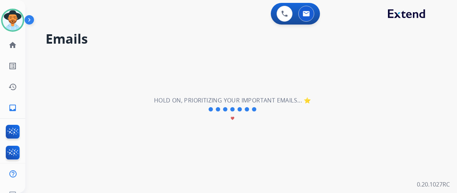
scroll to position [0, 0]
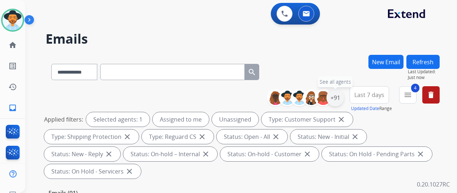
click at [339, 97] on div "+91" at bounding box center [334, 97] width 17 height 17
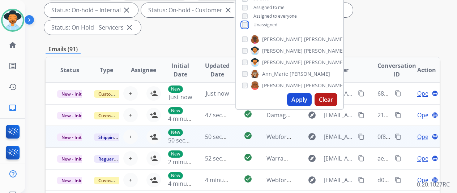
scroll to position [145, 0]
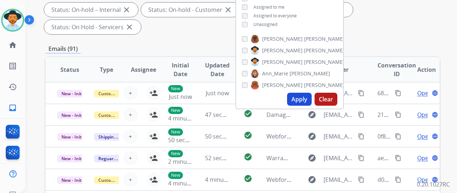
click at [301, 100] on button "Apply" at bounding box center [299, 99] width 25 height 13
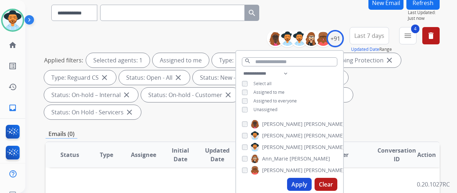
scroll to position [0, 0]
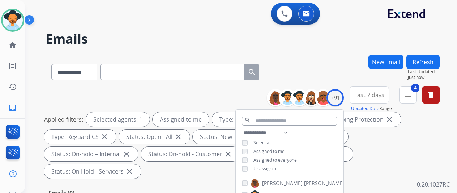
click at [328, 45] on h2 "Emails" at bounding box center [243, 39] width 394 height 14
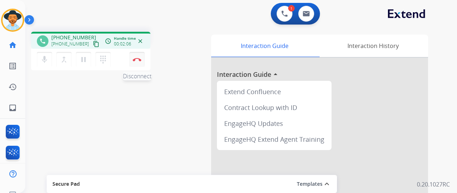
click at [135, 59] on img at bounding box center [137, 60] width 9 height 4
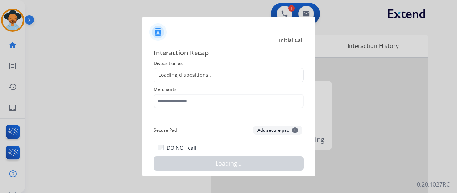
click at [171, 72] on div "Loading dispositions..." at bounding box center [183, 75] width 59 height 7
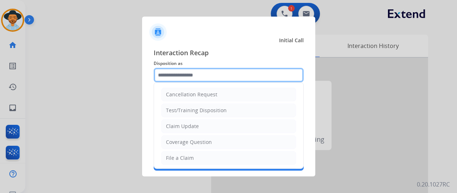
click at [172, 71] on input "text" at bounding box center [229, 75] width 150 height 14
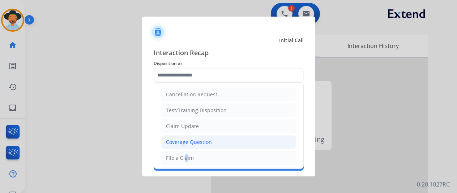
drag, startPoint x: 182, startPoint y: 156, endPoint x: 176, endPoint y: 146, distance: 12.0
click at [176, 146] on ul "Cancellation Request Test/Training Disposition Claim Update Coverage Question F…" at bounding box center [228, 182] width 149 height 199
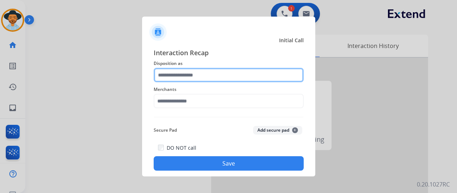
click at [178, 74] on input "text" at bounding box center [229, 75] width 150 height 14
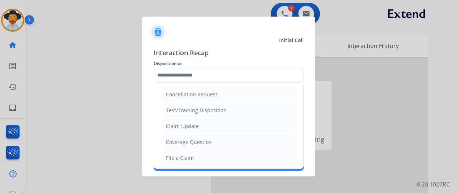
drag, startPoint x: 172, startPoint y: 156, endPoint x: 173, endPoint y: 151, distance: 5.2
click at [172, 156] on div "File a Claim" at bounding box center [180, 158] width 28 height 7
type input "**********"
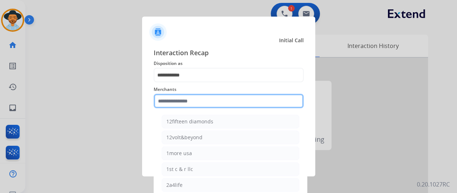
click at [176, 96] on input "text" at bounding box center [229, 101] width 150 height 14
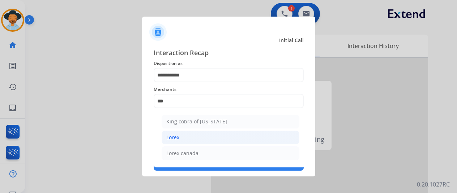
click at [175, 140] on div "Lorex" at bounding box center [172, 137] width 13 height 7
type input "*****"
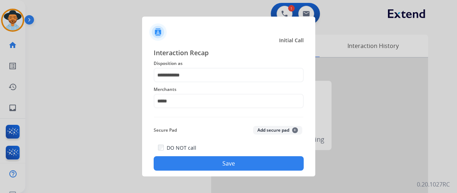
click at [218, 159] on button "Save" at bounding box center [229, 163] width 150 height 14
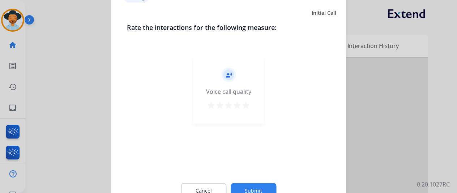
click at [247, 187] on button "Submit" at bounding box center [254, 190] width 46 height 15
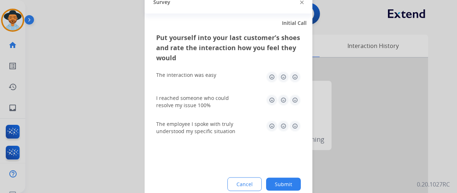
click at [290, 185] on button "Submit" at bounding box center [283, 184] width 35 height 13
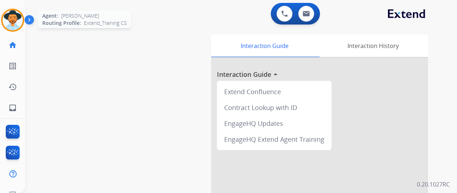
click at [10, 17] on img at bounding box center [13, 20] width 20 height 20
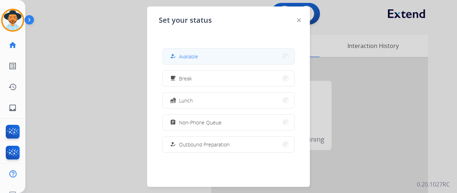
click at [195, 55] on span "Available" at bounding box center [188, 57] width 19 height 8
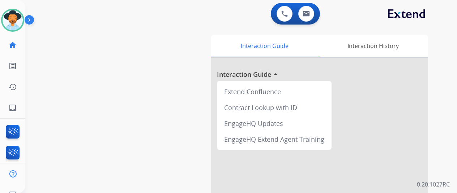
click at [81, 44] on div "swap_horiz Break voice bridge close_fullscreen Connect 3-Way Call merge_type Se…" at bounding box center [232, 176] width 414 height 301
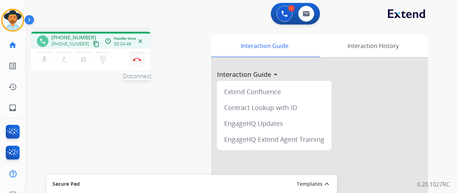
click at [136, 58] on img at bounding box center [137, 60] width 9 height 4
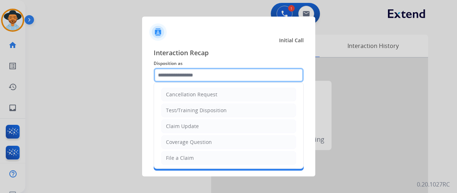
click at [180, 72] on input "text" at bounding box center [229, 75] width 150 height 14
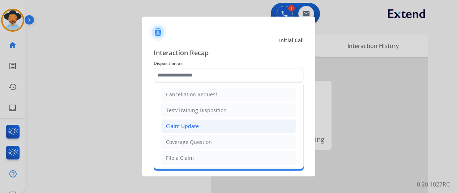
click at [188, 123] on div "Claim Update" at bounding box center [182, 126] width 33 height 7
type input "**********"
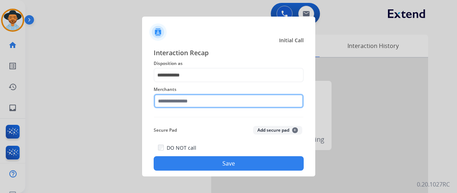
click at [179, 99] on input "text" at bounding box center [229, 101] width 150 height 14
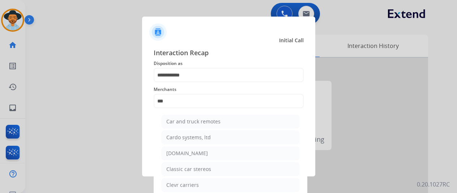
drag, startPoint x: 186, startPoint y: 153, endPoint x: 192, endPoint y: 147, distance: 8.4
click at [187, 153] on div "[DOMAIN_NAME]" at bounding box center [187, 153] width 42 height 7
type input "**********"
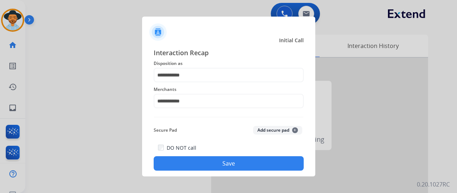
click at [217, 160] on button "Save" at bounding box center [229, 163] width 150 height 14
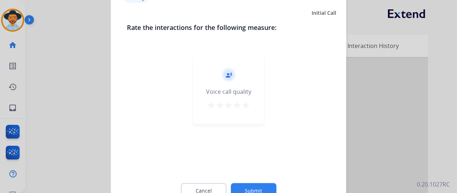
click at [256, 186] on button "Submit" at bounding box center [254, 190] width 46 height 15
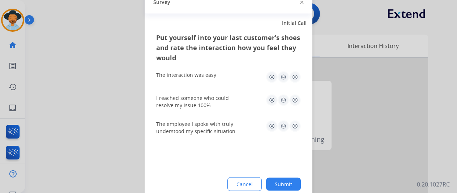
click at [286, 183] on button "Submit" at bounding box center [283, 184] width 35 height 13
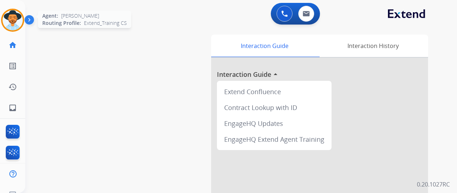
click at [9, 21] on img at bounding box center [13, 20] width 20 height 20
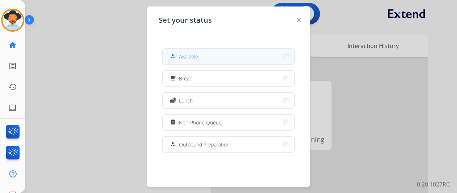
click at [199, 60] on button "how_to_reg Available" at bounding box center [229, 57] width 132 height 16
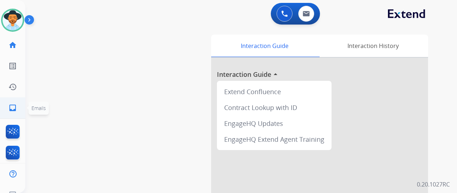
click at [14, 106] on mat-icon "inbox" at bounding box center [12, 108] width 9 height 9
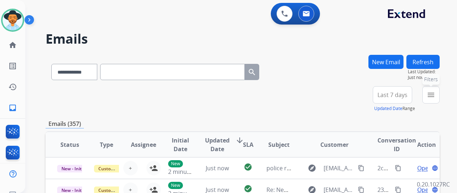
click at [435, 92] on mat-icon "menu" at bounding box center [430, 95] width 9 height 9
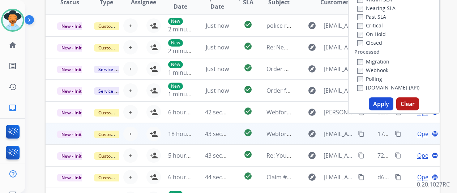
scroll to position [145, 0]
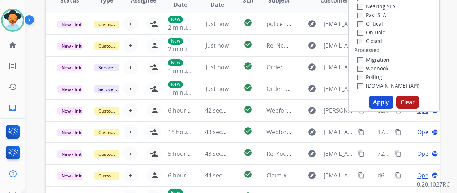
click at [384, 101] on button "Apply" at bounding box center [381, 102] width 25 height 13
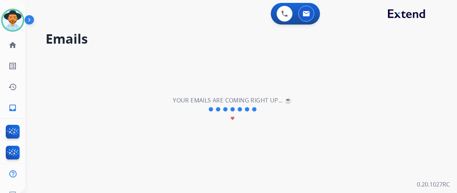
scroll to position [0, 0]
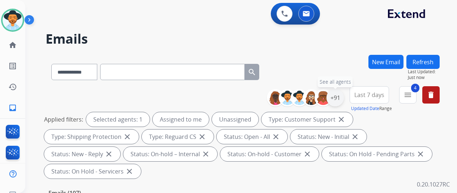
click at [341, 99] on div "+91" at bounding box center [334, 97] width 17 height 17
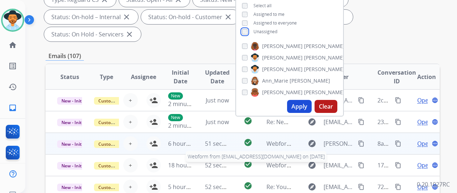
scroll to position [145, 0]
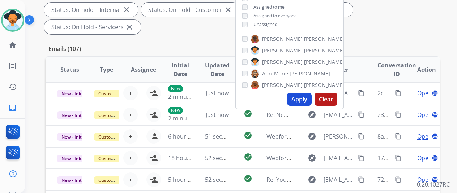
click at [307, 98] on button "Apply" at bounding box center [299, 99] width 25 height 13
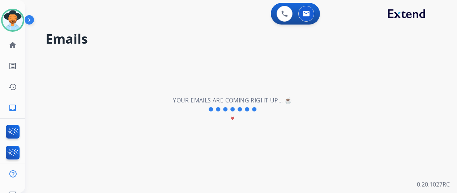
scroll to position [0, 0]
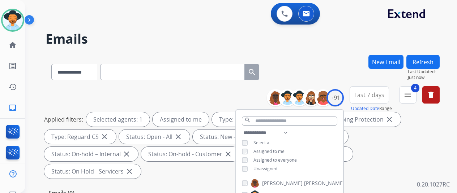
click at [336, 57] on div "**********" at bounding box center [243, 70] width 394 height 31
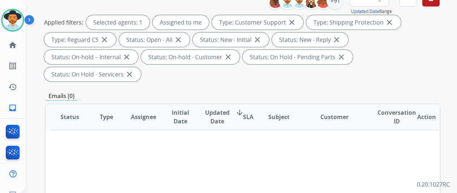
scroll to position [108, 0]
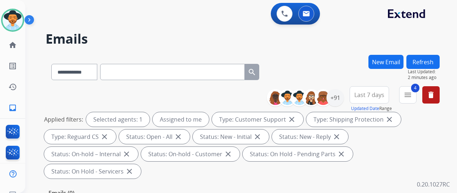
scroll to position [108, 0]
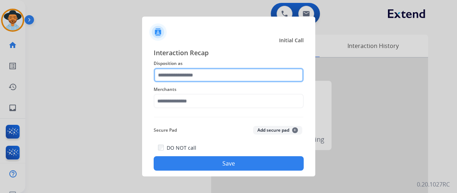
click at [197, 75] on input "text" at bounding box center [229, 75] width 150 height 14
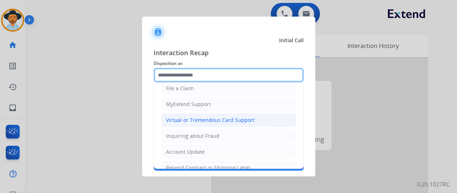
scroll to position [72, 0]
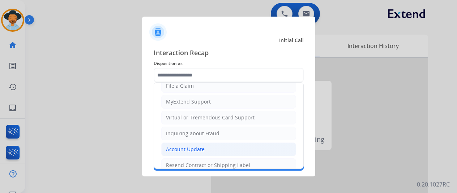
click at [204, 145] on li "Account Update" at bounding box center [228, 150] width 135 height 14
type input "**********"
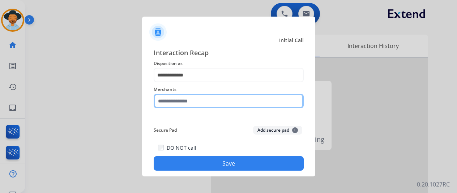
click at [194, 100] on input "text" at bounding box center [229, 101] width 150 height 14
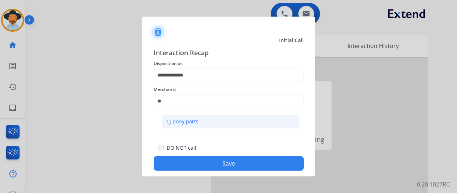
click at [186, 120] on div "Cj pony parts" at bounding box center [182, 121] width 32 height 7
type input "**********"
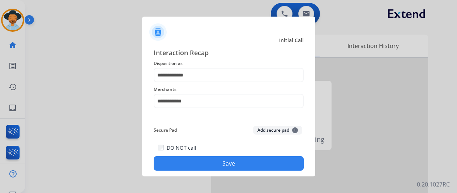
click at [232, 159] on button "Save" at bounding box center [229, 163] width 150 height 14
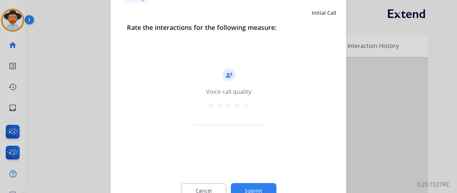
click at [257, 184] on button "Submit" at bounding box center [254, 190] width 46 height 15
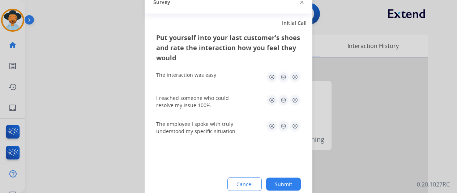
click at [285, 184] on button "Submit" at bounding box center [283, 184] width 35 height 13
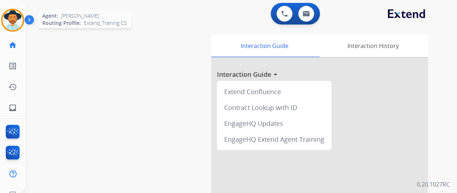
click at [17, 16] on img at bounding box center [13, 20] width 20 height 20
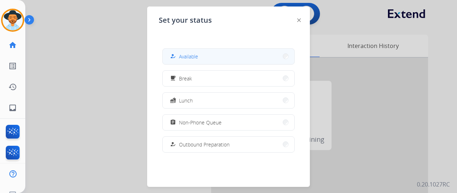
click at [208, 52] on button "how_to_reg Available" at bounding box center [229, 57] width 132 height 16
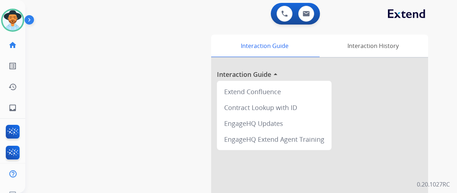
click at [66, 40] on div "swap_horiz Break voice bridge close_fullscreen Connect 3-Way Call merge_type Se…" at bounding box center [232, 176] width 414 height 301
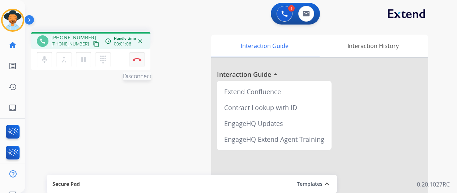
click at [136, 57] on button "Disconnect" at bounding box center [136, 59] width 15 height 15
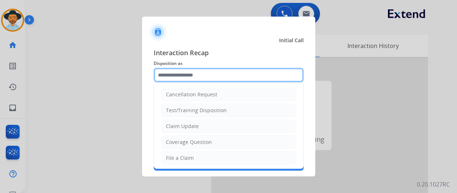
click at [171, 75] on input "text" at bounding box center [229, 75] width 150 height 14
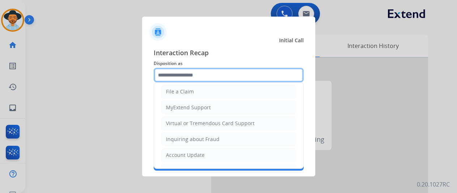
scroll to position [108, 0]
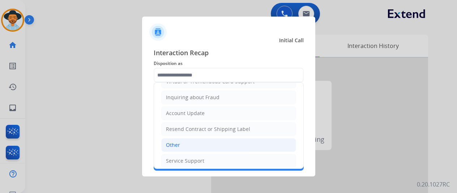
click at [181, 142] on li "Other" at bounding box center [228, 145] width 135 height 14
type input "*****"
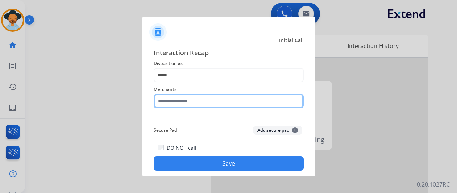
click at [166, 99] on input "text" at bounding box center [229, 101] width 150 height 14
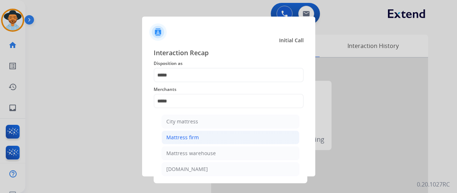
click at [185, 134] on div "Mattress firm" at bounding box center [182, 137] width 33 height 7
type input "**********"
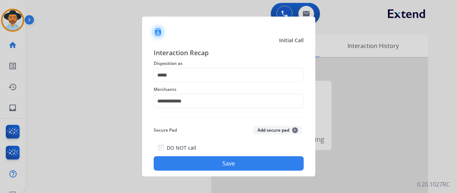
click at [216, 162] on button "Save" at bounding box center [229, 163] width 150 height 14
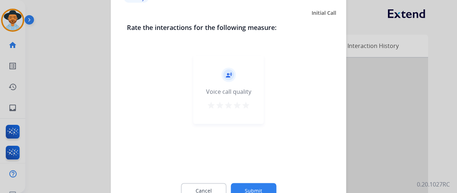
click at [251, 184] on button "Submit" at bounding box center [254, 190] width 46 height 15
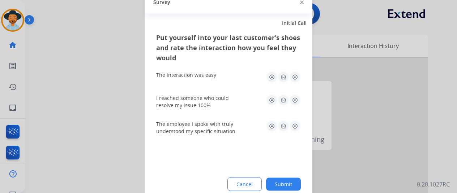
click at [281, 185] on button "Submit" at bounding box center [283, 184] width 35 height 13
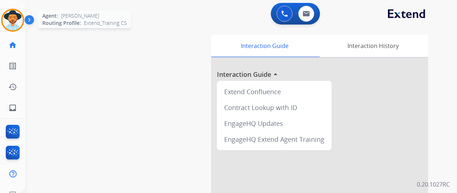
click at [17, 19] on img at bounding box center [13, 20] width 20 height 20
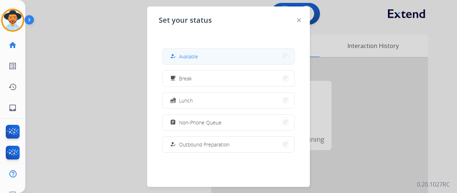
click at [220, 55] on button "how_to_reg Available" at bounding box center [229, 57] width 132 height 16
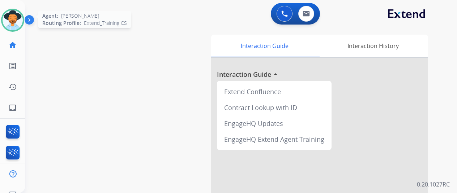
click at [14, 15] on img at bounding box center [13, 20] width 20 height 20
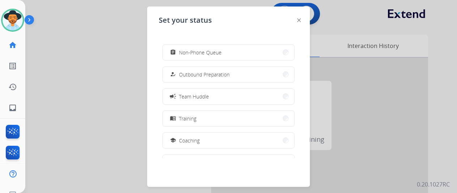
scroll to position [136, 0]
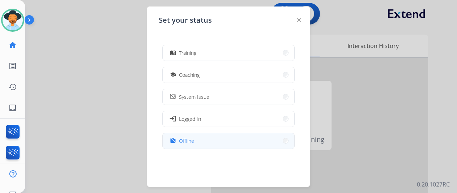
click at [193, 143] on span "Offline" at bounding box center [186, 141] width 15 height 8
